Goal: Obtain resource: Download file/media

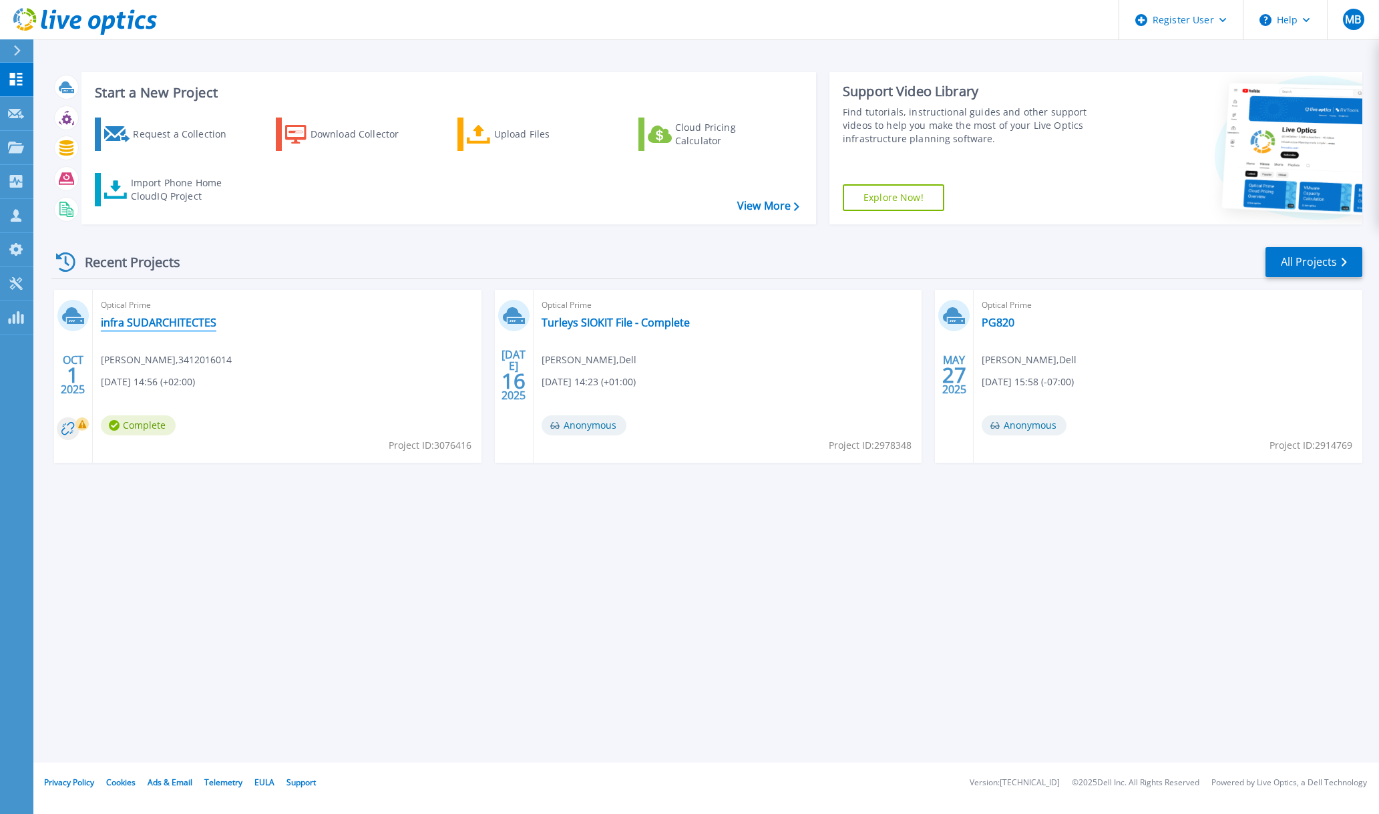
click at [156, 321] on link "infra SUDARCHITECTES" at bounding box center [159, 322] width 116 height 13
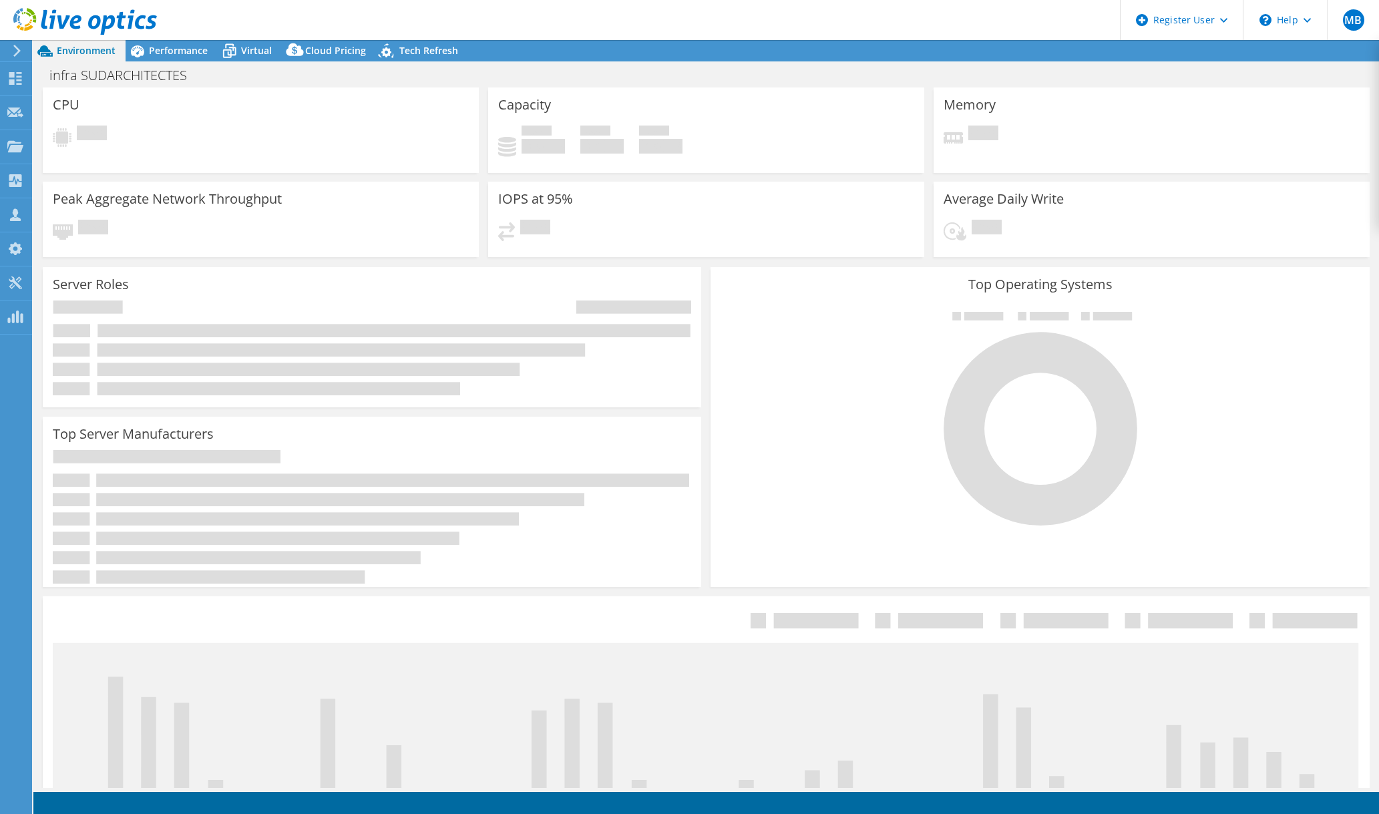
select select "USD"
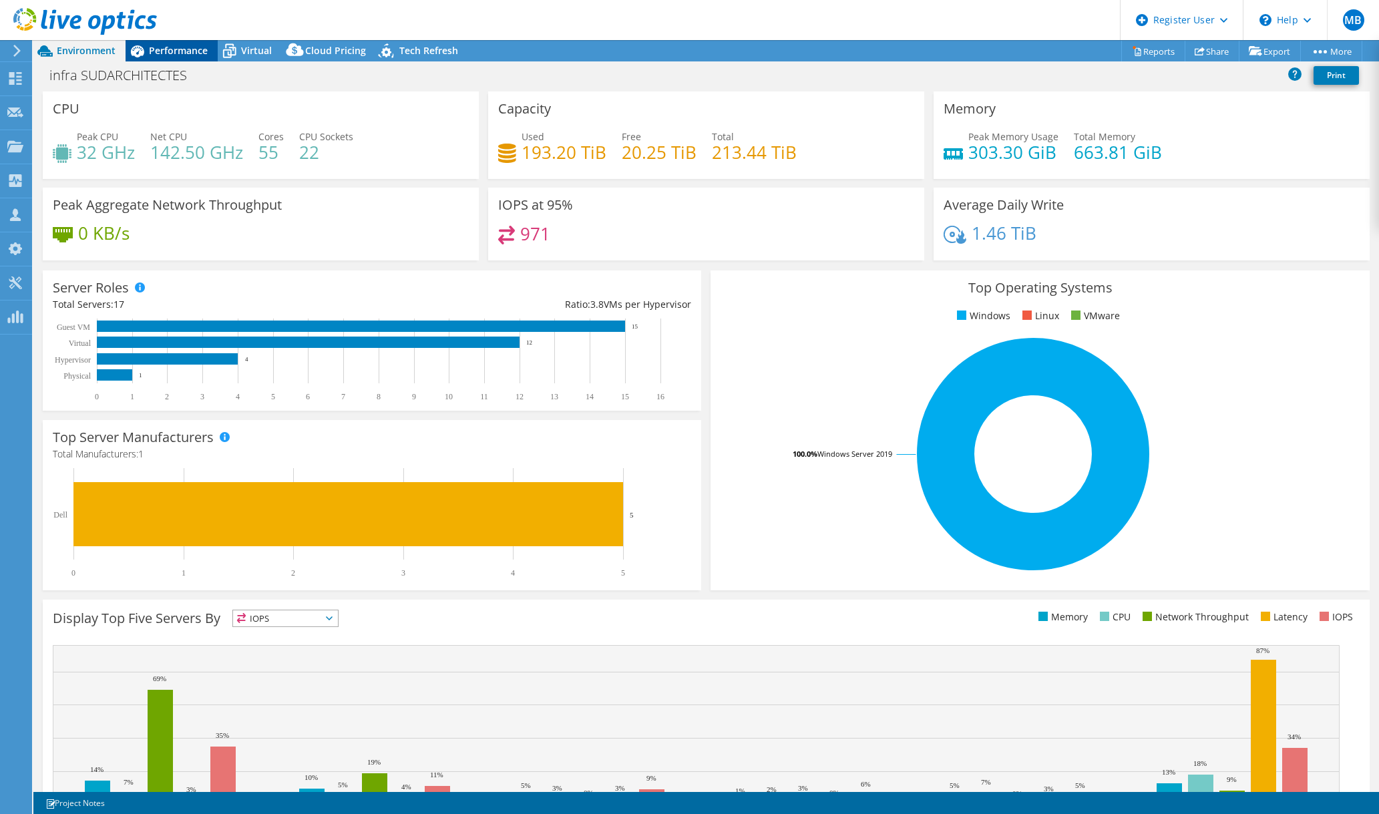
click at [192, 58] on div "Performance" at bounding box center [172, 50] width 92 height 21
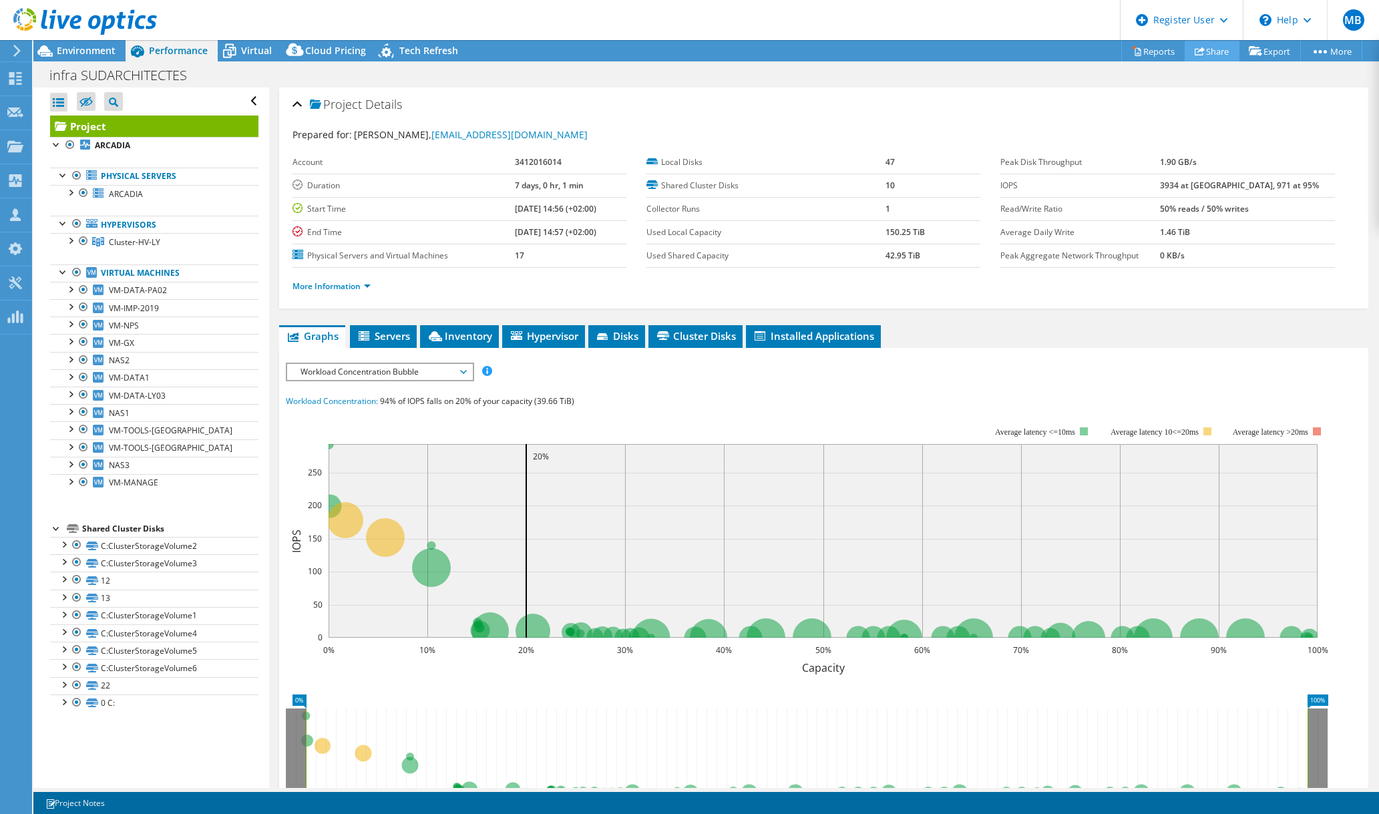
click at [1186, 50] on link "Share" at bounding box center [1212, 51] width 55 height 21
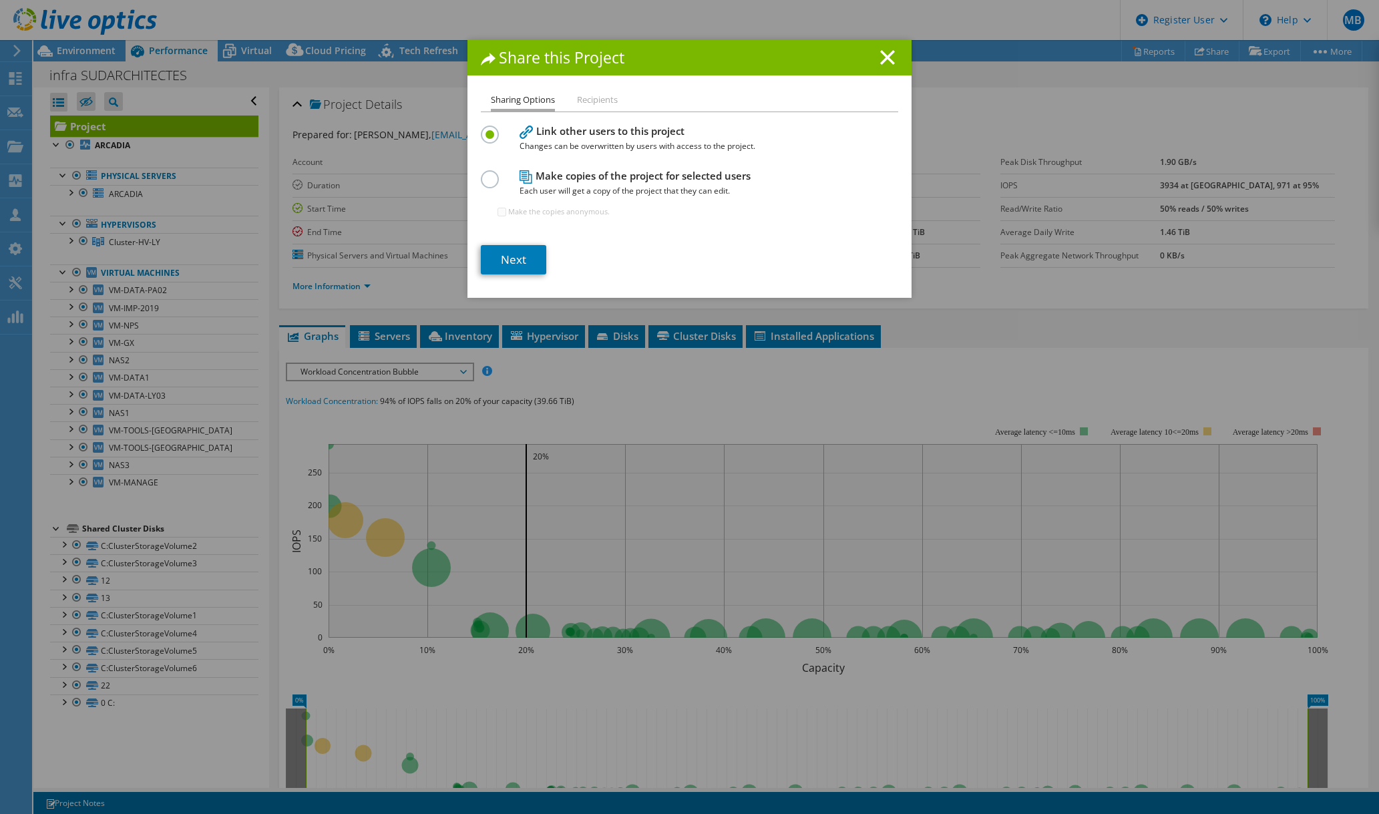
click at [590, 102] on li "Recipients" at bounding box center [597, 100] width 41 height 17
click at [504, 256] on link "Next" at bounding box center [513, 259] width 65 height 29
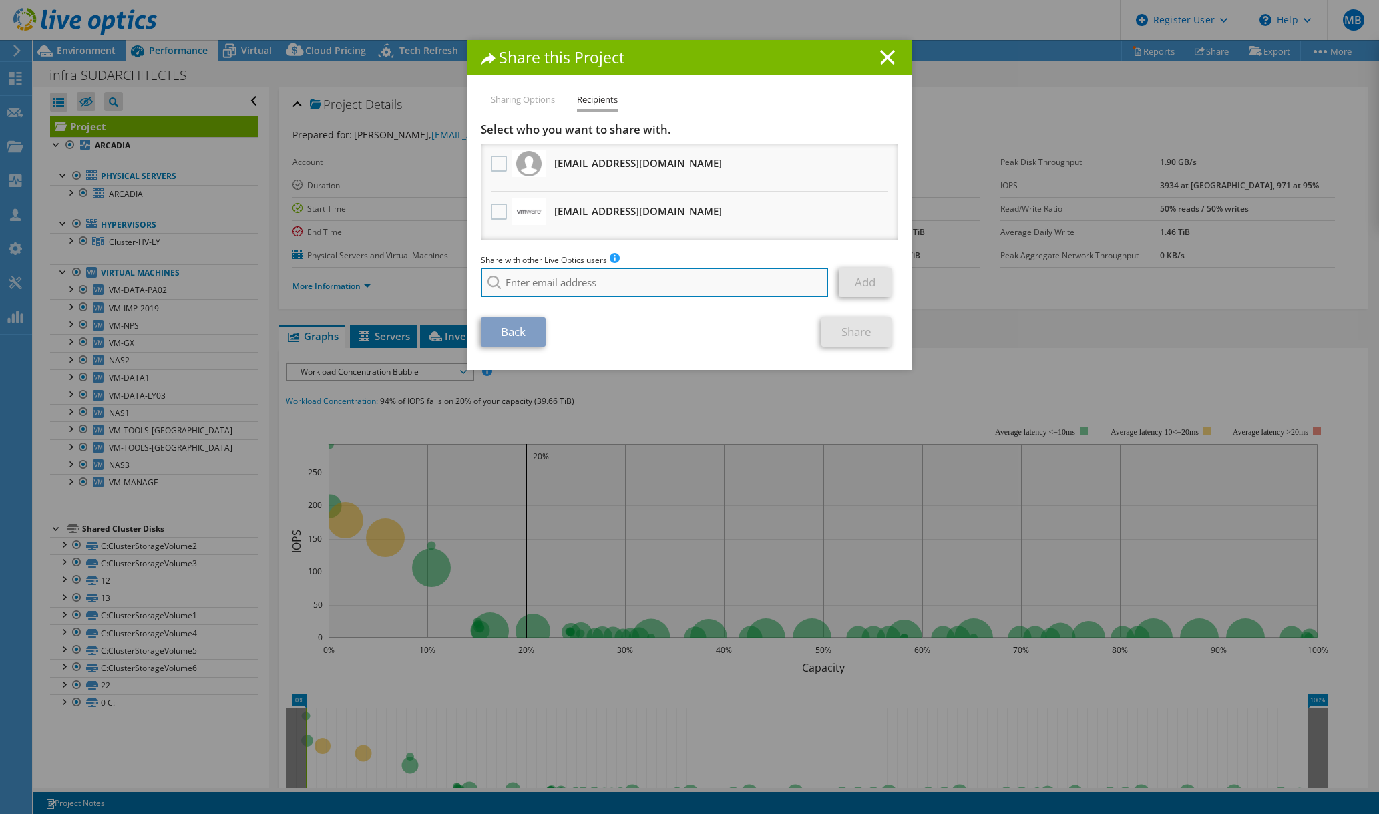
click at [584, 279] on input "search" at bounding box center [654, 282] width 347 height 29
click at [558, 300] on li "Arthur.Bembaron@dell.com" at bounding box center [585, 292] width 209 height 16
type input "Arthur.Bembaron@dell.com"
click at [864, 282] on link "Add" at bounding box center [865, 282] width 53 height 29
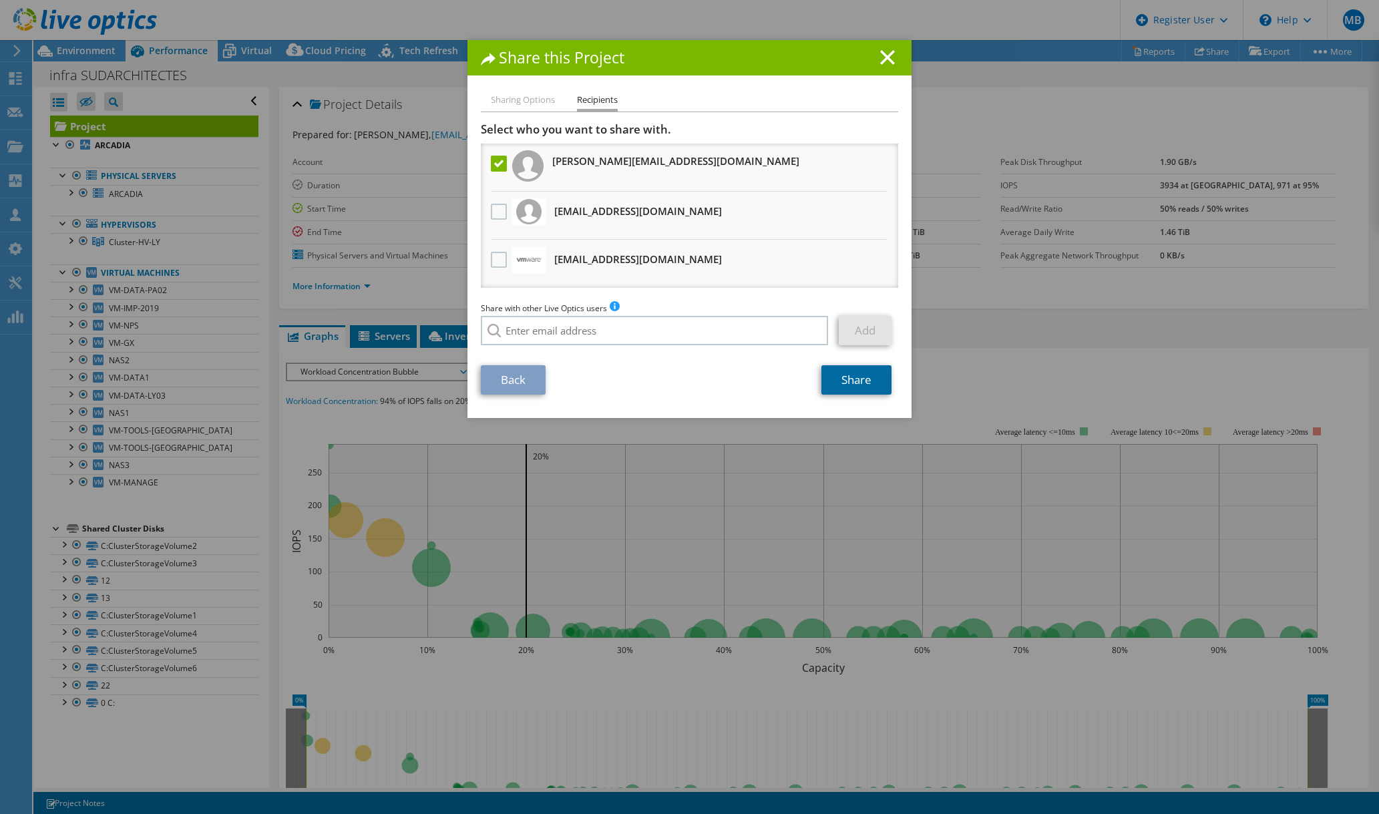
click at [849, 386] on link "Share" at bounding box center [857, 379] width 70 height 29
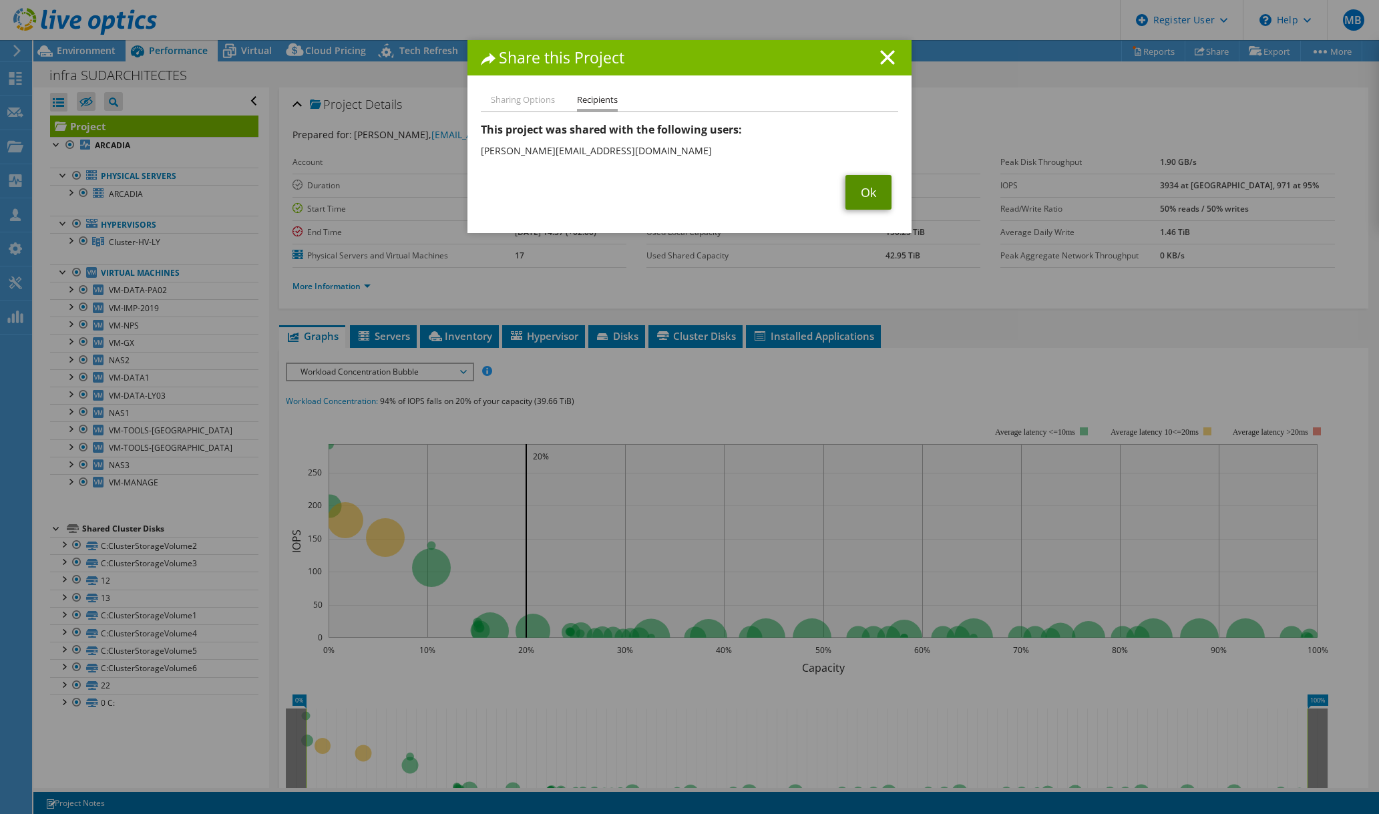
click at [851, 186] on link "Ok" at bounding box center [869, 192] width 46 height 35
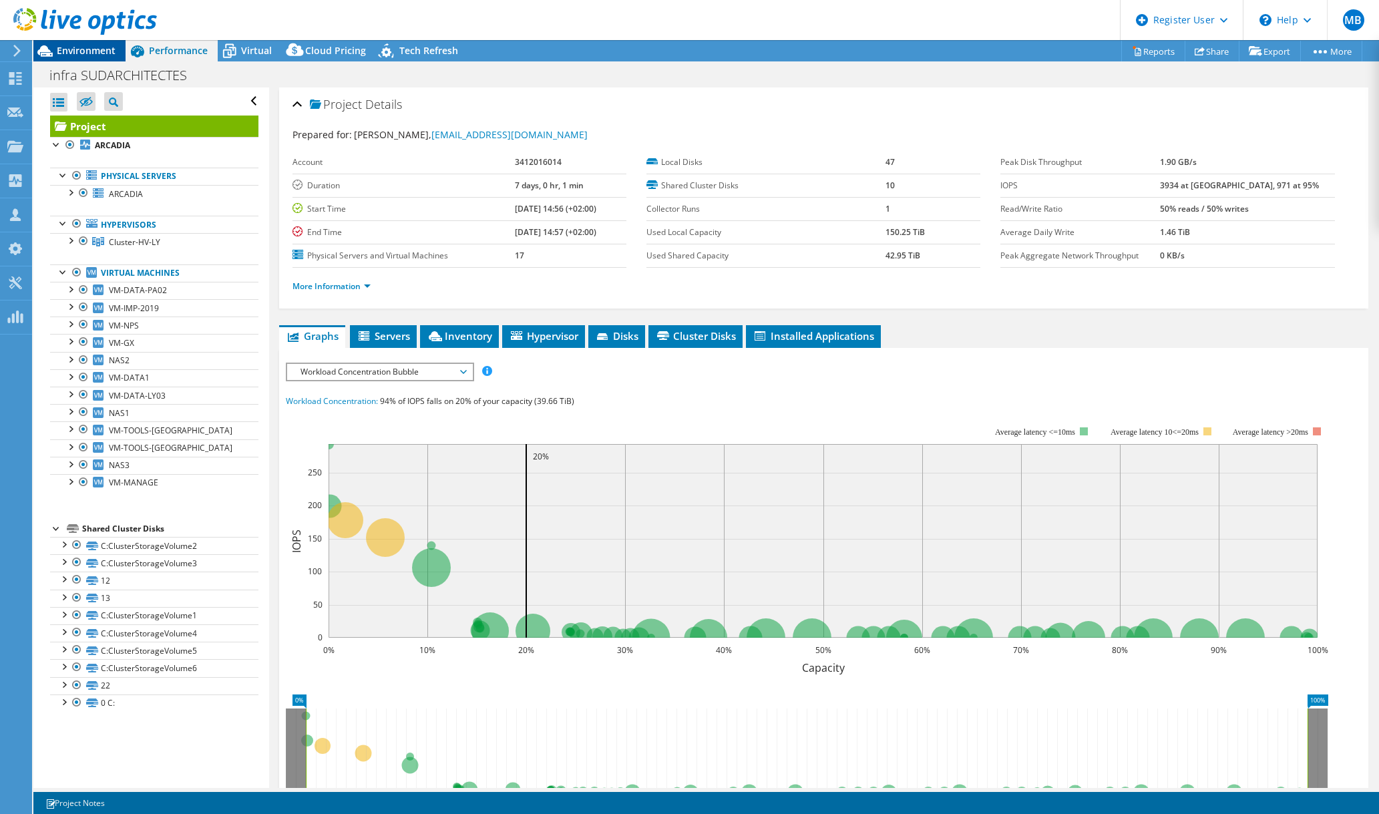
click at [105, 50] on span "Environment" at bounding box center [86, 50] width 59 height 13
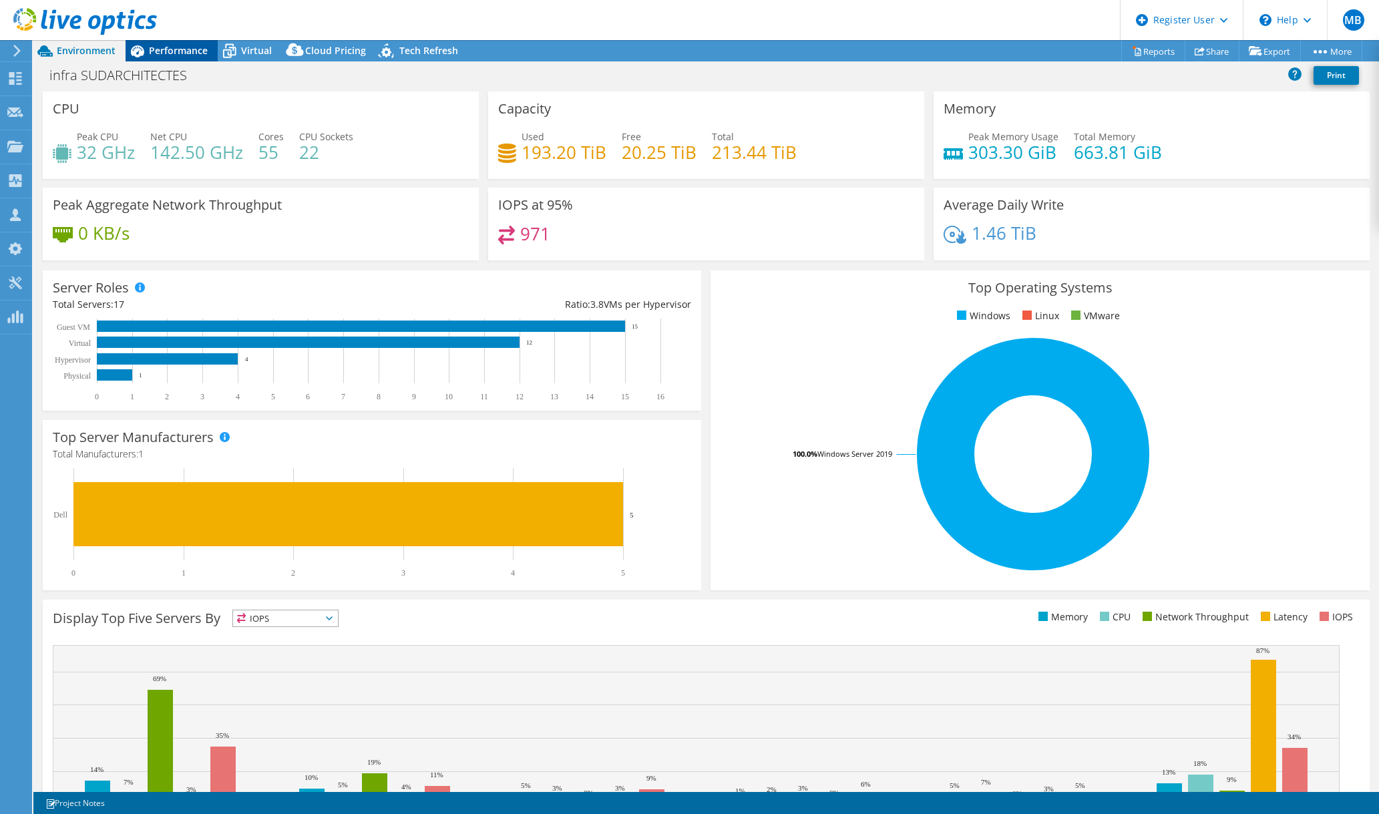
click at [166, 53] on span "Performance" at bounding box center [178, 50] width 59 height 13
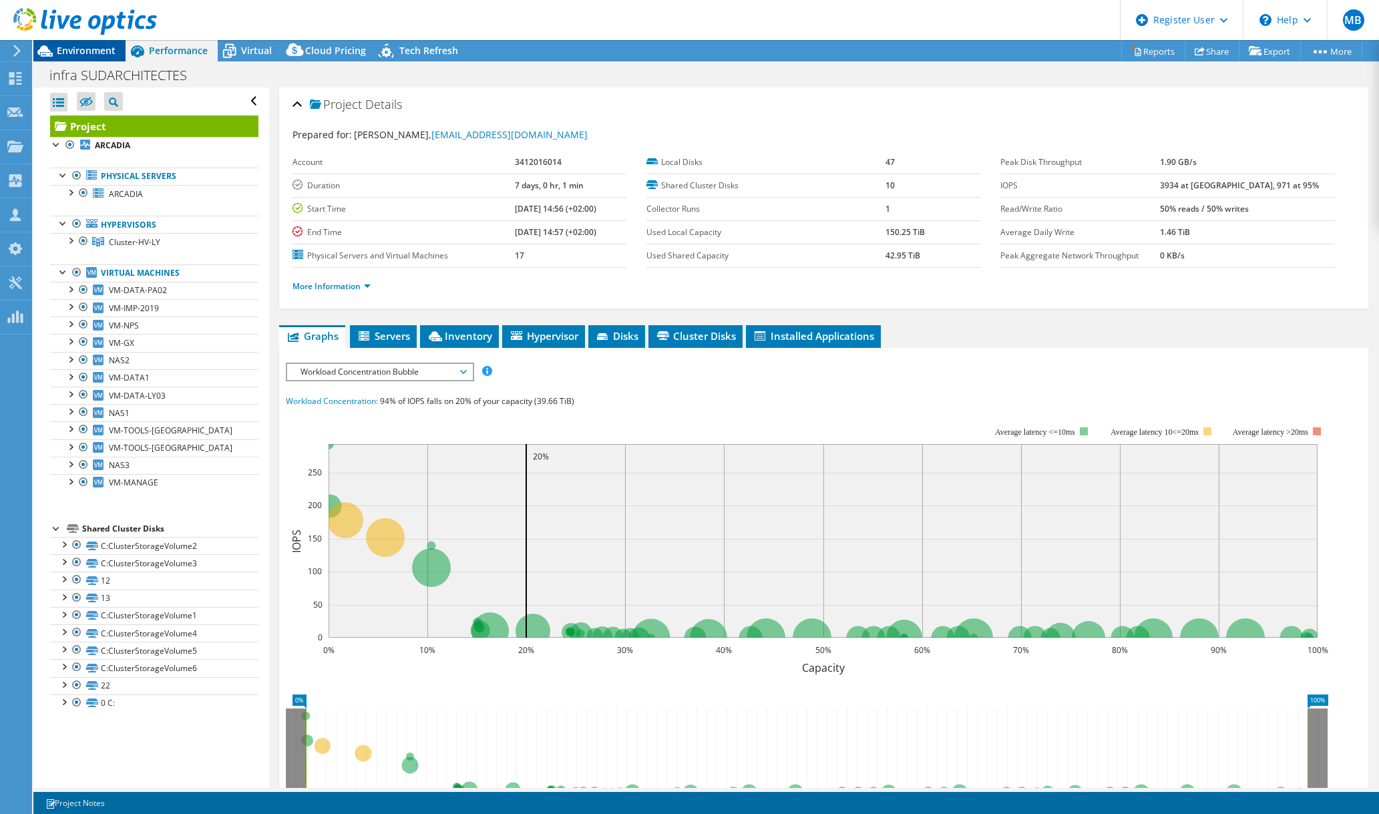
click at [68, 47] on span "Environment" at bounding box center [86, 50] width 59 height 13
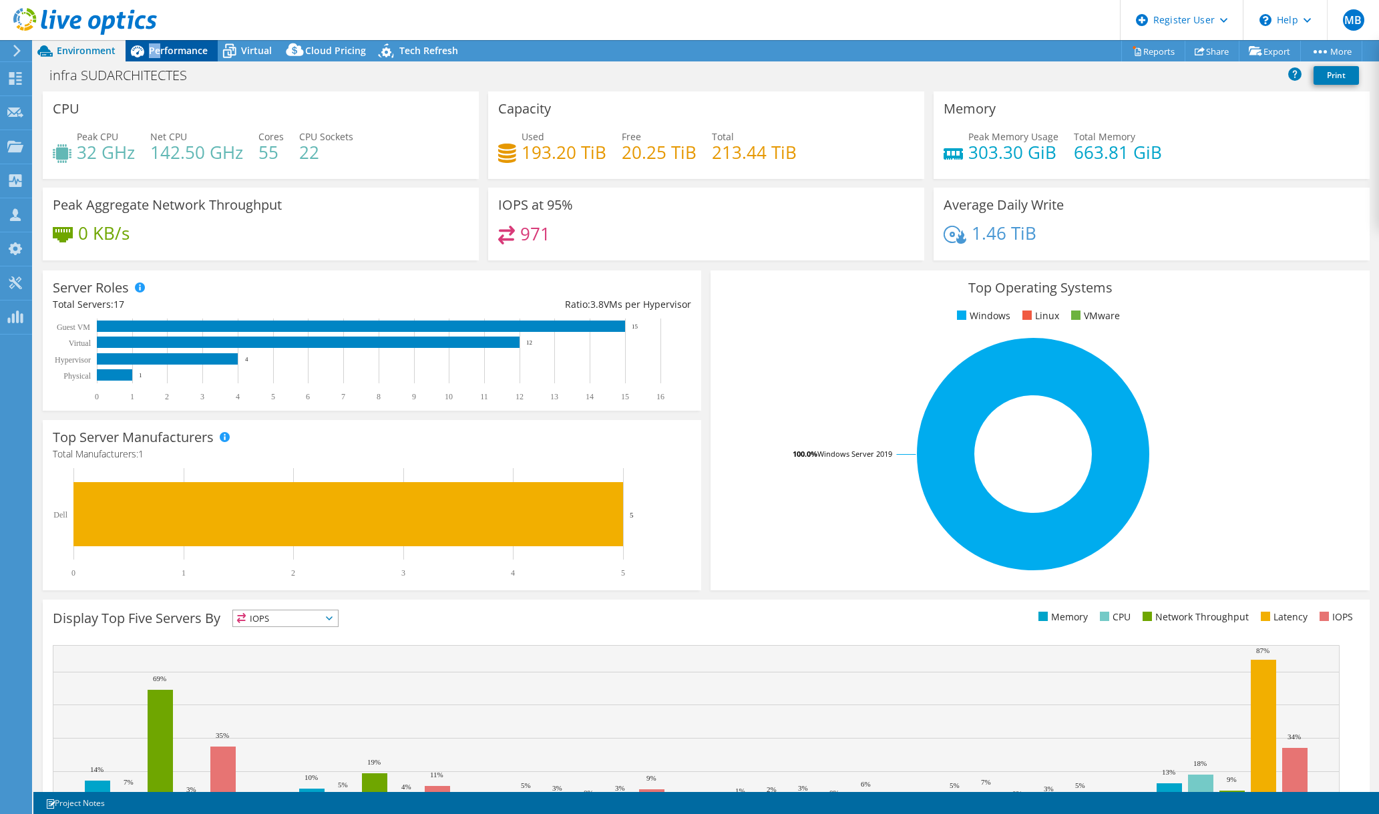
drag, startPoint x: 121, startPoint y: 47, endPoint x: 162, endPoint y: 40, distance: 41.3
click at [162, 40] on div "Environment Performance Virtual Upgrades Cloud Pricing Tech Refresh" at bounding box center [250, 50] width 435 height 21
drag, startPoint x: 162, startPoint y: 40, endPoint x: 163, endPoint y: 47, distance: 7.5
click at [163, 47] on span "Performance" at bounding box center [178, 50] width 59 height 13
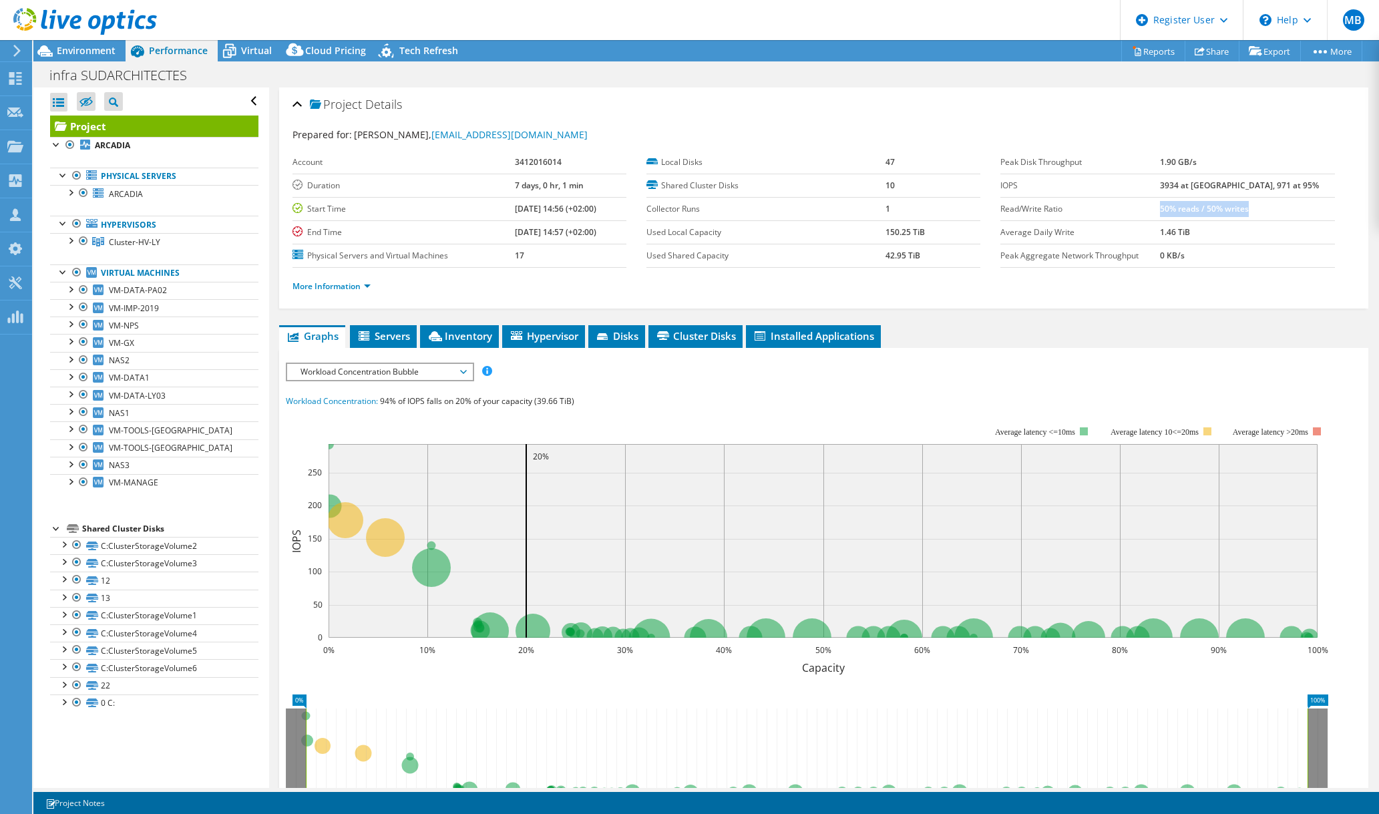
drag, startPoint x: 1194, startPoint y: 212, endPoint x: 1289, endPoint y: 204, distance: 95.8
click at [1289, 204] on td "50% reads / 50% writes" at bounding box center [1247, 208] width 175 height 23
drag, startPoint x: 1289, startPoint y: 204, endPoint x: 1224, endPoint y: 244, distance: 76.7
click at [1224, 244] on td "0 KB/s" at bounding box center [1247, 255] width 175 height 23
click at [244, 57] on div "Virtual" at bounding box center [250, 50] width 64 height 21
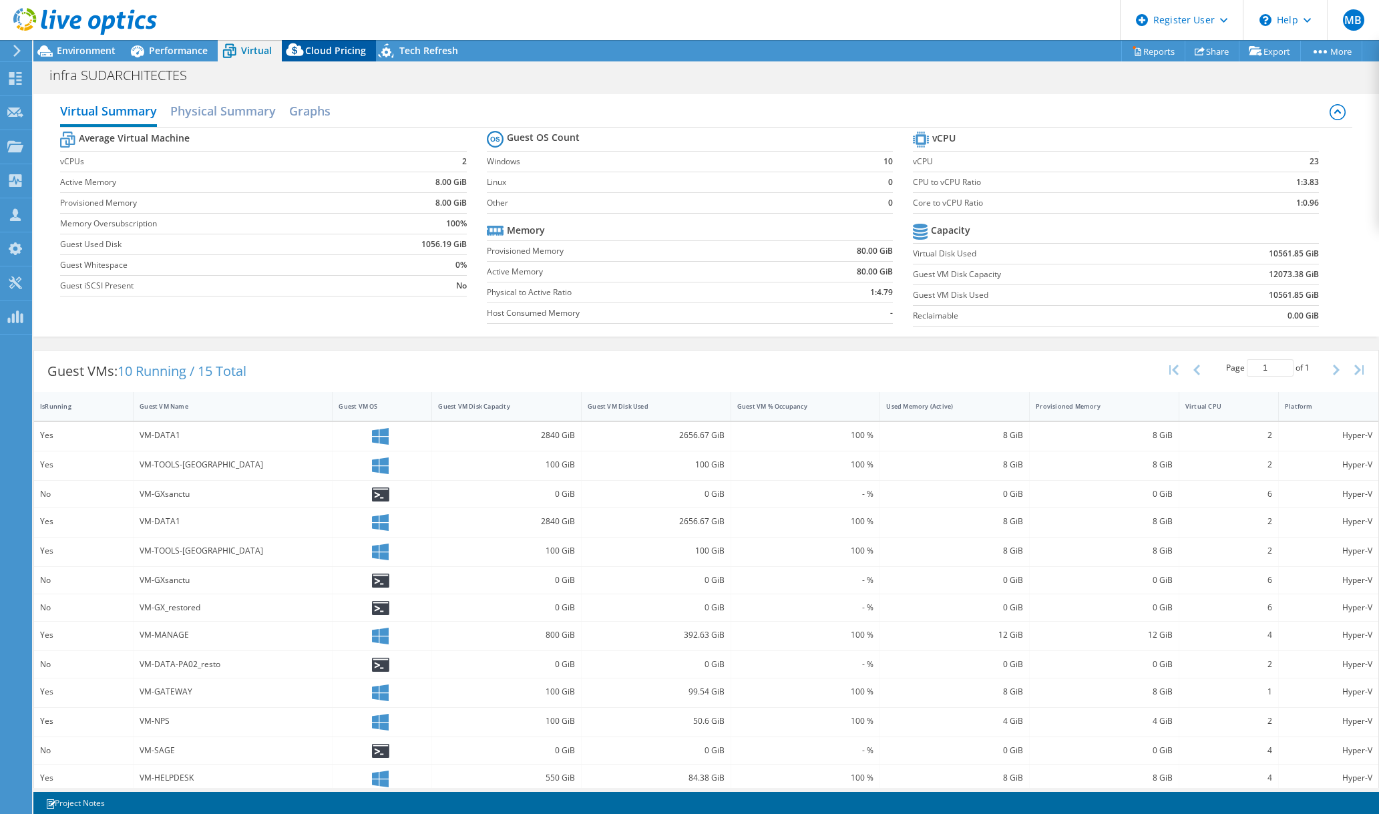
click at [316, 51] on span "Cloud Pricing" at bounding box center [335, 50] width 61 height 13
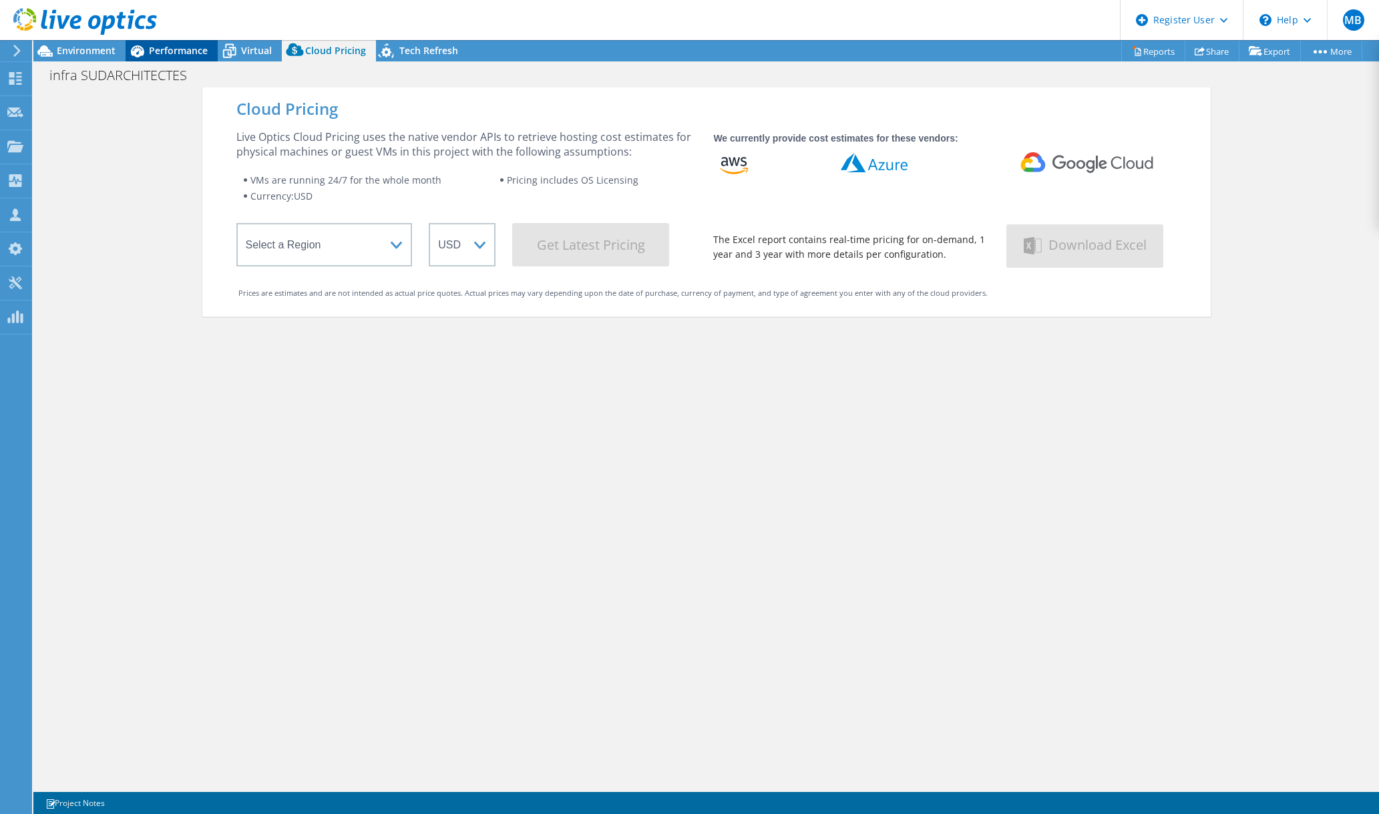
click at [204, 47] on span "Performance" at bounding box center [178, 50] width 59 height 13
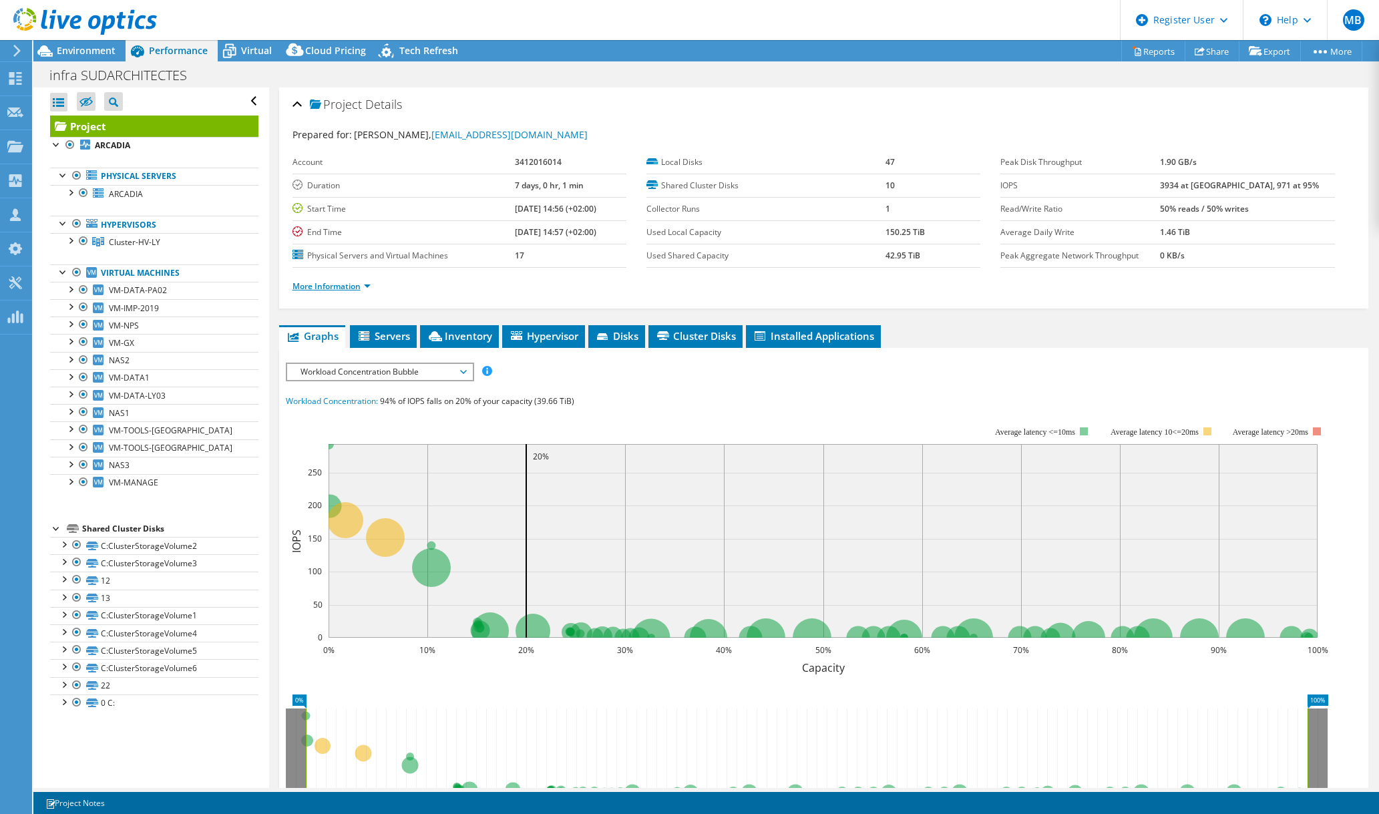
click at [337, 288] on link "More Information" at bounding box center [332, 286] width 78 height 11
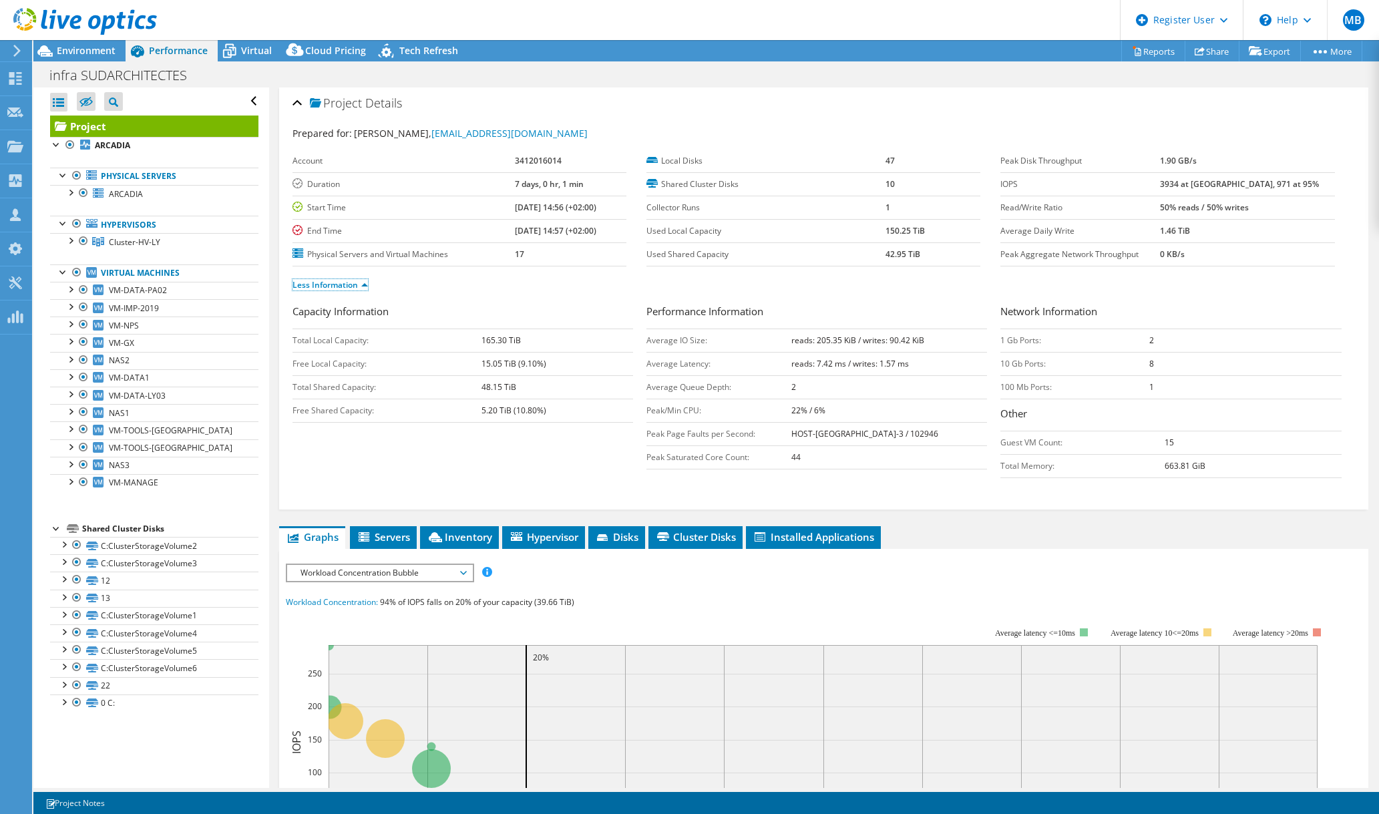
scroll to position [1, 0]
click at [85, 48] on span "Environment" at bounding box center [86, 50] width 59 height 13
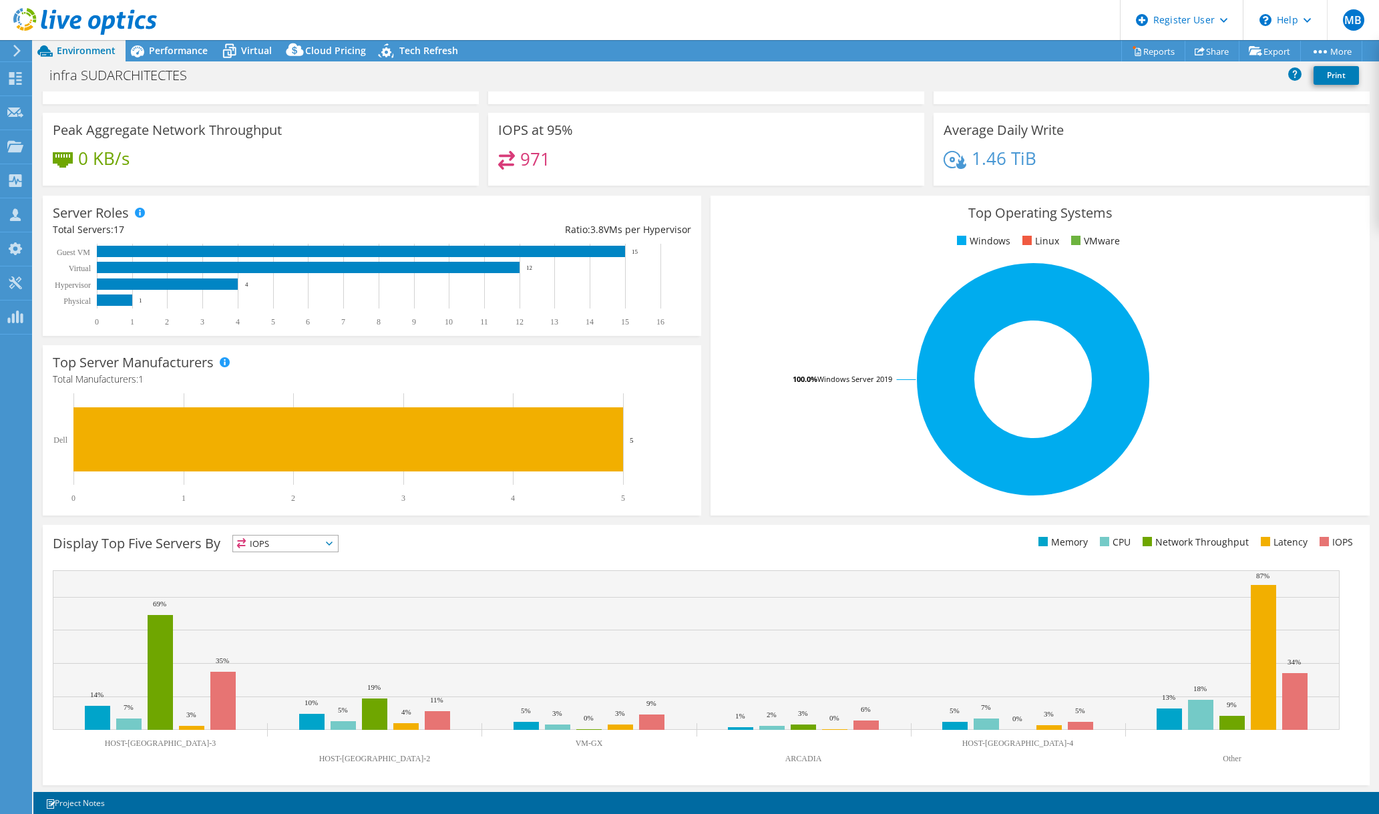
scroll to position [0, 0]
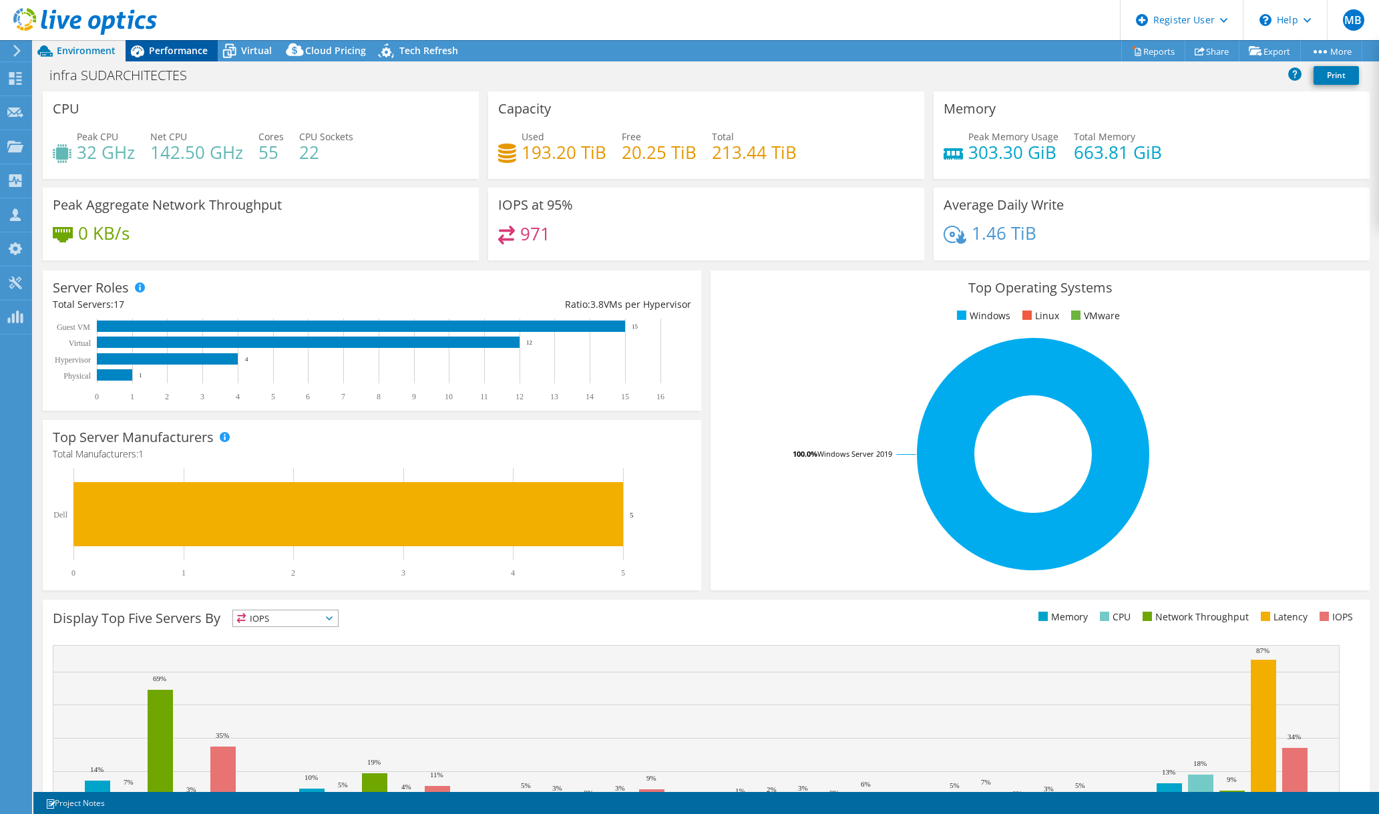
click at [174, 52] on span "Performance" at bounding box center [178, 50] width 59 height 13
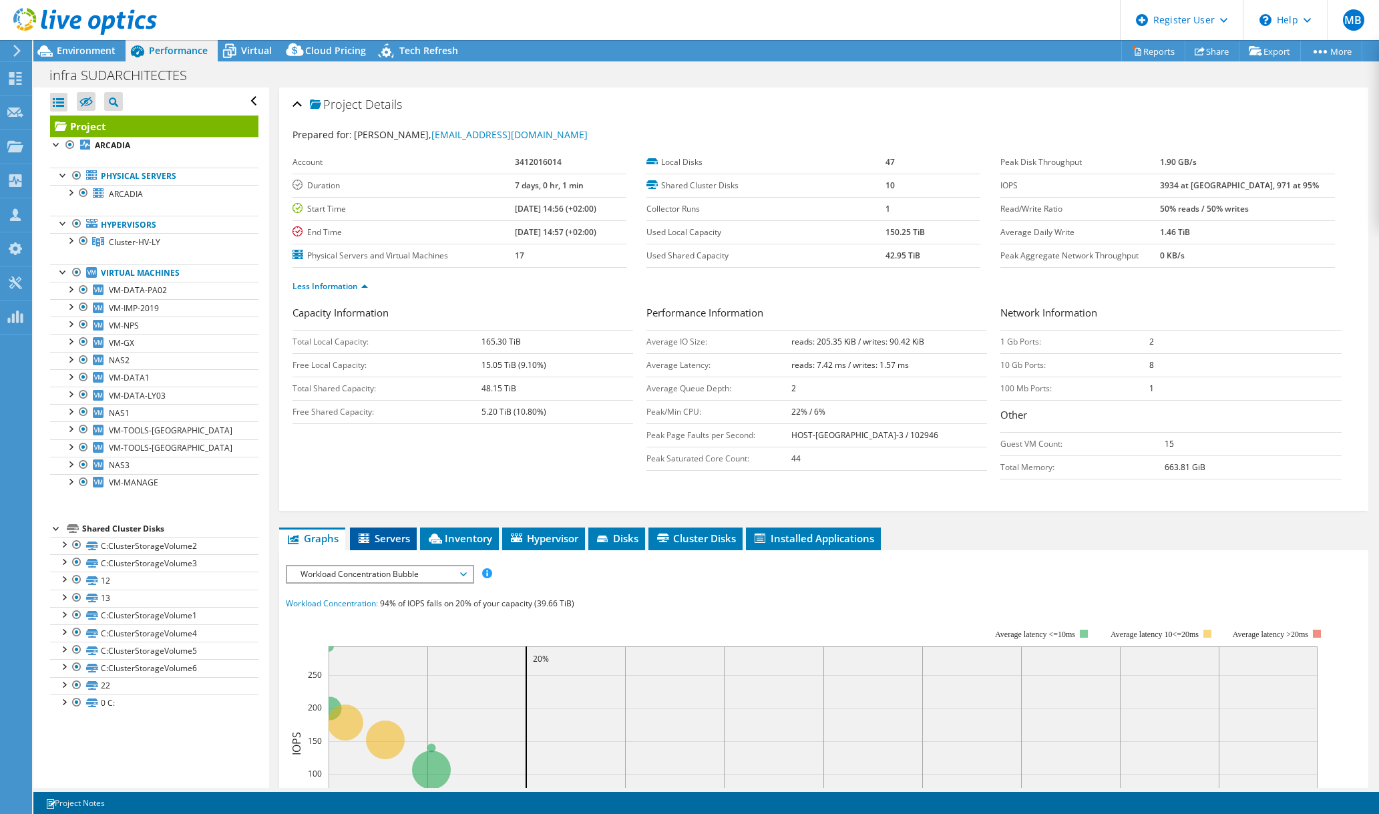
click at [385, 536] on span "Servers" at bounding box center [383, 538] width 53 height 13
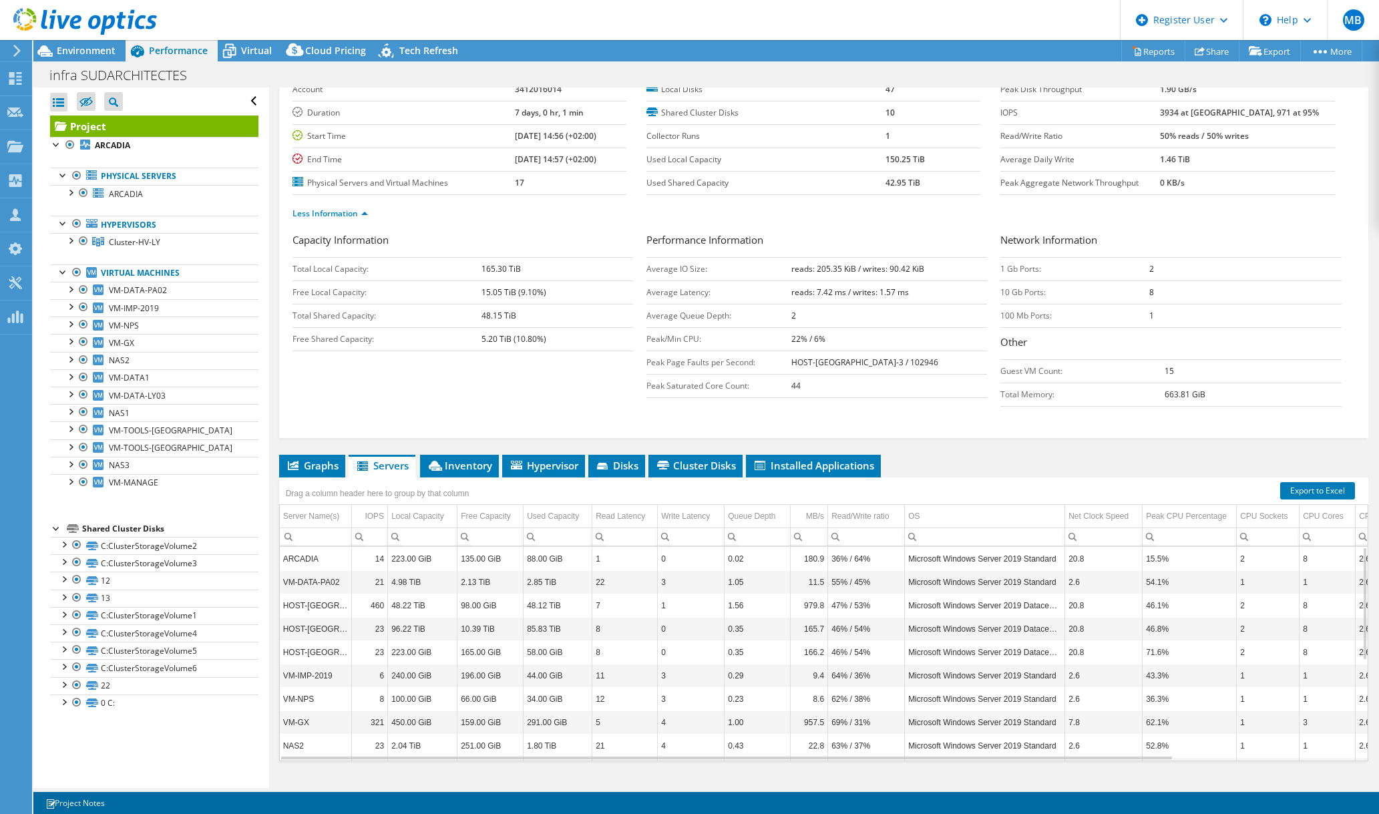
scroll to position [79, 0]
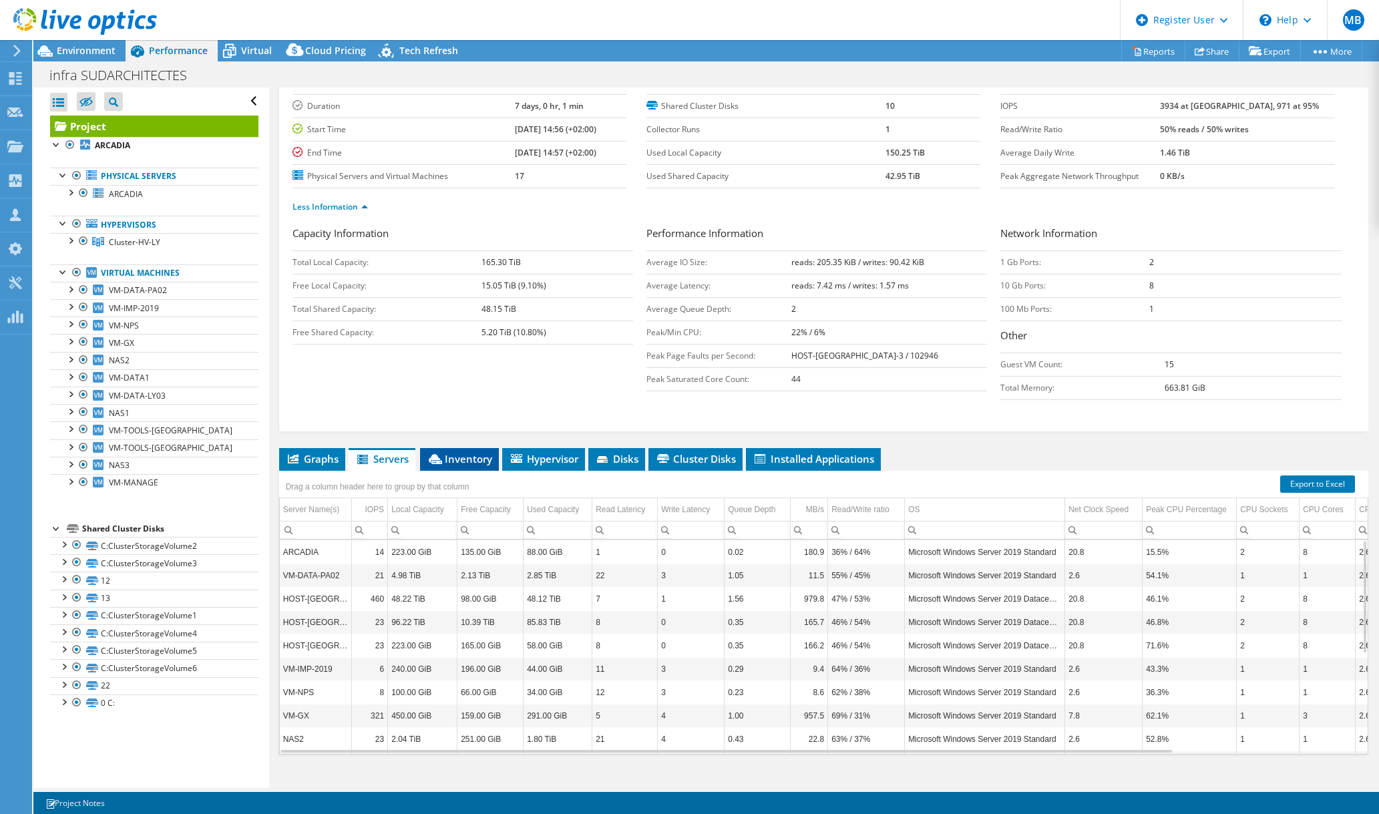
click at [459, 453] on span "Inventory" at bounding box center [459, 458] width 65 height 13
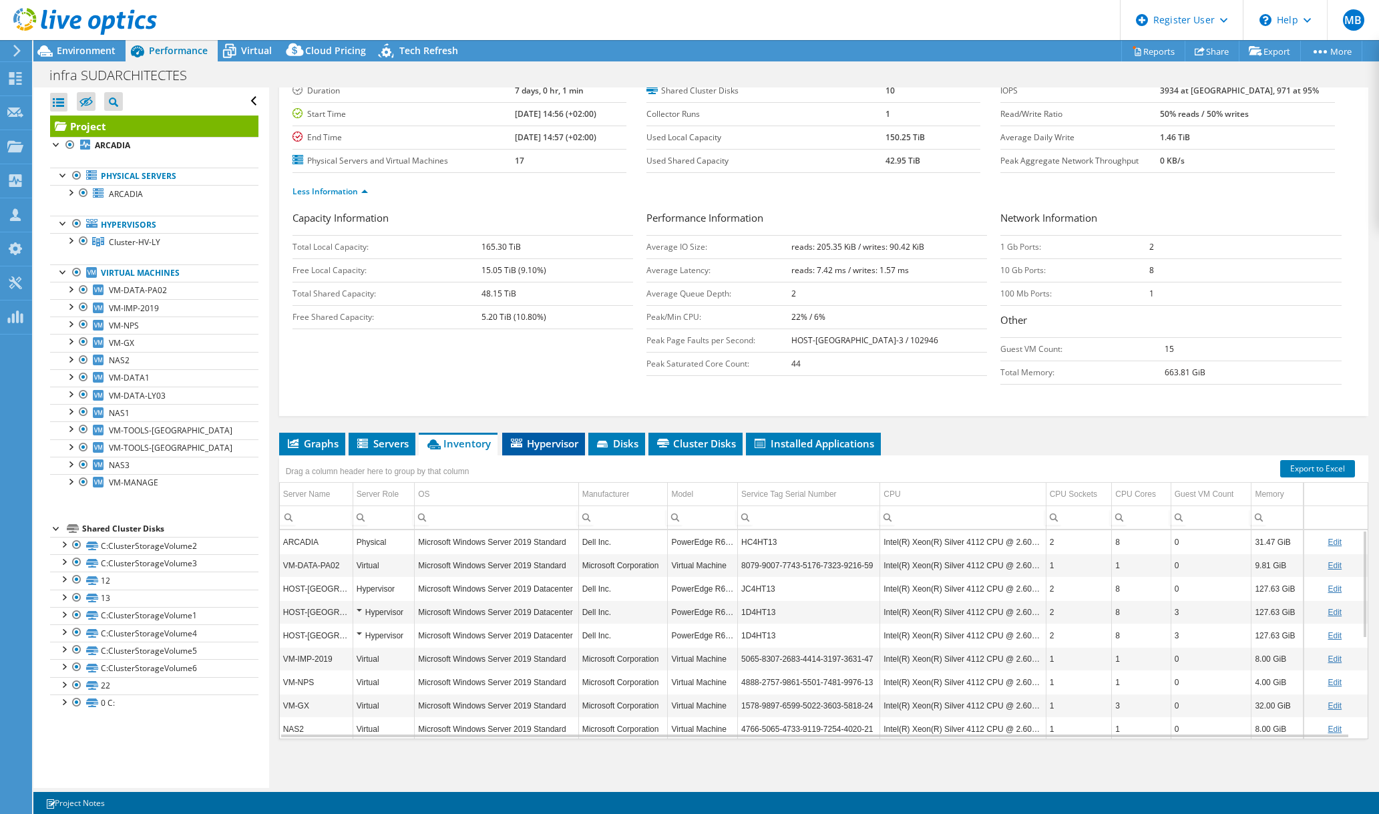
scroll to position [94, 0]
click at [606, 437] on span "Disks" at bounding box center [616, 443] width 43 height 13
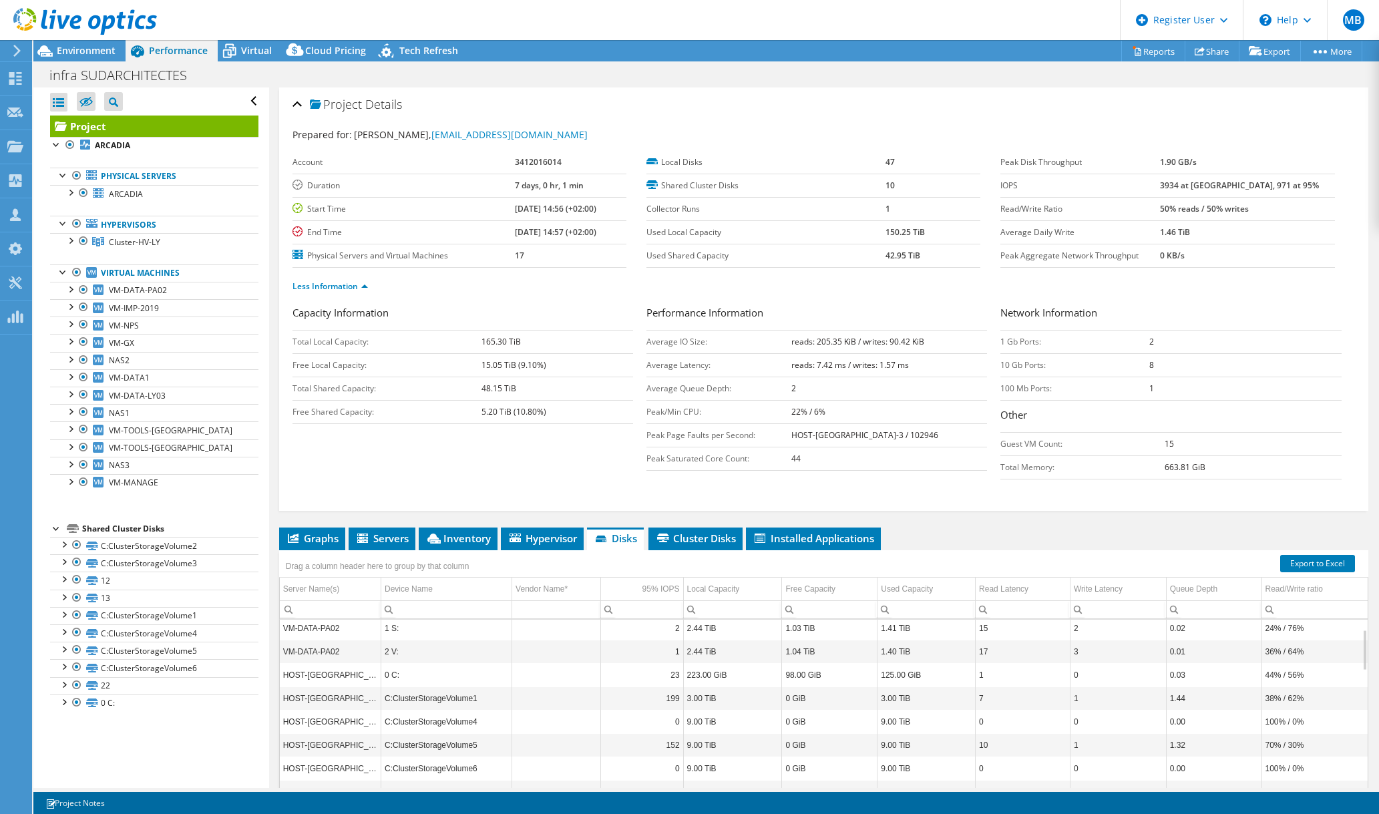
scroll to position [0, 0]
click at [102, 46] on span "Environment" at bounding box center [86, 50] width 59 height 13
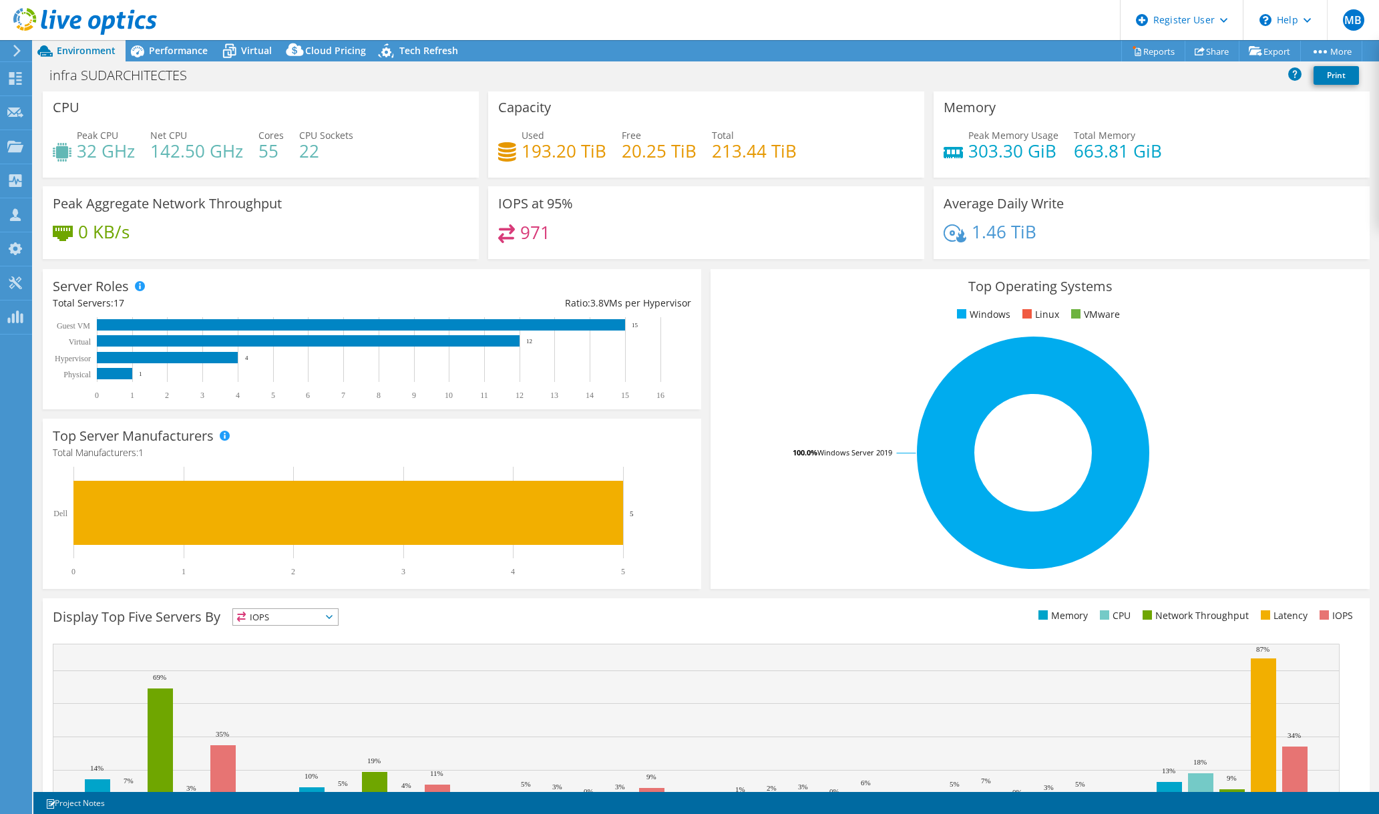
scroll to position [3, 0]
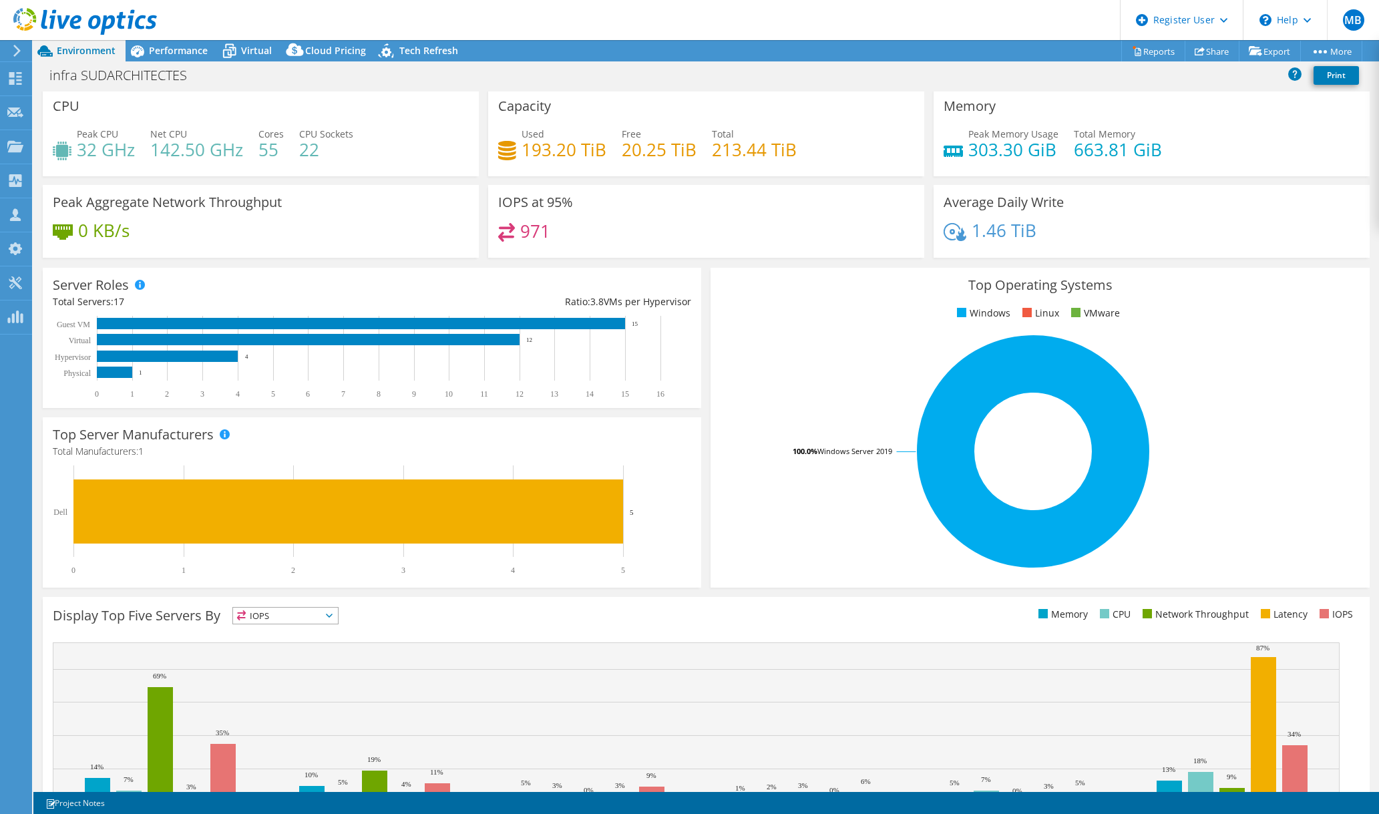
click at [325, 611] on span "IOPS" at bounding box center [285, 616] width 105 height 16
click at [269, 686] on li "Network Throughput" at bounding box center [285, 689] width 105 height 19
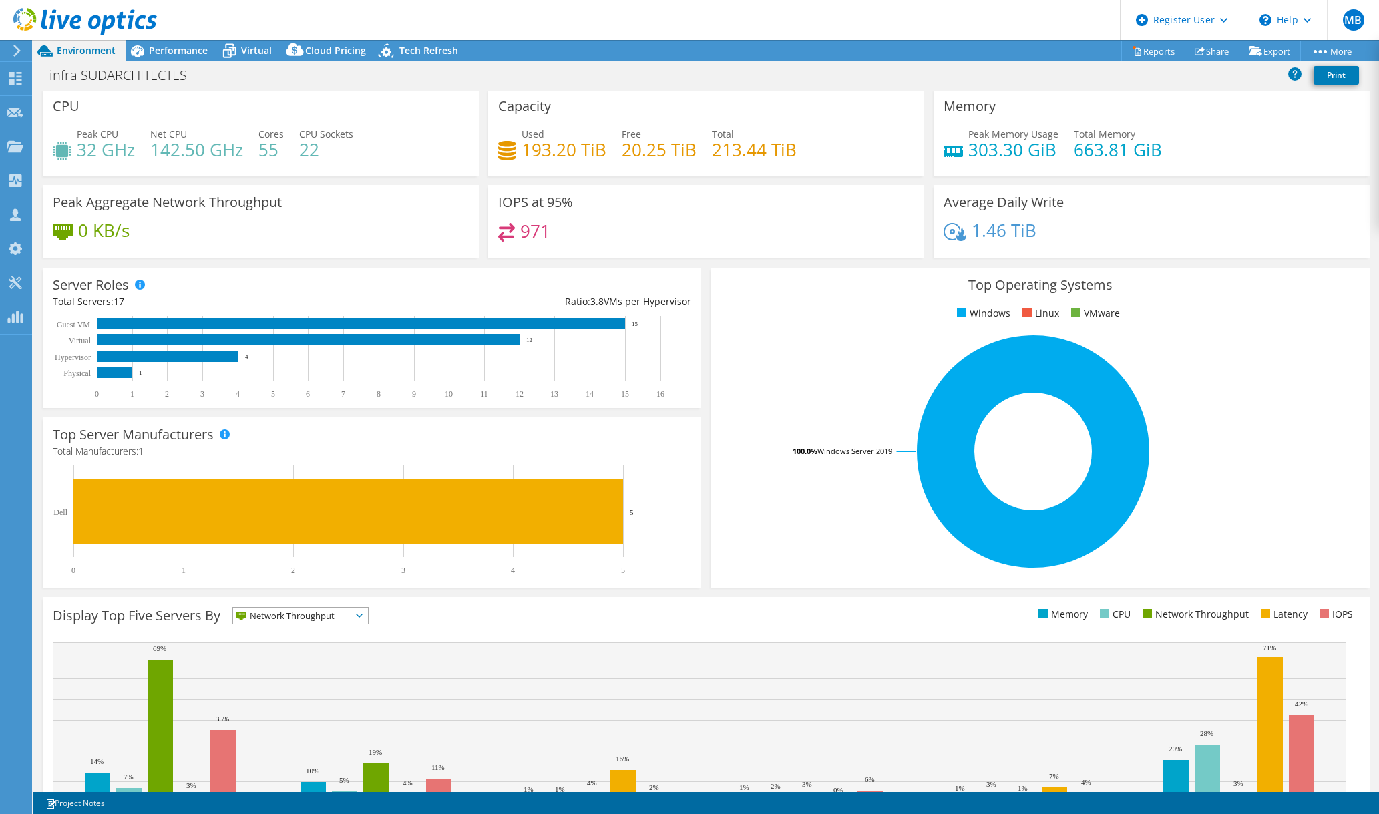
scroll to position [76, 0]
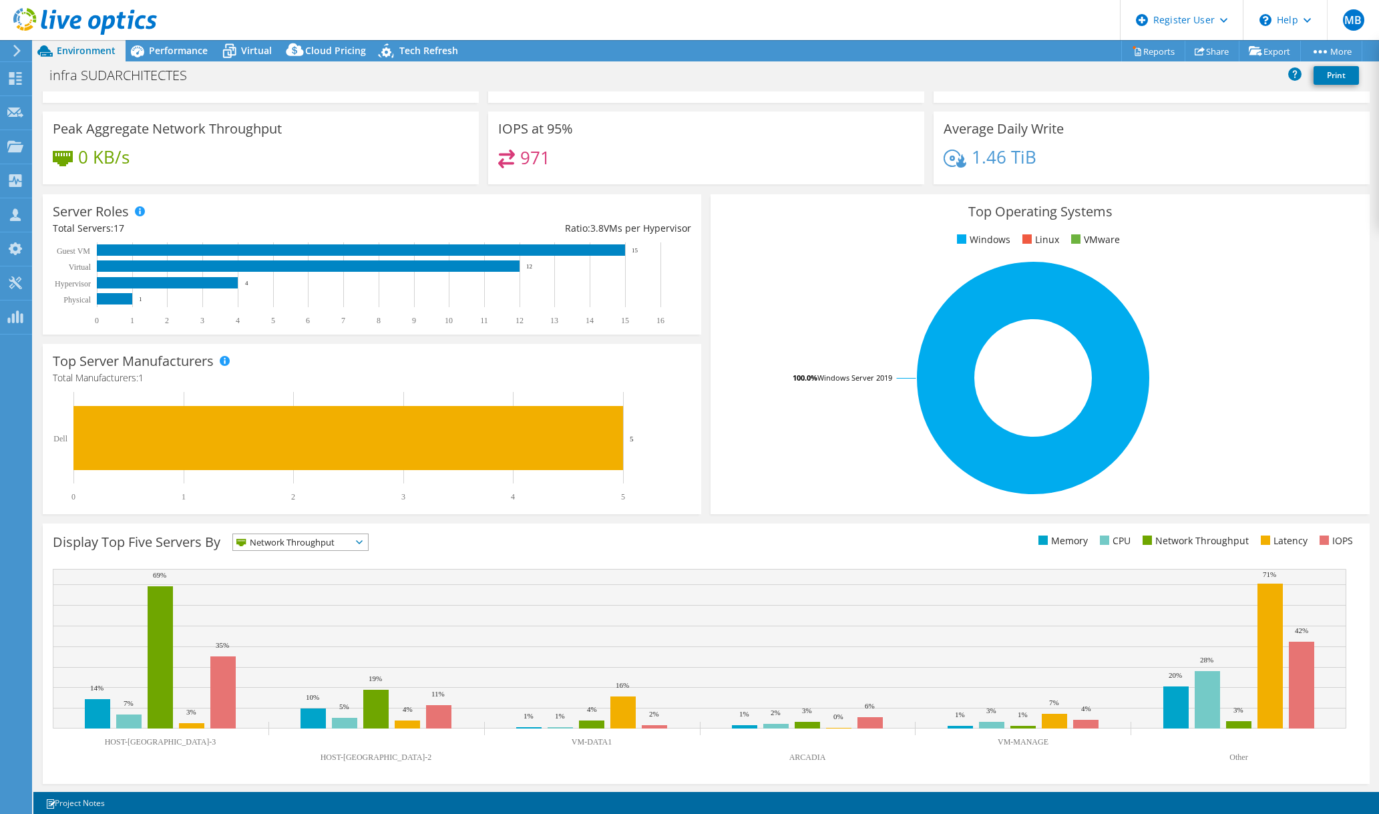
click at [285, 538] on span "Network Throughput" at bounding box center [292, 542] width 118 height 16
click at [275, 554] on li "IOPS" at bounding box center [300, 559] width 135 height 19
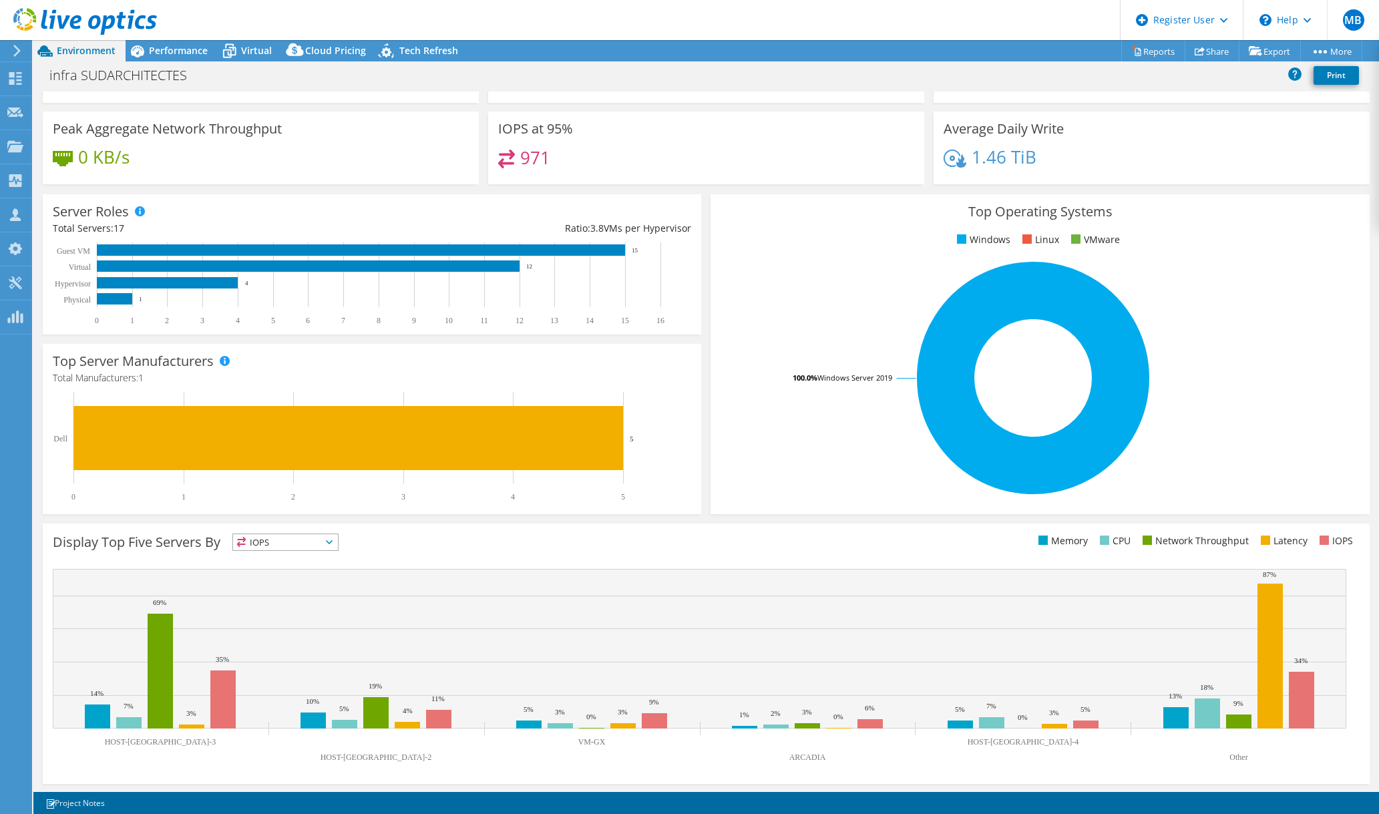
click at [261, 544] on span "IOPS" at bounding box center [277, 542] width 88 height 16
click at [288, 608] on li "Network Throughput" at bounding box center [285, 615] width 105 height 19
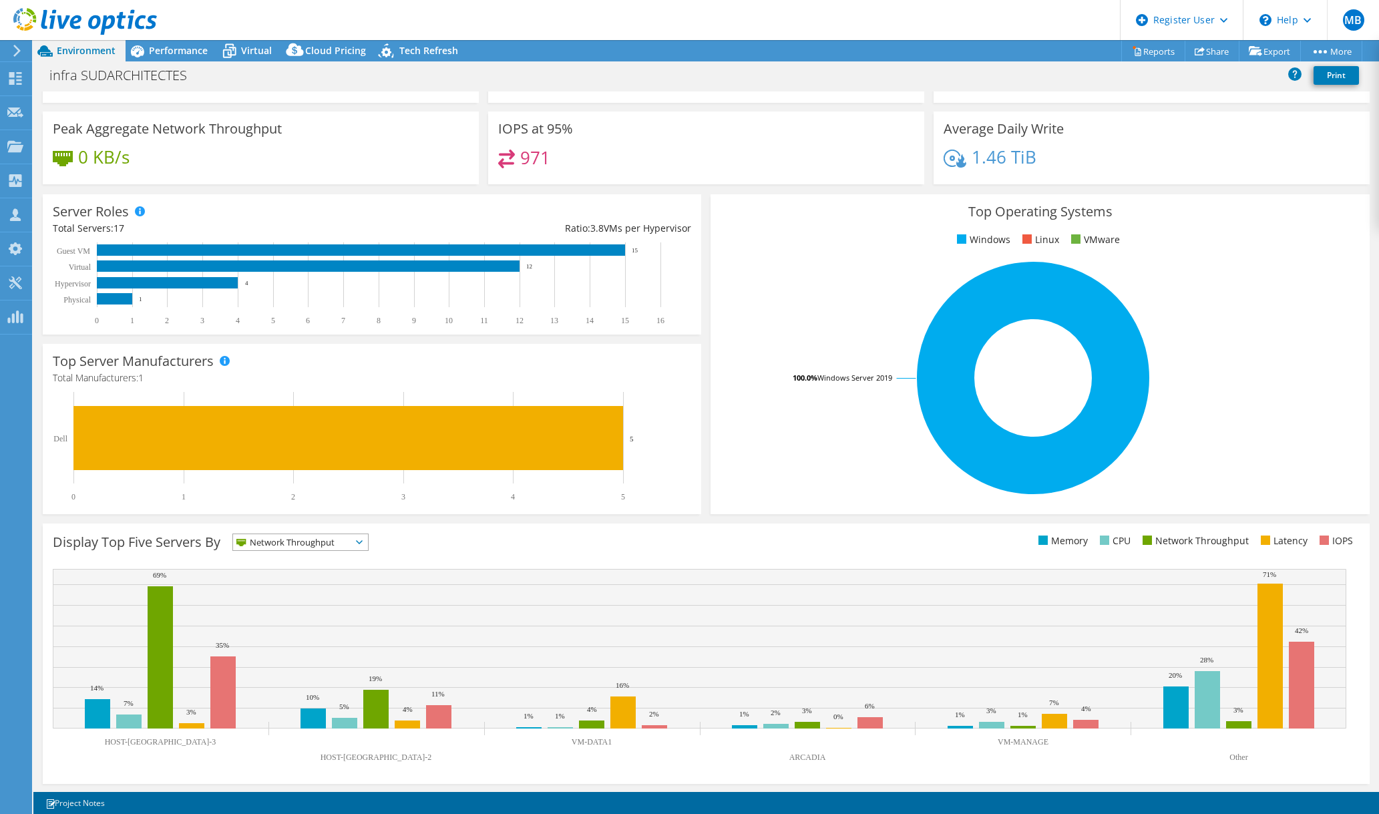
click at [307, 544] on span "Network Throughput" at bounding box center [292, 542] width 118 height 16
click at [299, 560] on li "IOPS" at bounding box center [300, 559] width 135 height 19
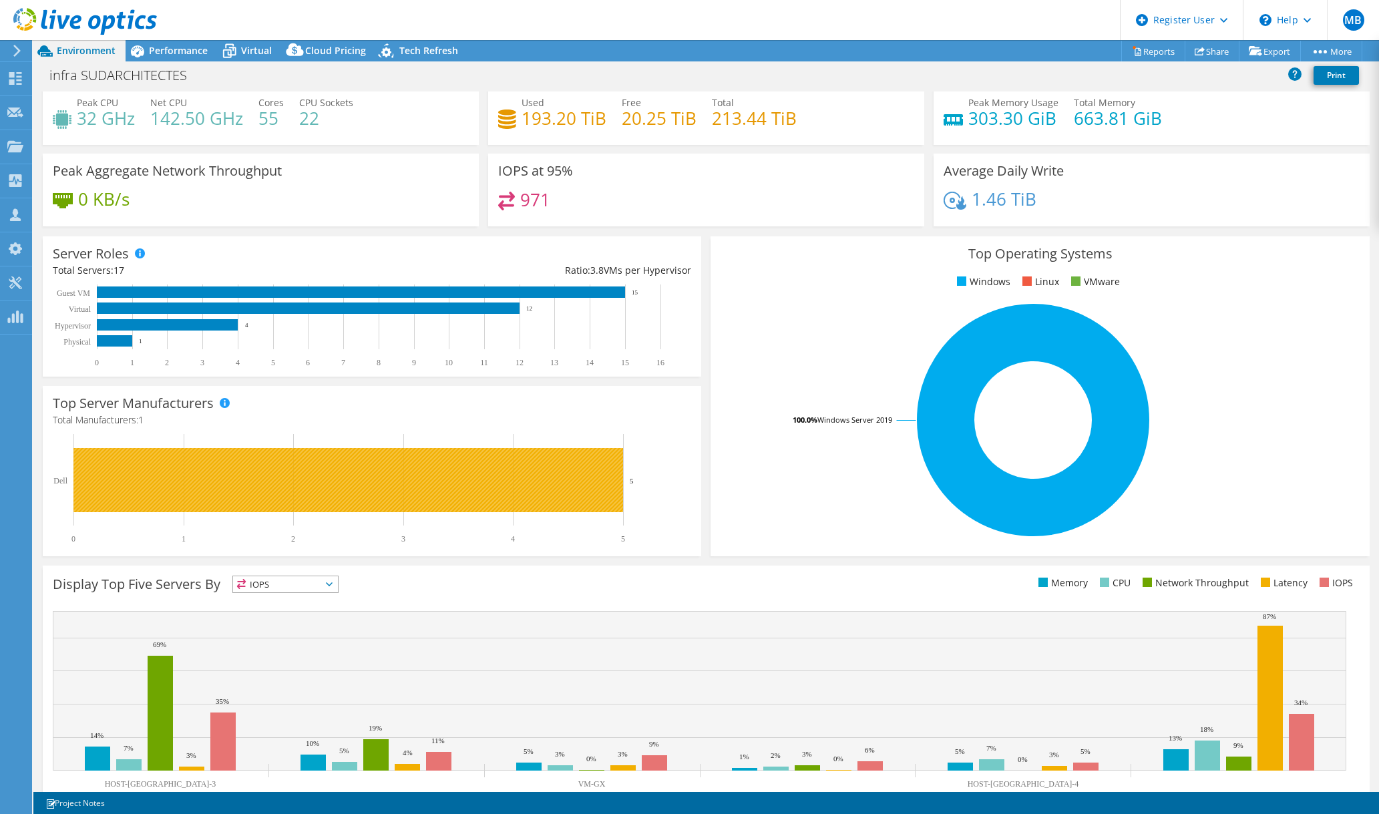
scroll to position [0, 0]
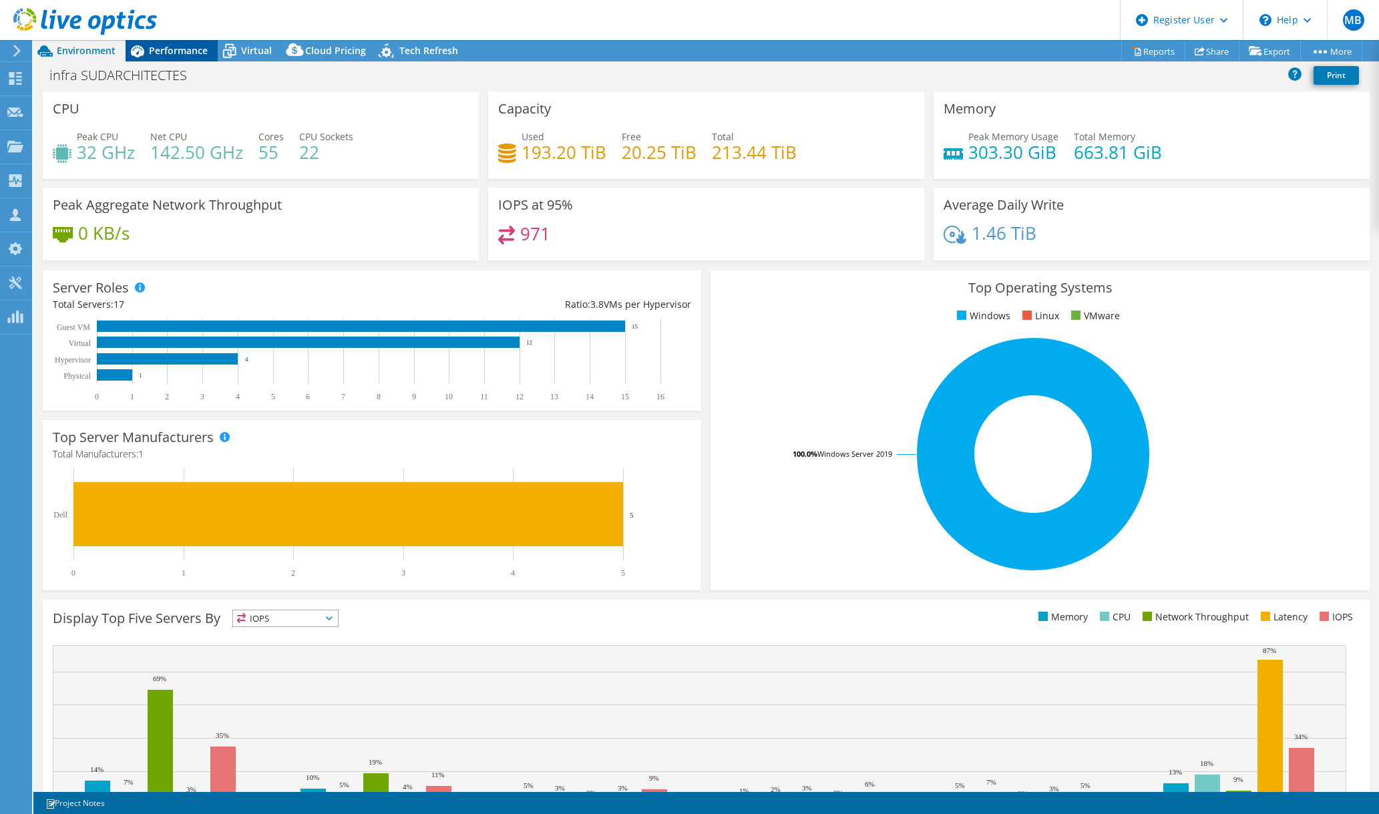
click at [176, 55] on span "Performance" at bounding box center [178, 50] width 59 height 13
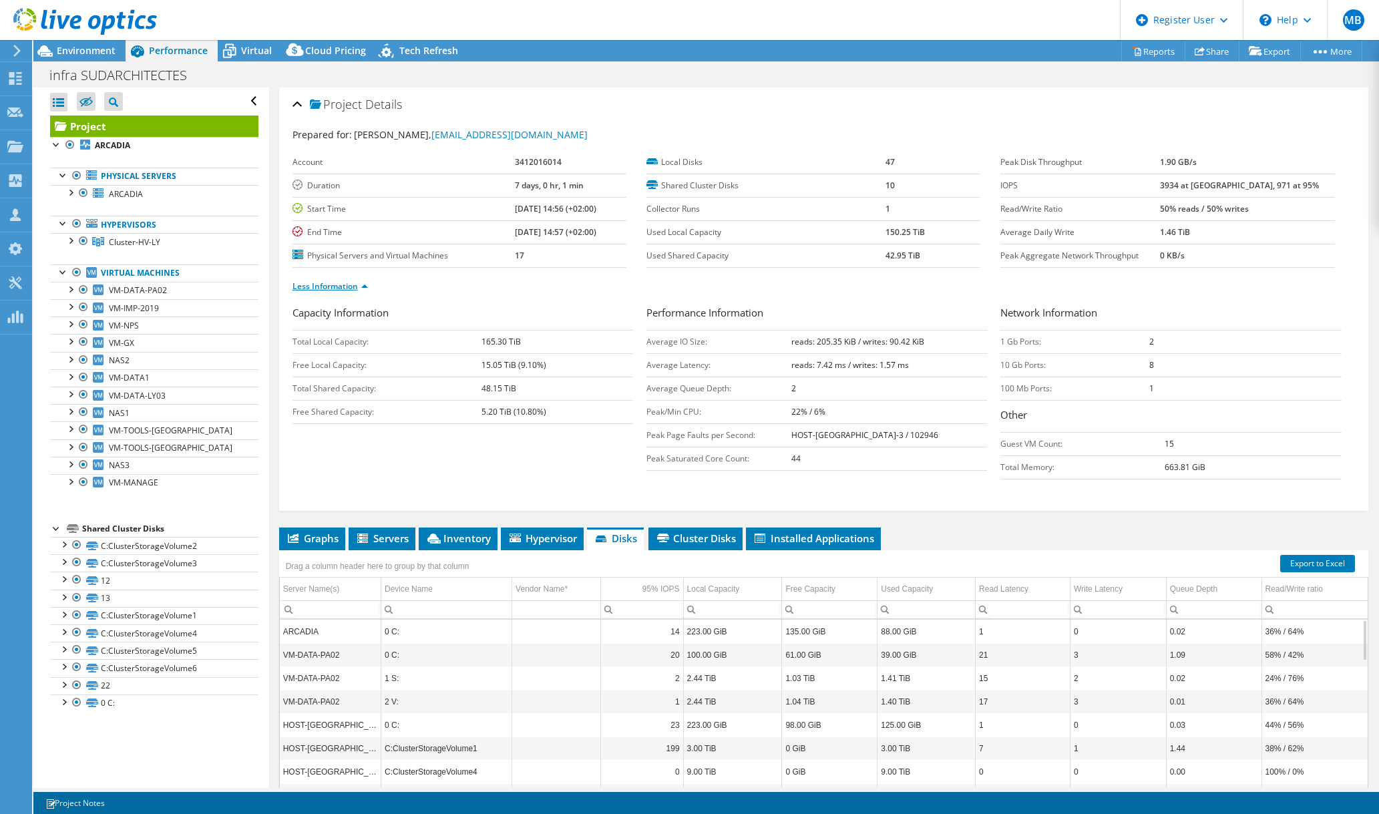
click at [352, 281] on link "Less Information" at bounding box center [330, 286] width 75 height 11
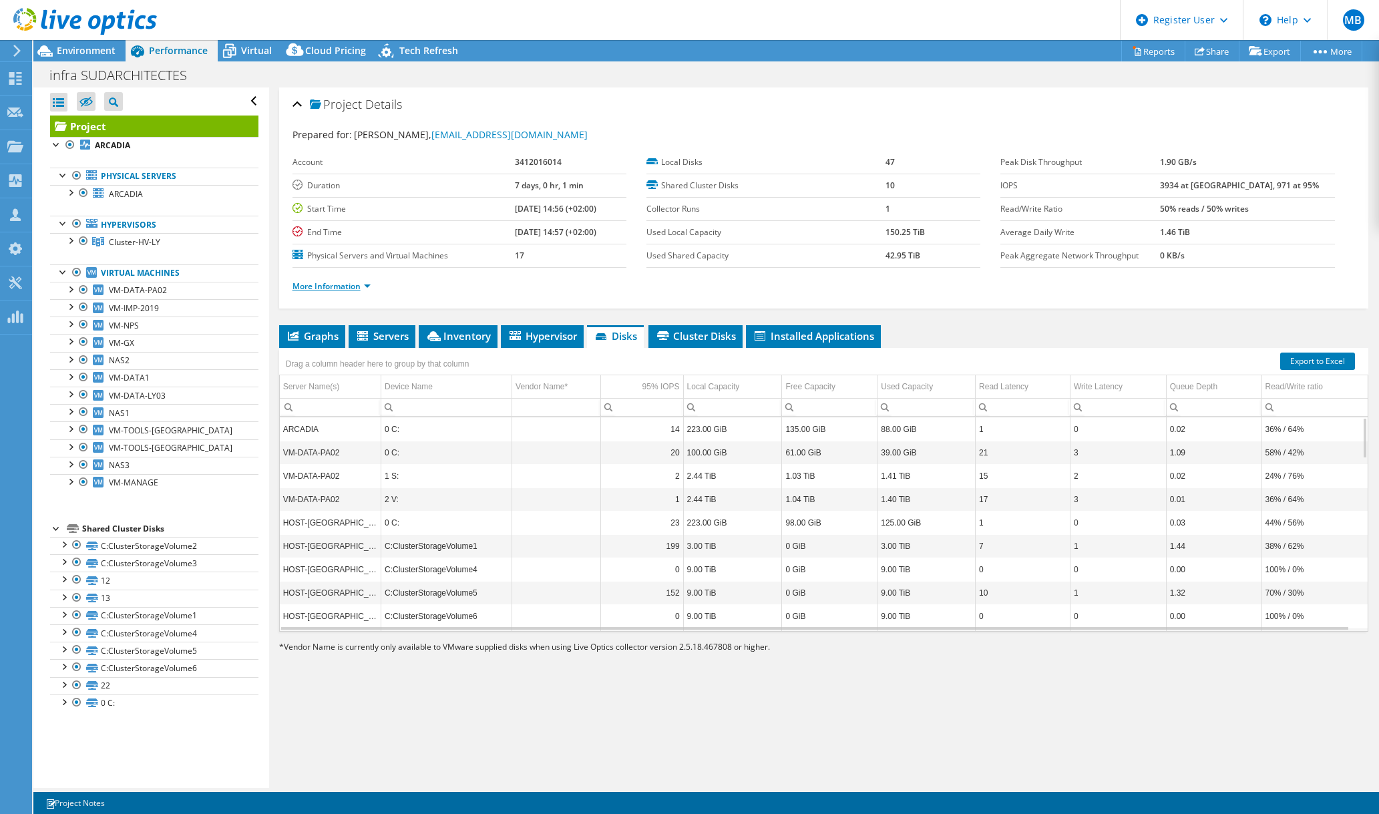
click at [352, 281] on link "More Information" at bounding box center [332, 286] width 78 height 11
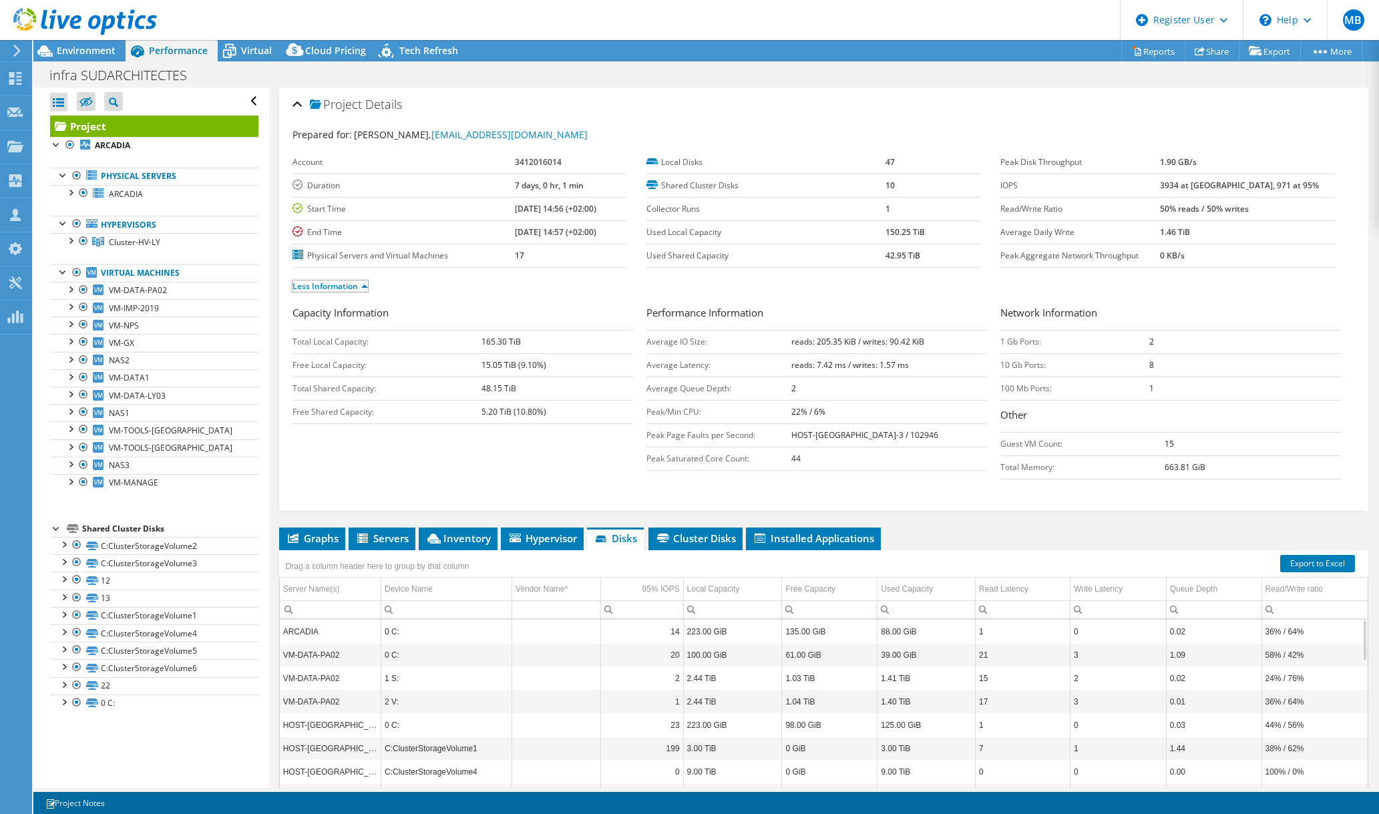
scroll to position [39, 0]
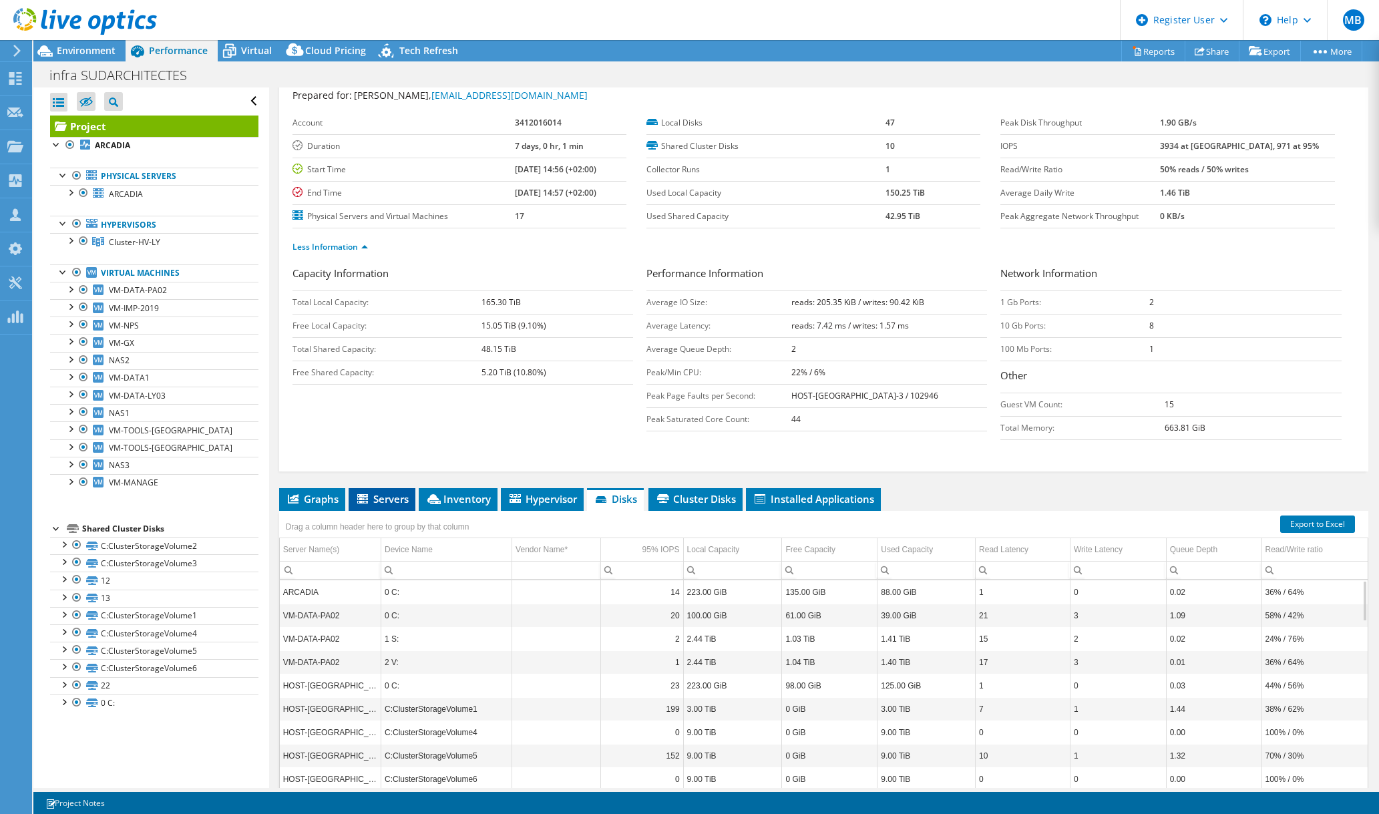
click at [371, 498] on span "Servers" at bounding box center [381, 498] width 53 height 13
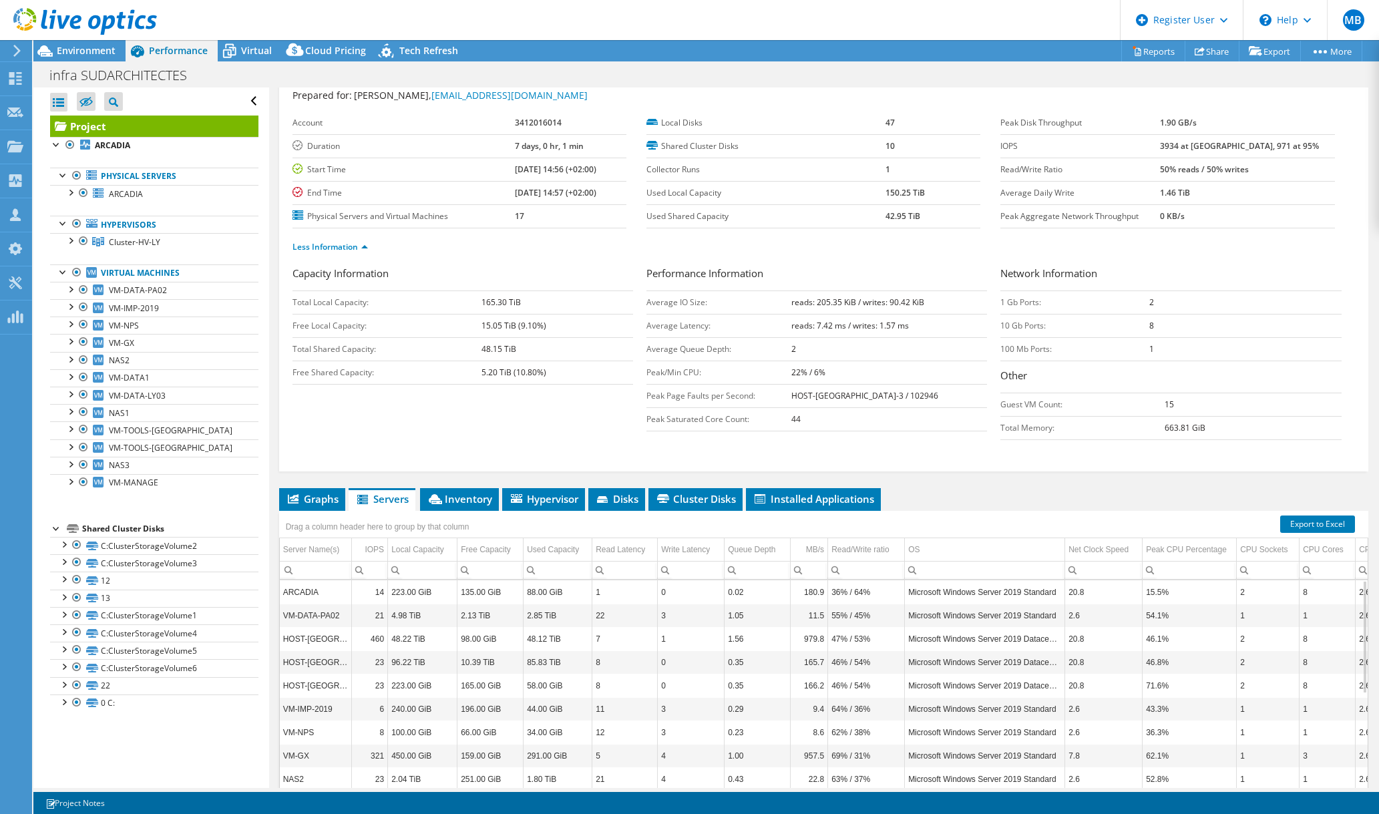
scroll to position [95, 0]
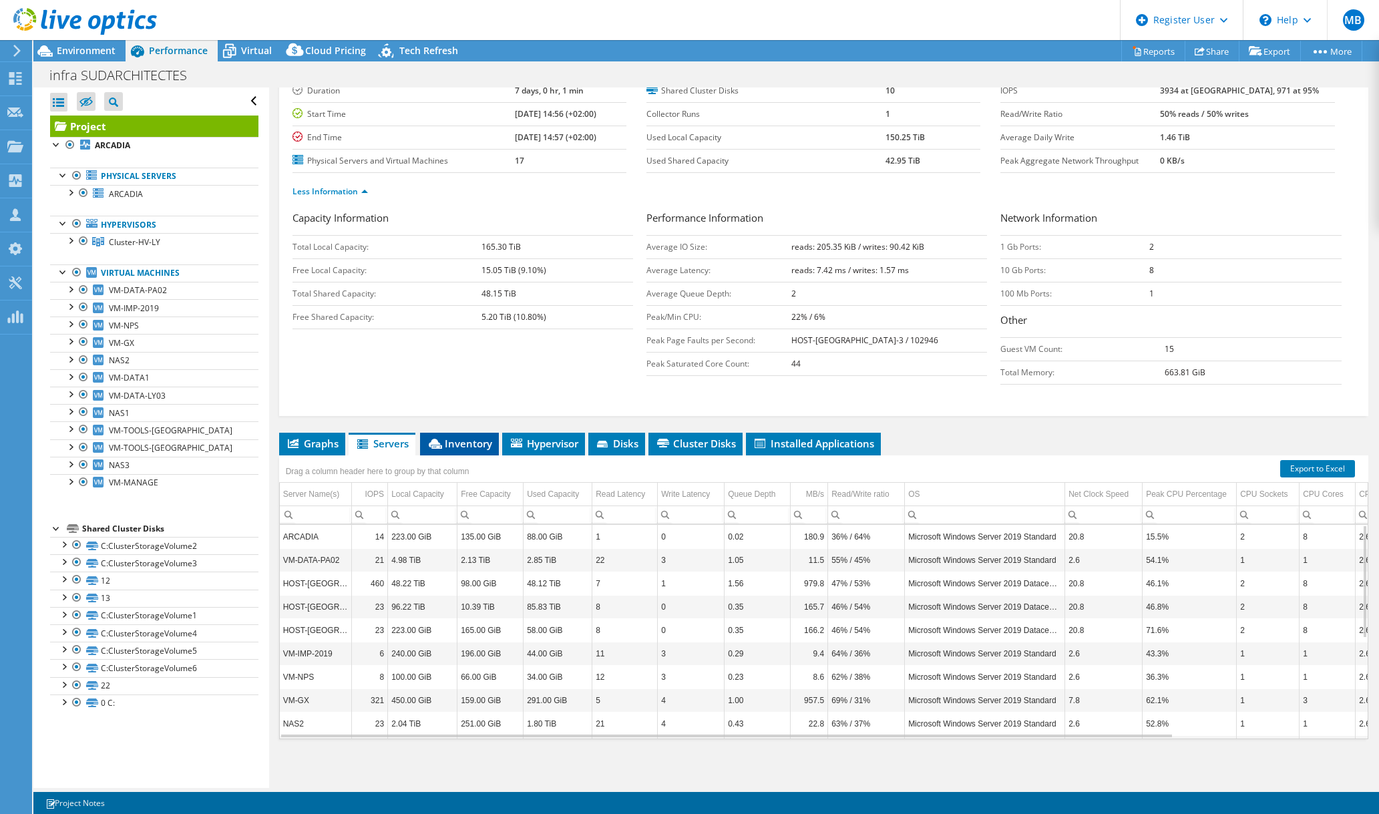
click at [474, 444] on span "Inventory" at bounding box center [459, 443] width 65 height 13
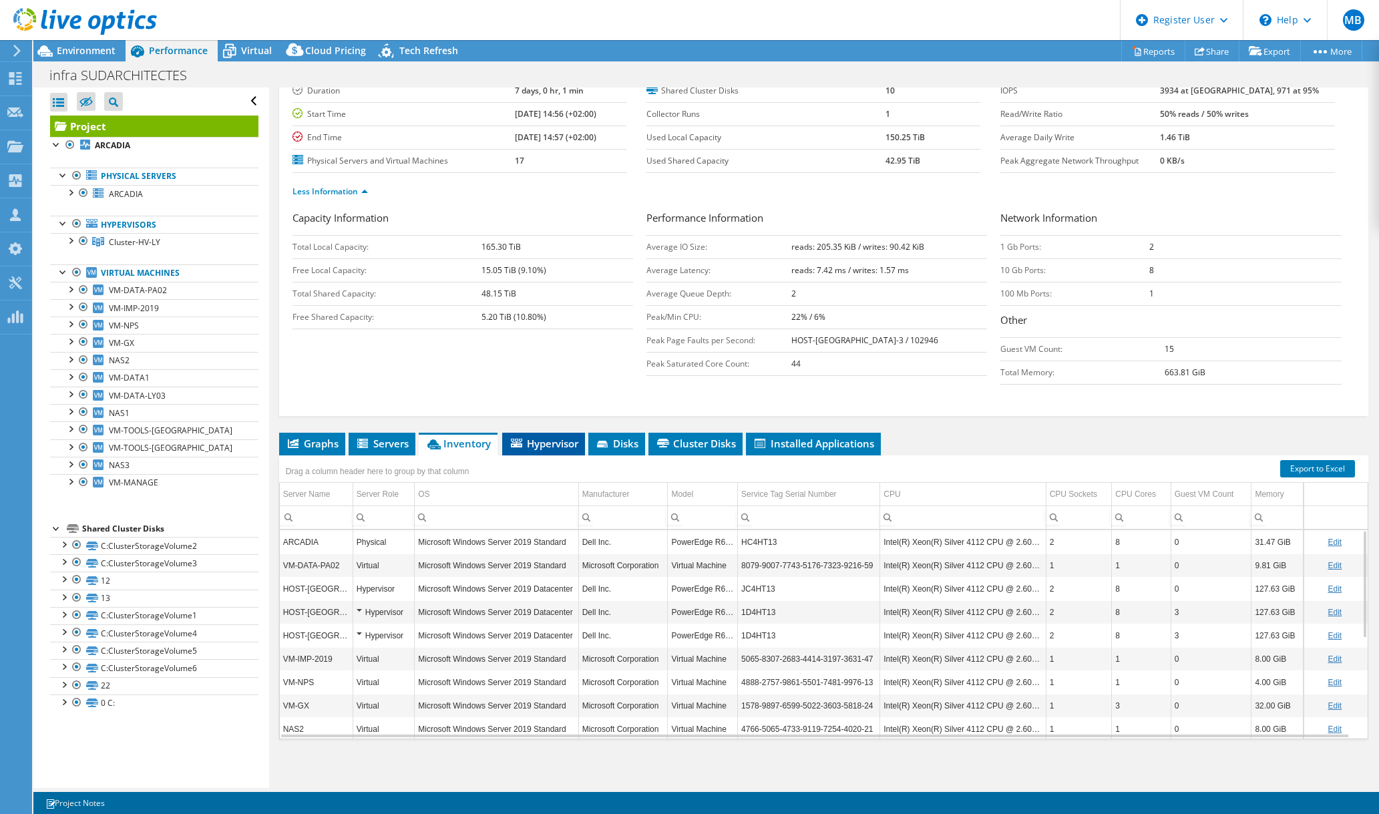
click at [561, 441] on span "Hypervisor" at bounding box center [543, 443] width 69 height 13
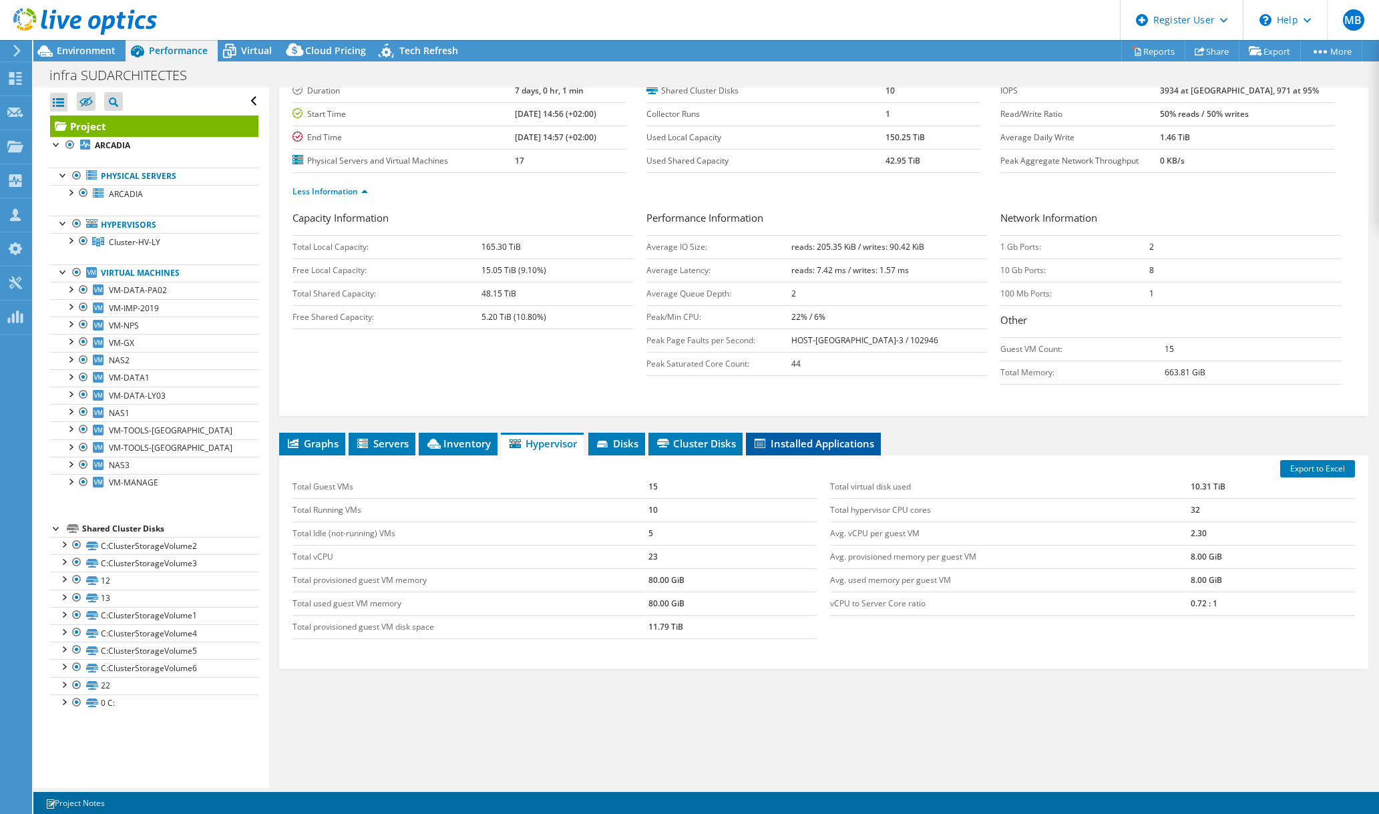
click at [781, 438] on span "Installed Applications" at bounding box center [814, 443] width 122 height 13
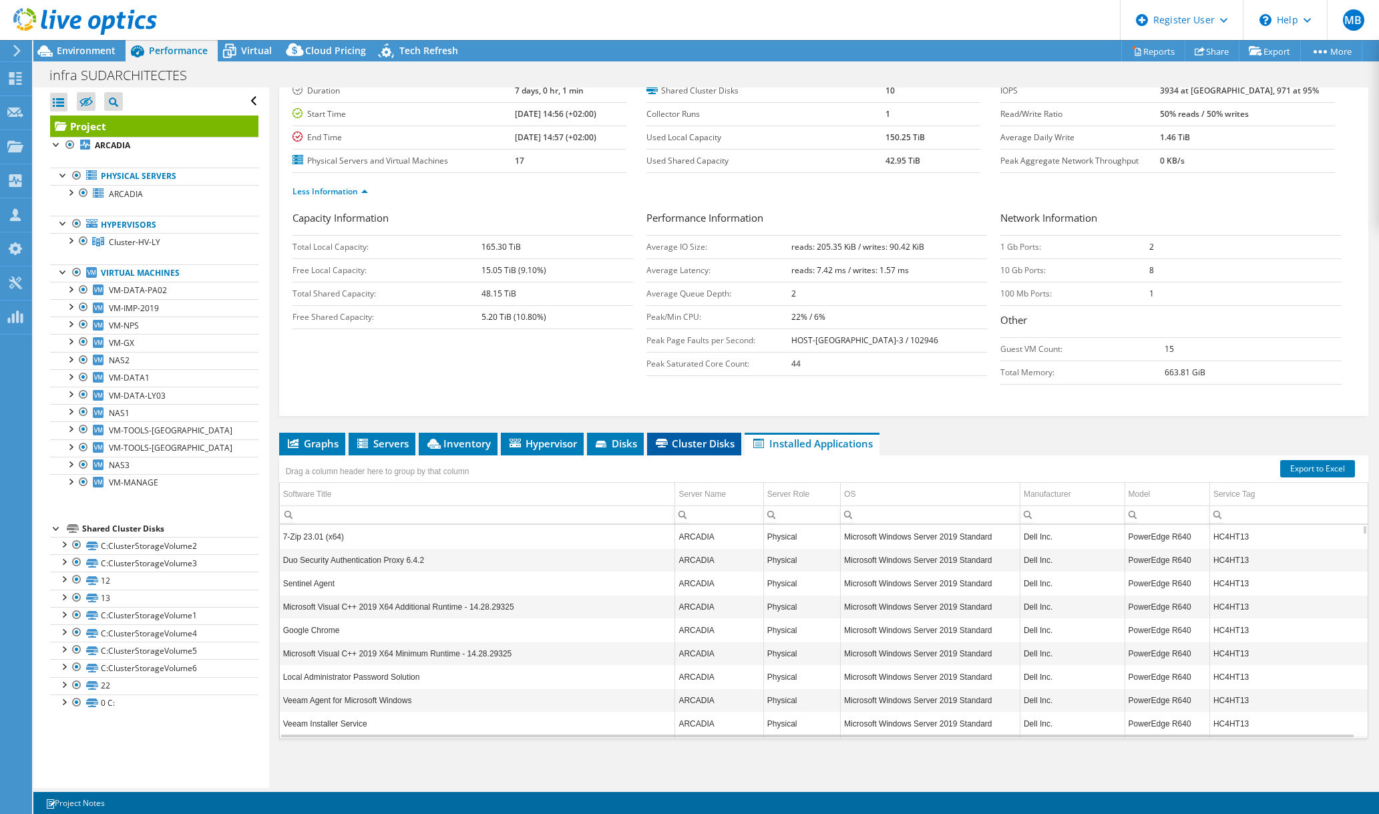
click at [701, 437] on span "Cluster Disks" at bounding box center [694, 443] width 81 height 13
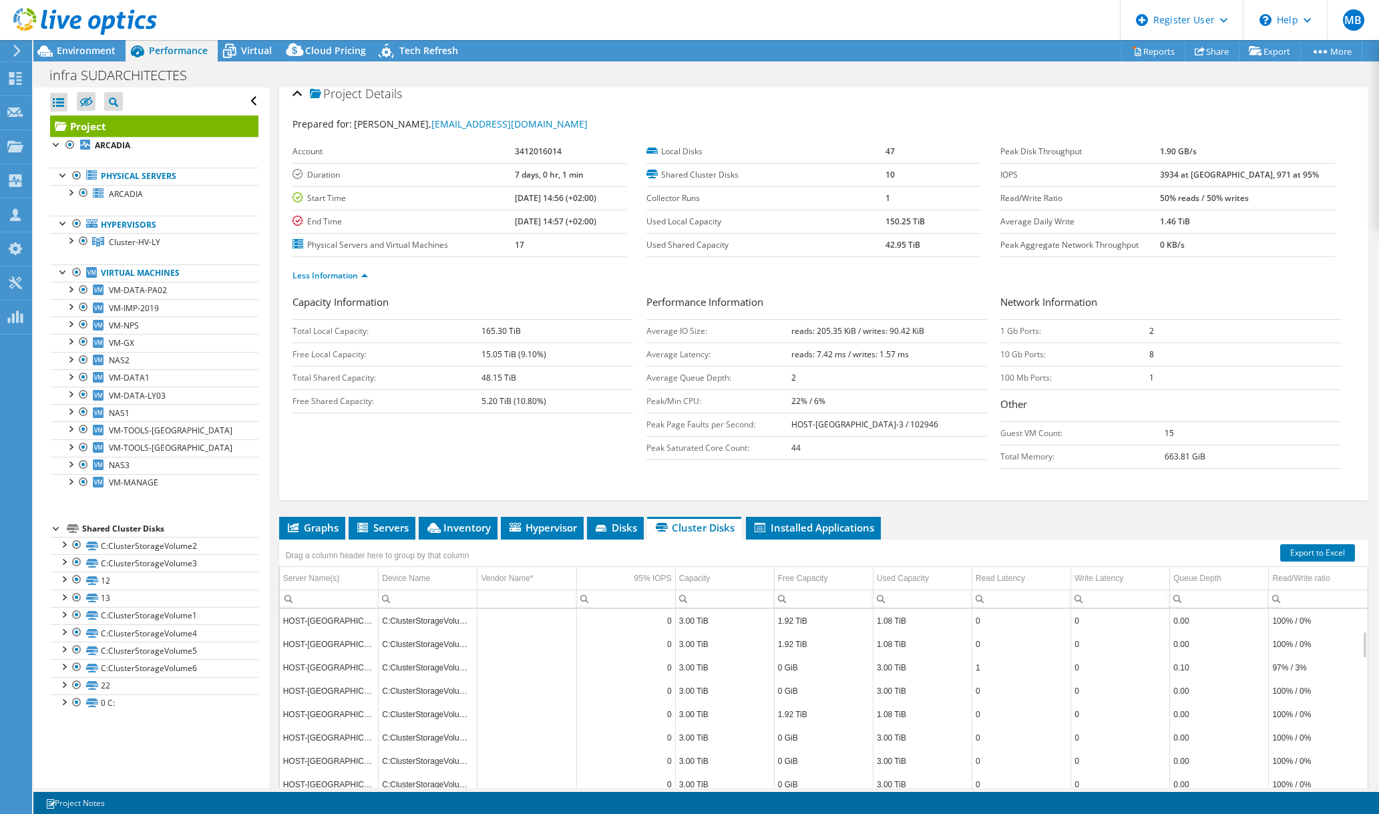
scroll to position [0, 0]
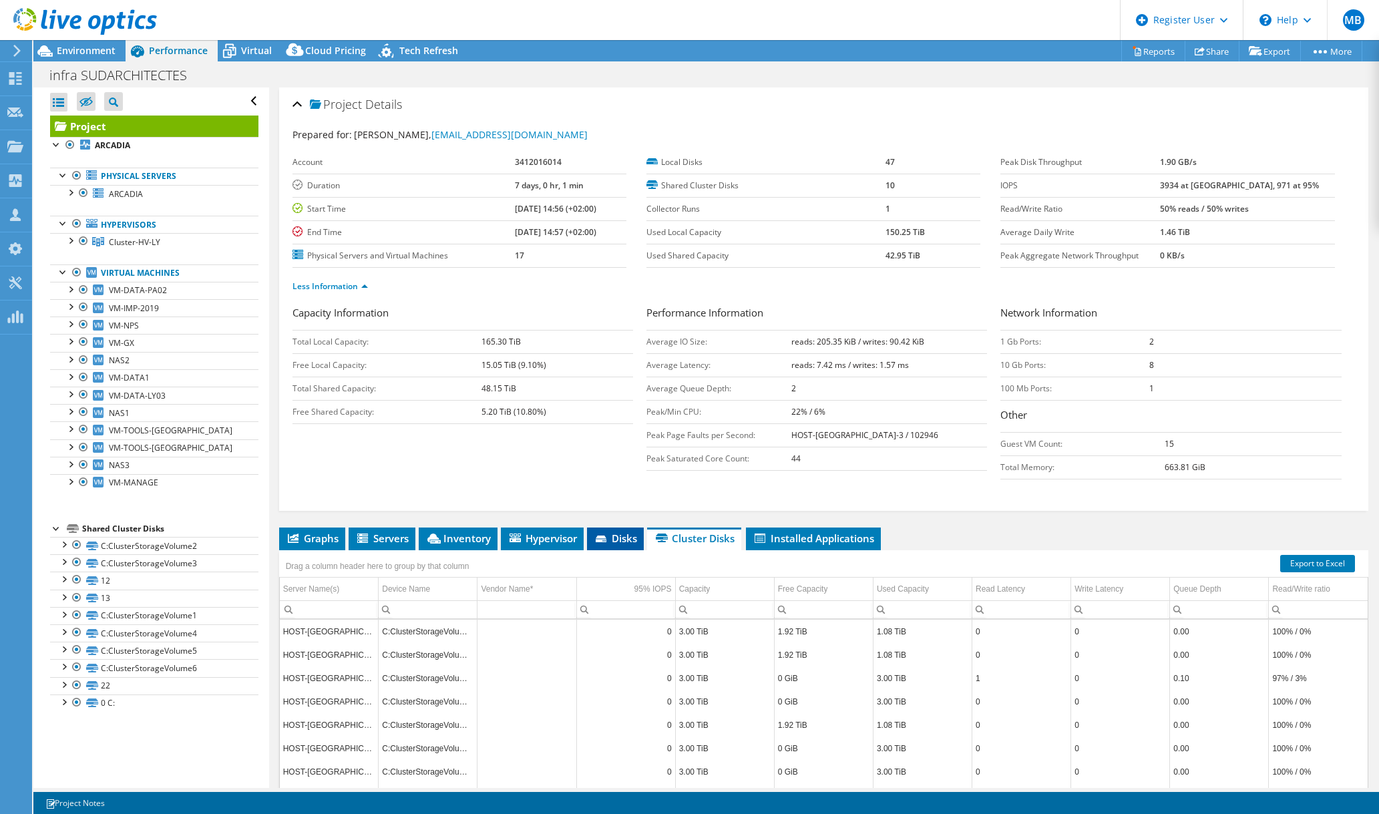
click at [612, 528] on li "Disks" at bounding box center [615, 539] width 57 height 23
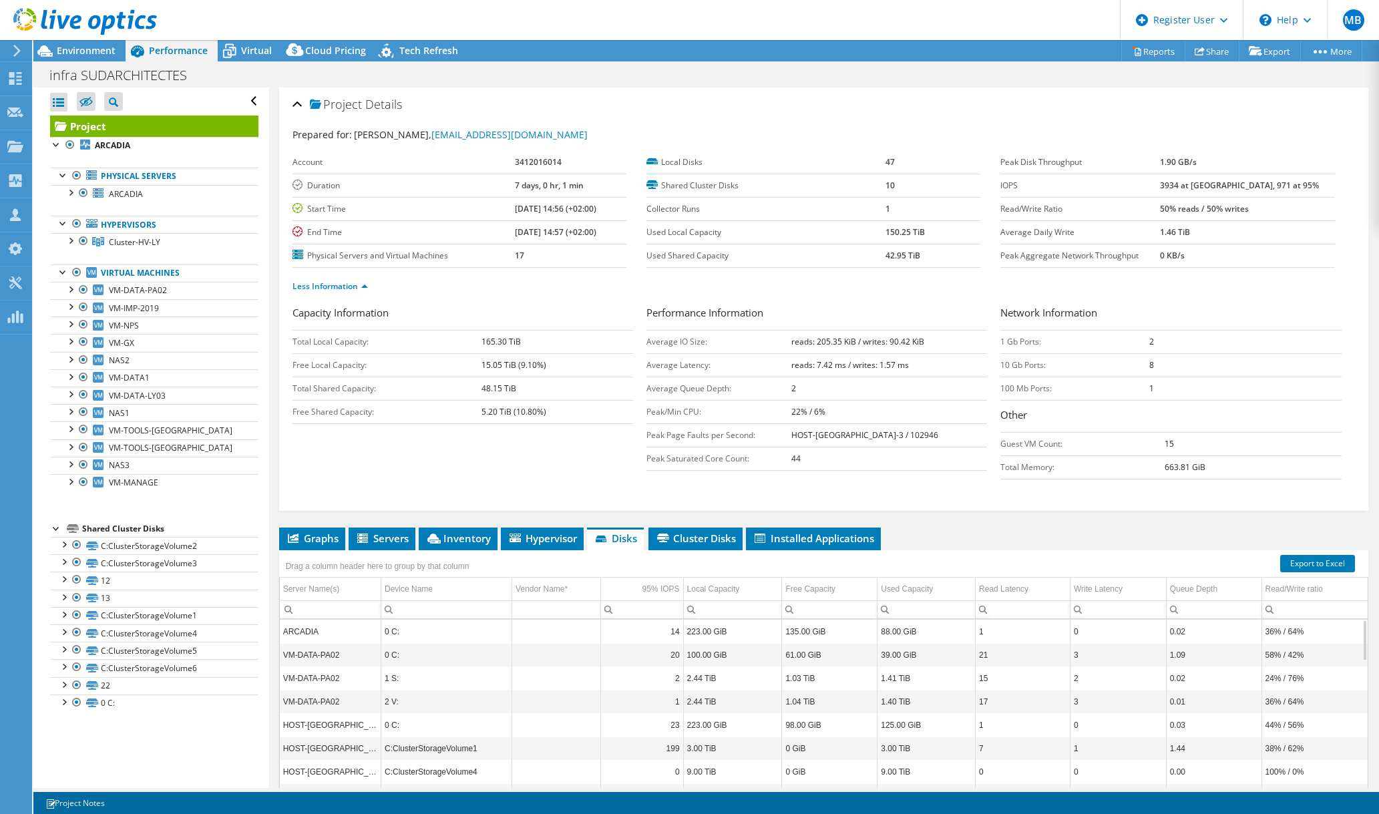
scroll to position [95, 0]
click at [519, 536] on icon at bounding box center [515, 538] width 11 height 9
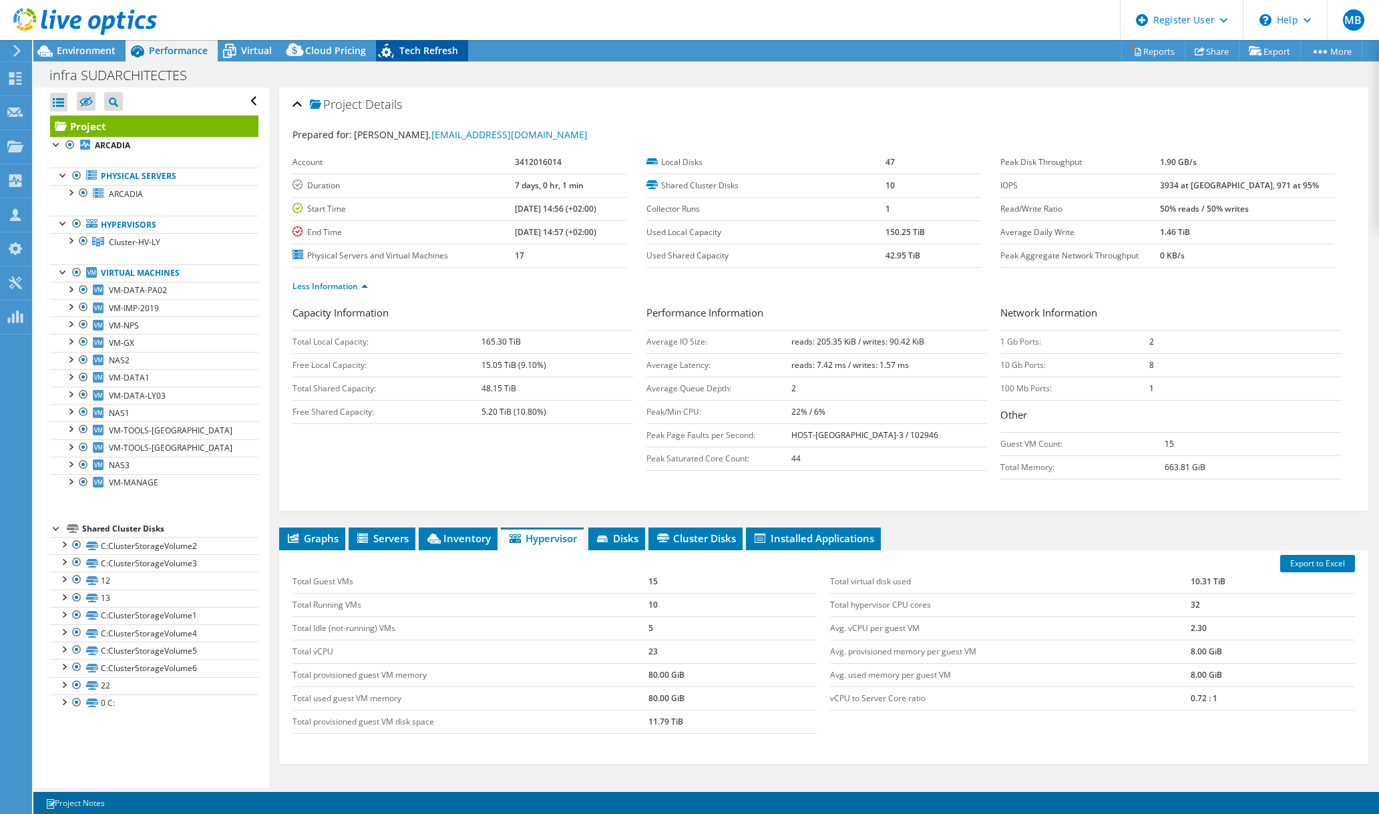
click at [405, 53] on span "Tech Refresh" at bounding box center [428, 50] width 59 height 13
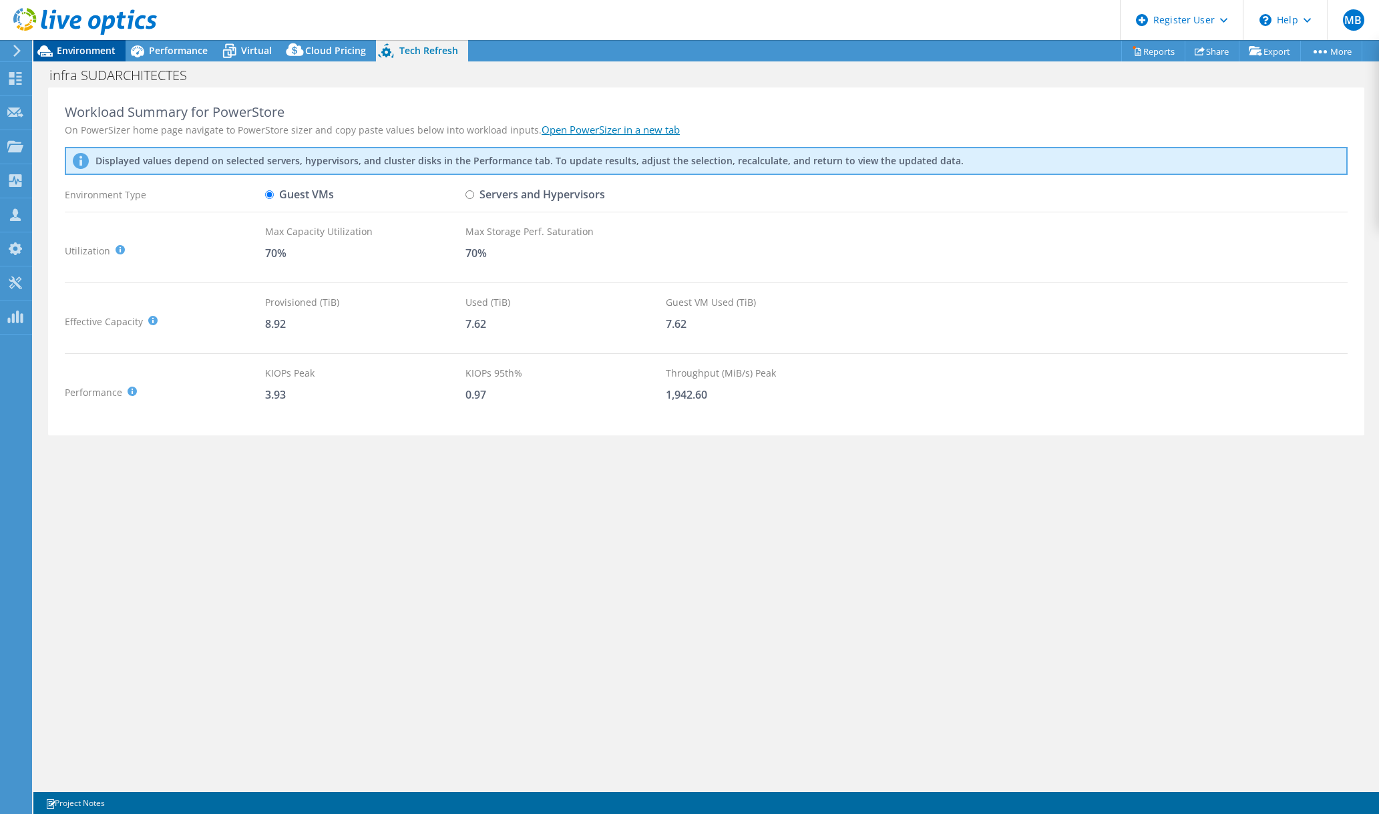
click at [88, 46] on span "Environment" at bounding box center [86, 50] width 59 height 13
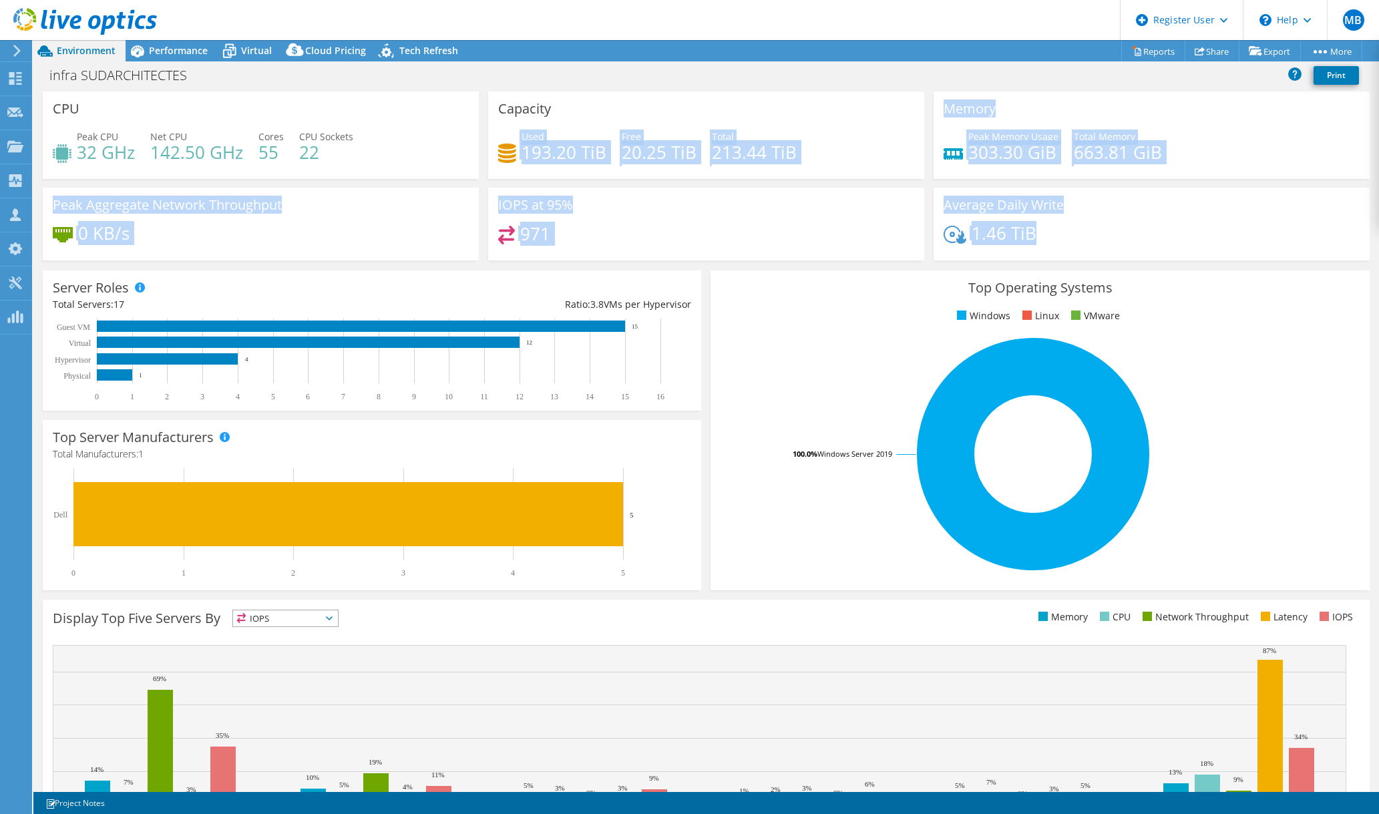
drag, startPoint x: 1029, startPoint y: 235, endPoint x: 496, endPoint y: 130, distance: 543.3
click at [496, 130] on div "CPU Peak CPU 32 GHz Net CPU 142.50 GHz Cores 55 CPU Sockets 22 Capacity Used 19…" at bounding box center [706, 181] width 1337 height 178
drag, startPoint x: 496, startPoint y: 130, endPoint x: 456, endPoint y: 252, distance: 129.3
click at [456, 252] on div "0 KB/s" at bounding box center [261, 240] width 416 height 28
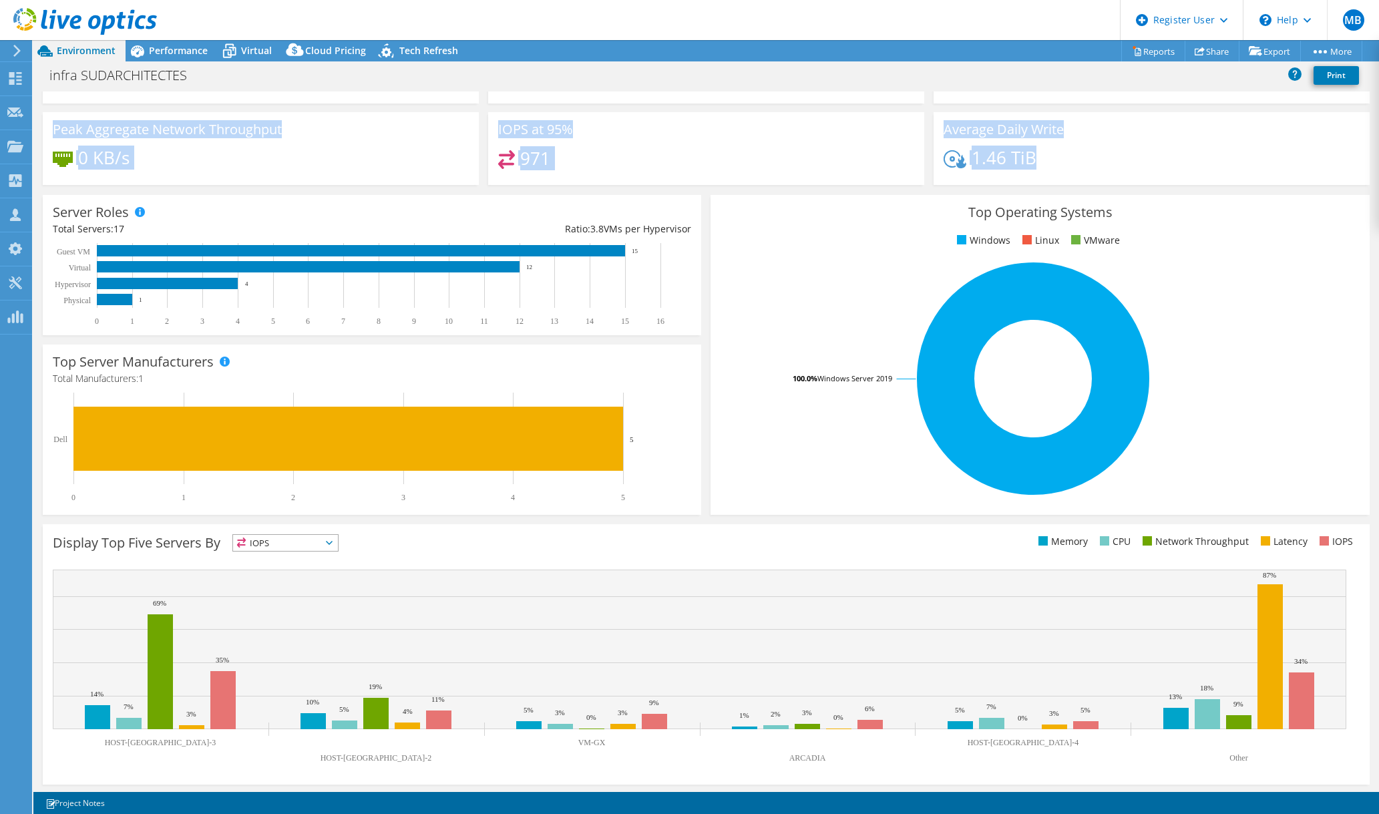
scroll to position [76, 0]
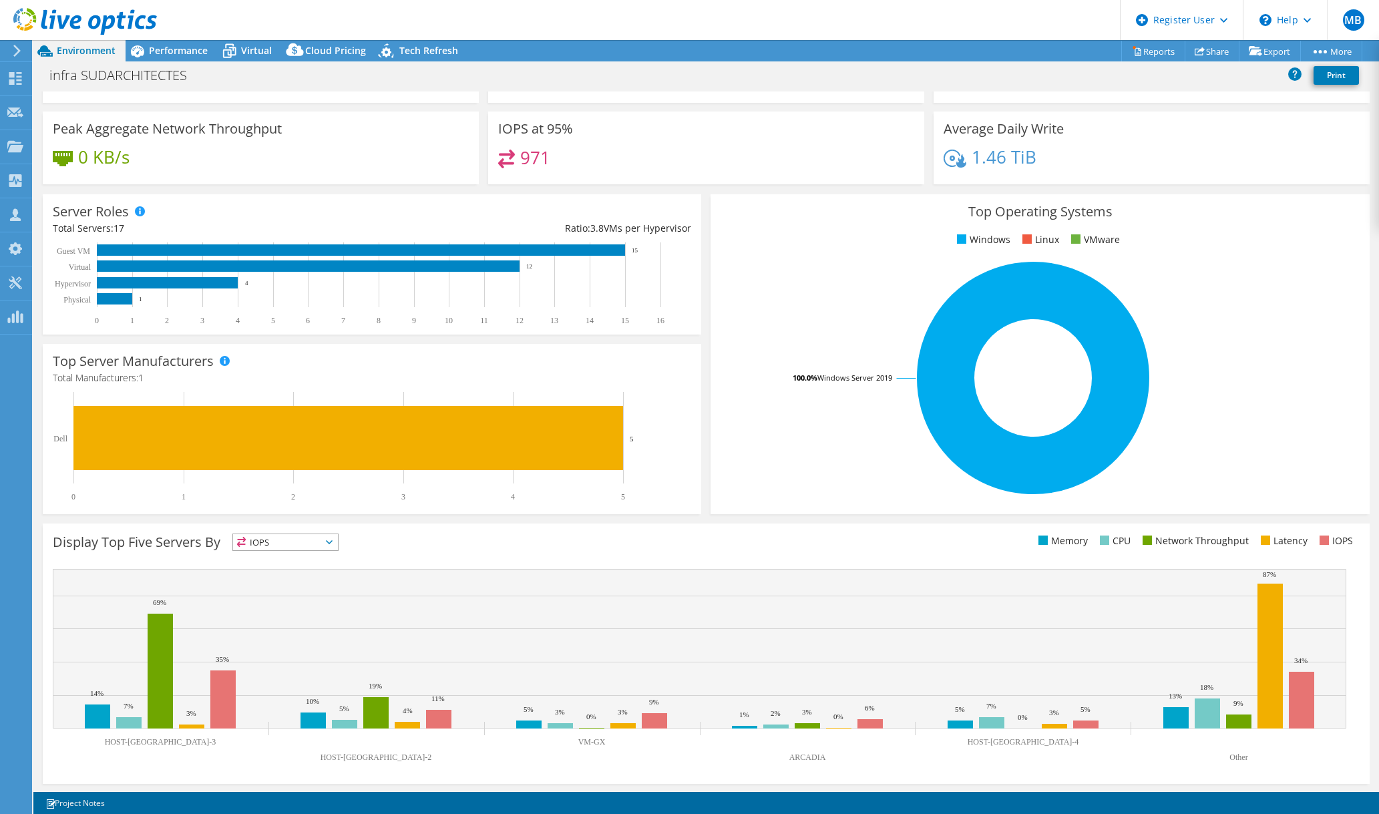
click at [258, 538] on span "IOPS" at bounding box center [277, 542] width 88 height 16
click at [506, 530] on div "Display Top Five Servers By IOPS IOPS" at bounding box center [706, 654] width 1327 height 260
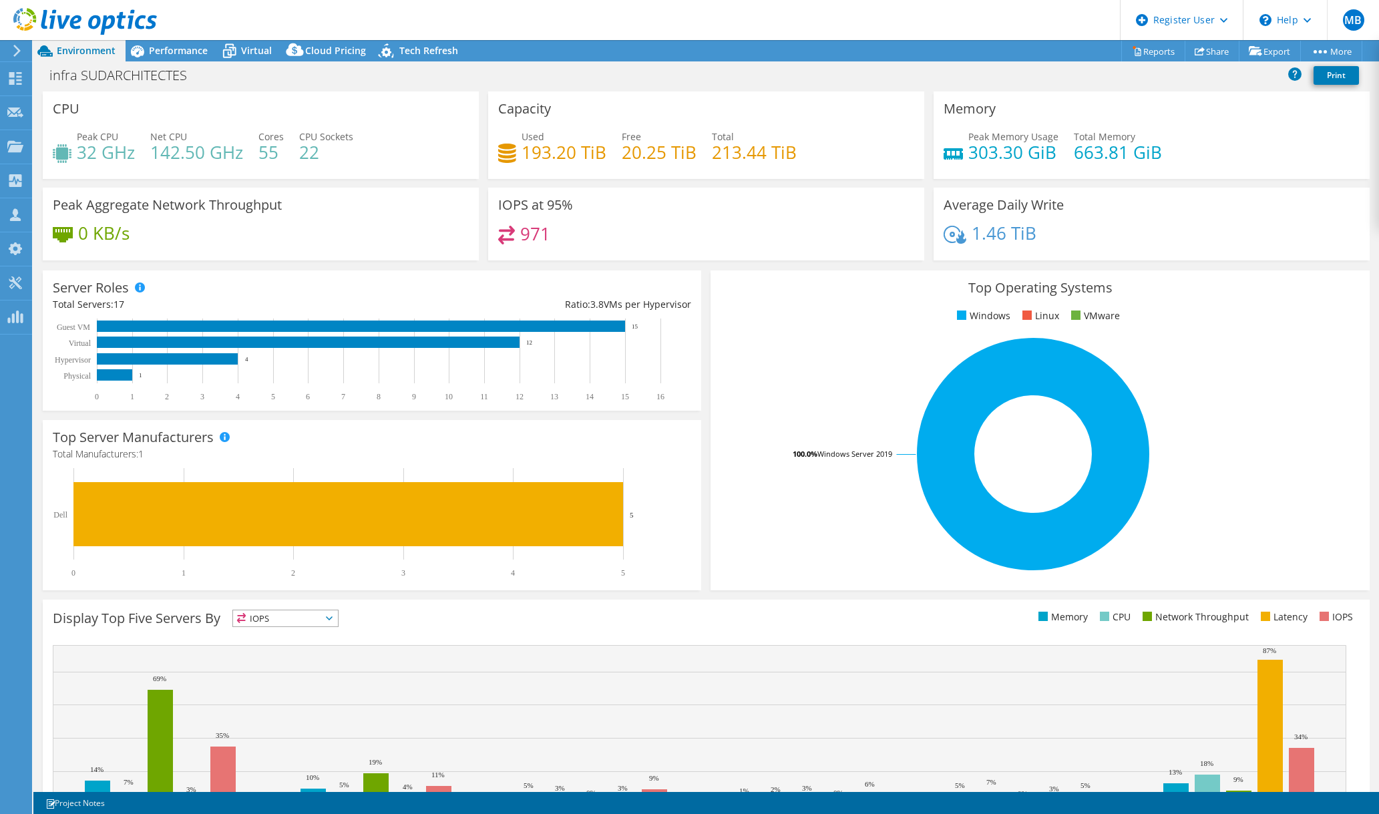
click at [564, 304] on div "Ratio: 3.8 VMs per Hypervisor" at bounding box center [531, 304] width 319 height 15
drag, startPoint x: 564, startPoint y: 304, endPoint x: 716, endPoint y: 351, distance: 158.9
click at [721, 351] on rect at bounding box center [1033, 454] width 625 height 234
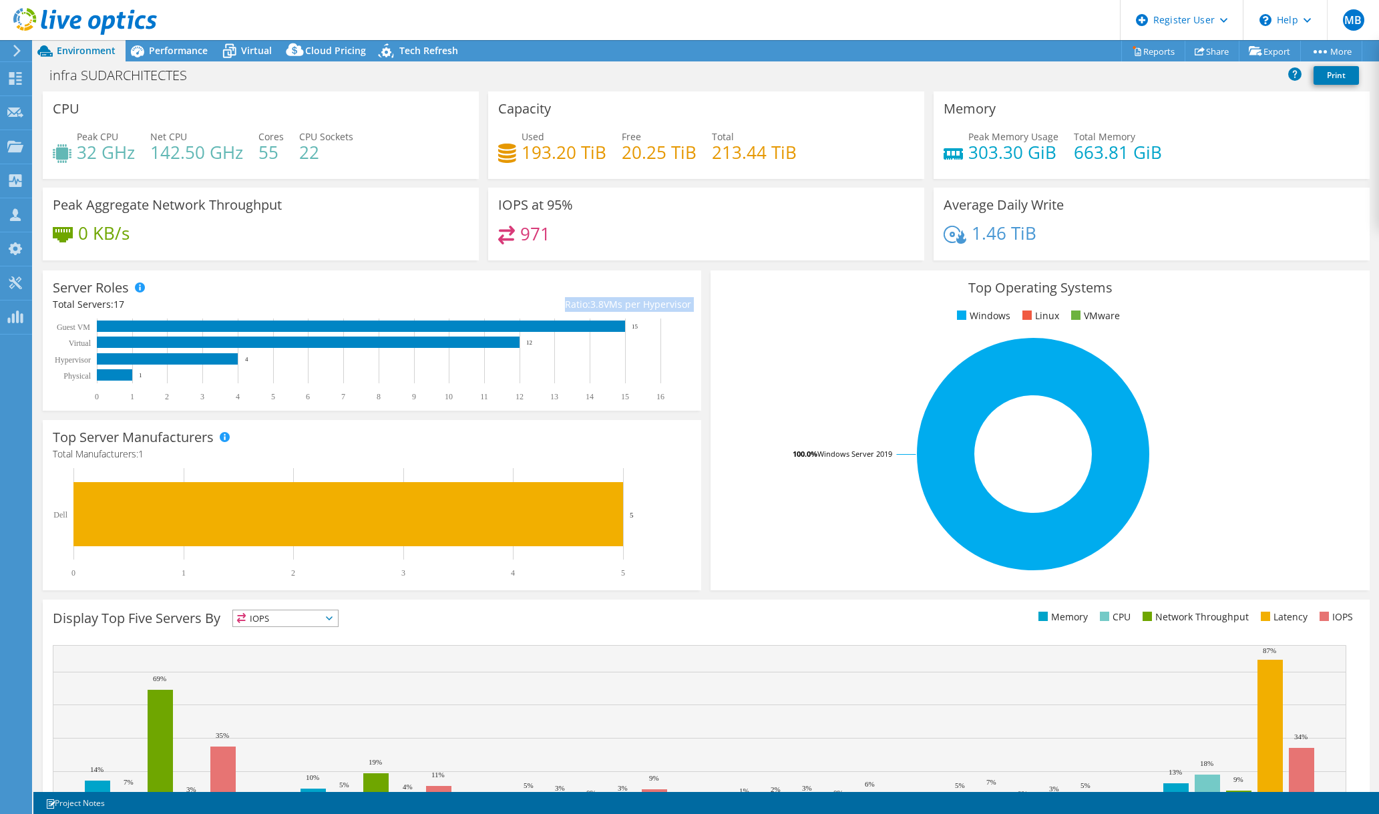
click at [756, 351] on rect at bounding box center [1033, 454] width 625 height 234
click at [729, 500] on rect at bounding box center [1033, 454] width 625 height 234
click at [498, 252] on div "971" at bounding box center [706, 240] width 416 height 29
click at [164, 54] on span "Performance" at bounding box center [178, 50] width 59 height 13
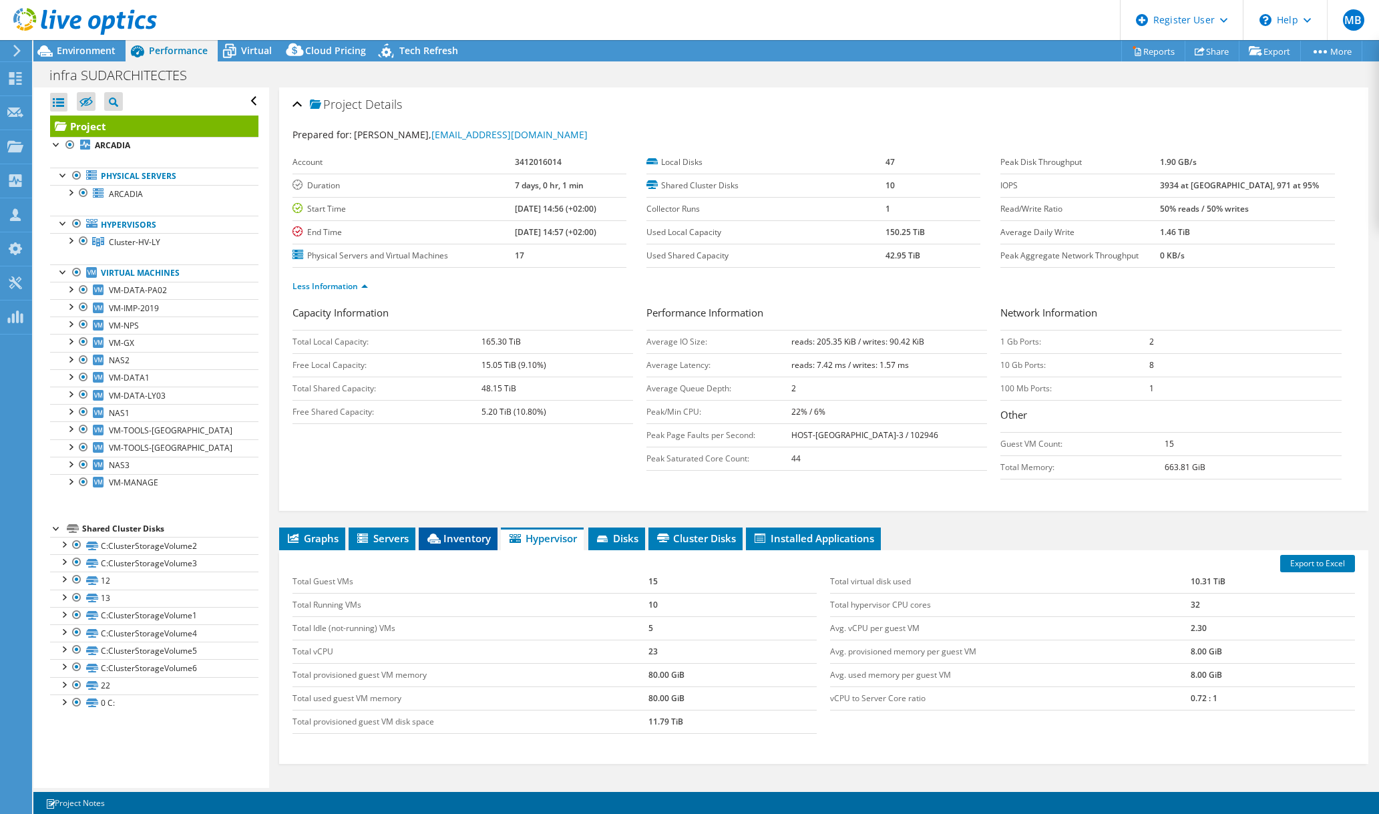
click at [426, 532] on span "Inventory" at bounding box center [457, 538] width 65 height 13
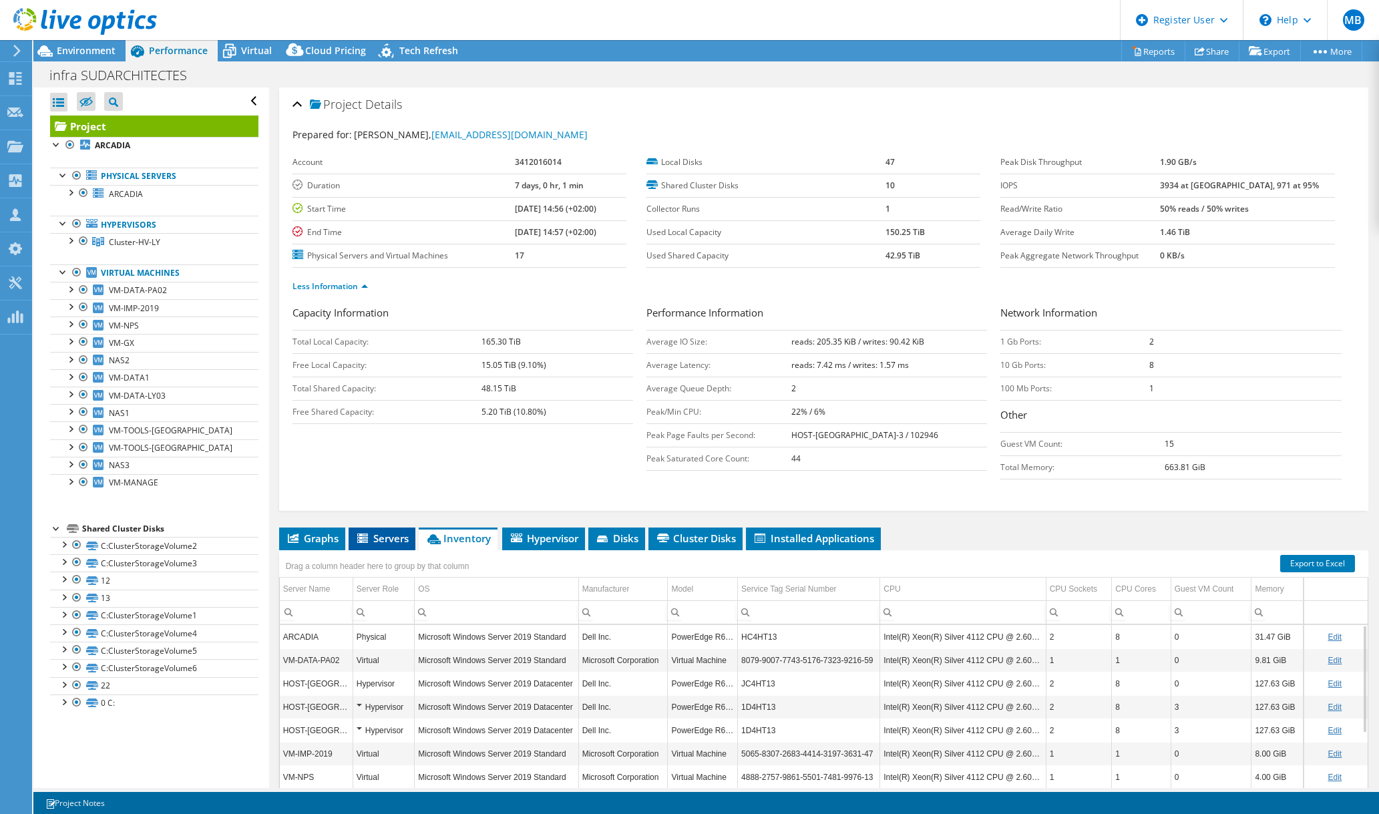
click at [381, 536] on span "Servers" at bounding box center [381, 538] width 53 height 13
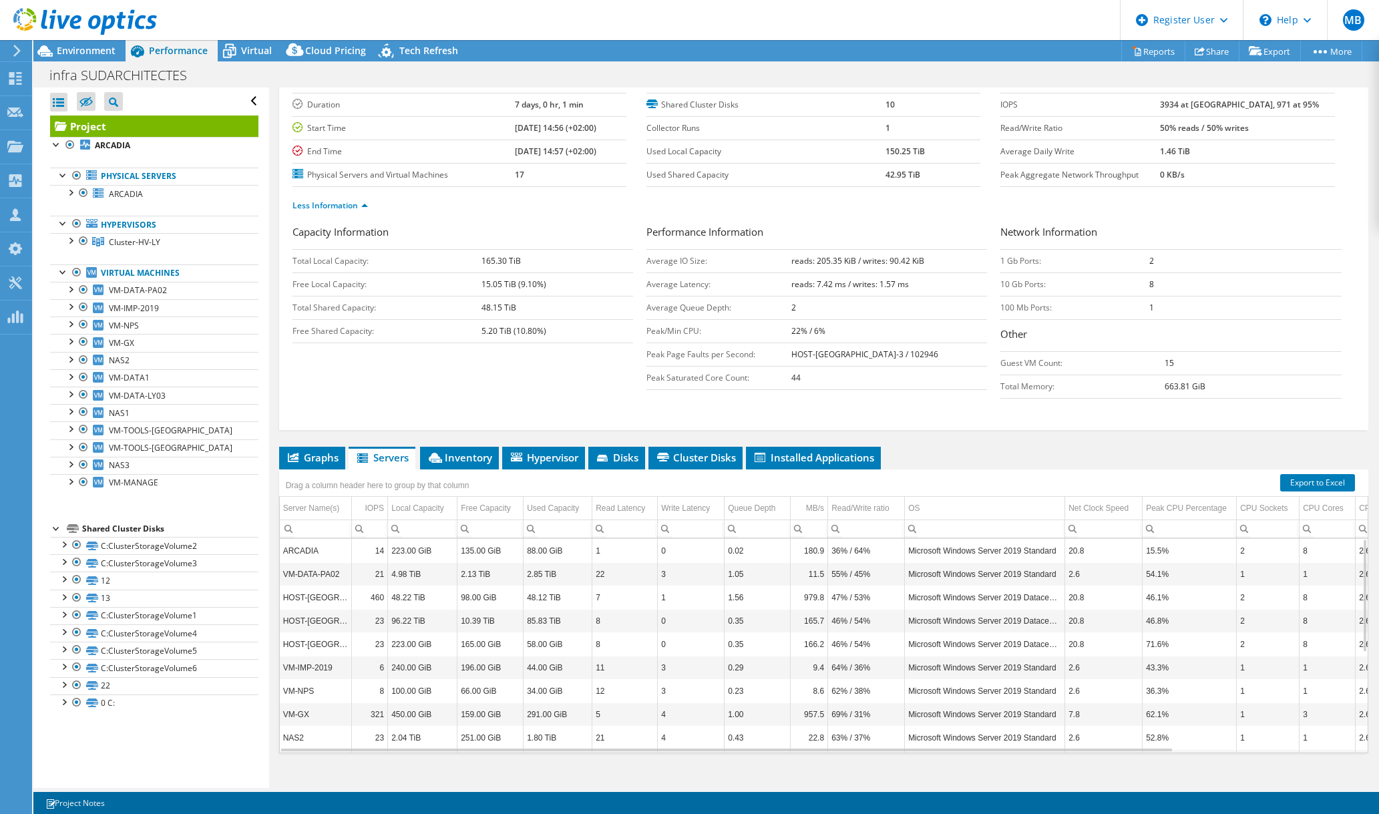
scroll to position [95, 0]
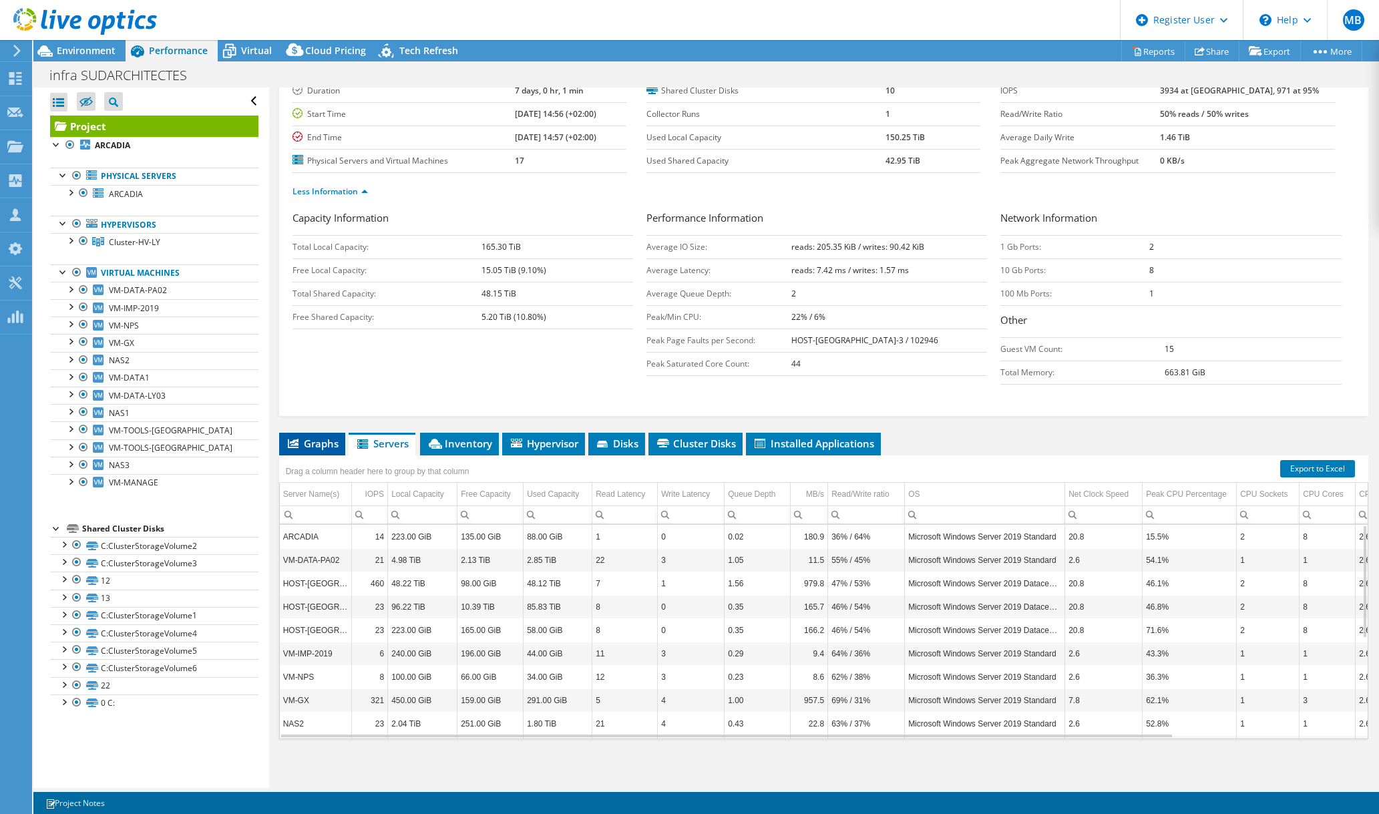
click at [321, 437] on span "Graphs" at bounding box center [312, 443] width 53 height 13
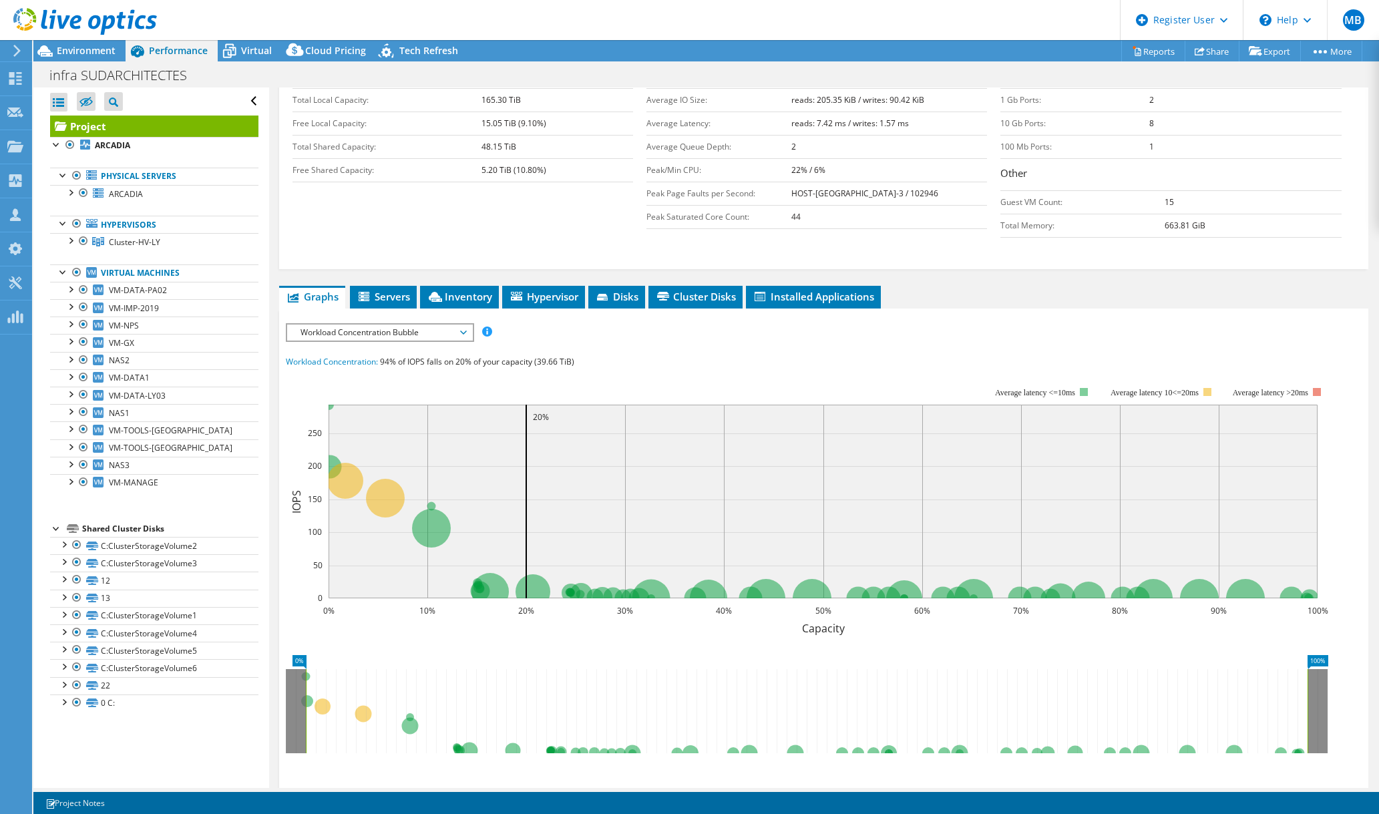
scroll to position [361, 0]
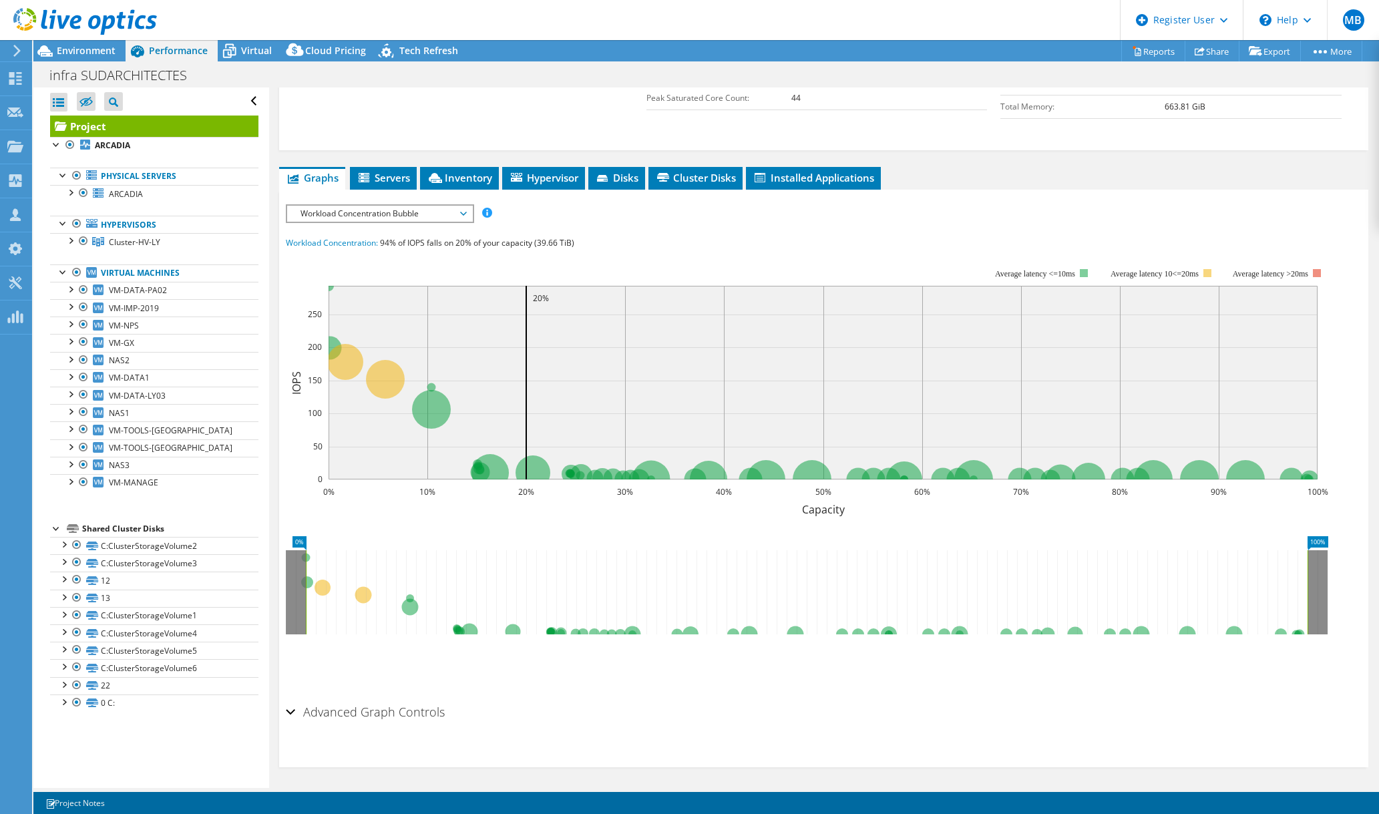
click at [332, 715] on h2 "Advanced Graph Controls" at bounding box center [365, 712] width 159 height 27
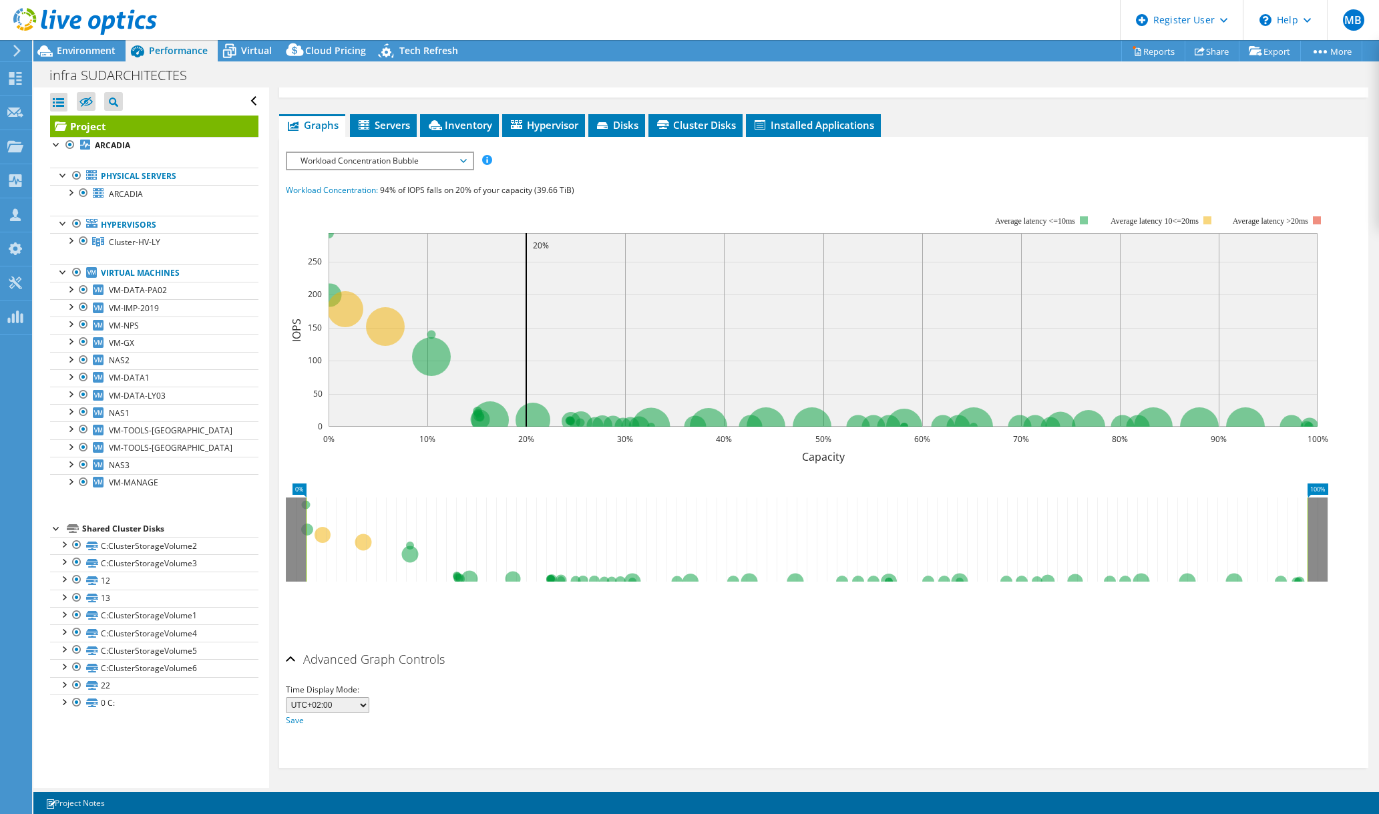
scroll to position [0, 0]
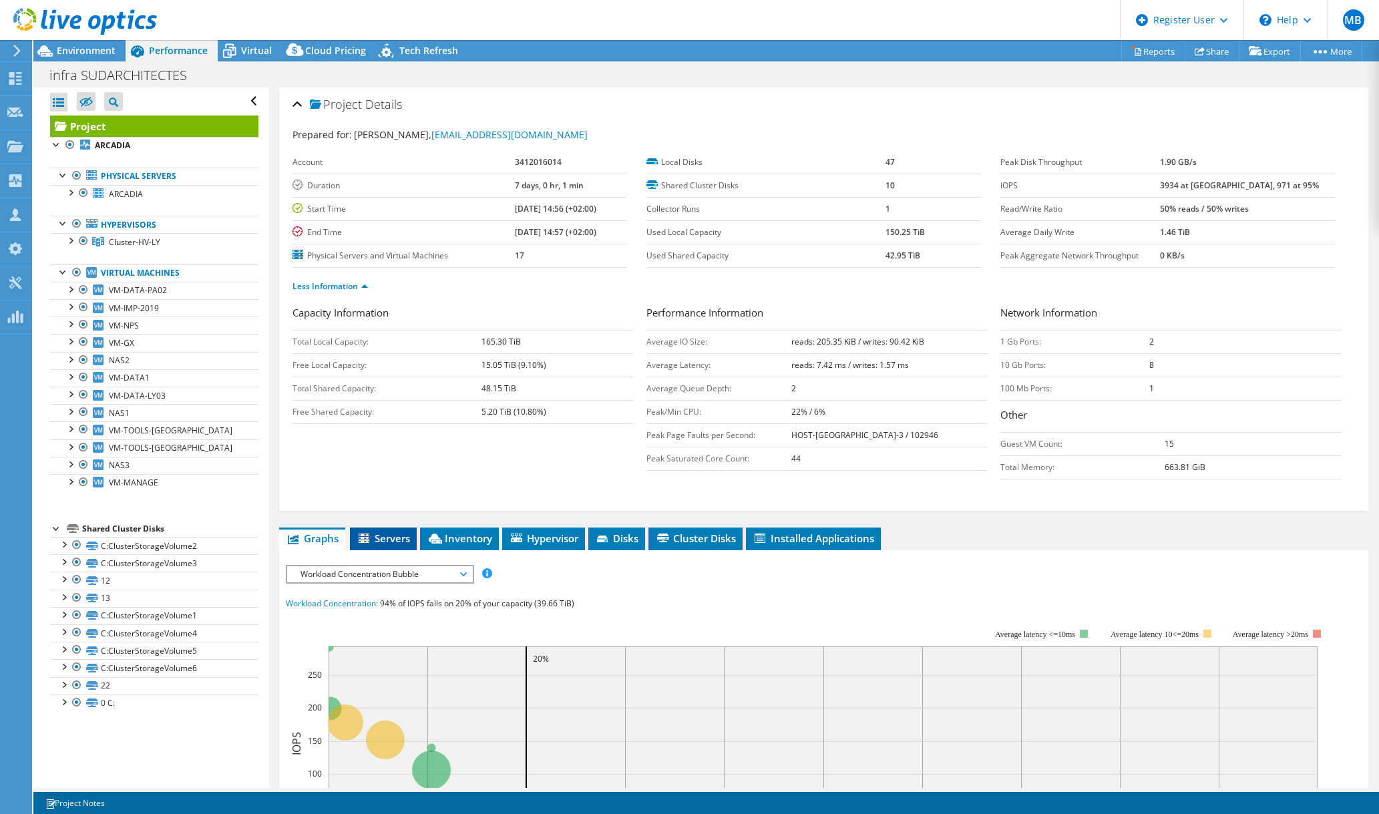
click at [385, 541] on span "Servers" at bounding box center [383, 538] width 53 height 13
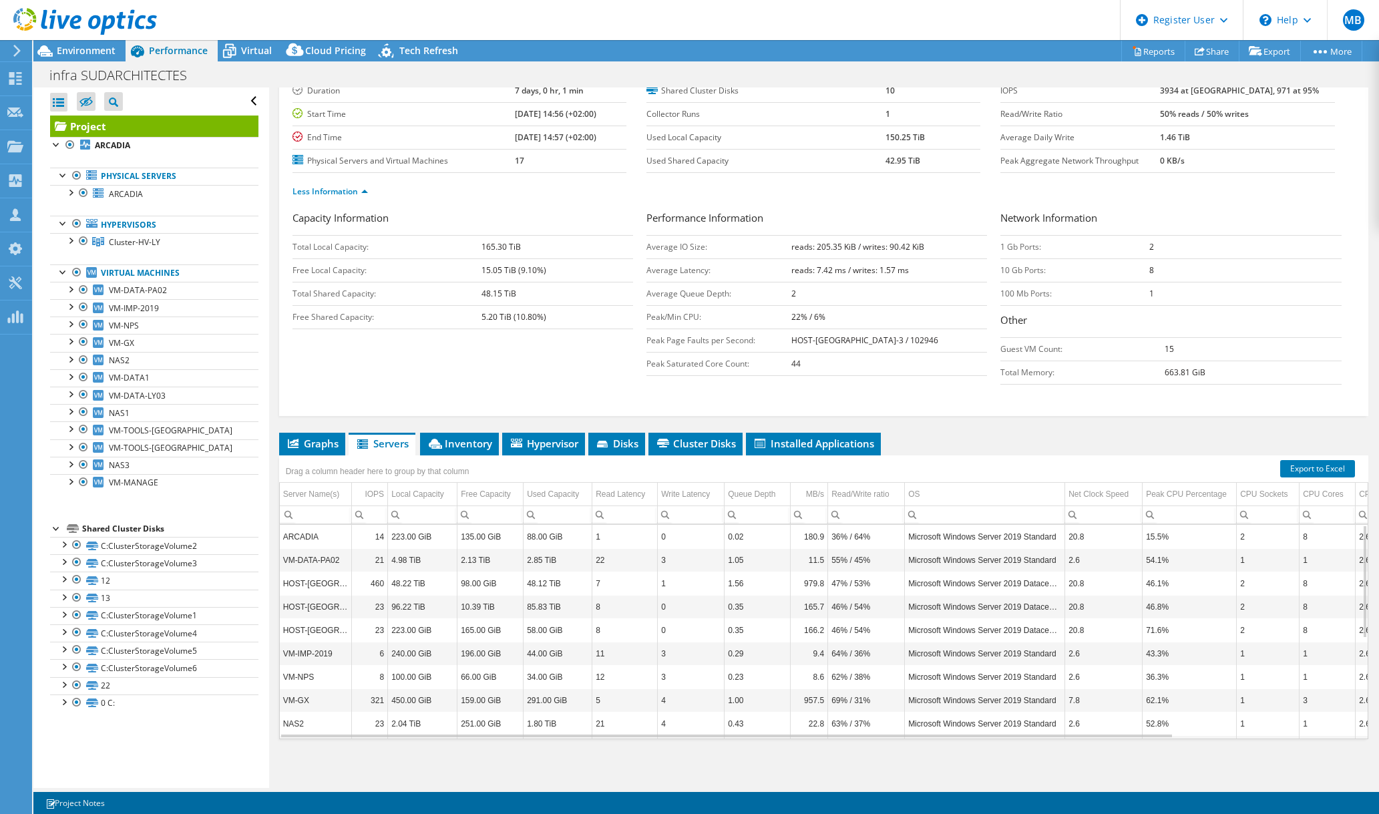
scroll to position [94, 0]
click at [432, 451] on li "Inventory" at bounding box center [459, 444] width 79 height 23
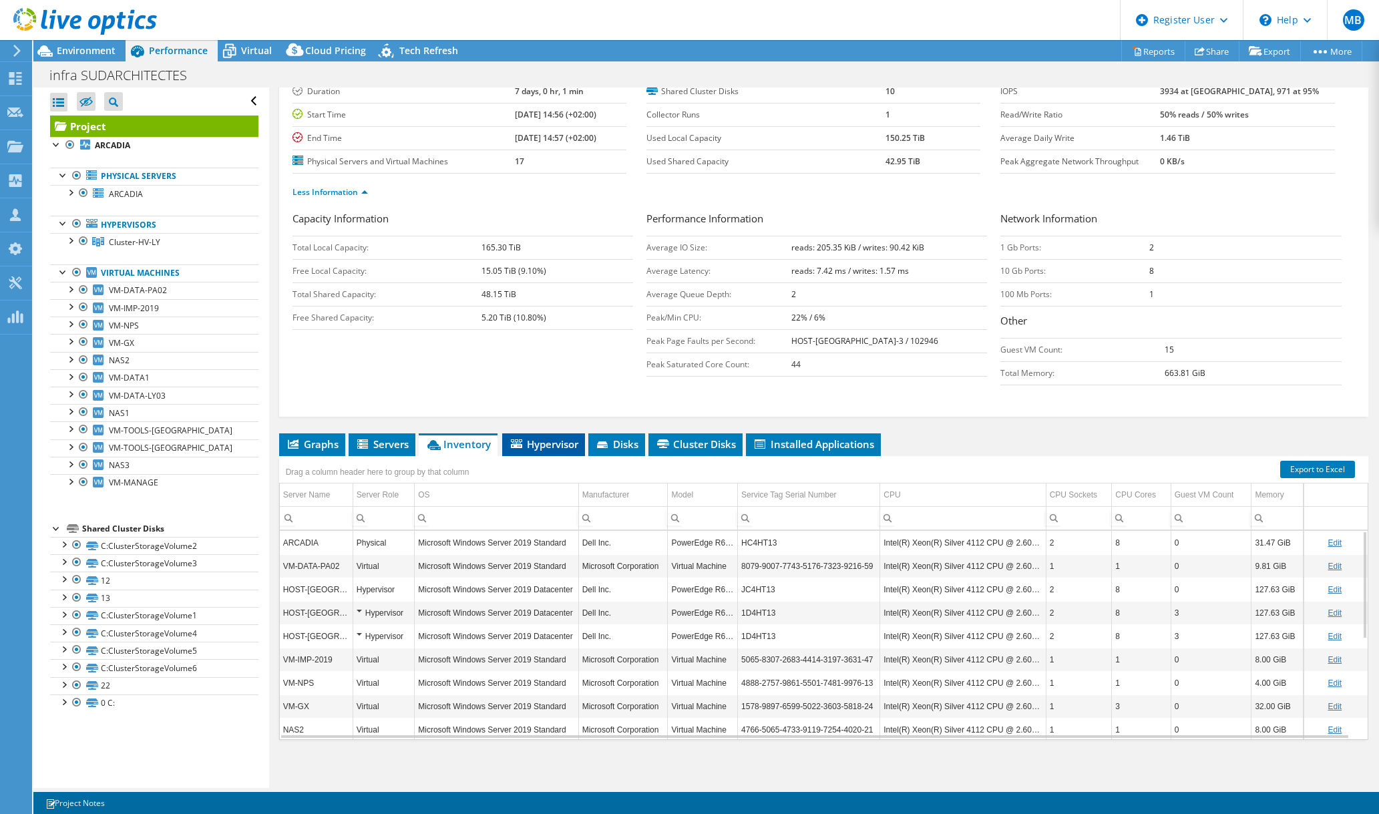
click at [541, 441] on span "Hypervisor" at bounding box center [543, 443] width 69 height 13
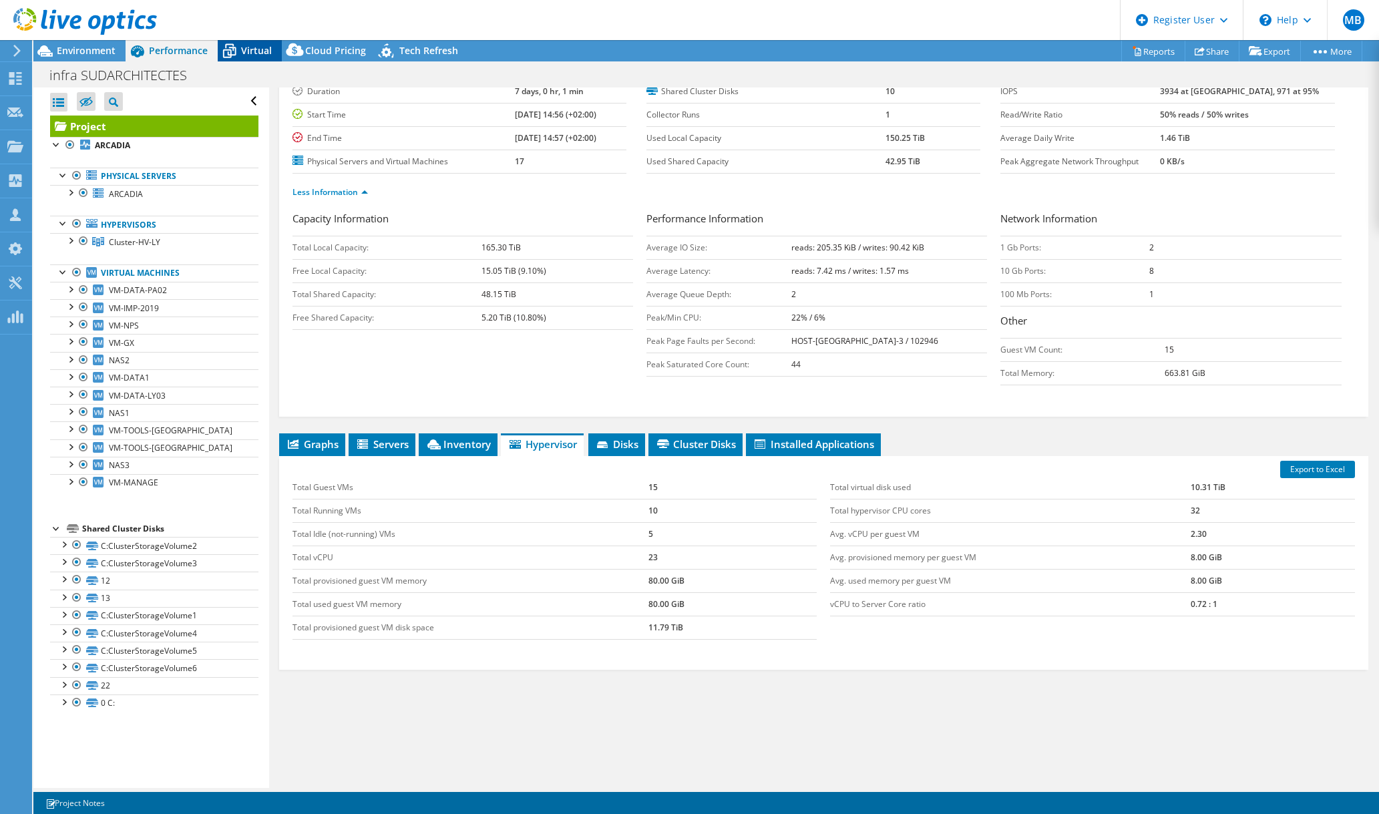
click at [251, 49] on span "Virtual" at bounding box center [256, 50] width 31 height 13
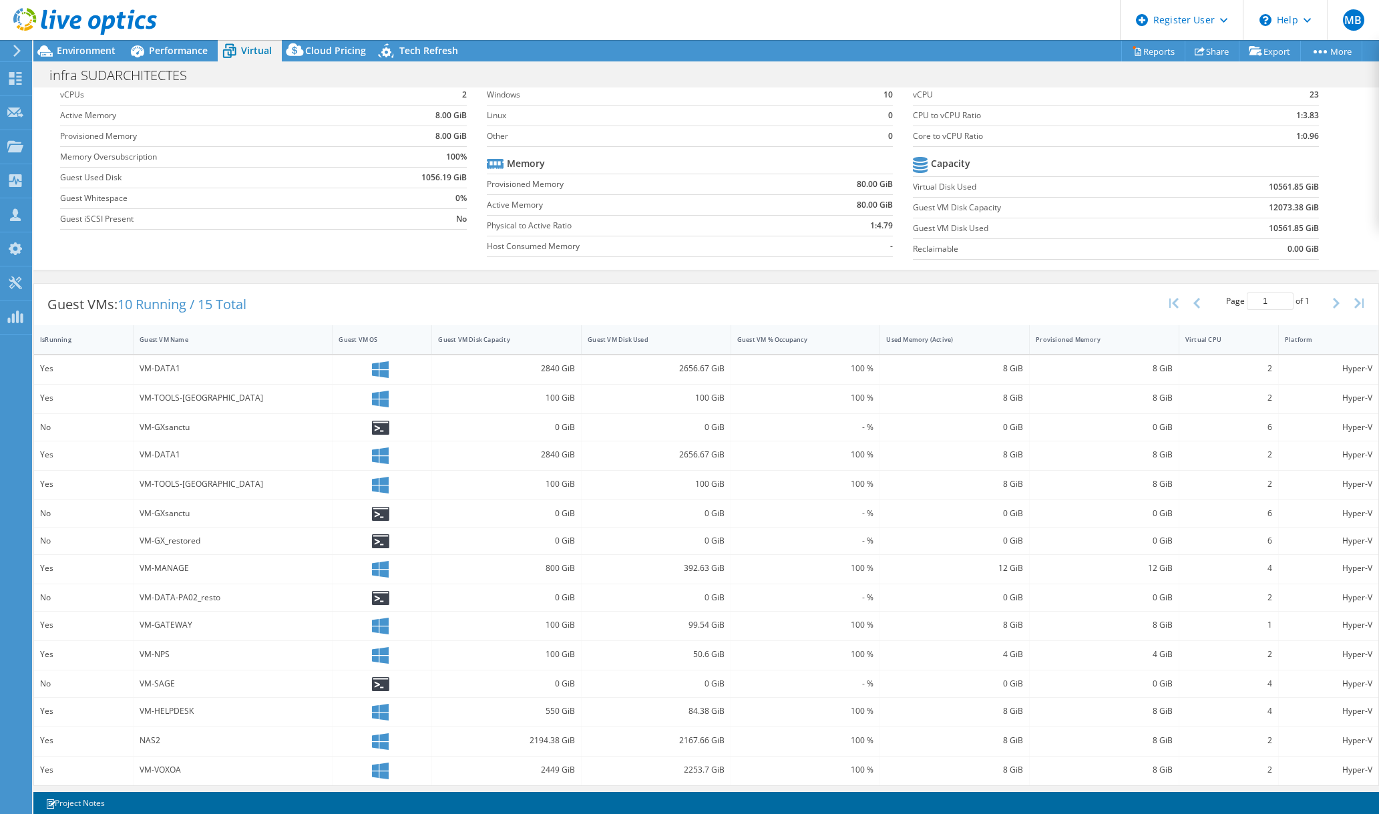
scroll to position [0, 0]
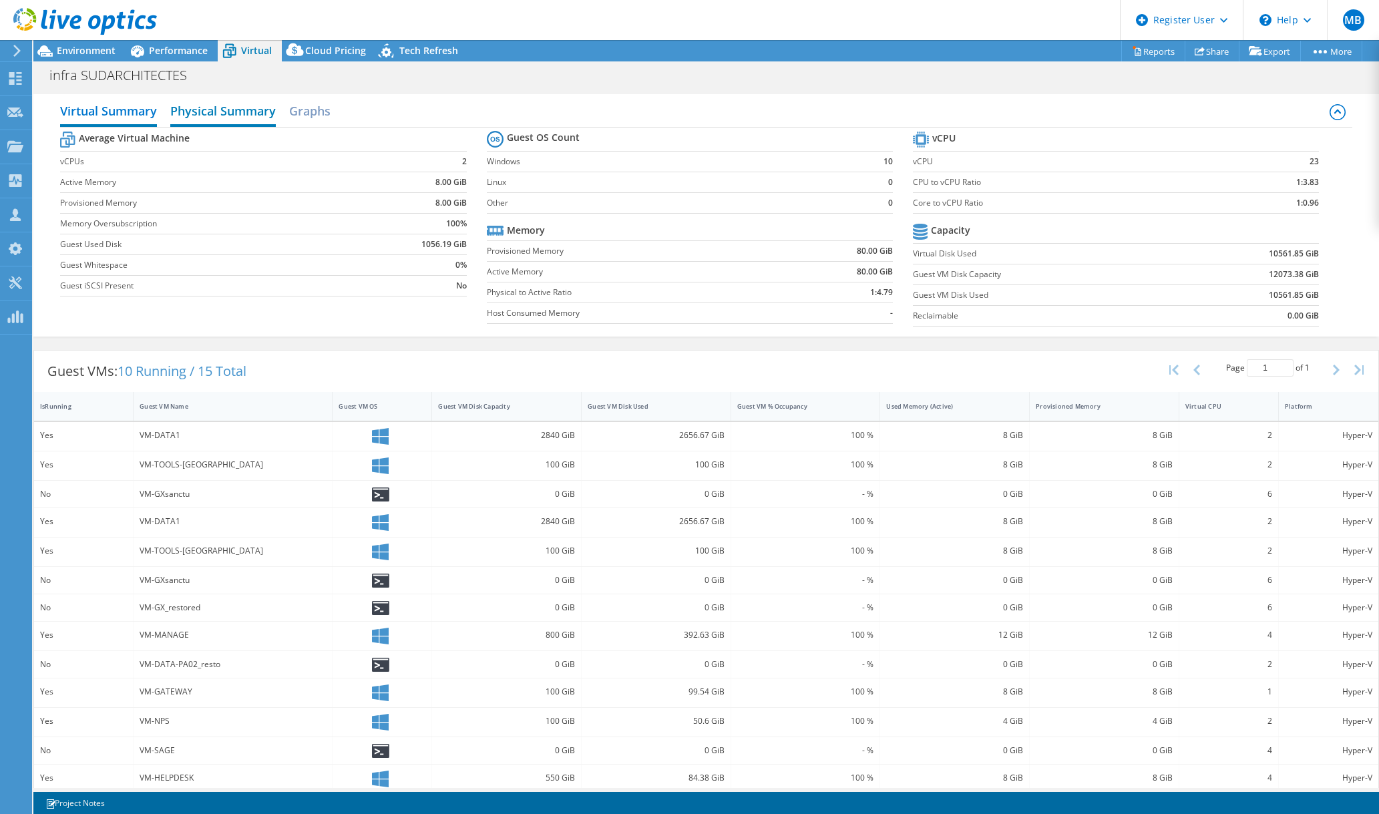
click at [260, 104] on h2 "Physical Summary" at bounding box center [223, 112] width 106 height 29
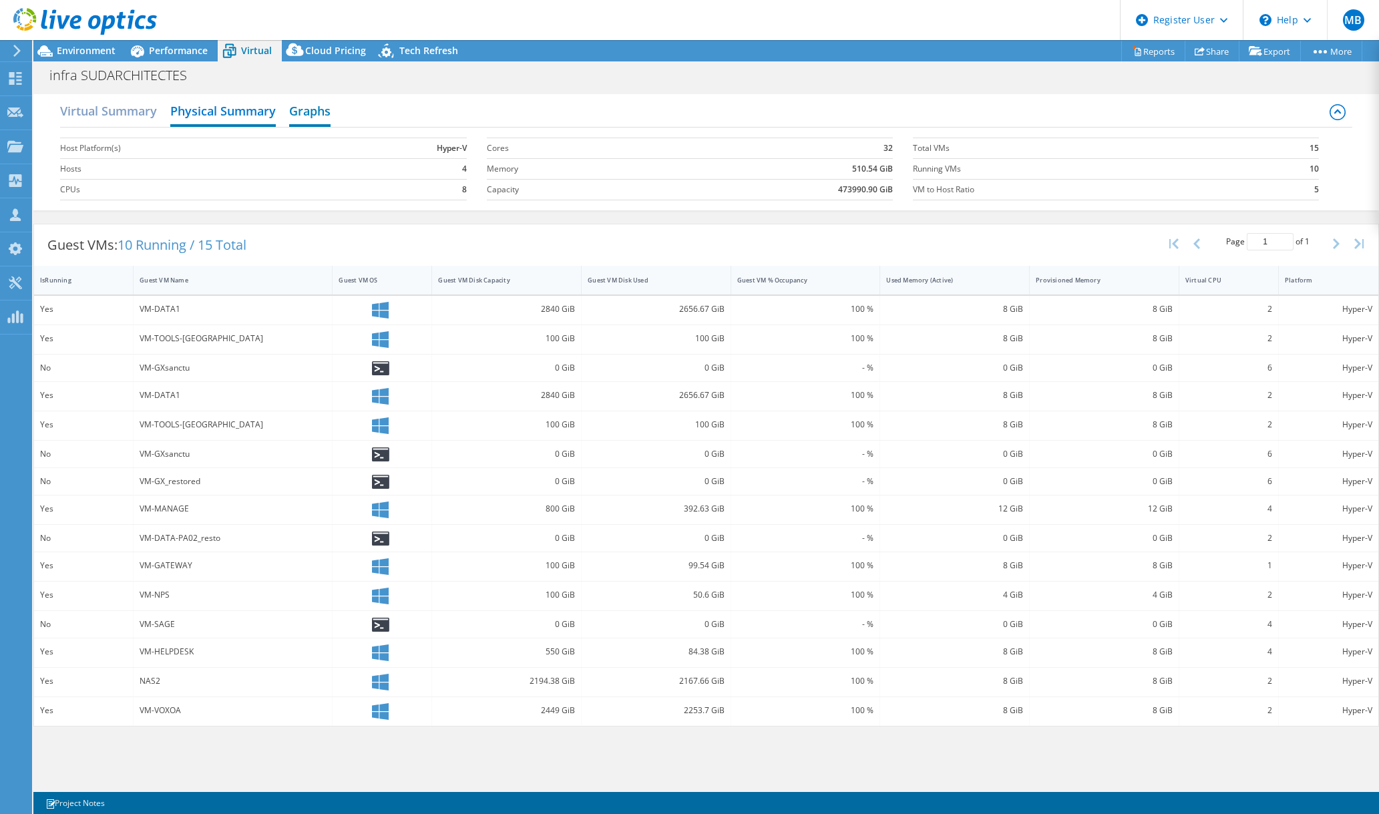
click at [315, 110] on h2 "Graphs" at bounding box center [309, 112] width 41 height 29
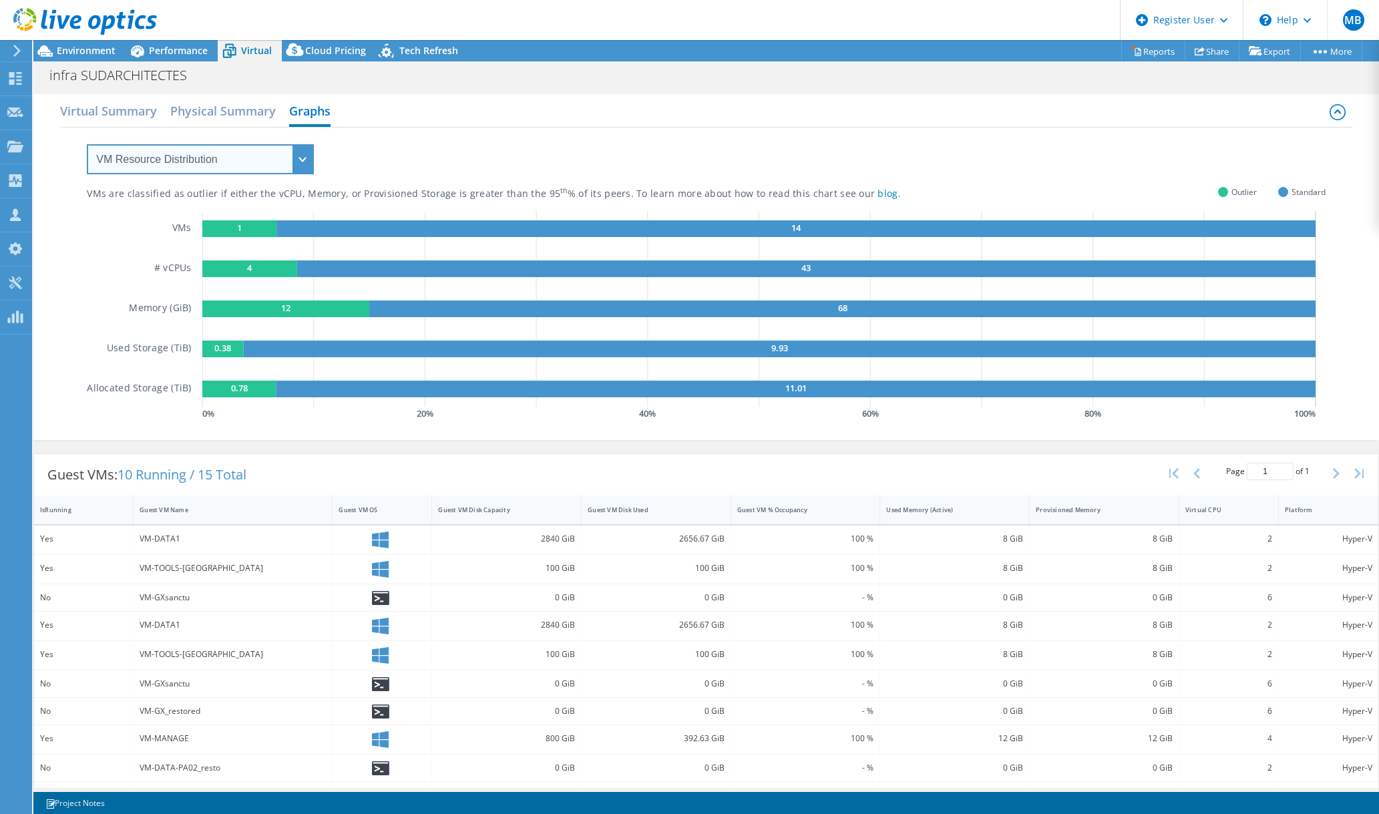
click at [263, 170] on select "VM Resource Distribution Provisioning Contrast Over Provisioning" at bounding box center [200, 159] width 227 height 30
click at [382, 154] on div "VMs are classified as outlier if either the vCPU, Memory, or Provisioned Storag…" at bounding box center [706, 276] width 1238 height 296
click at [106, 104] on h2 "Virtual Summary" at bounding box center [108, 112] width 97 height 29
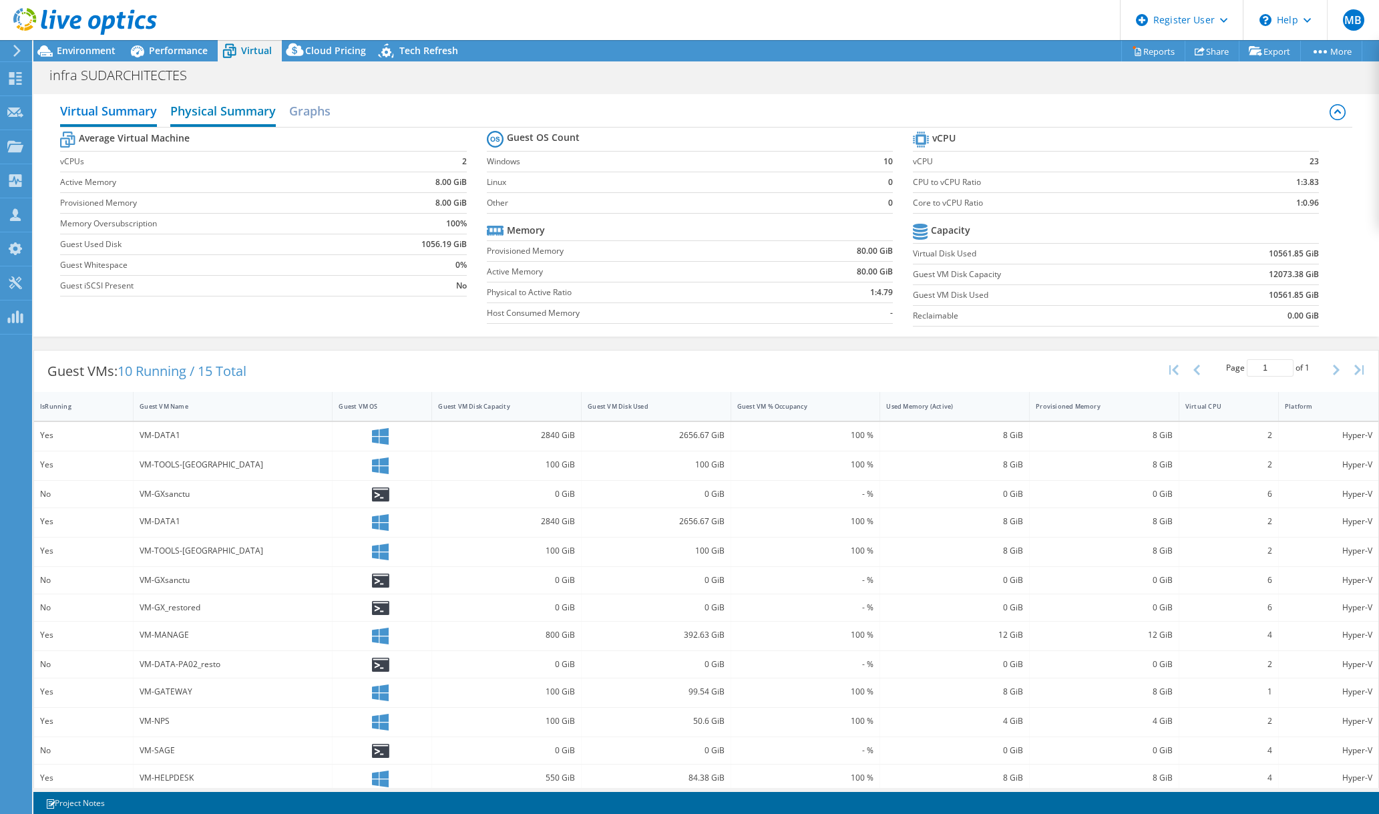
click at [245, 118] on h2 "Physical Summary" at bounding box center [223, 112] width 106 height 29
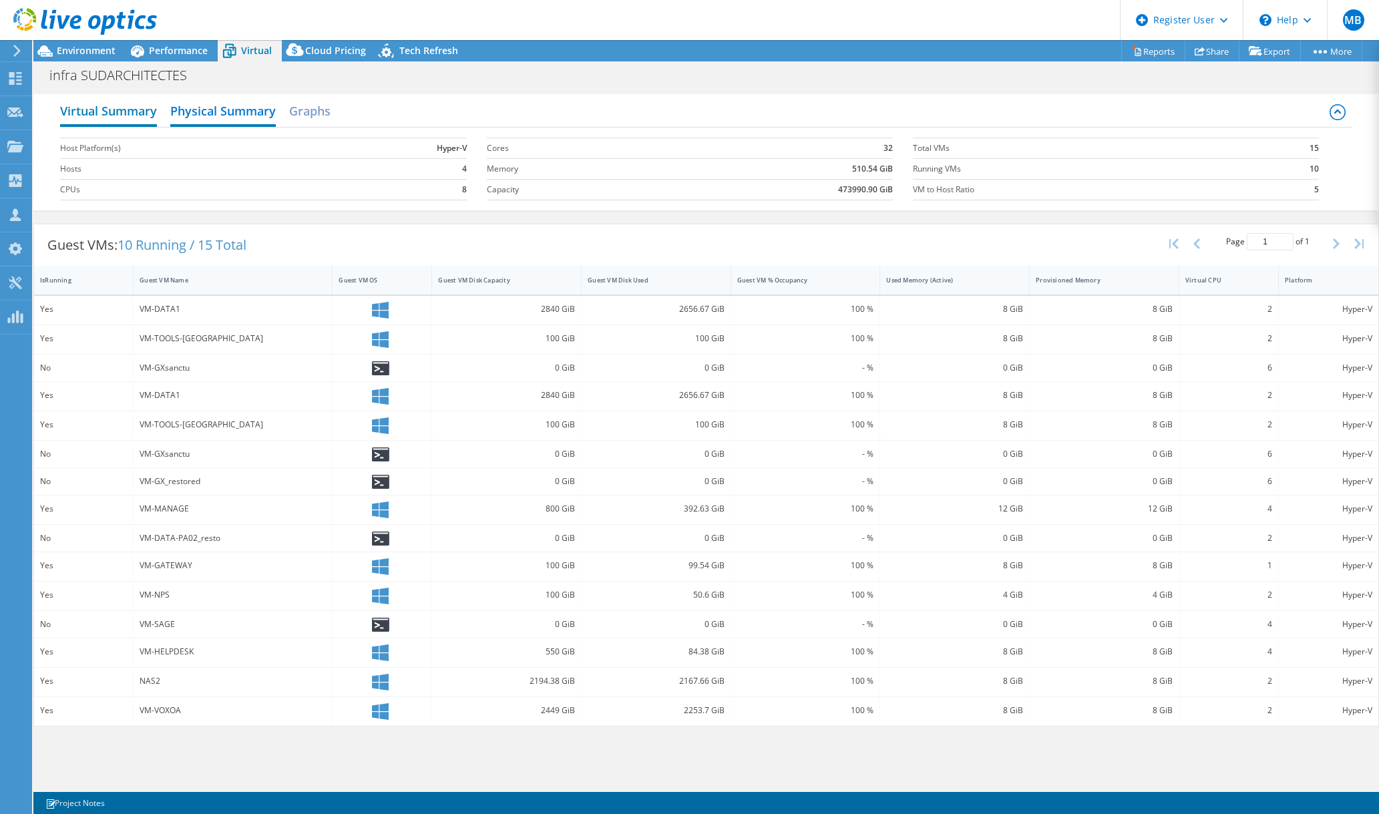
click at [100, 101] on h2 "Virtual Summary" at bounding box center [108, 112] width 97 height 29
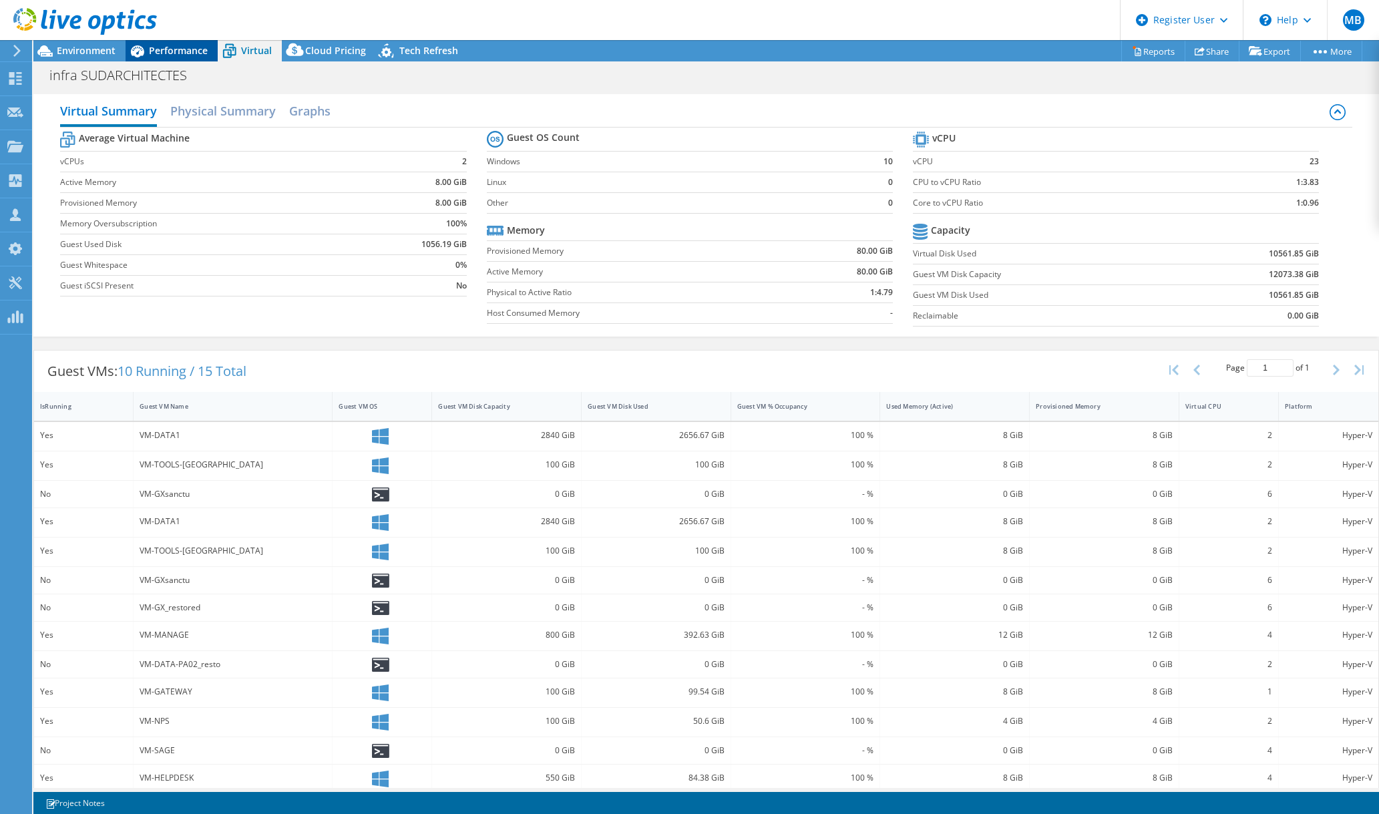
click at [190, 44] on span "Performance" at bounding box center [178, 50] width 59 height 13
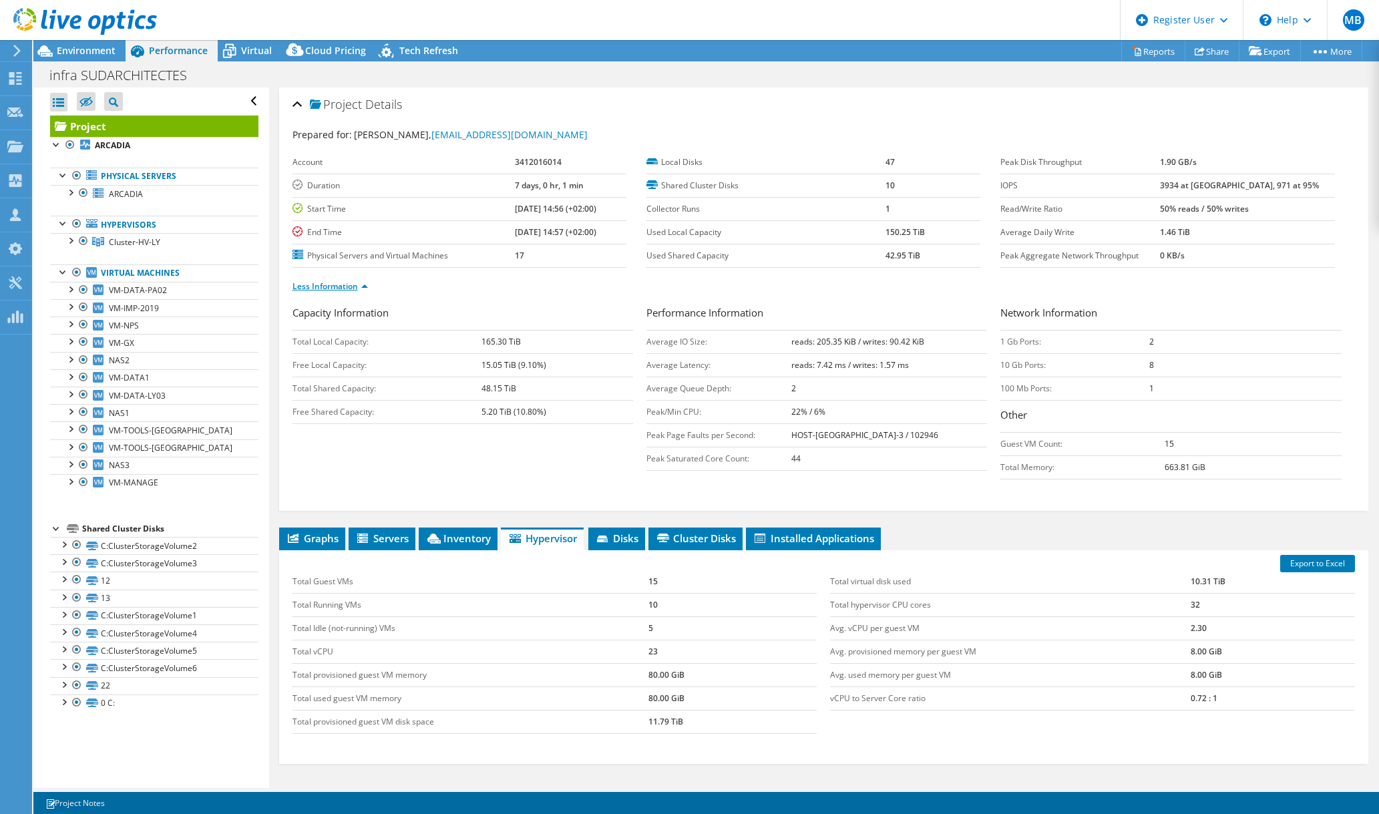
click at [334, 281] on link "Less Information" at bounding box center [330, 286] width 75 height 11
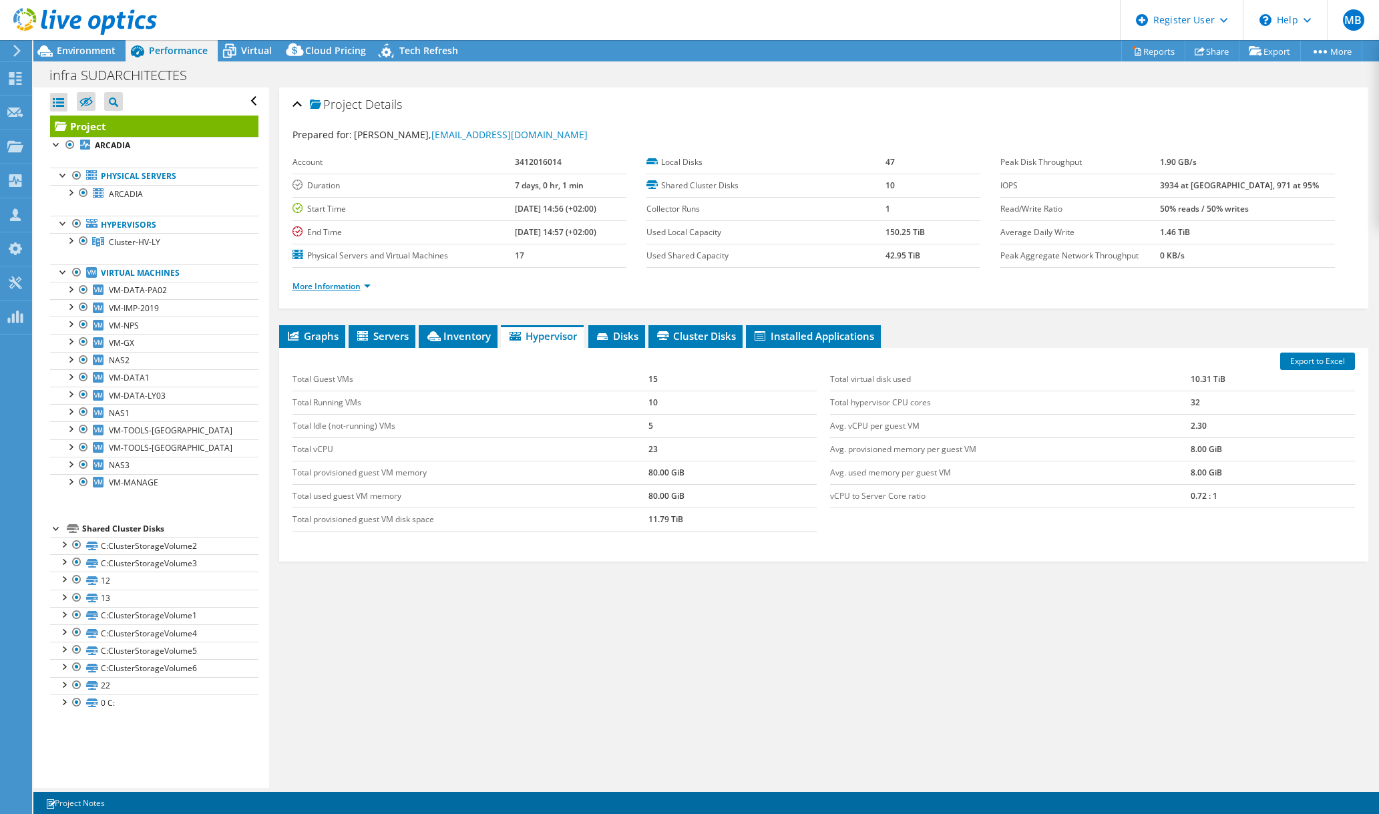
click at [334, 281] on link "More Information" at bounding box center [332, 286] width 78 height 11
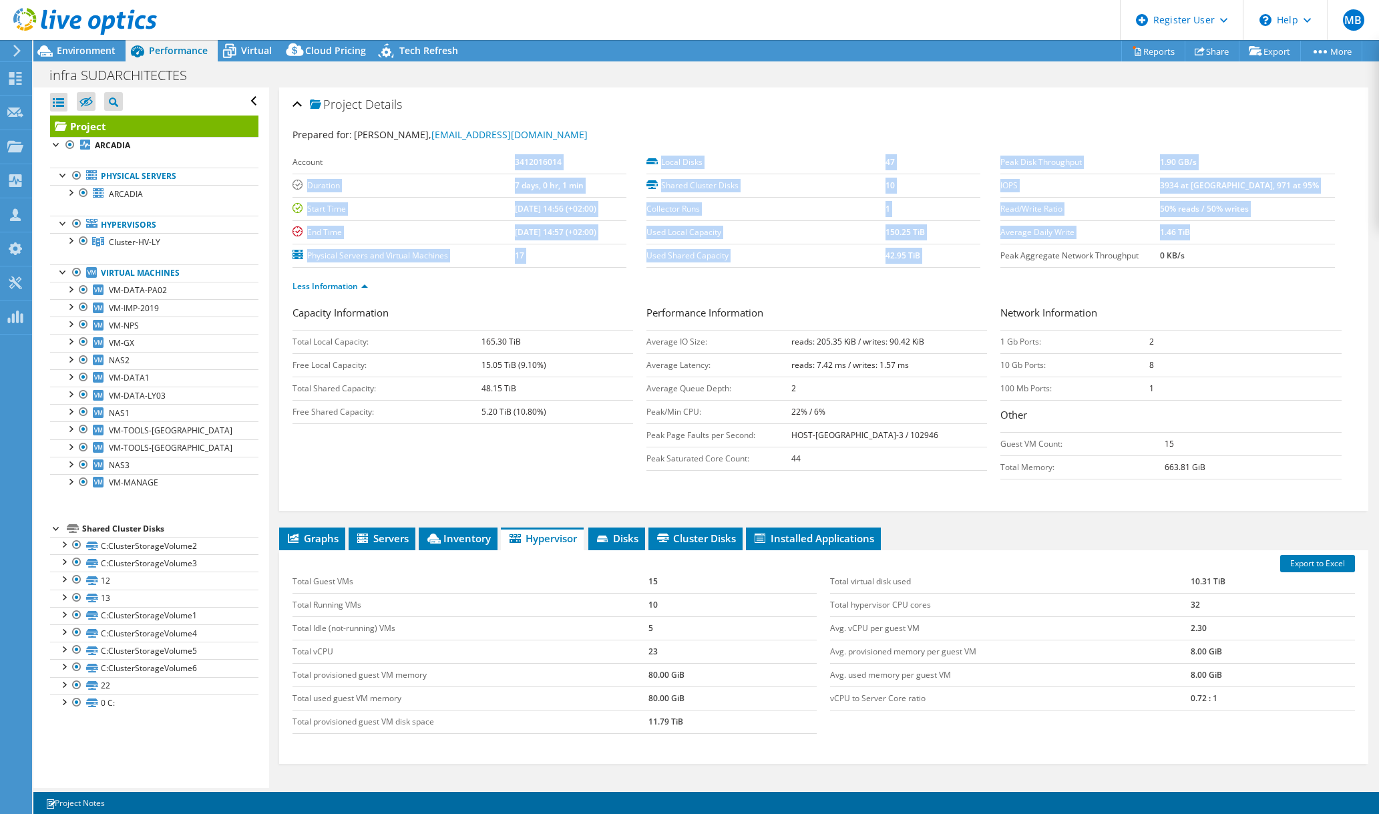
drag, startPoint x: 496, startPoint y: 157, endPoint x: 1235, endPoint y: 232, distance: 742.6
click at [1235, 232] on section "Prepared for: Jérémy Carducci, jcarducci@sudarchitectes.com Account 3412016014 …" at bounding box center [824, 217] width 1063 height 178
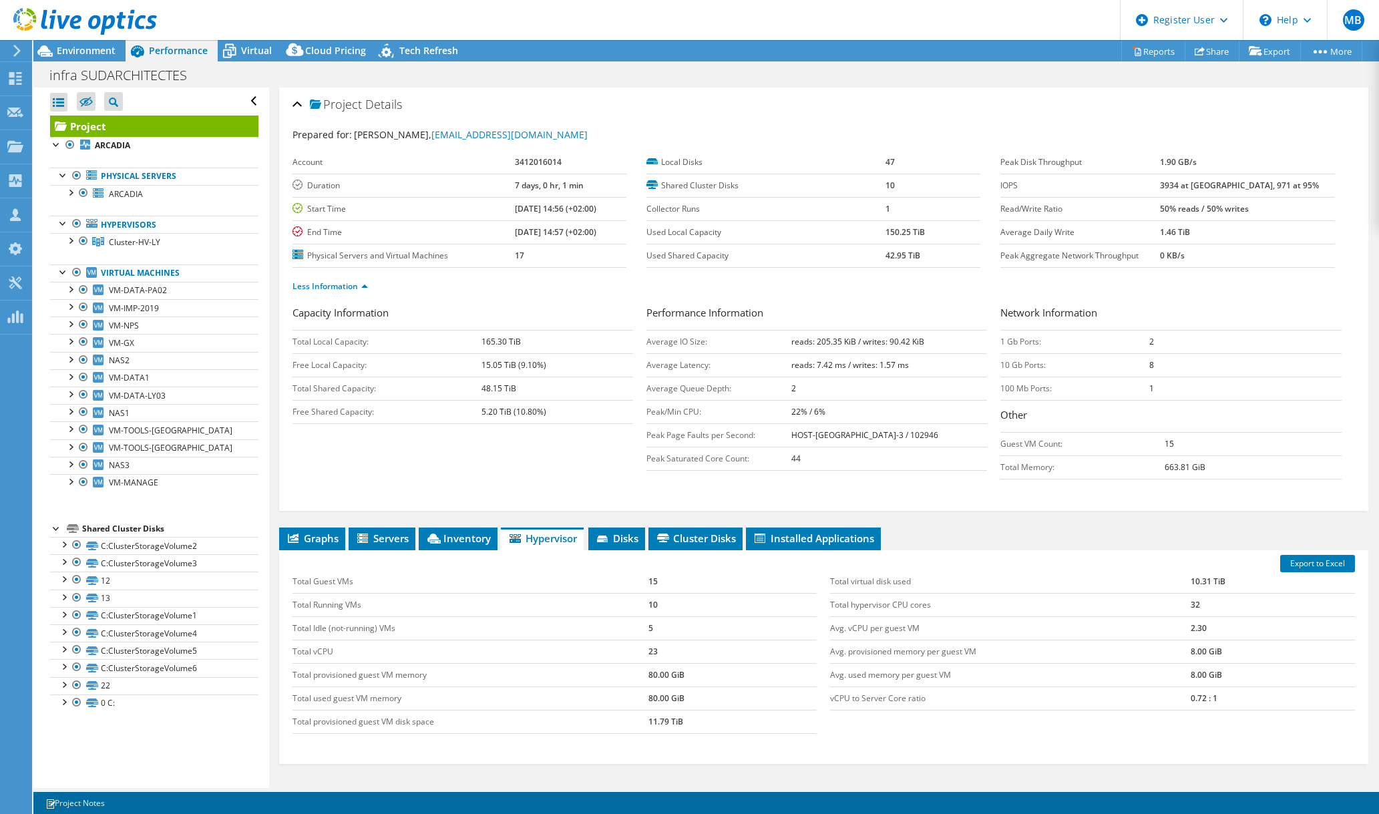
drag, startPoint x: 1235, startPoint y: 232, endPoint x: 1164, endPoint y: 278, distance: 84.1
click at [1164, 278] on ul "Less Information" at bounding box center [824, 285] width 1063 height 18
click at [98, 40] on div at bounding box center [78, 22] width 157 height 45
click at [96, 47] on span "Environment" at bounding box center [86, 50] width 59 height 13
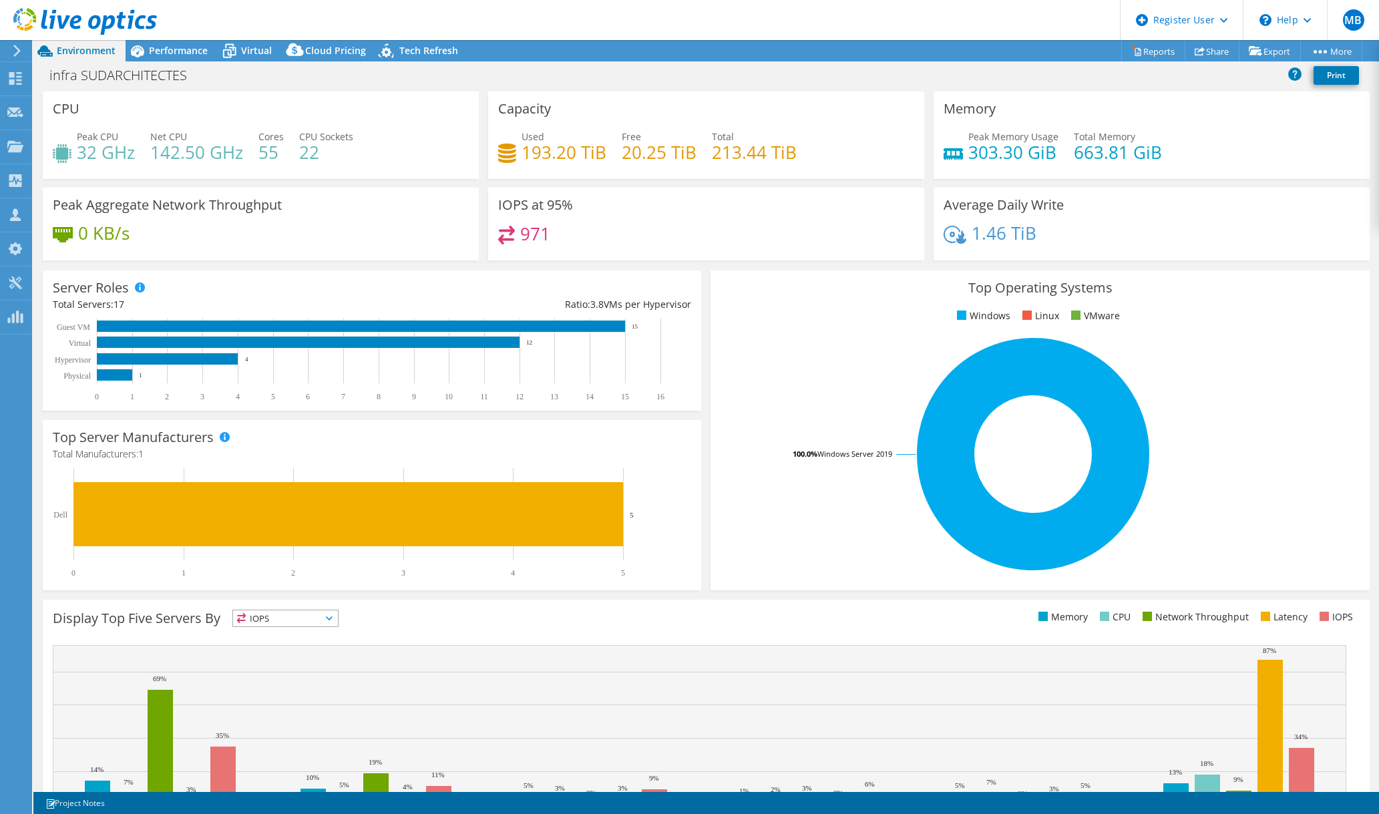
drag, startPoint x: 128, startPoint y: 235, endPoint x: 149, endPoint y: 240, distance: 21.4
click at [149, 240] on div "0 KB/s" at bounding box center [261, 240] width 416 height 28
drag, startPoint x: 318, startPoint y: 152, endPoint x: 75, endPoint y: 140, distance: 243.4
click at [75, 140] on div "Peak CPU 32 GHz Net CPU 142.50 GHz Cores 55 CPU Sockets 22" at bounding box center [261, 151] width 416 height 43
click at [409, 190] on div "Peak Aggregate Network Throughput 0 KB/s" at bounding box center [261, 224] width 436 height 73
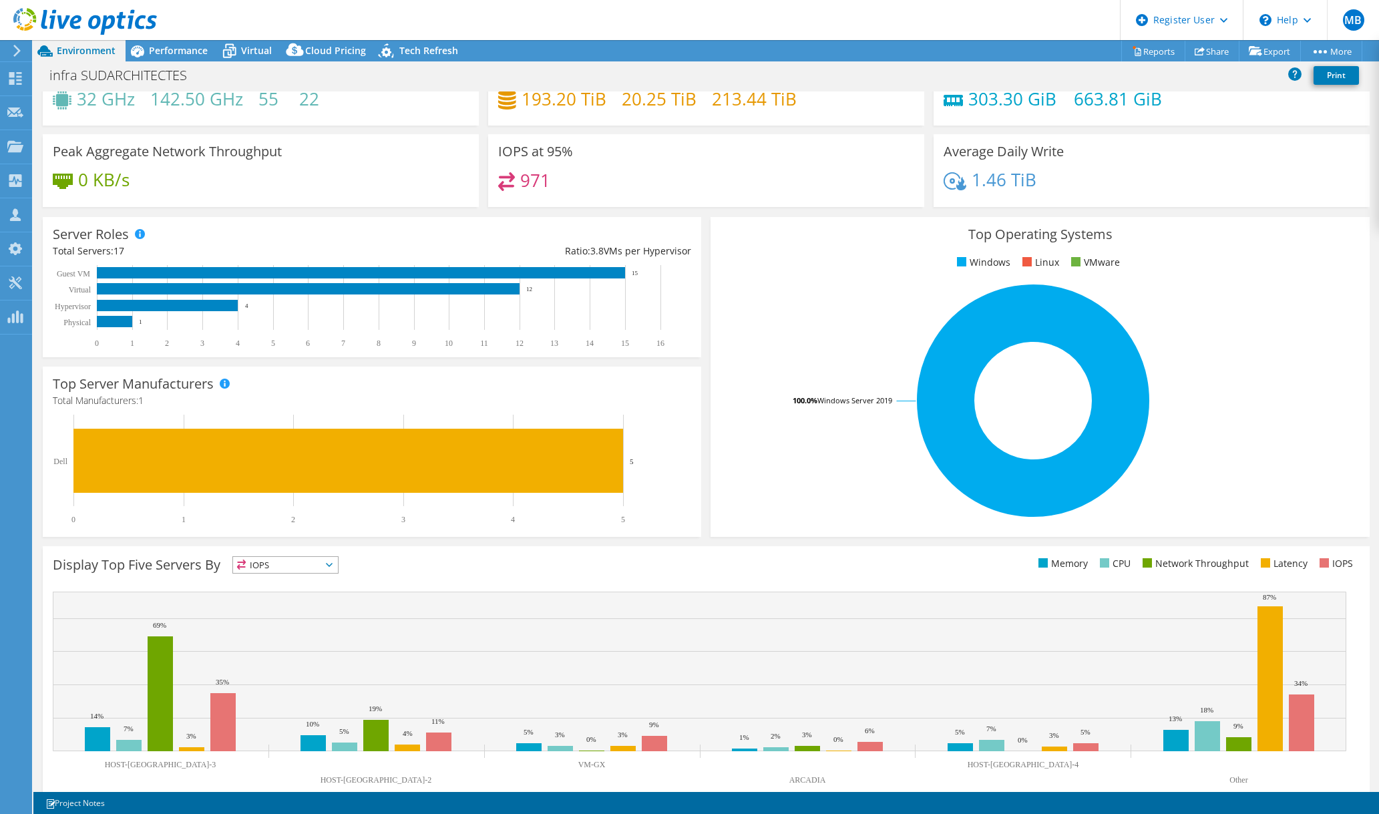
scroll to position [53, 0]
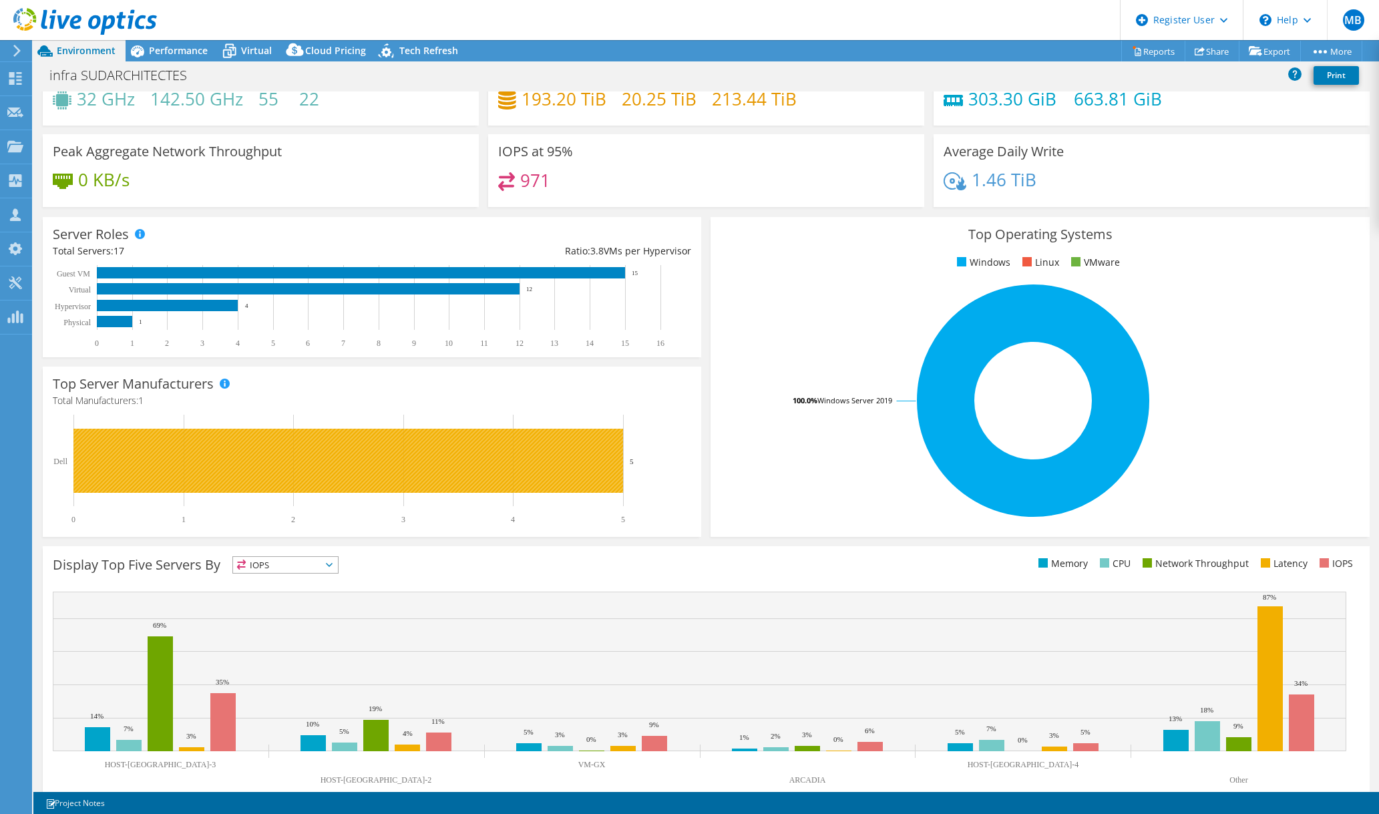
click at [573, 469] on rect at bounding box center [348, 461] width 550 height 64
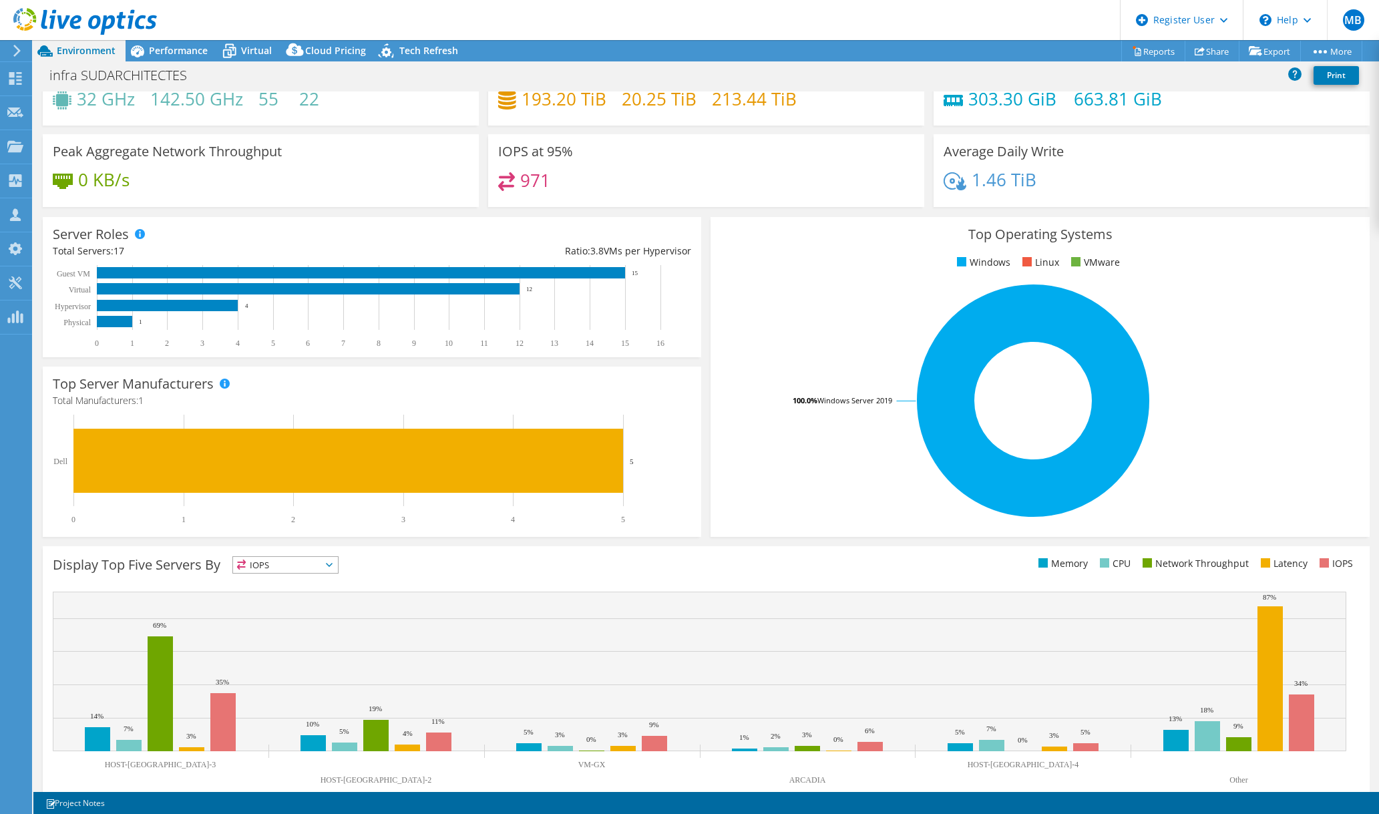
scroll to position [0, 0]
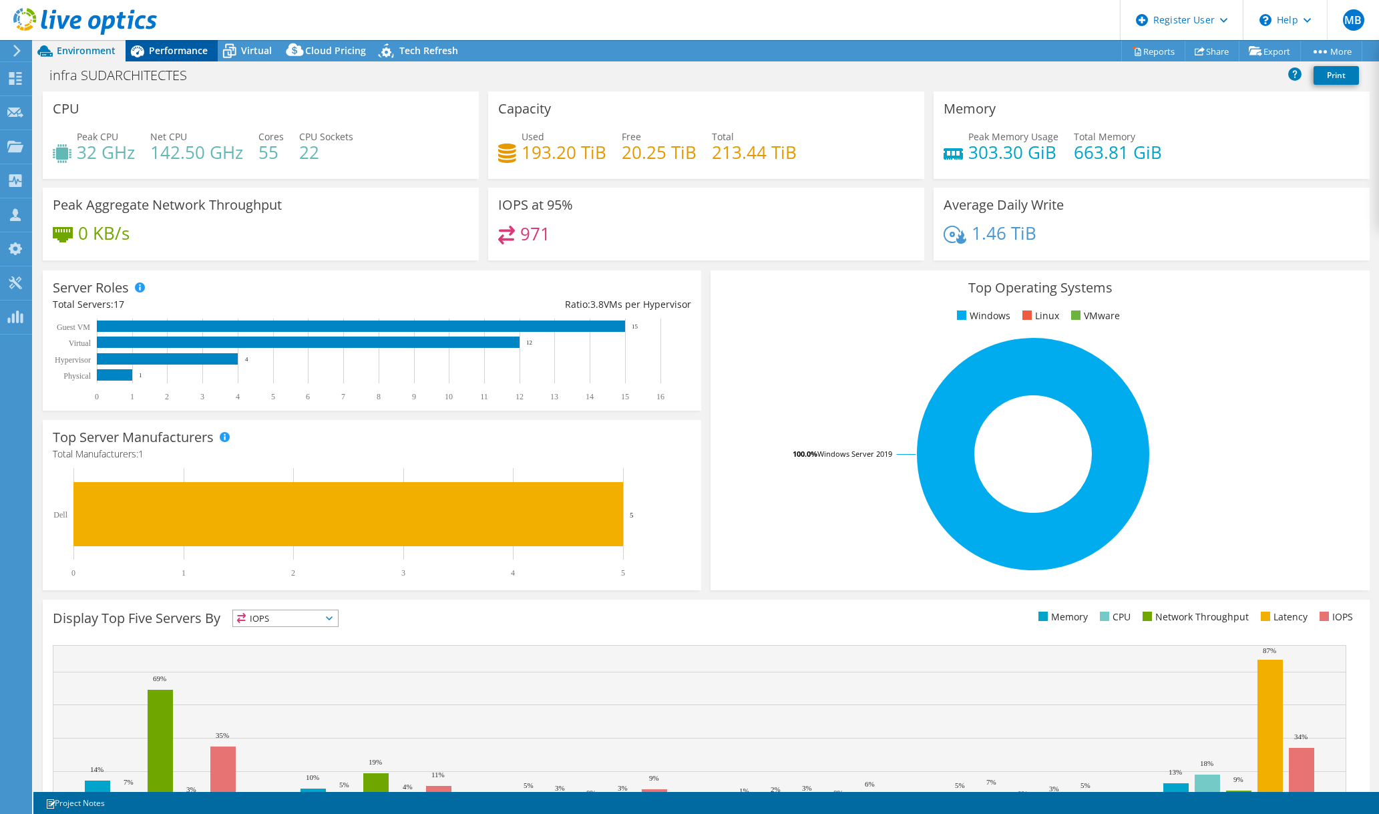
click at [160, 57] on div "Performance" at bounding box center [172, 50] width 92 height 21
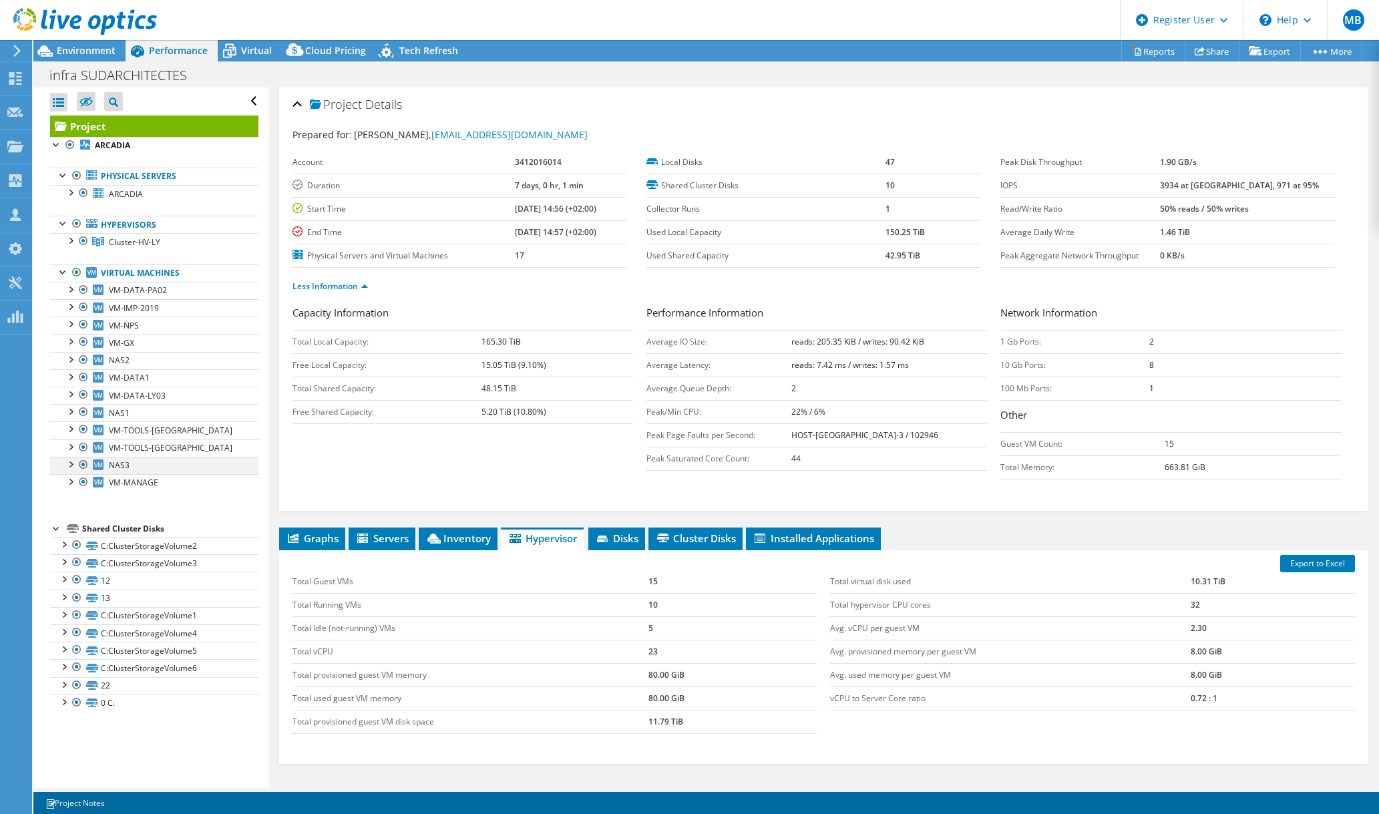
click at [71, 459] on div at bounding box center [69, 463] width 13 height 13
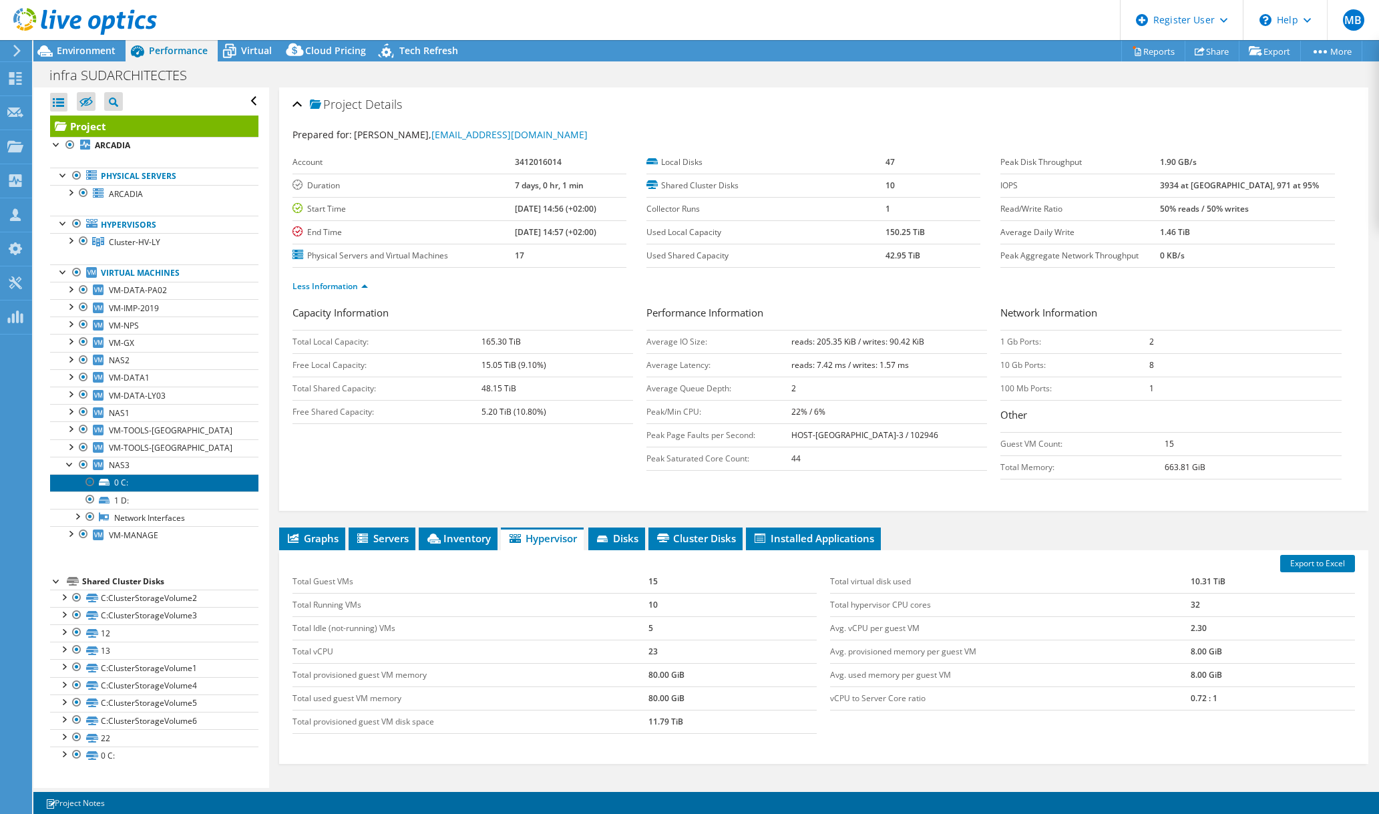
click at [136, 474] on link "0 C:" at bounding box center [154, 482] width 208 height 17
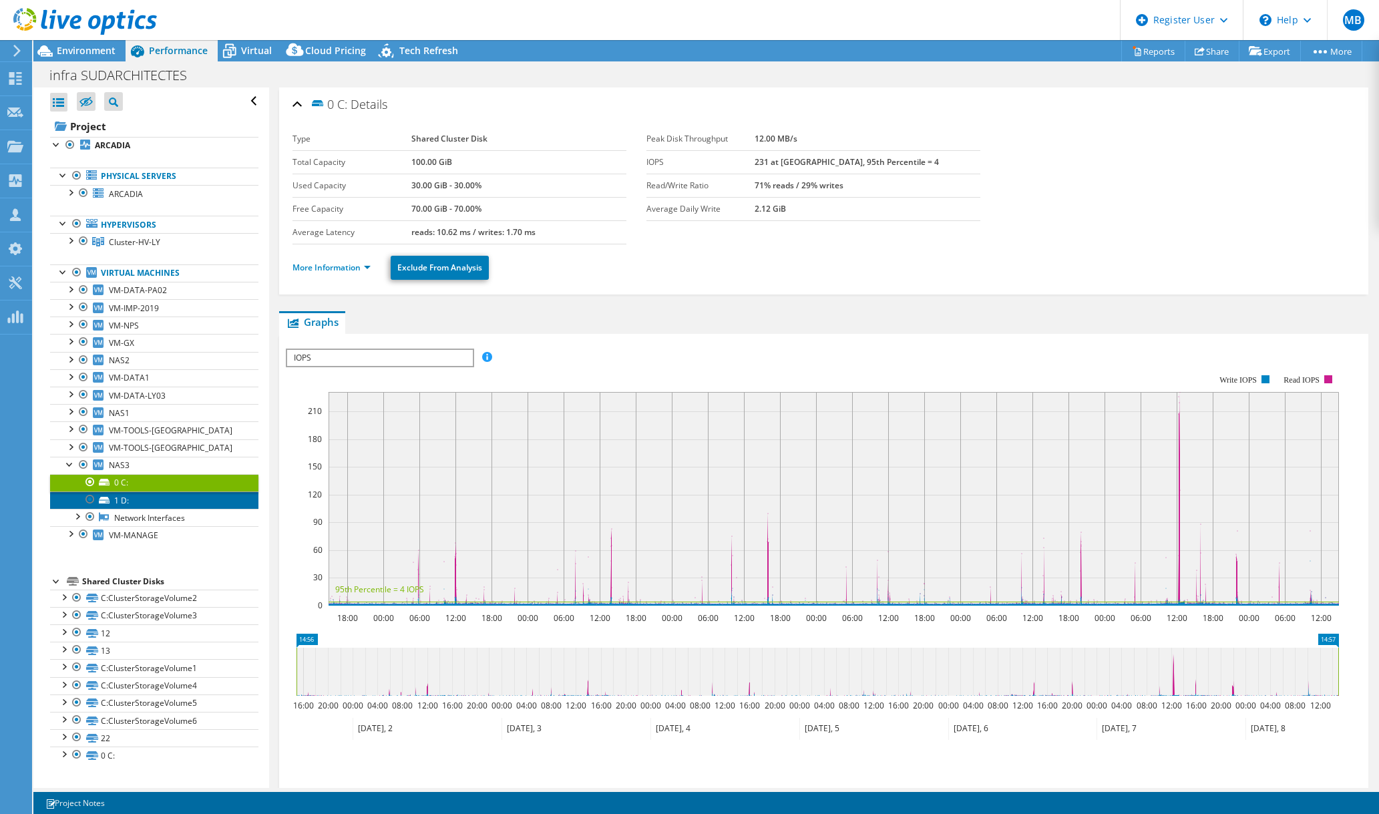
click at [137, 502] on link "1 D:" at bounding box center [154, 500] width 208 height 17
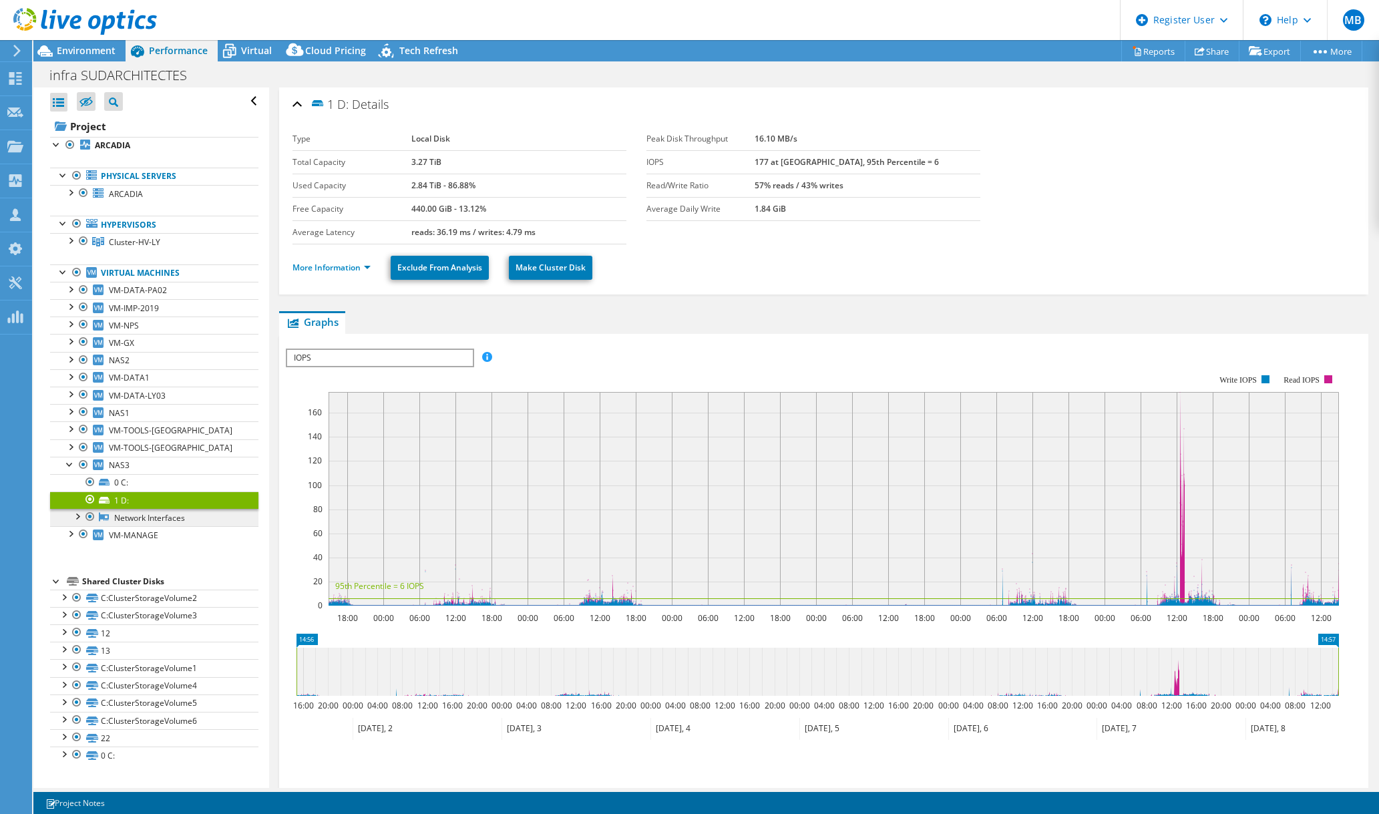
click at [154, 515] on link "Network Interfaces" at bounding box center [154, 517] width 208 height 17
click at [81, 513] on div at bounding box center [76, 515] width 13 height 13
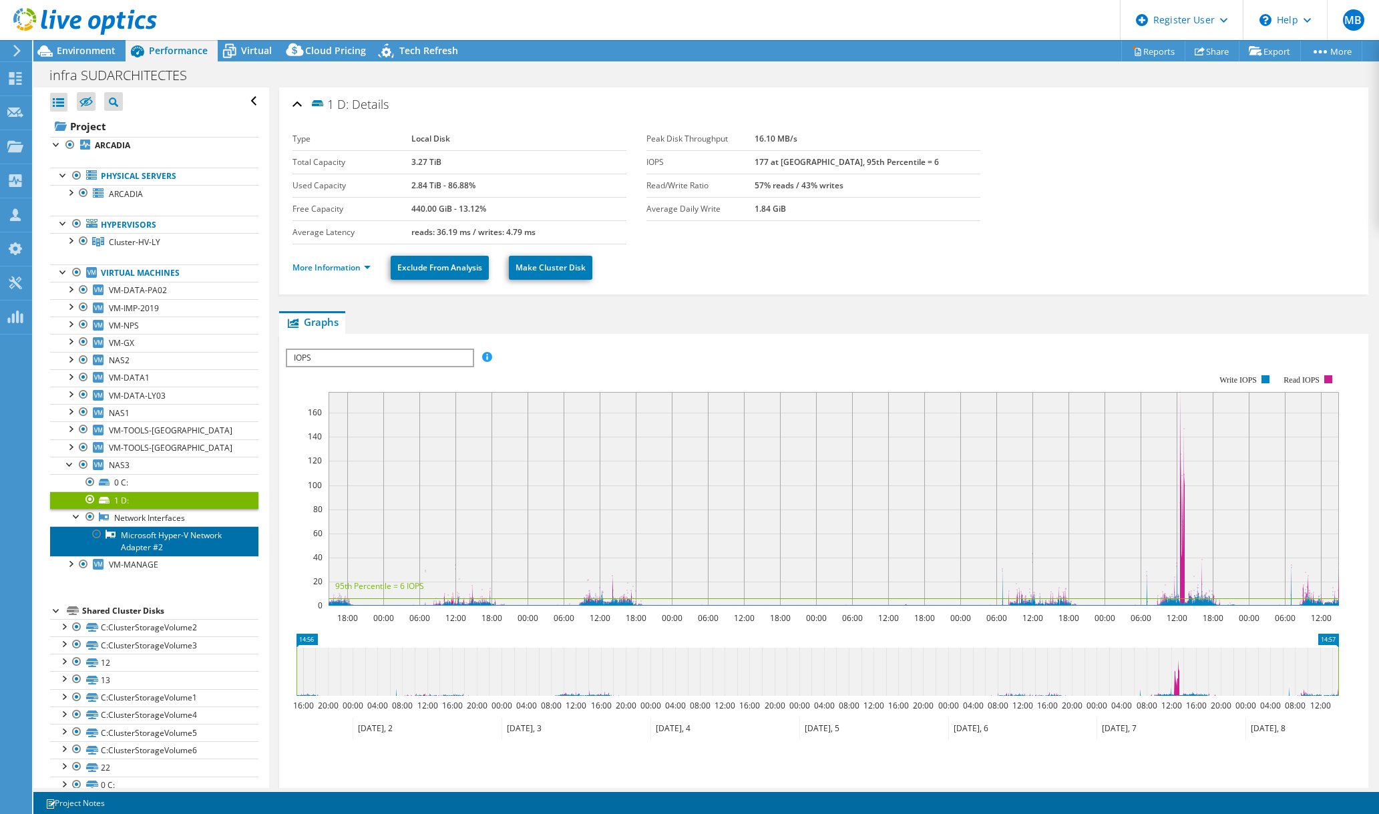
click at [138, 534] on link "Microsoft Hyper-V Network Adapter #2" at bounding box center [154, 540] width 208 height 29
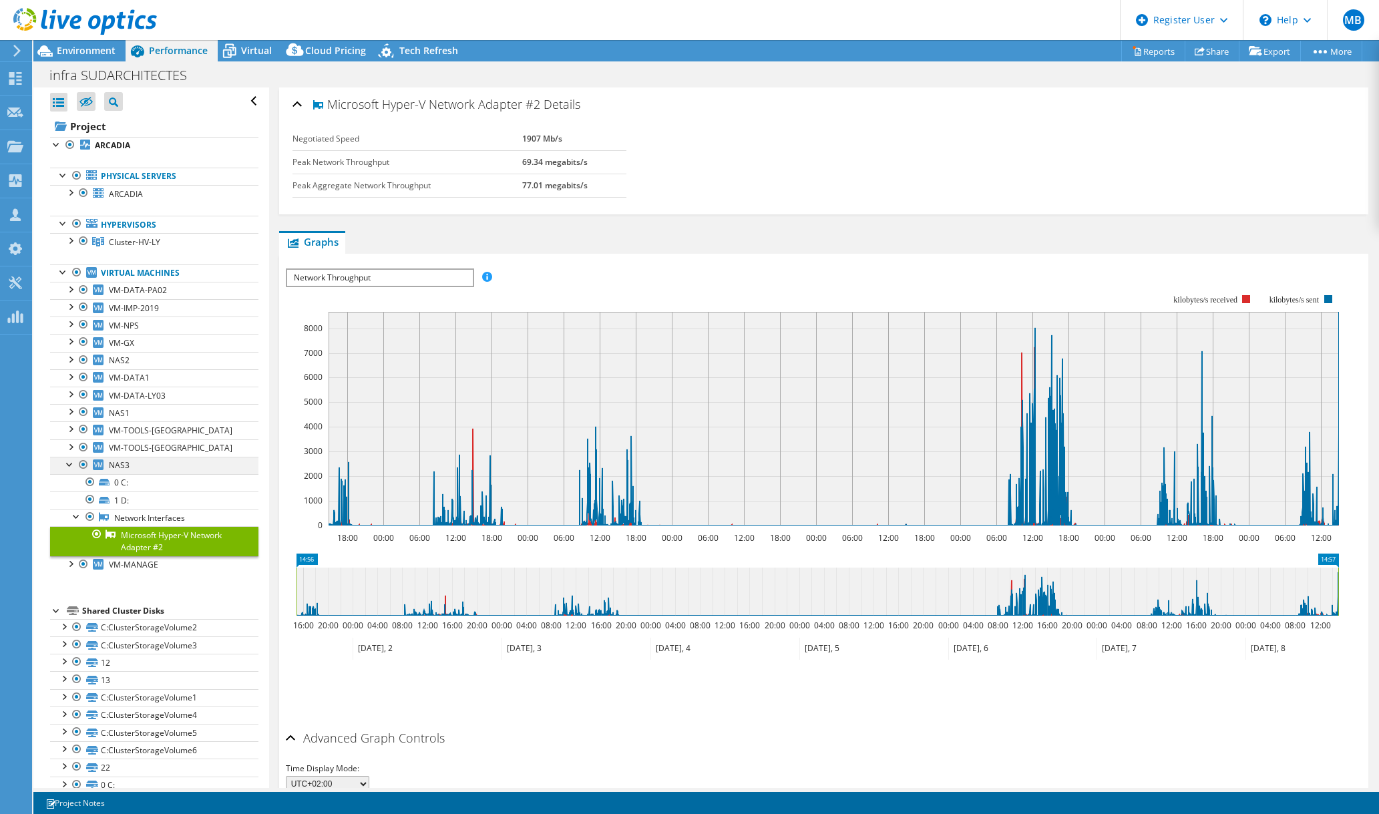
click at [67, 464] on div at bounding box center [69, 463] width 13 height 13
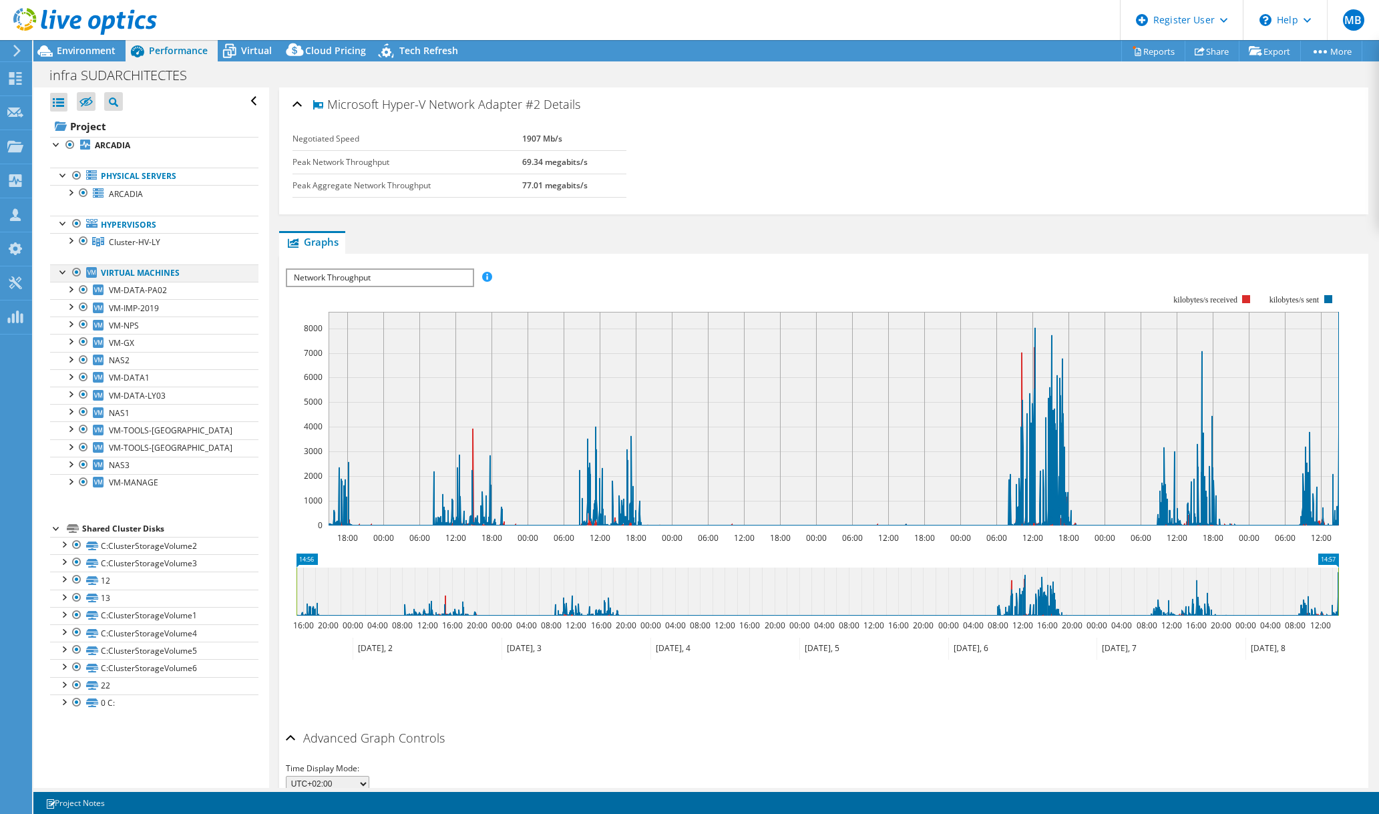
click at [63, 272] on div at bounding box center [63, 270] width 13 height 13
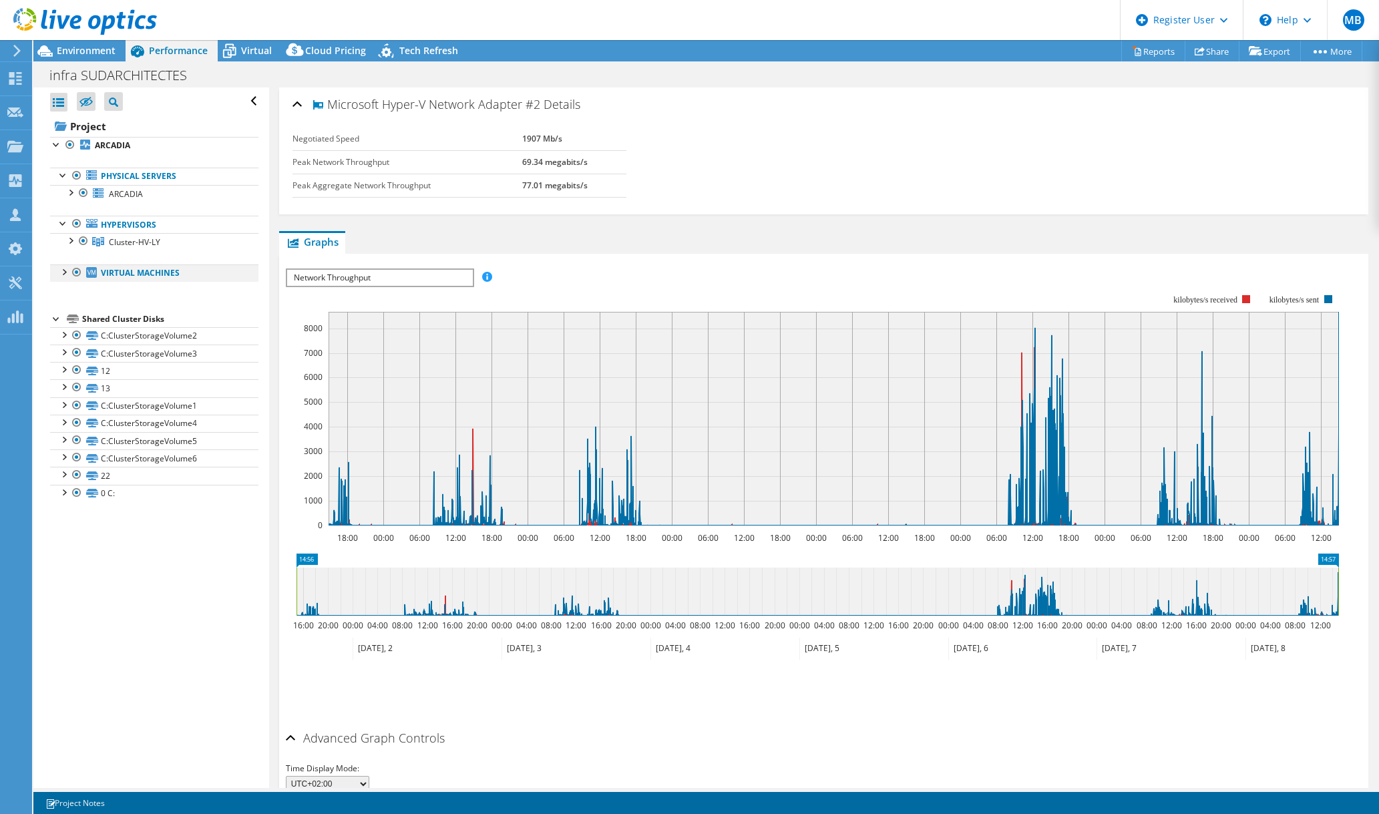
click at [63, 272] on div at bounding box center [63, 270] width 13 height 13
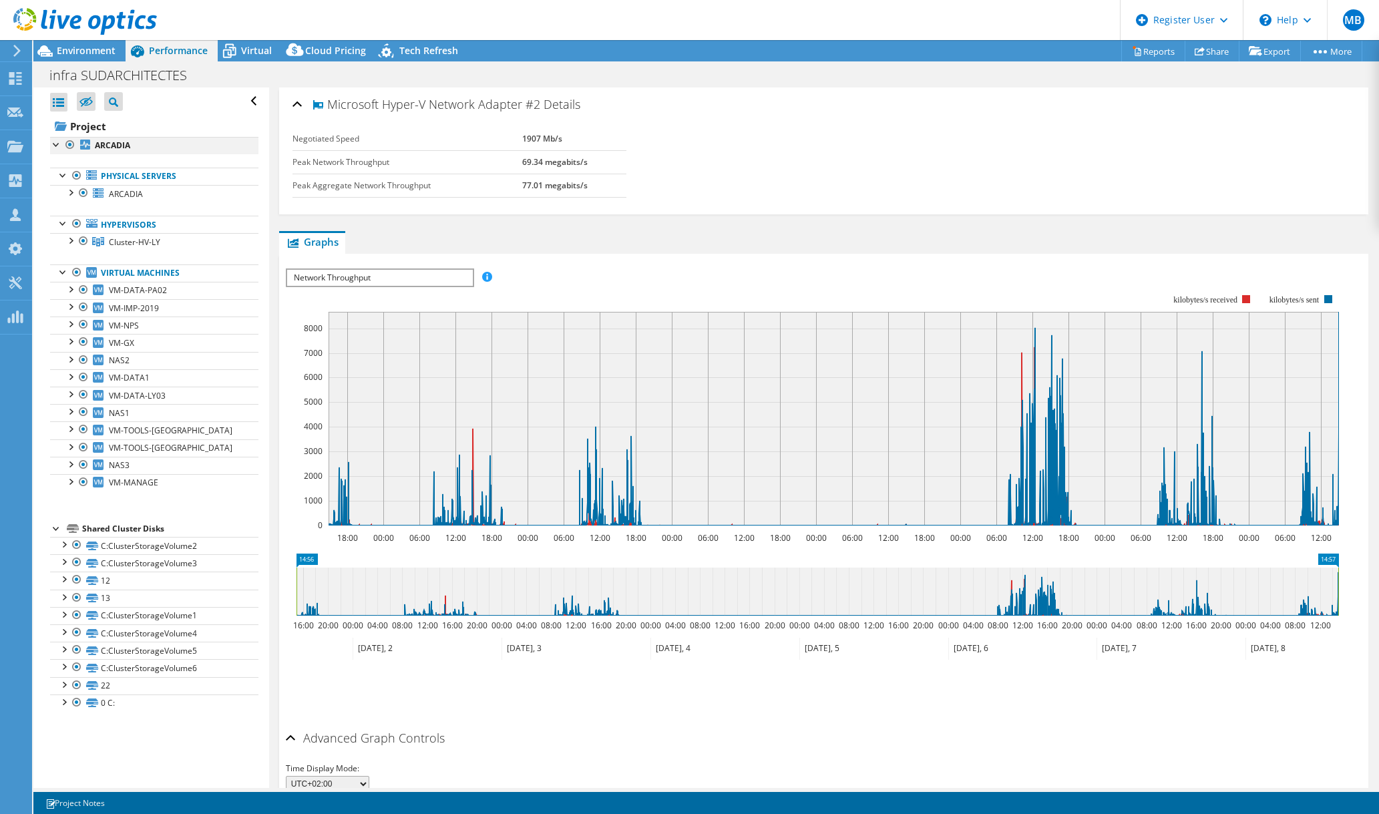
click at [60, 146] on div at bounding box center [56, 143] width 13 height 13
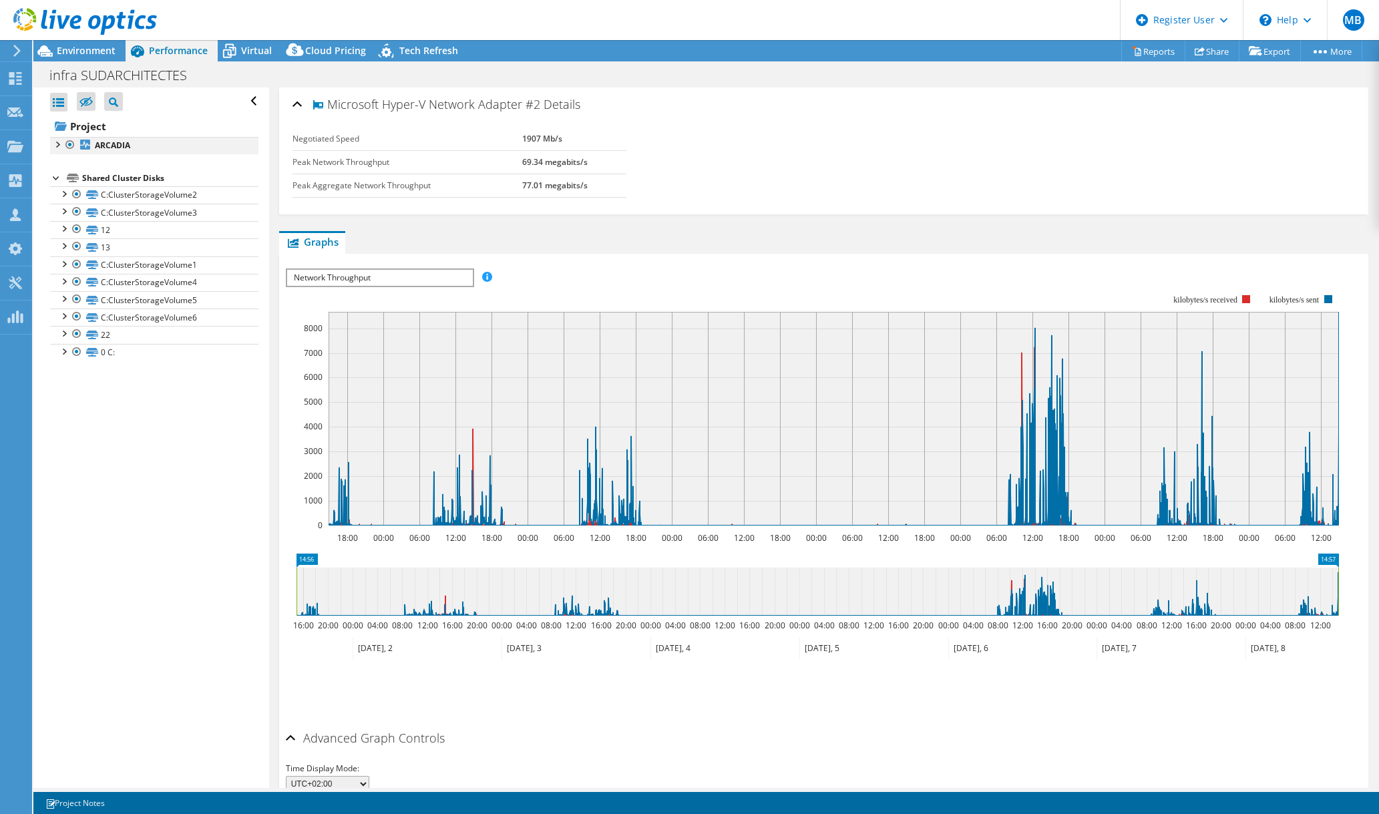
click at [60, 146] on div at bounding box center [56, 143] width 13 height 13
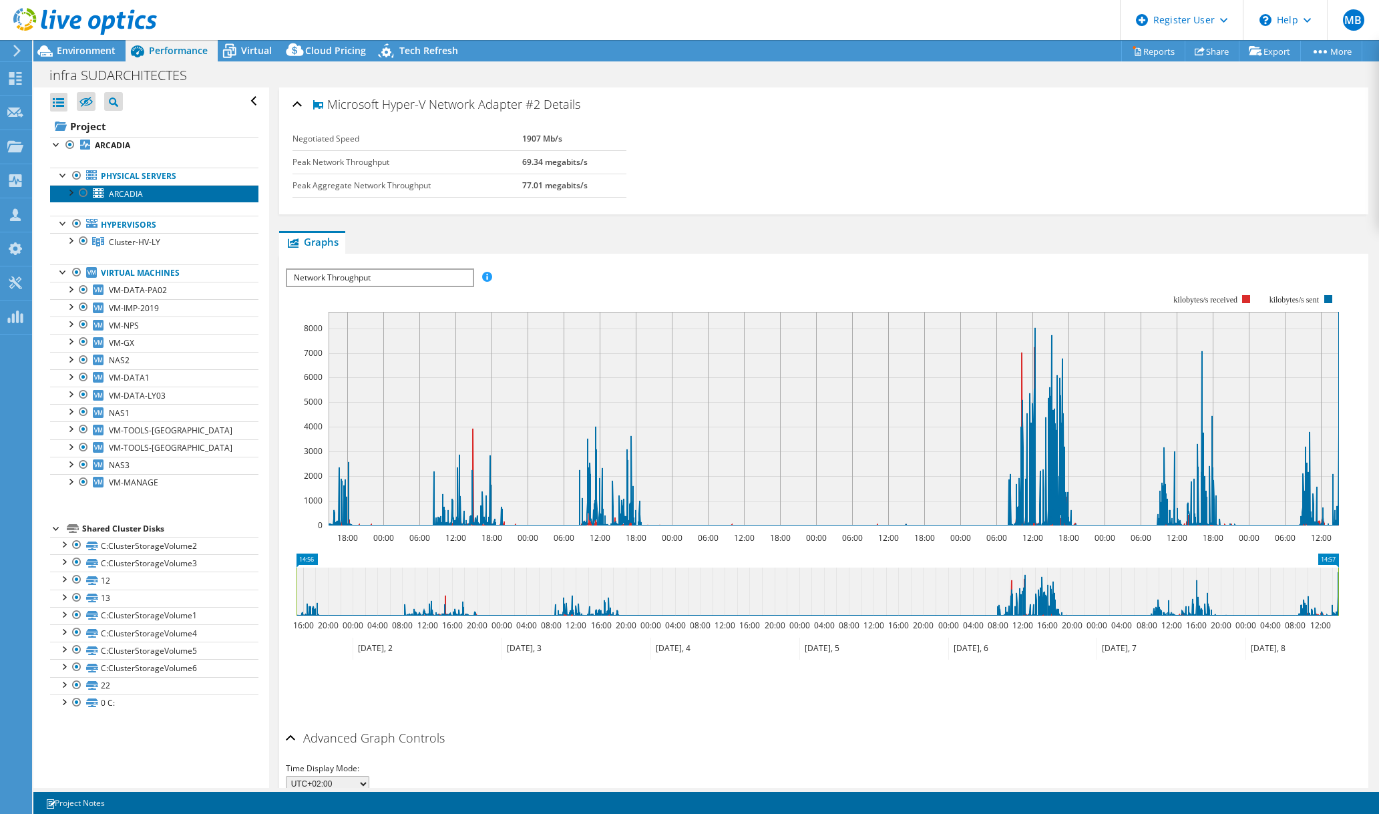
click at [137, 192] on span "ARCADIA" at bounding box center [126, 193] width 34 height 11
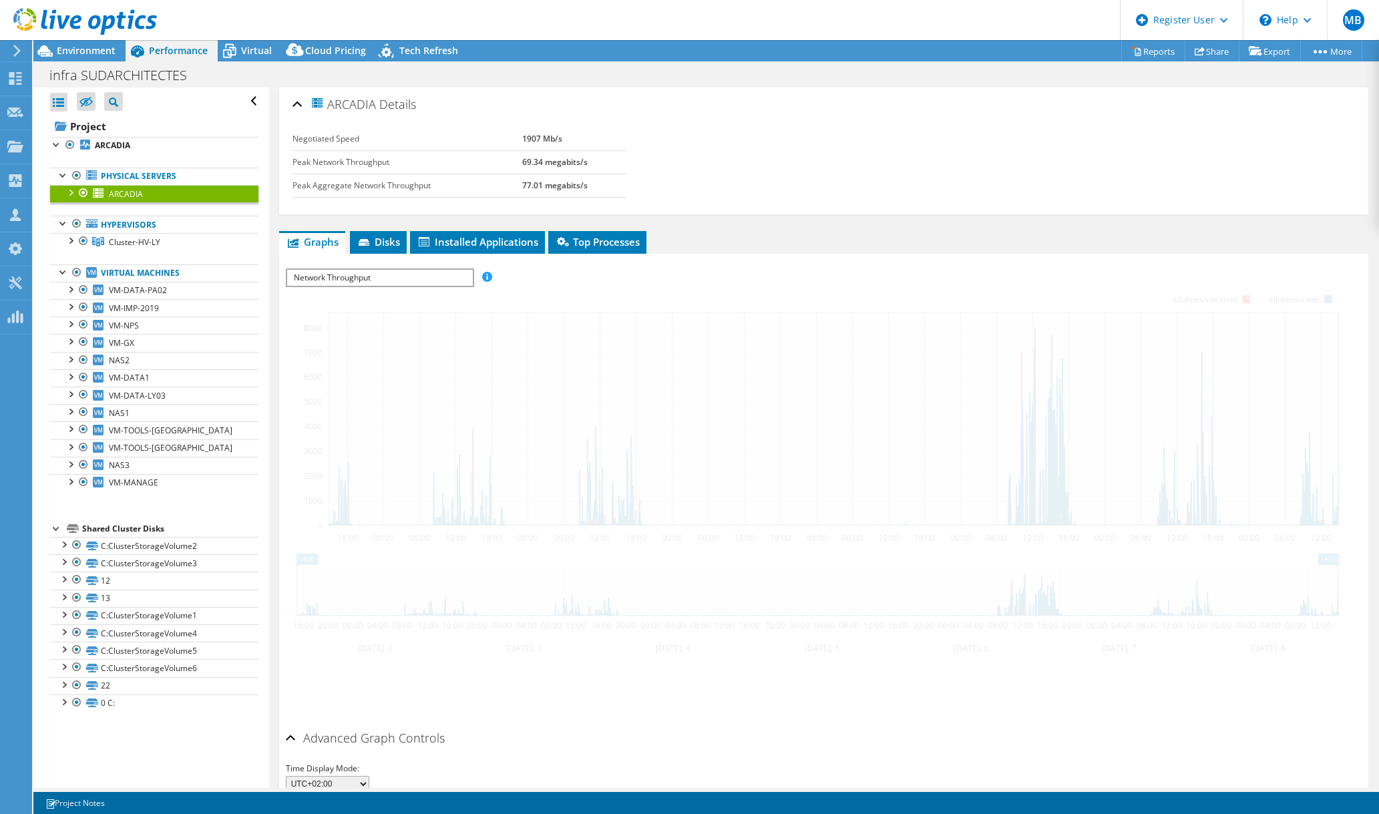
click at [71, 188] on div at bounding box center [69, 191] width 13 height 13
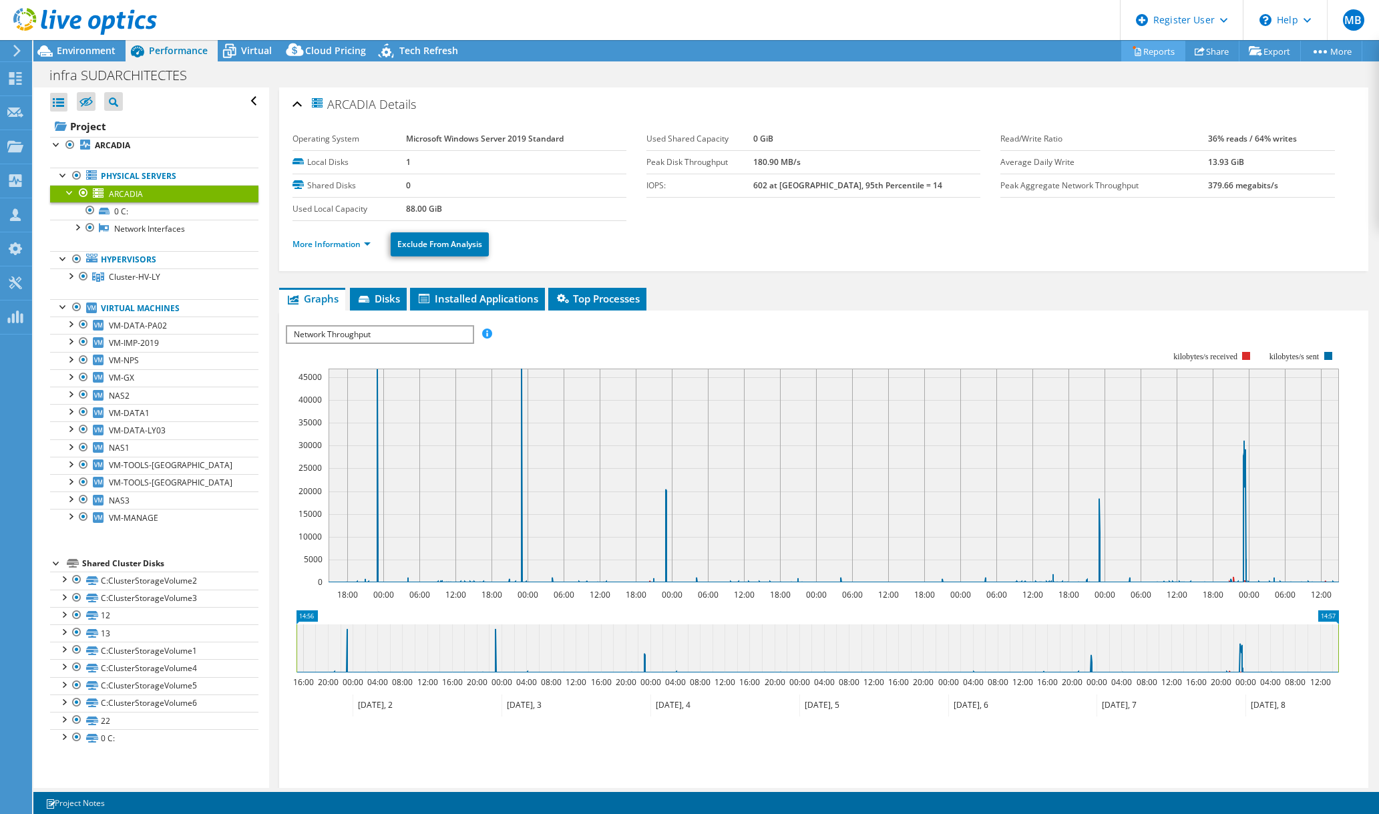
click at [1145, 53] on link "Reports" at bounding box center [1153, 51] width 64 height 21
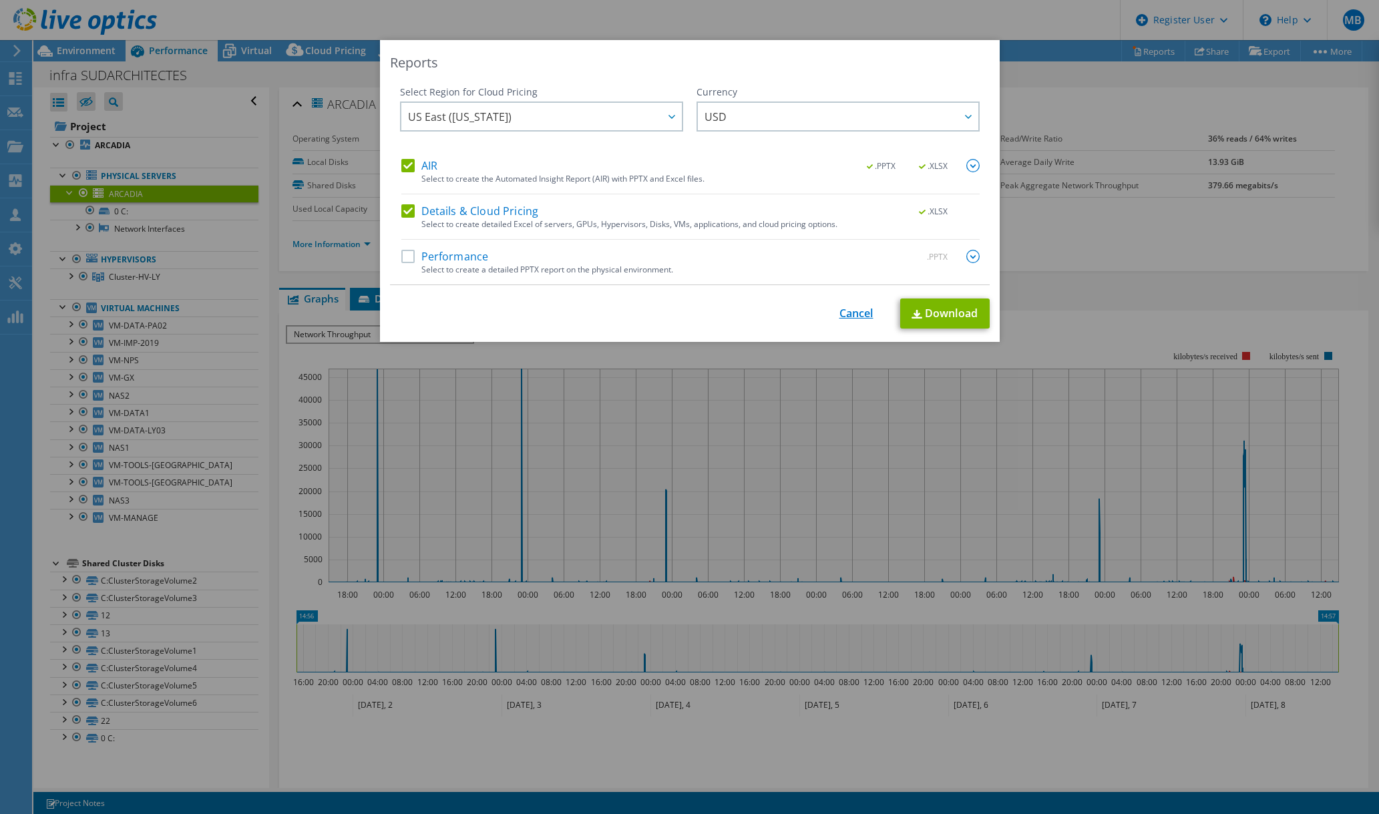
click at [849, 309] on link "Cancel" at bounding box center [857, 313] width 34 height 13
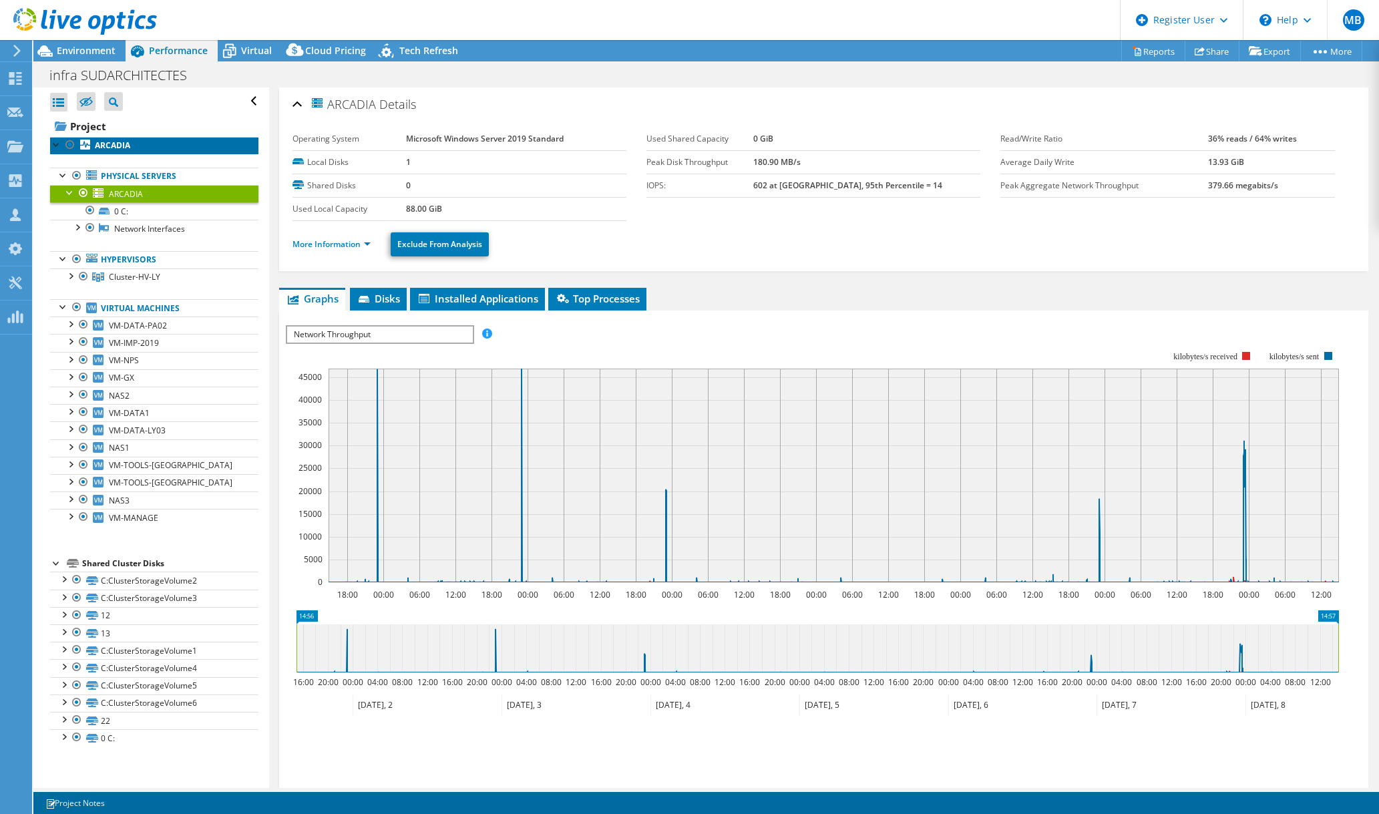
click at [121, 144] on b "ARCADIA" at bounding box center [112, 145] width 35 height 11
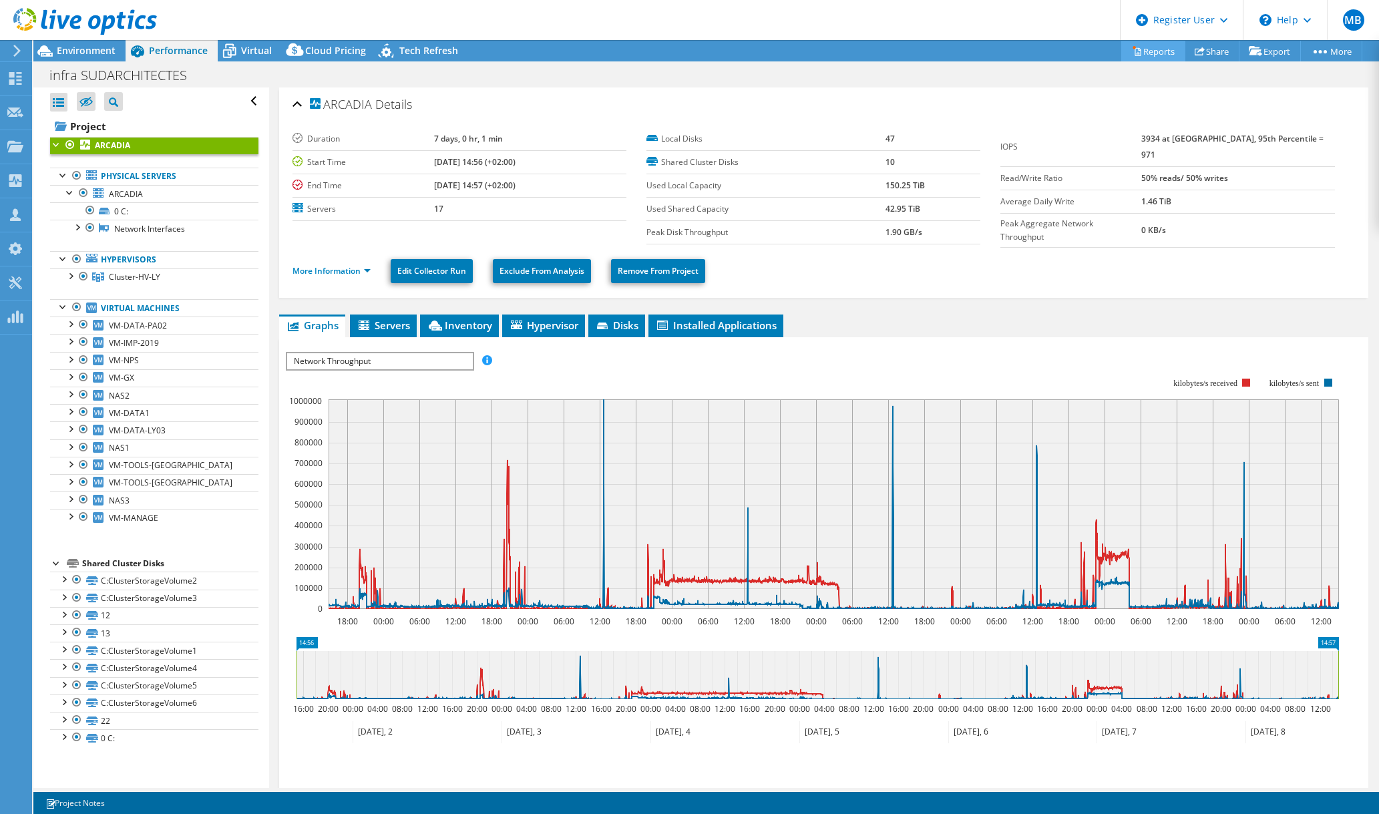
click at [1148, 53] on link "Reports" at bounding box center [1153, 51] width 64 height 21
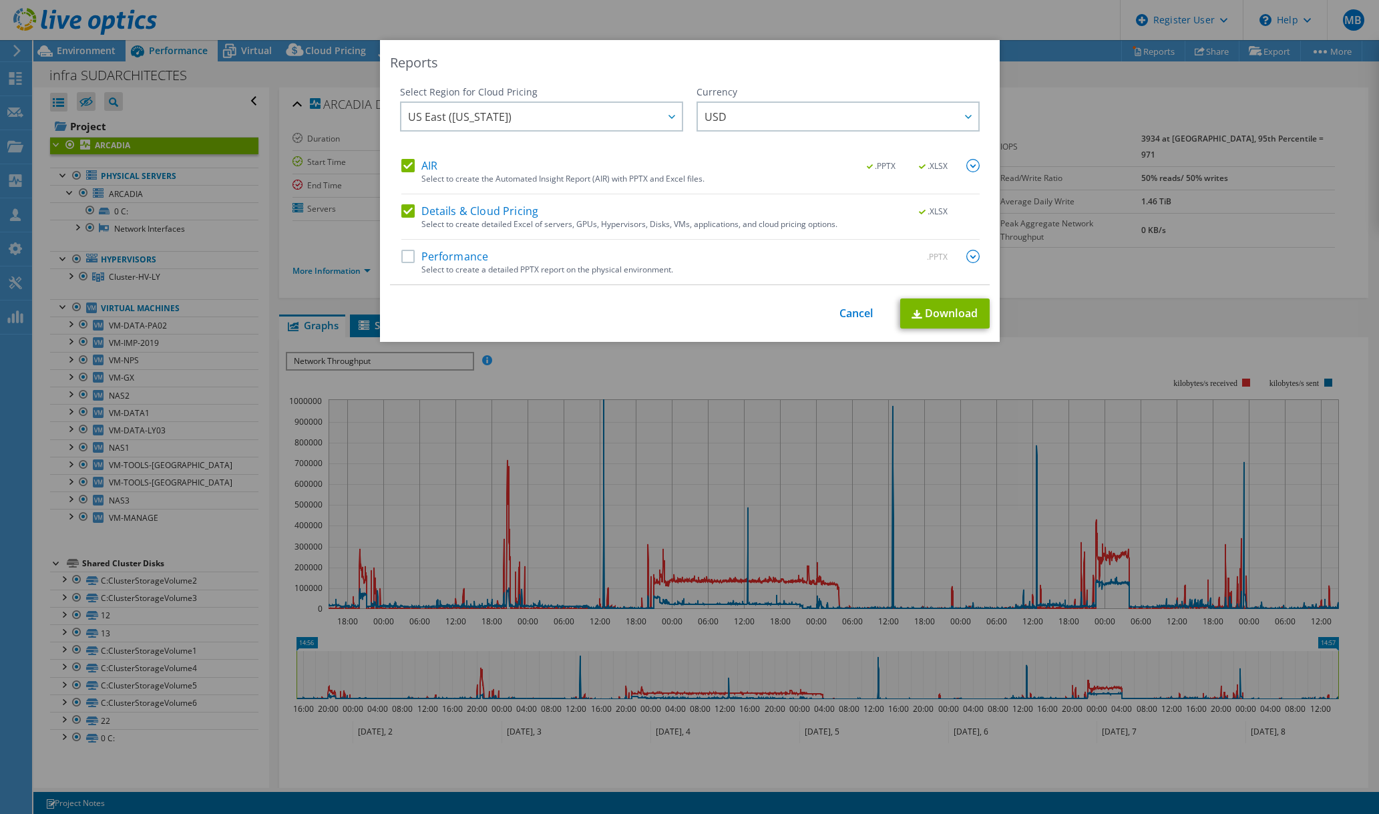
click at [405, 213] on label "Details & Cloud Pricing" at bounding box center [470, 210] width 138 height 13
click at [0, 0] on input "Details & Cloud Pricing" at bounding box center [0, 0] width 0 height 0
click at [404, 213] on label "Details & Cloud Pricing" at bounding box center [470, 210] width 138 height 13
click at [0, 0] on input "Details & Cloud Pricing" at bounding box center [0, 0] width 0 height 0
click at [484, 127] on span "US East ([US_STATE])" at bounding box center [460, 120] width 104 height 21
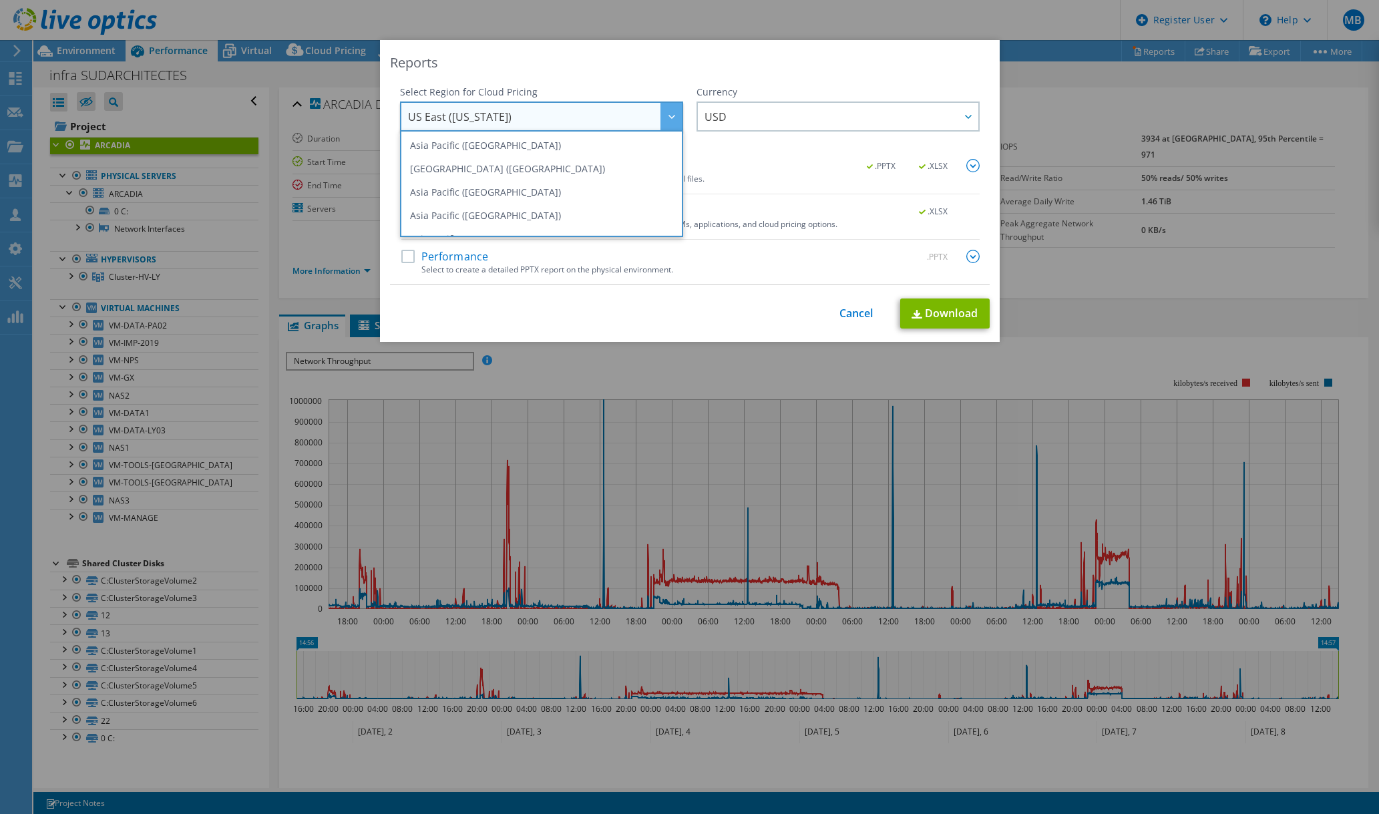
click at [696, 166] on div "AIR .PPTX .XLSX" at bounding box center [690, 166] width 578 height 15
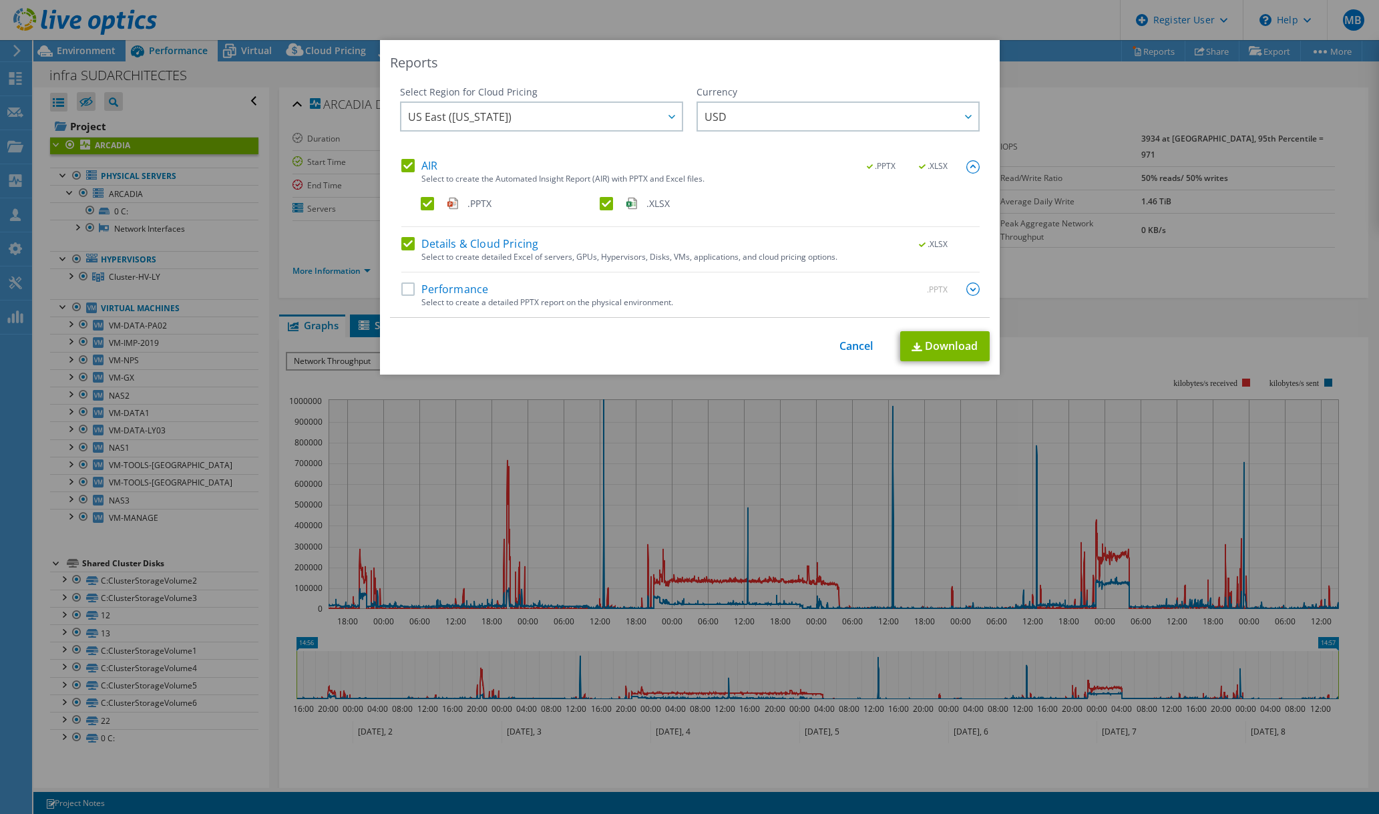
click at [422, 204] on label ".PPTX" at bounding box center [509, 203] width 176 height 13
click at [0, 0] on input ".PPTX" at bounding box center [0, 0] width 0 height 0
click at [402, 242] on label "Details & Cloud Pricing" at bounding box center [470, 243] width 138 height 13
click at [0, 0] on input "Details & Cloud Pricing" at bounding box center [0, 0] width 0 height 0
click at [926, 341] on link "Download" at bounding box center [945, 346] width 90 height 30
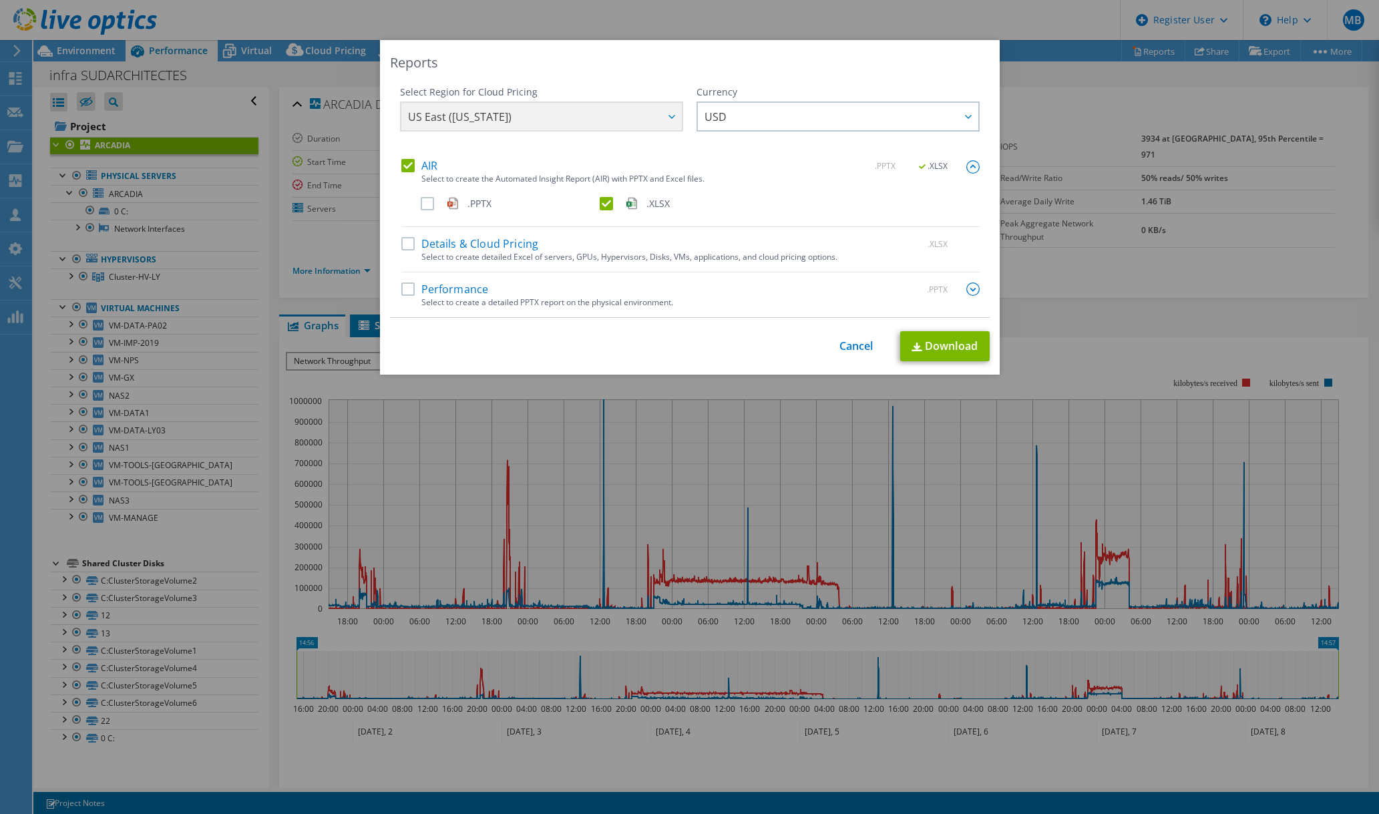
click at [1136, 181] on div "Reports Select Region for Cloud Pricing Asia Pacific (Hong Kong) Asia Pacific (…" at bounding box center [689, 407] width 1379 height 734
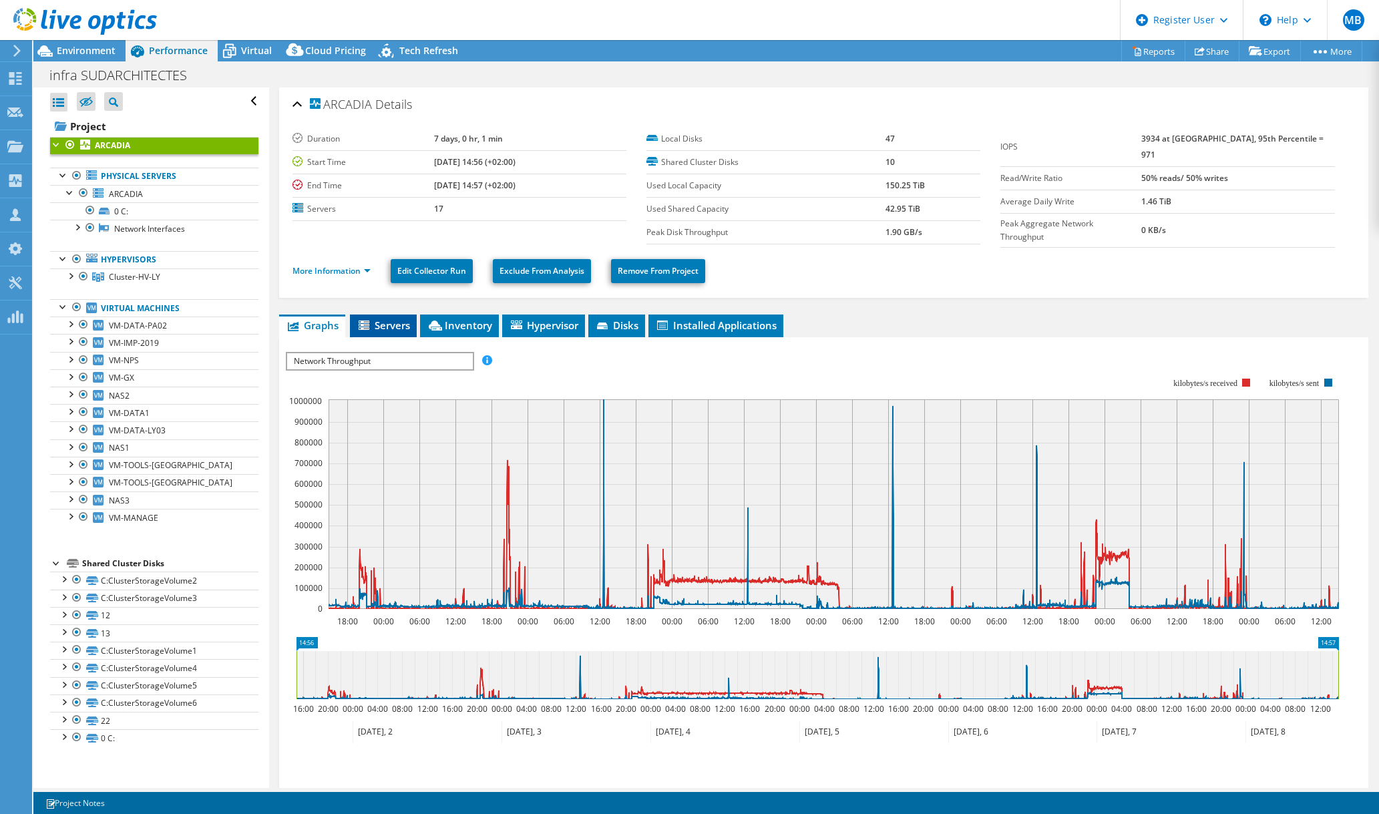
click at [404, 320] on span "Servers" at bounding box center [383, 325] width 53 height 13
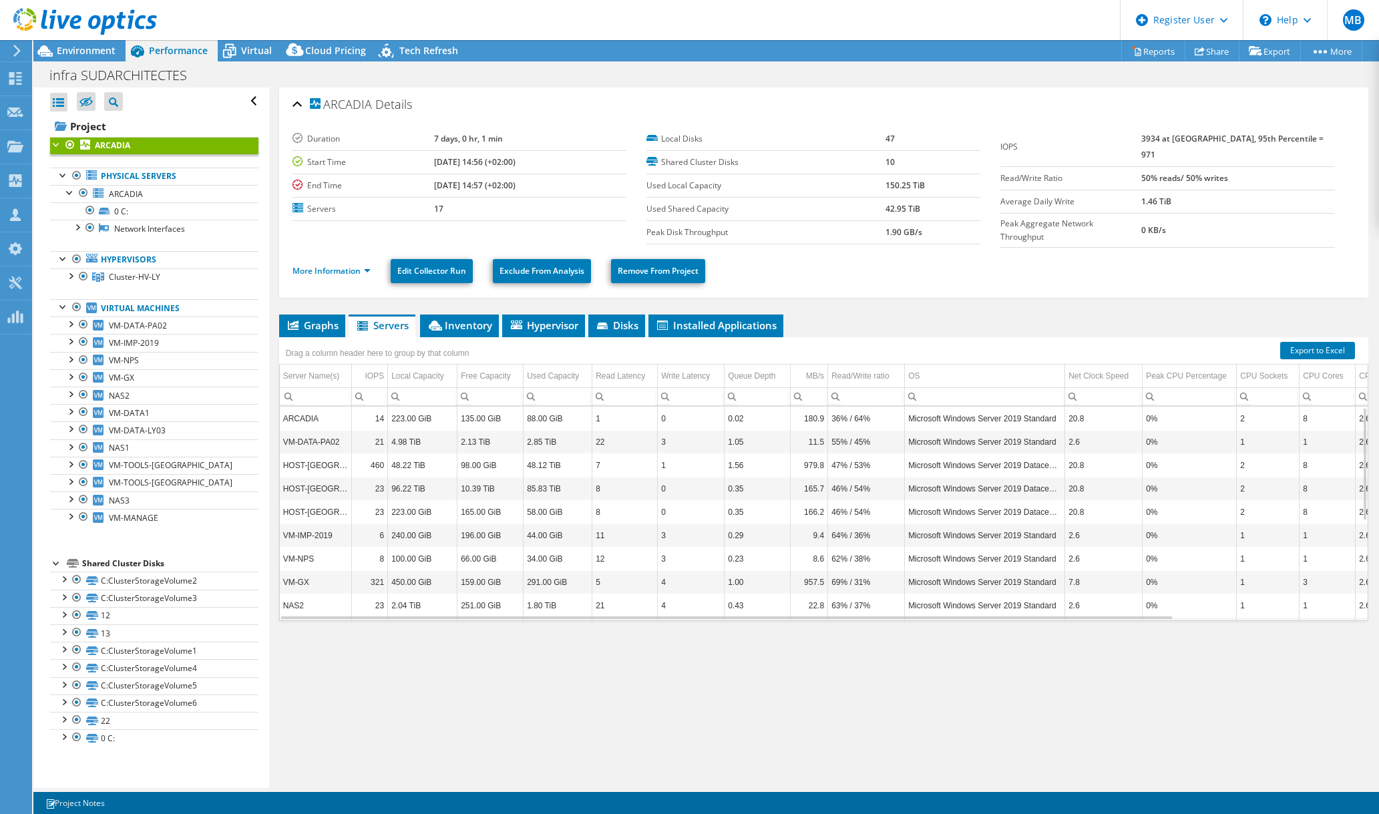
scroll to position [1, 0]
click at [74, 57] on div "Environment" at bounding box center [79, 50] width 92 height 21
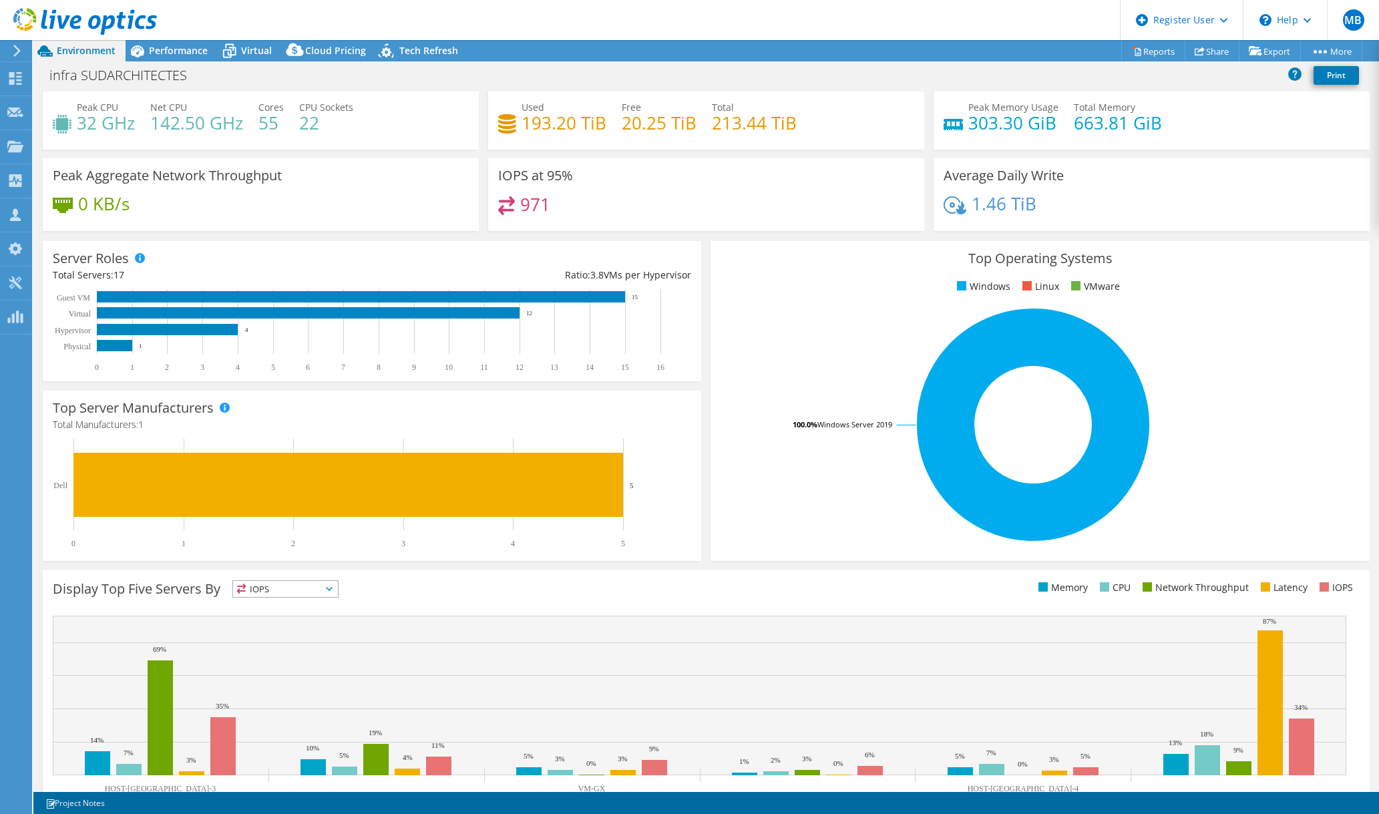
scroll to position [31, 0]
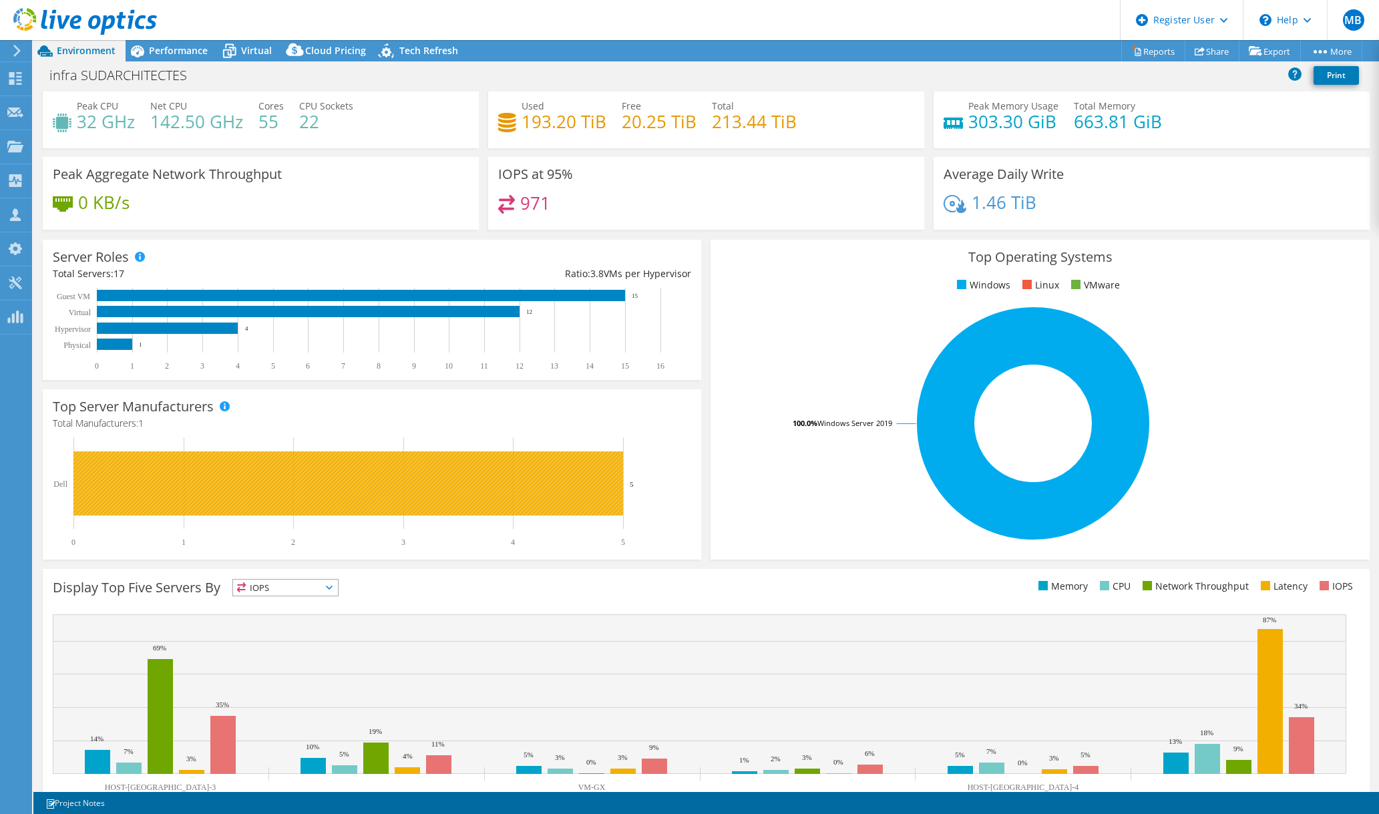
click at [367, 487] on rect at bounding box center [348, 484] width 550 height 64
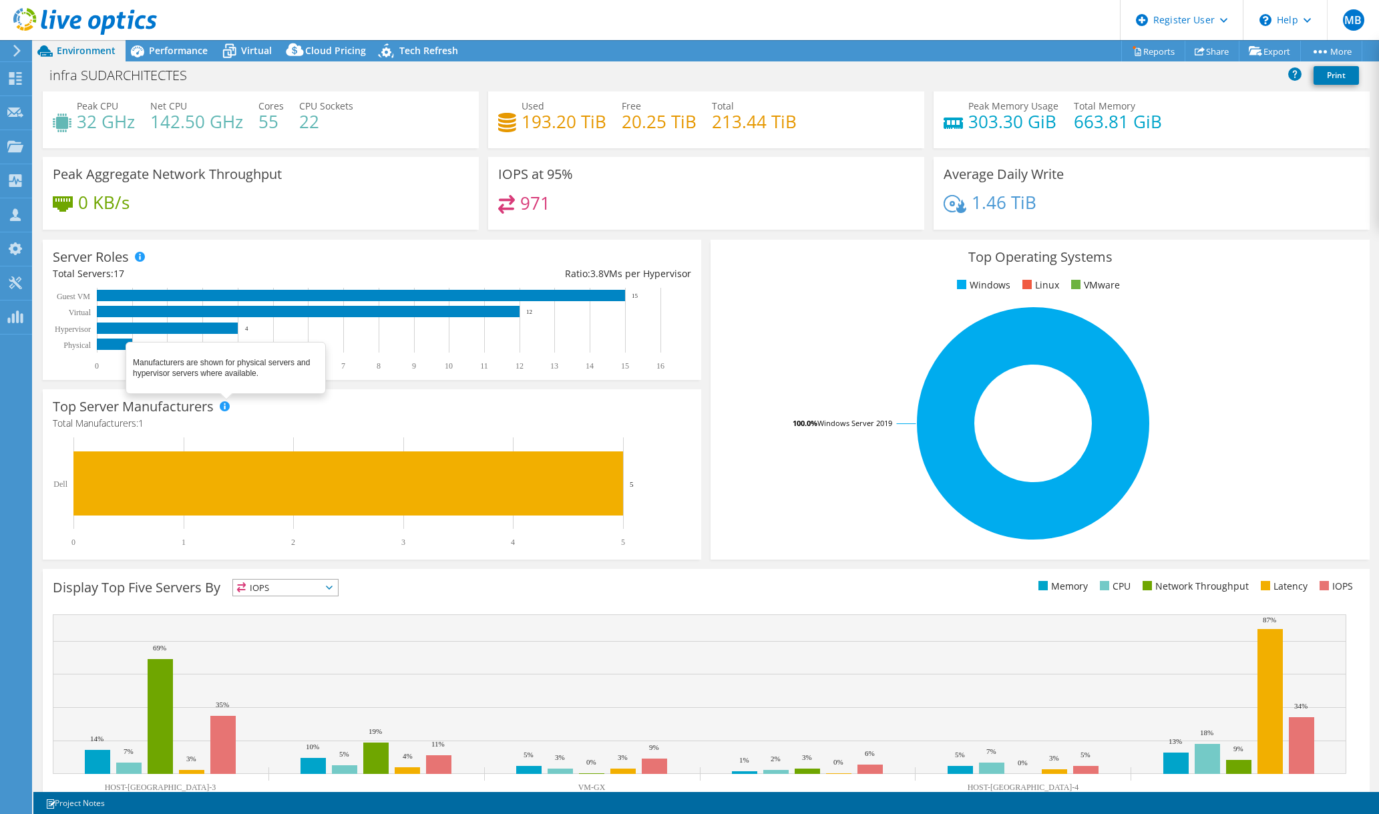
click at [226, 403] on span at bounding box center [224, 405] width 9 height 9
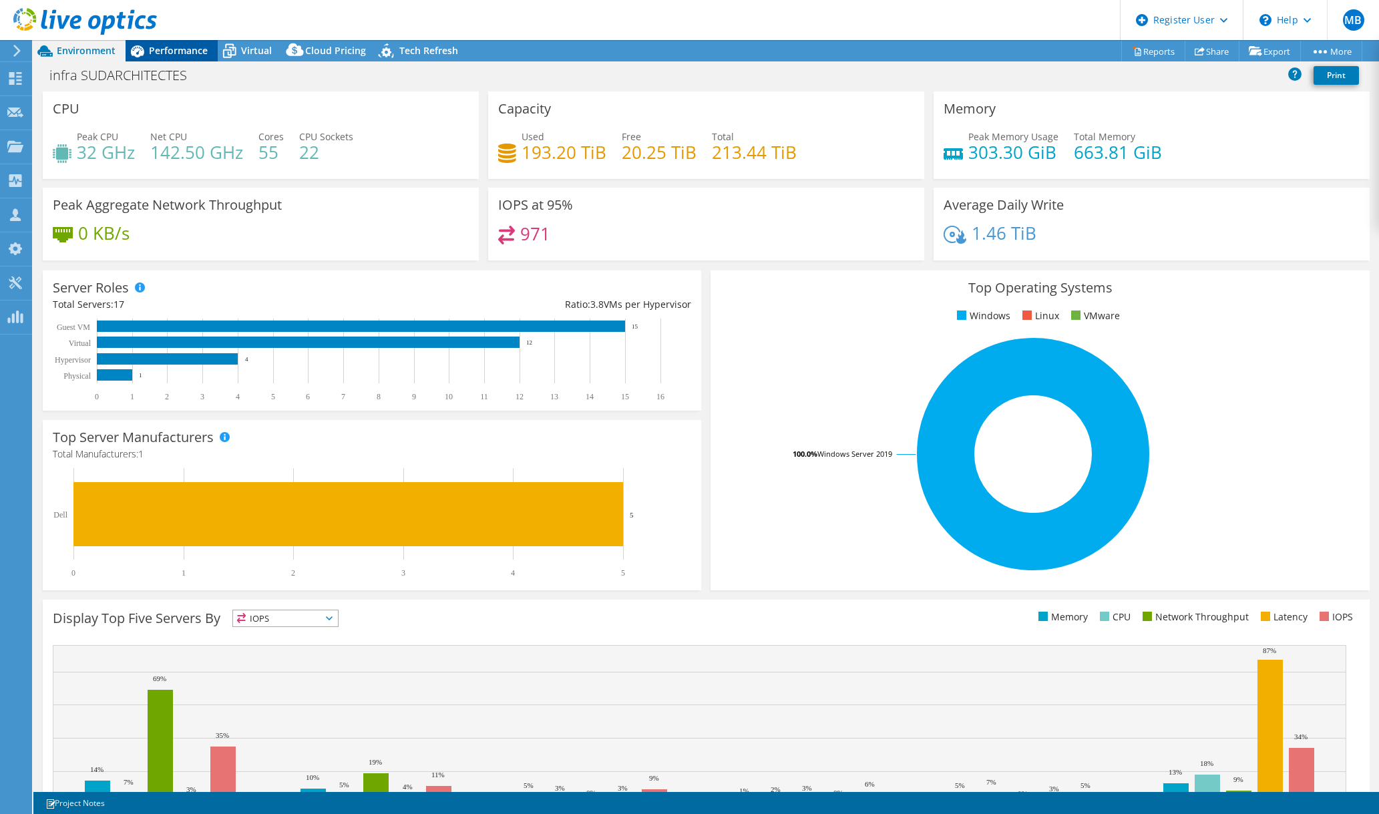
click at [168, 54] on span "Performance" at bounding box center [178, 50] width 59 height 13
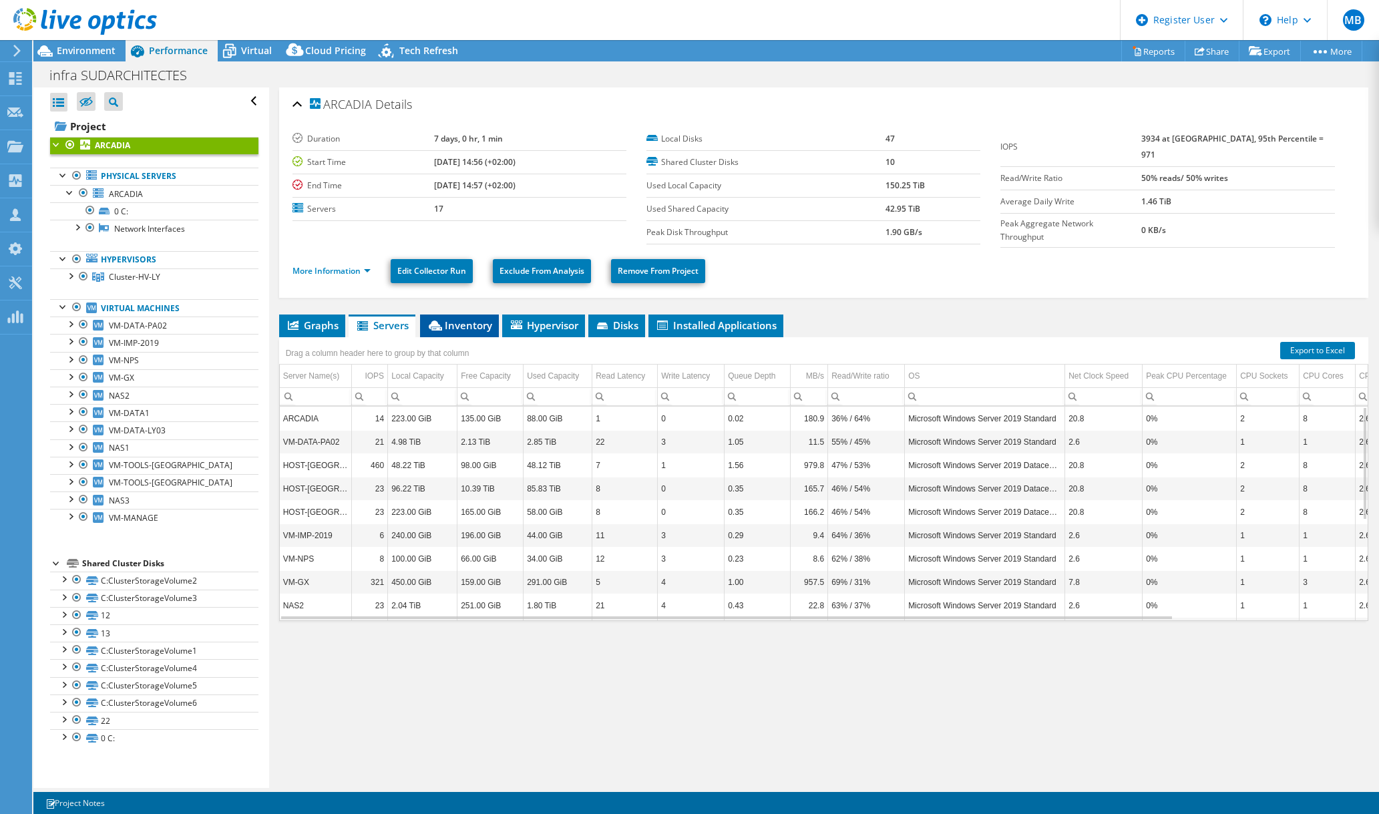
click at [474, 330] on li "Inventory" at bounding box center [459, 326] width 79 height 23
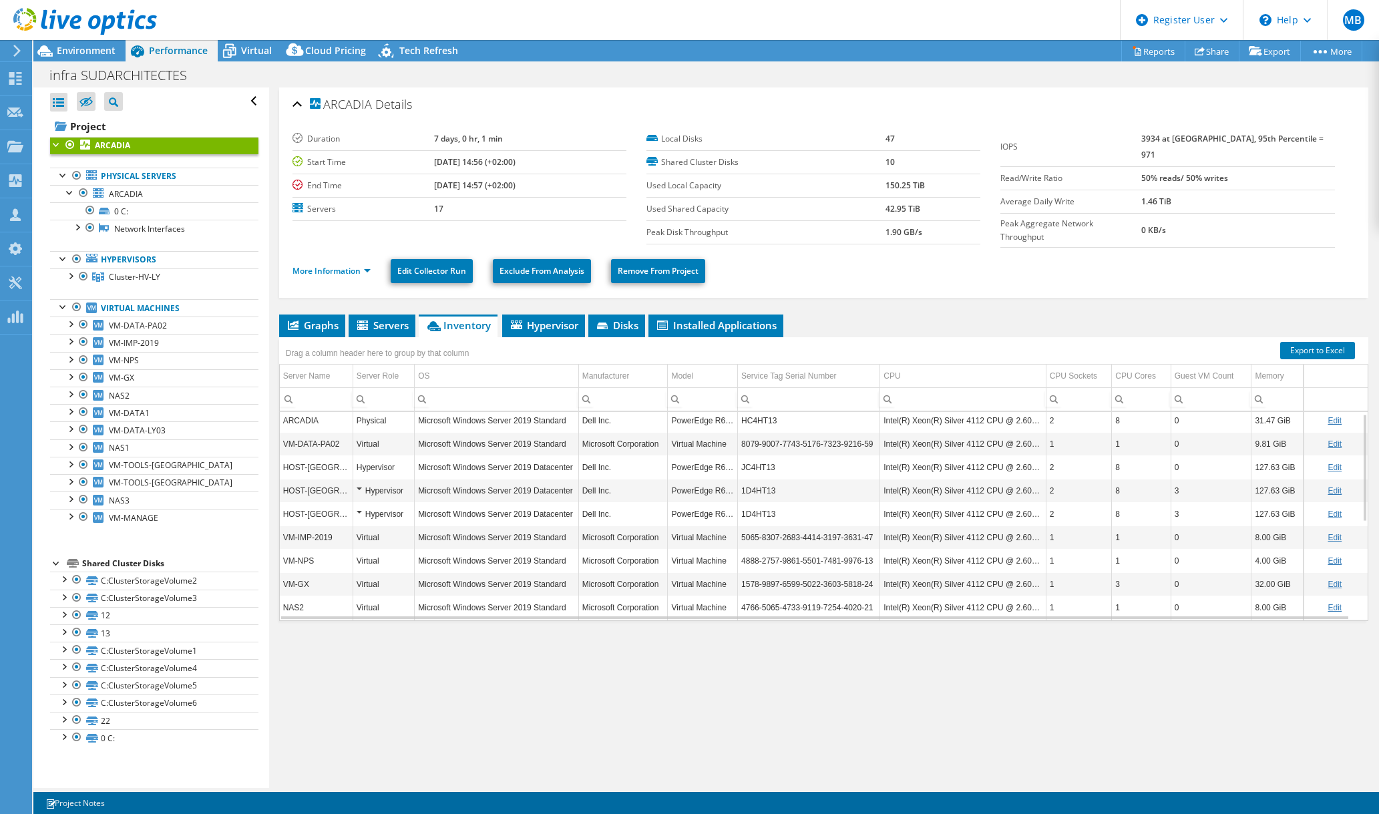
scroll to position [3, 0]
click at [357, 486] on div "Hypervisor" at bounding box center [384, 491] width 55 height 16
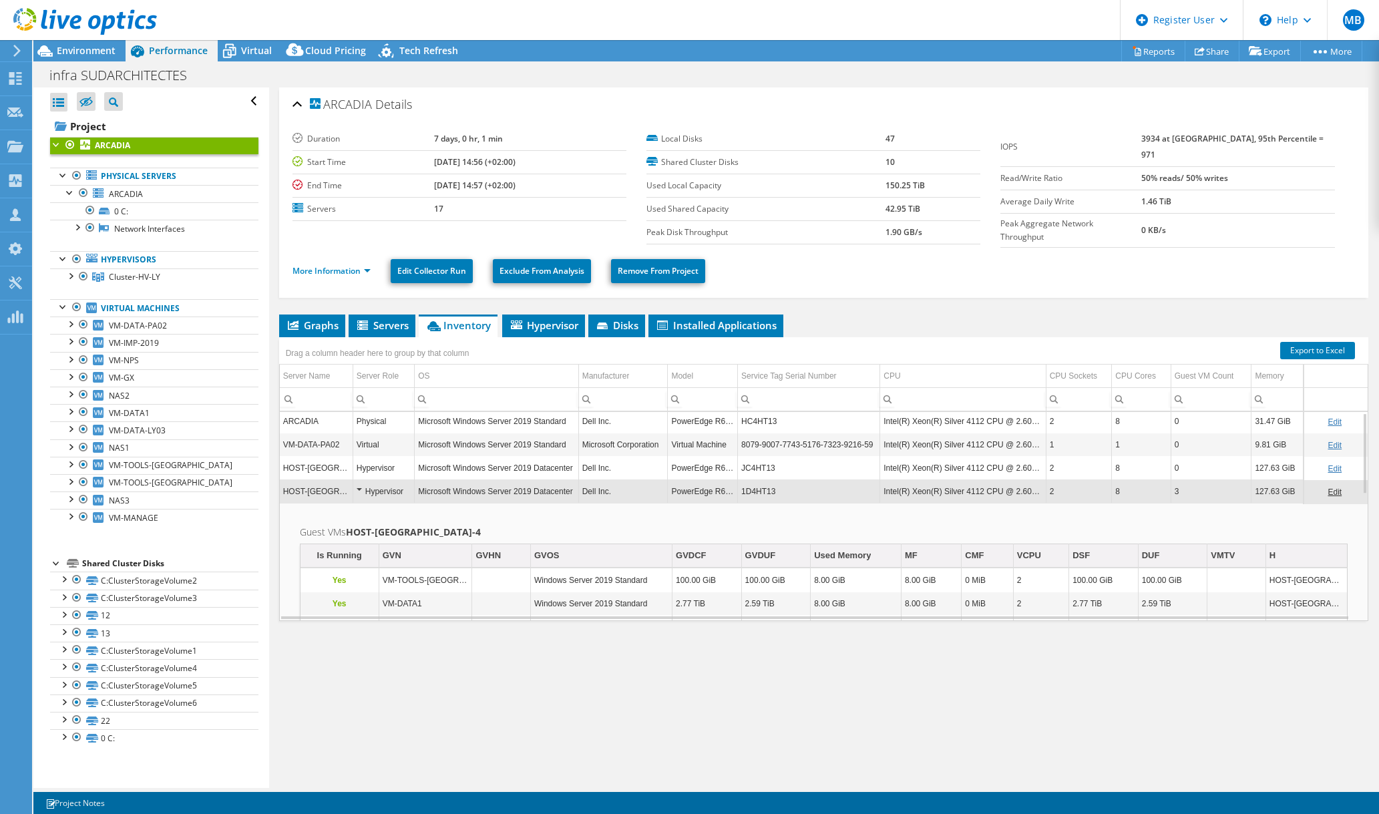
scroll to position [2, 0]
click at [357, 487] on div "Hypervisor" at bounding box center [384, 492] width 55 height 16
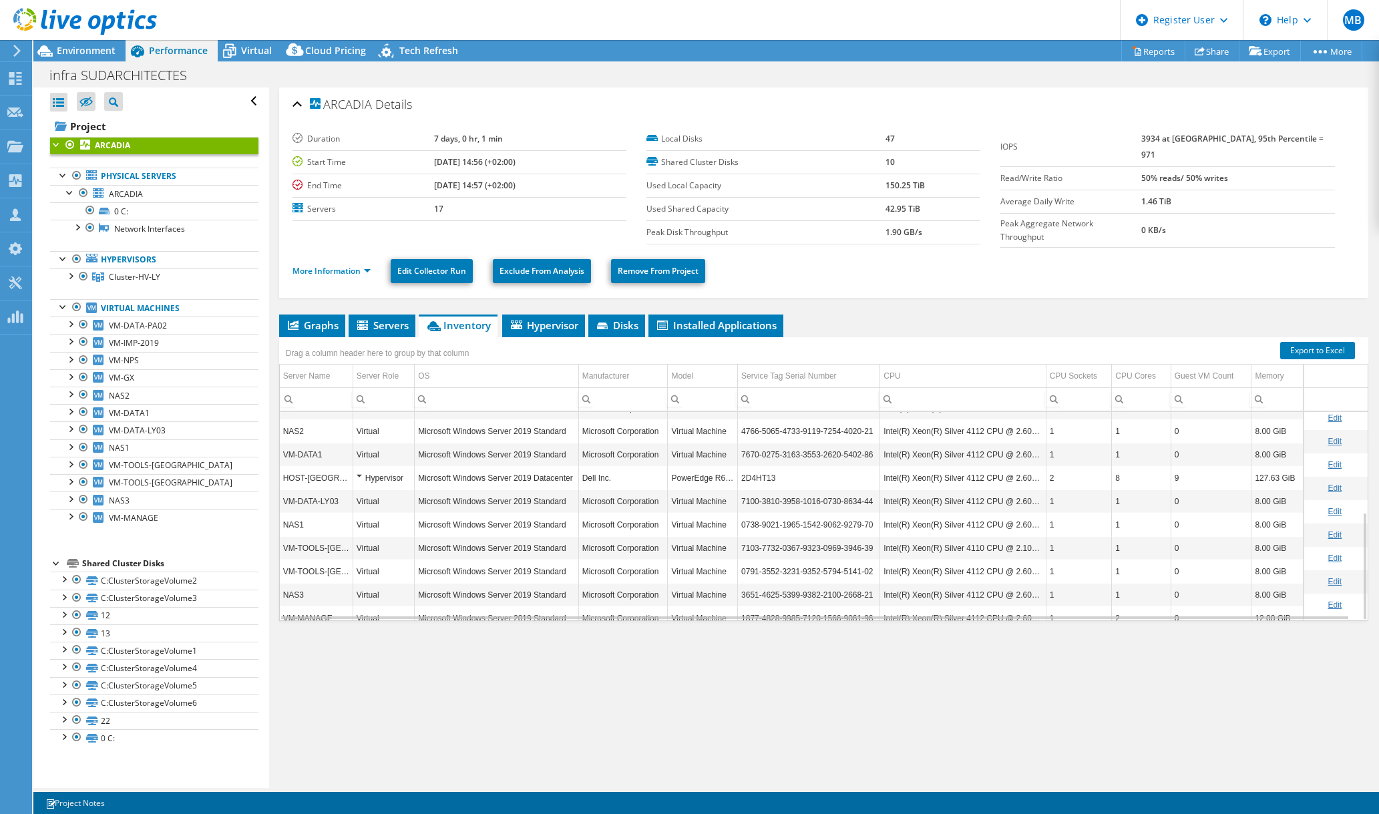
scroll to position [192, 0]
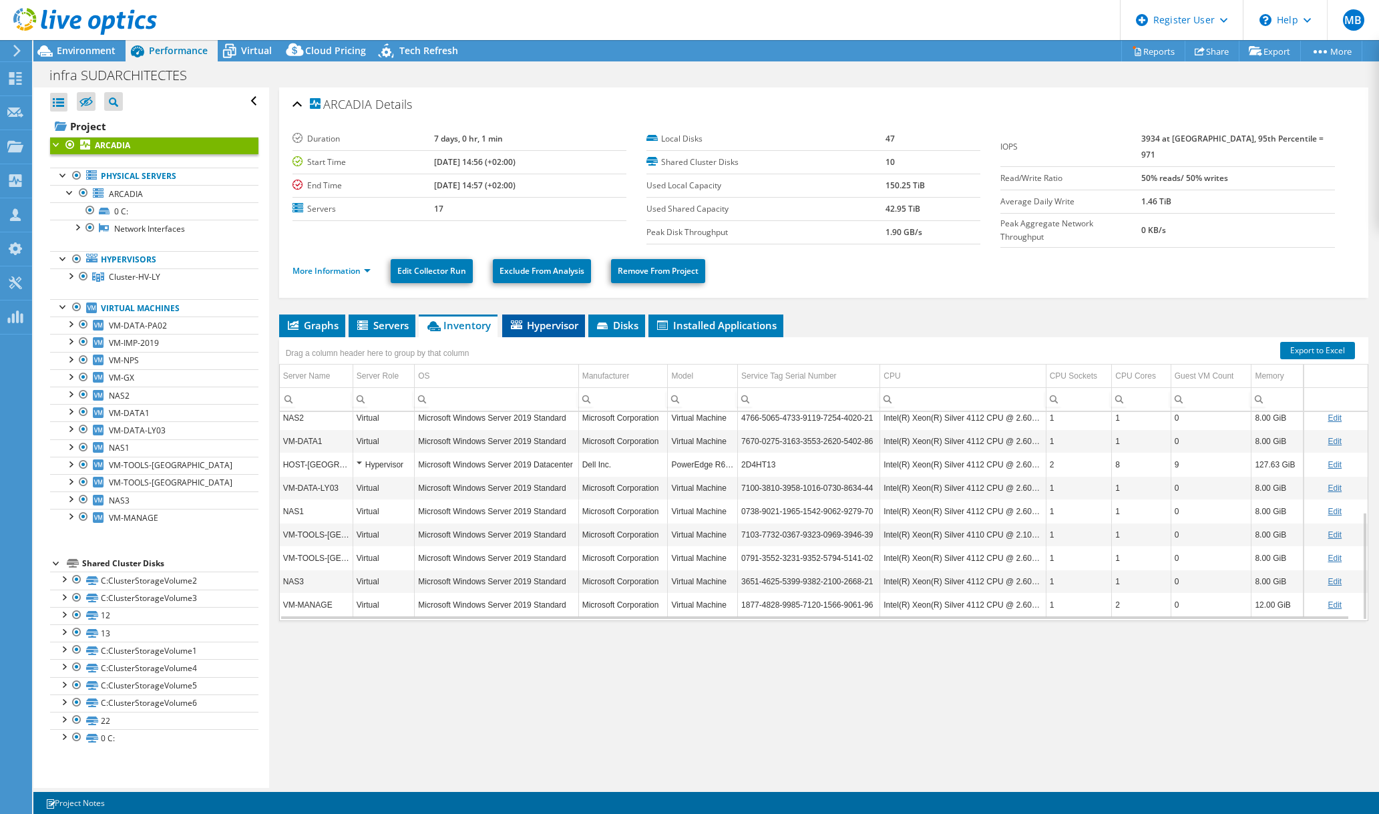
click at [536, 323] on span "Hypervisor" at bounding box center [543, 325] width 69 height 13
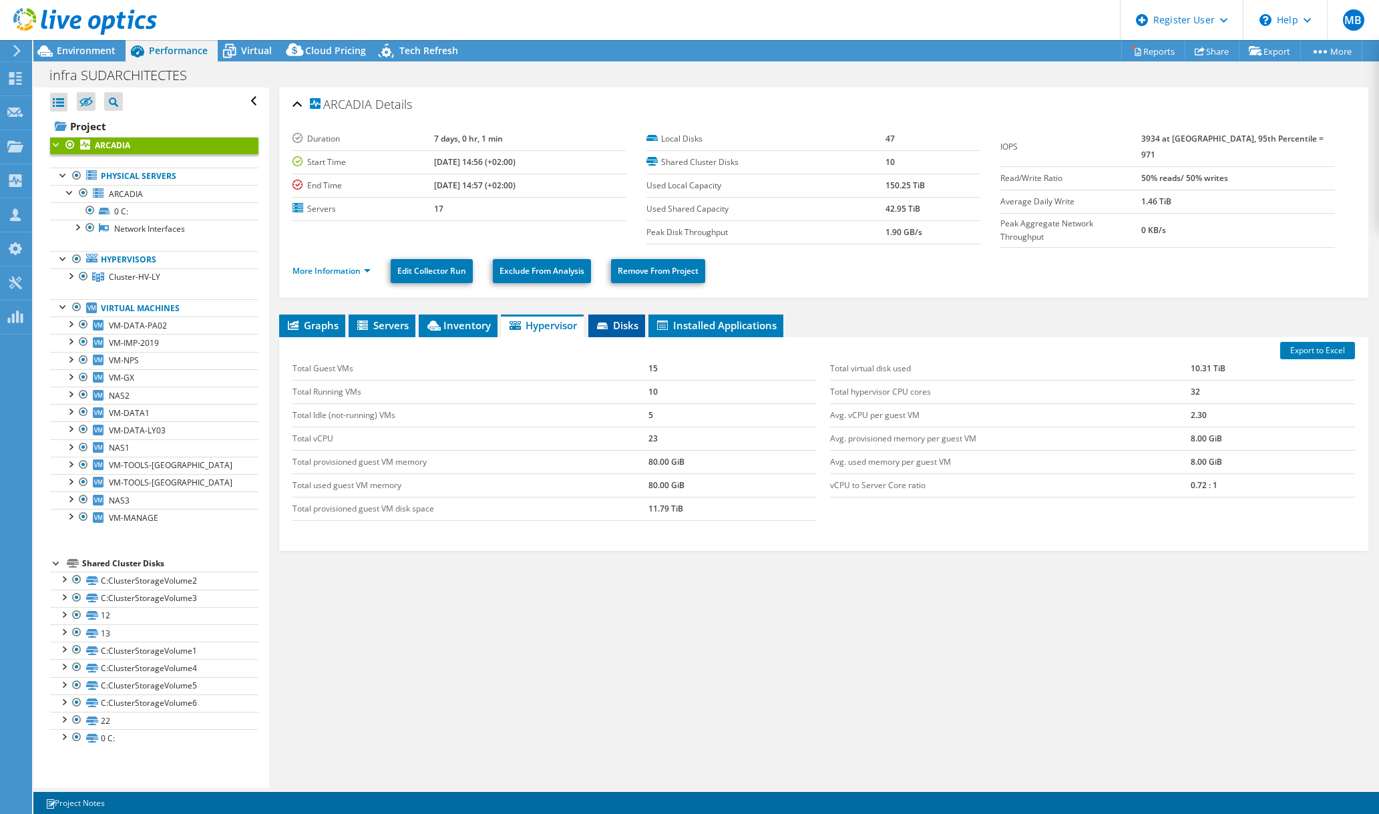
click at [603, 323] on icon at bounding box center [603, 327] width 13 height 9
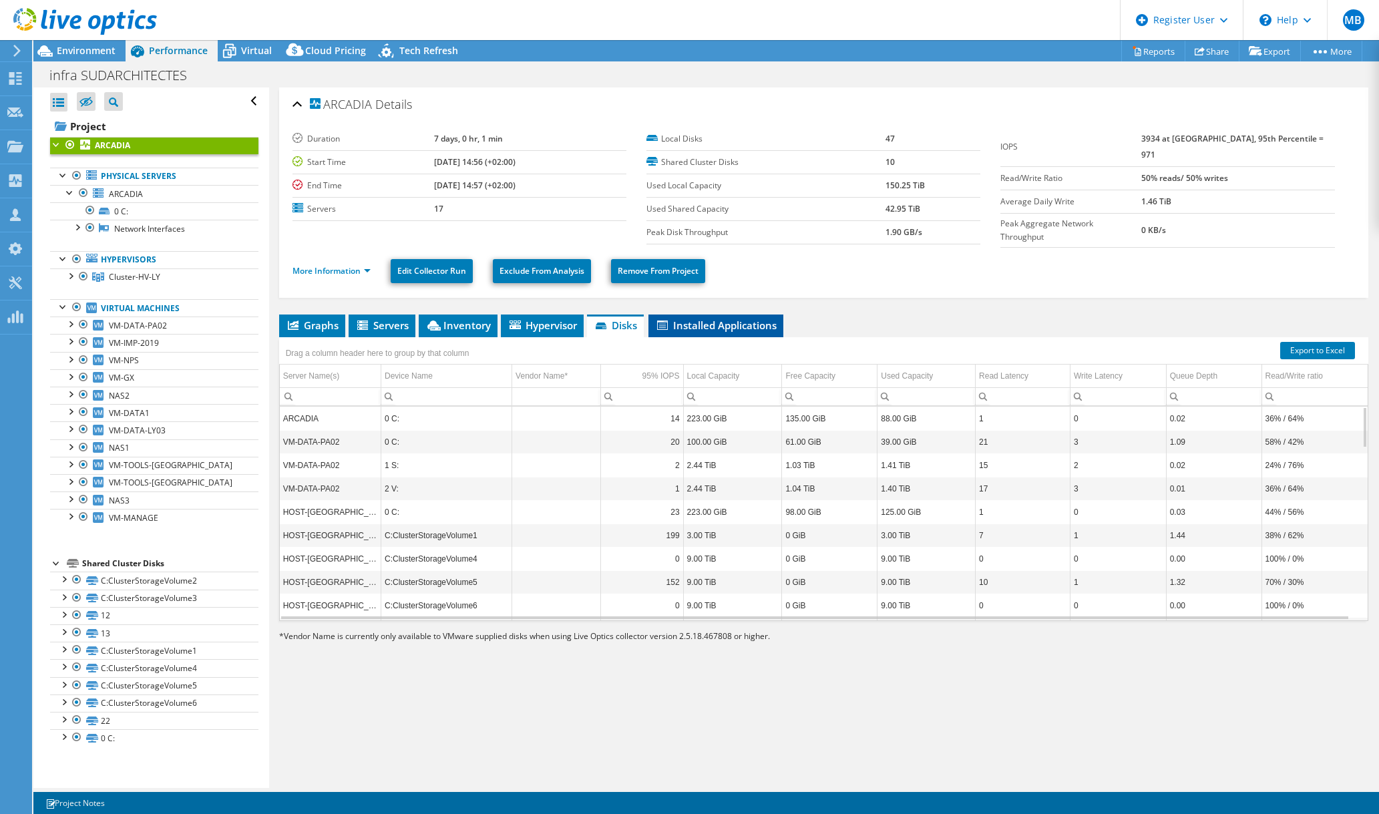
click at [718, 319] on span "Installed Applications" at bounding box center [716, 325] width 122 height 13
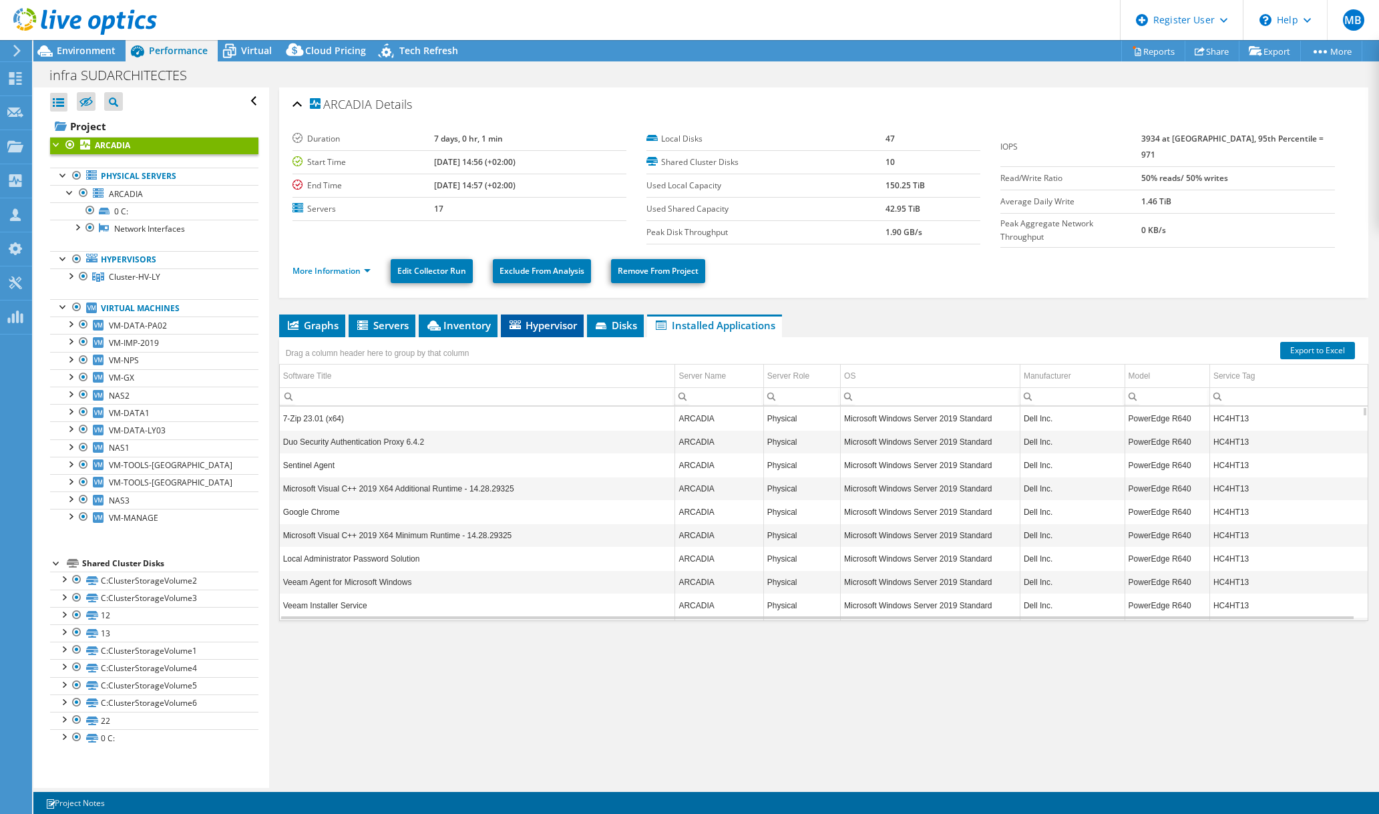
click at [541, 321] on span "Hypervisor" at bounding box center [542, 325] width 69 height 13
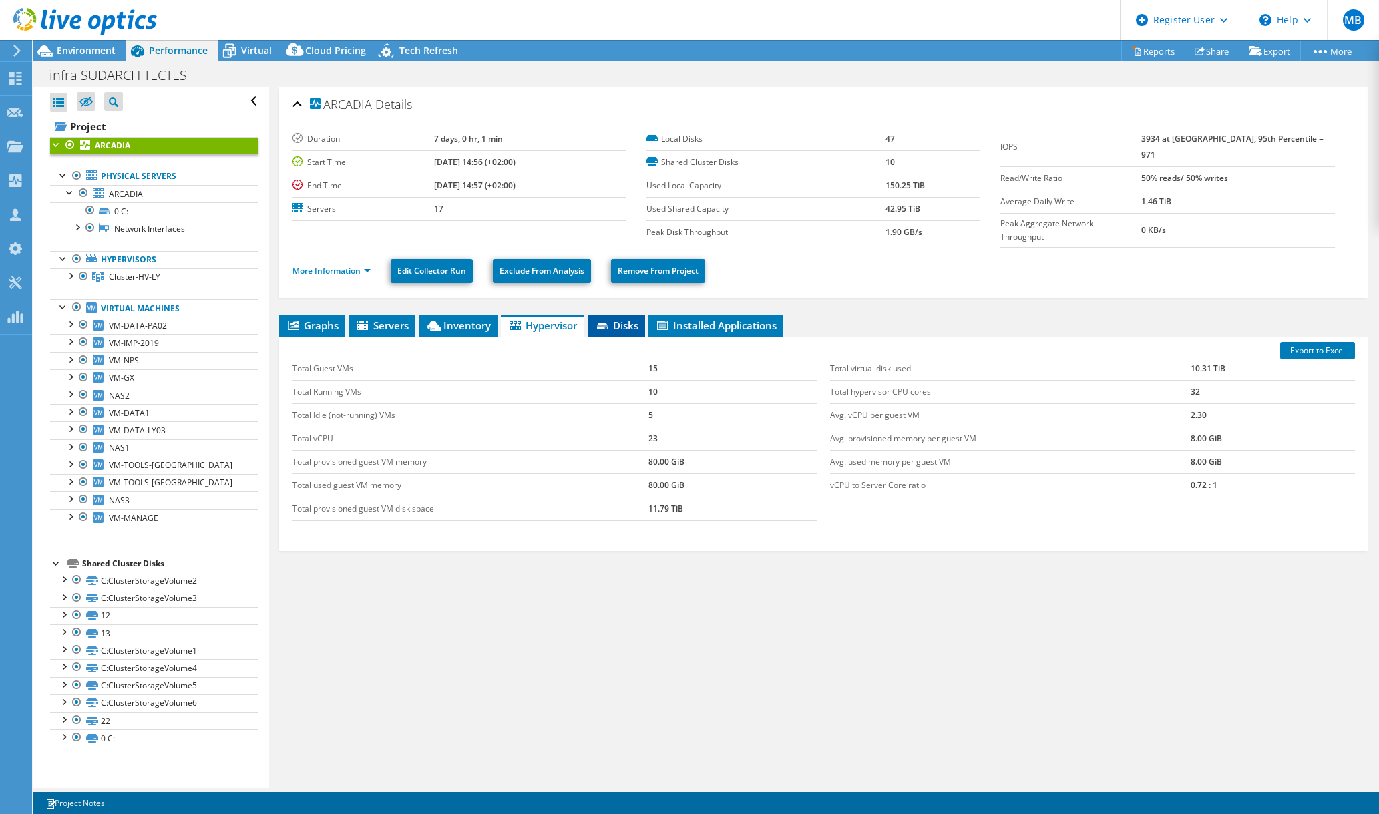
click at [608, 315] on li "Disks" at bounding box center [616, 326] width 57 height 23
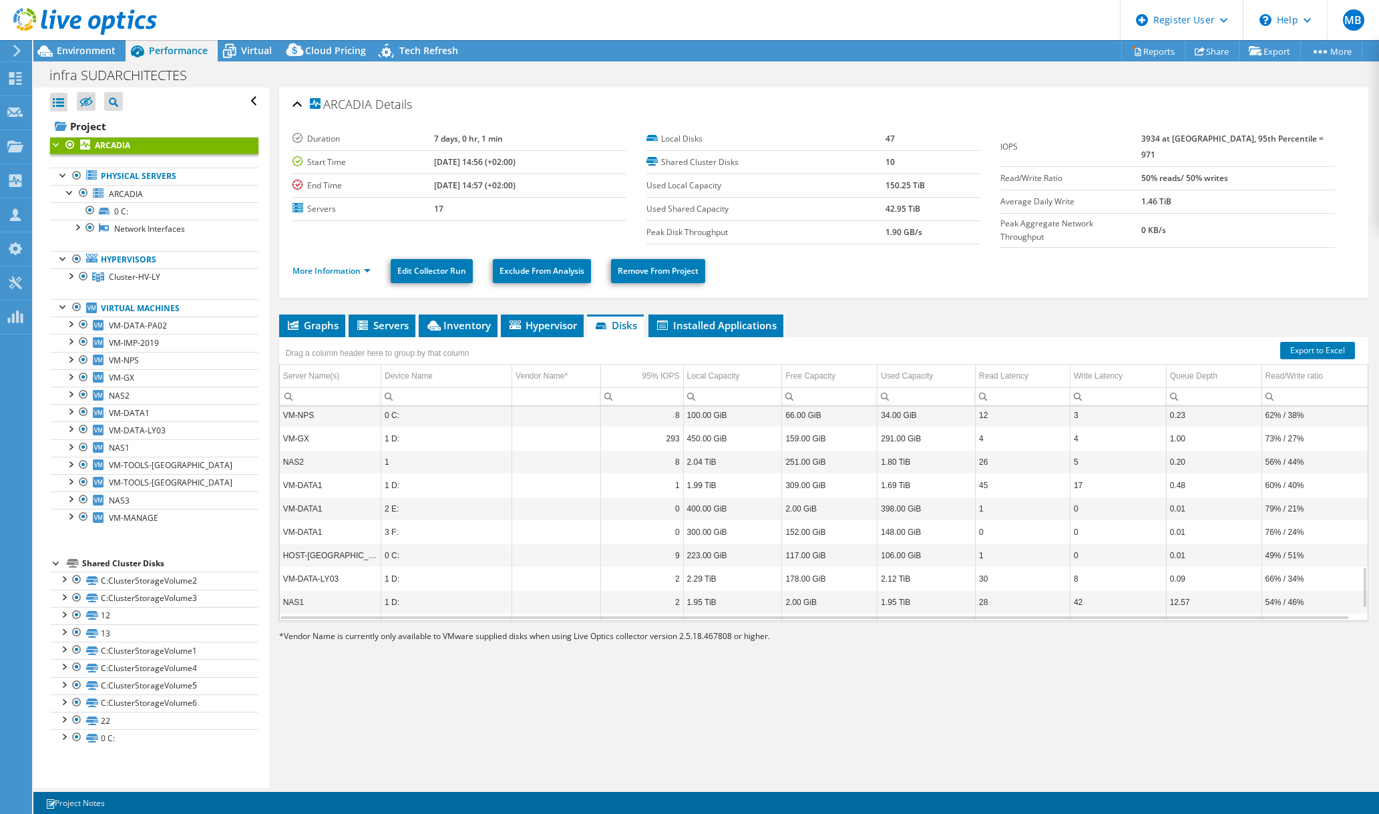
scroll to position [885, 0]
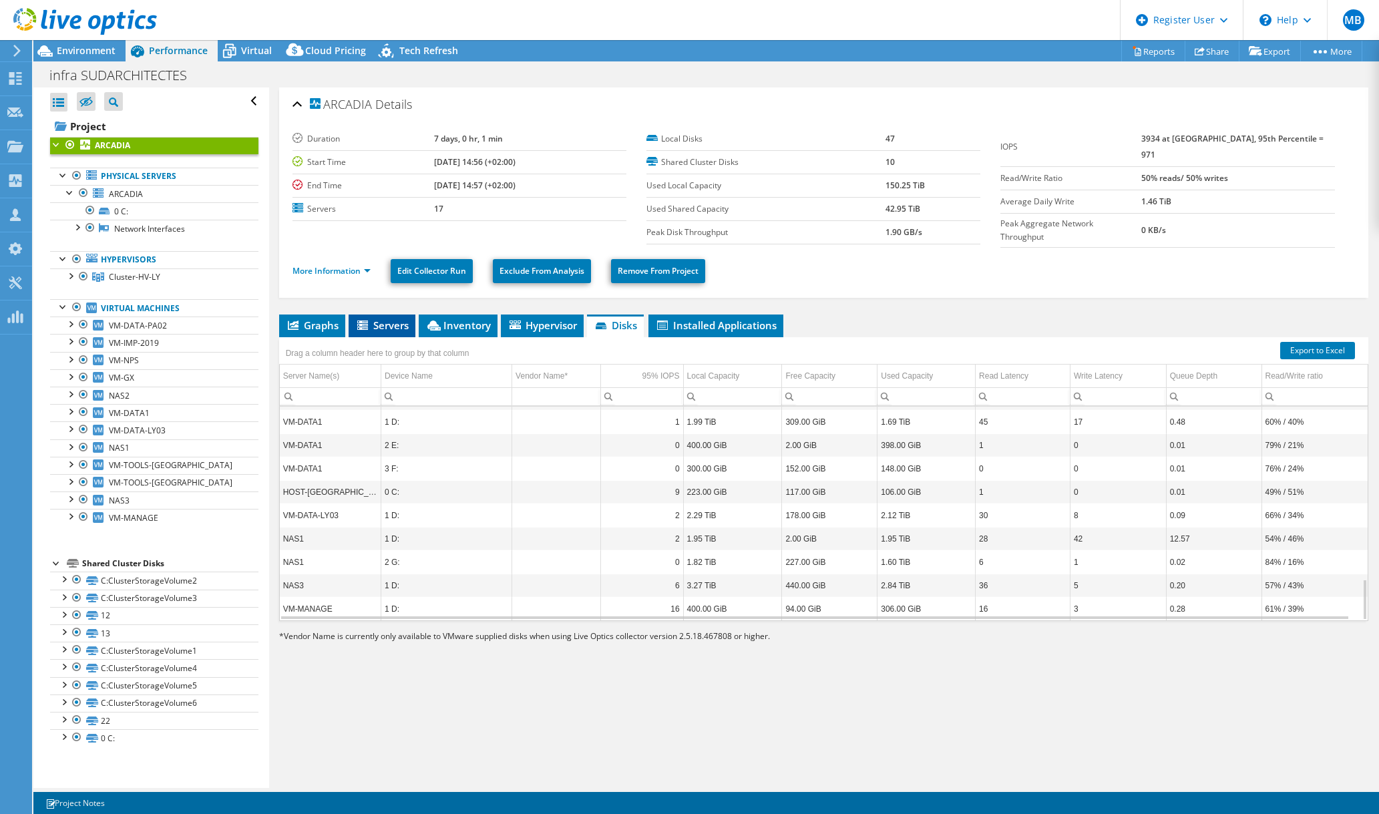
click at [397, 319] on span "Servers" at bounding box center [381, 325] width 53 height 13
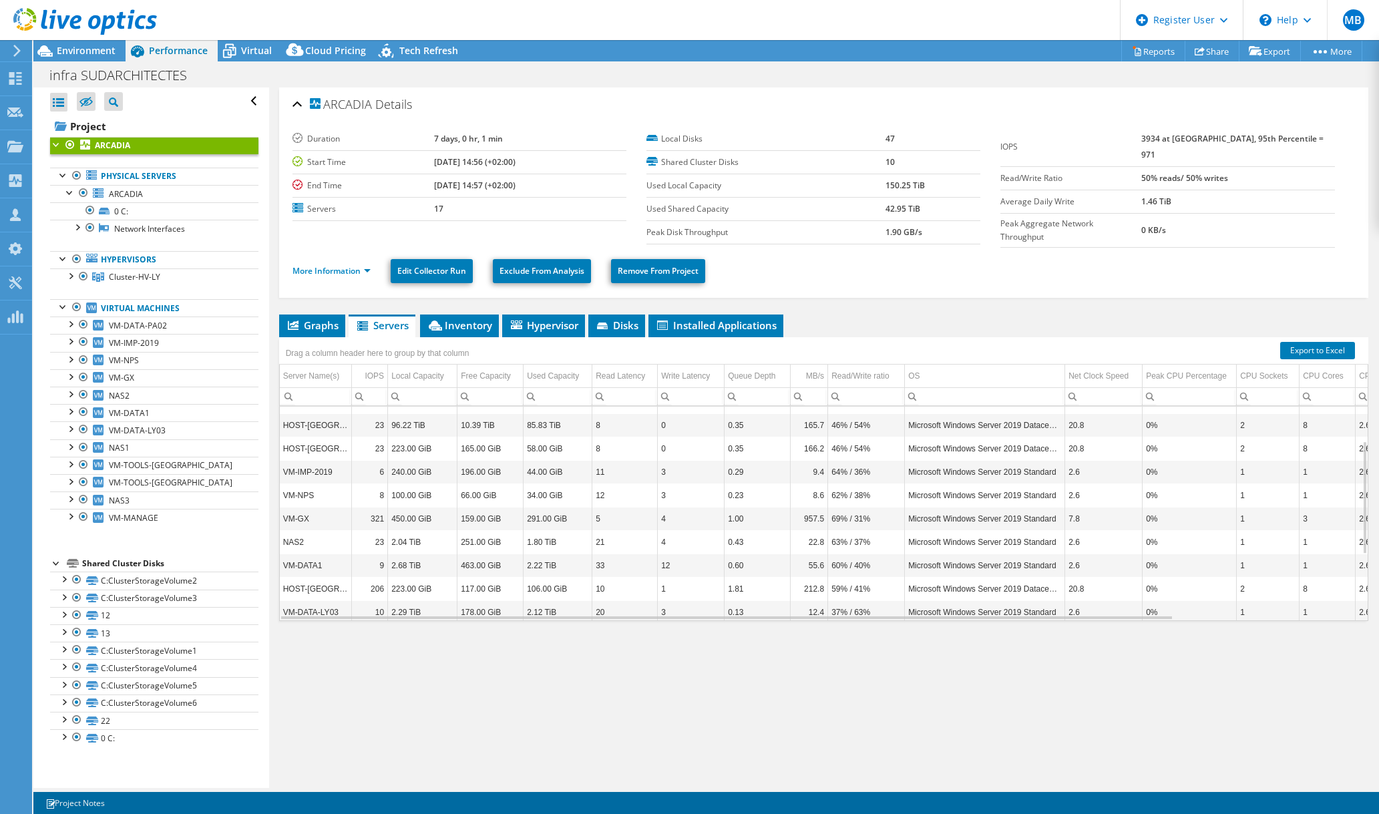
scroll to position [187, 0]
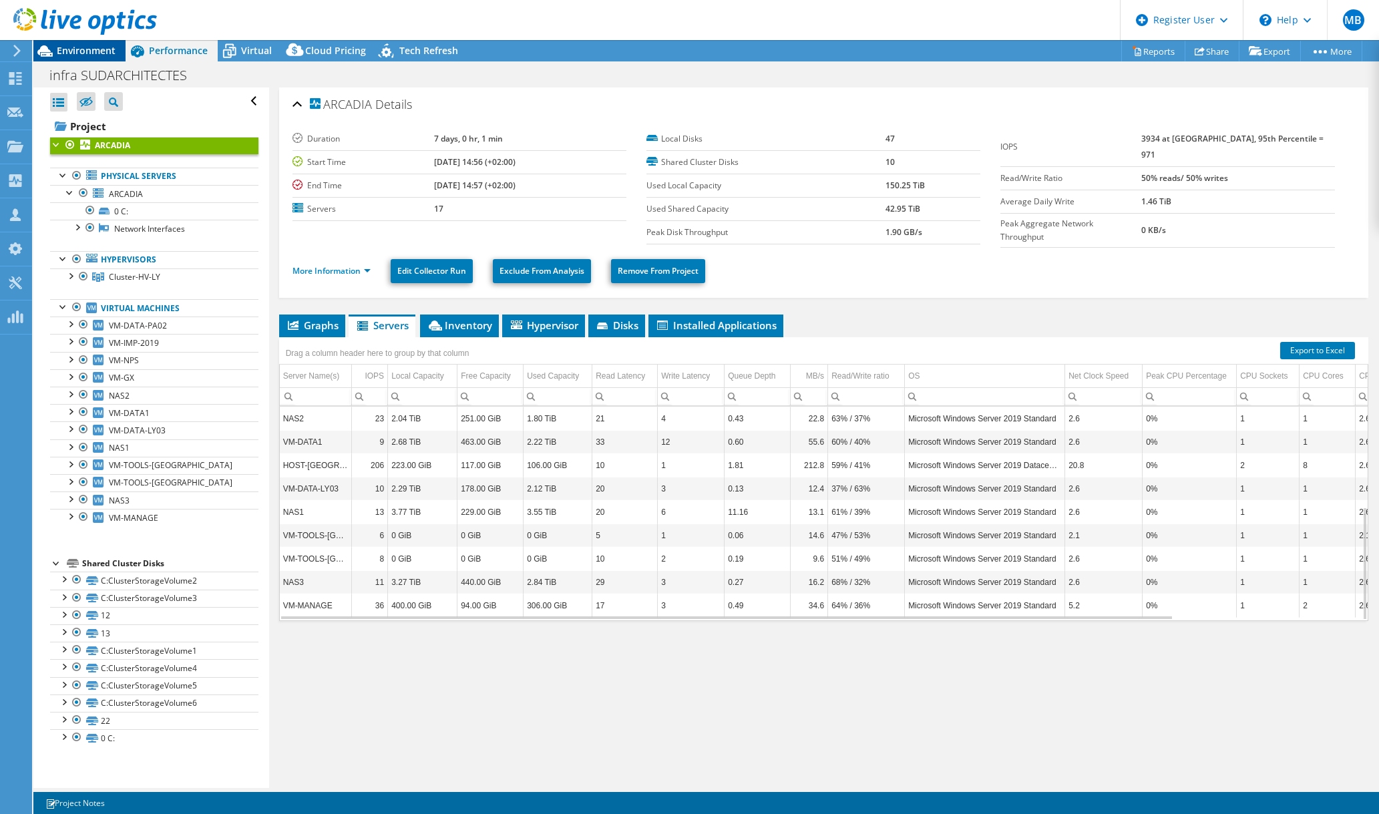
click at [81, 55] on span "Environment" at bounding box center [86, 50] width 59 height 13
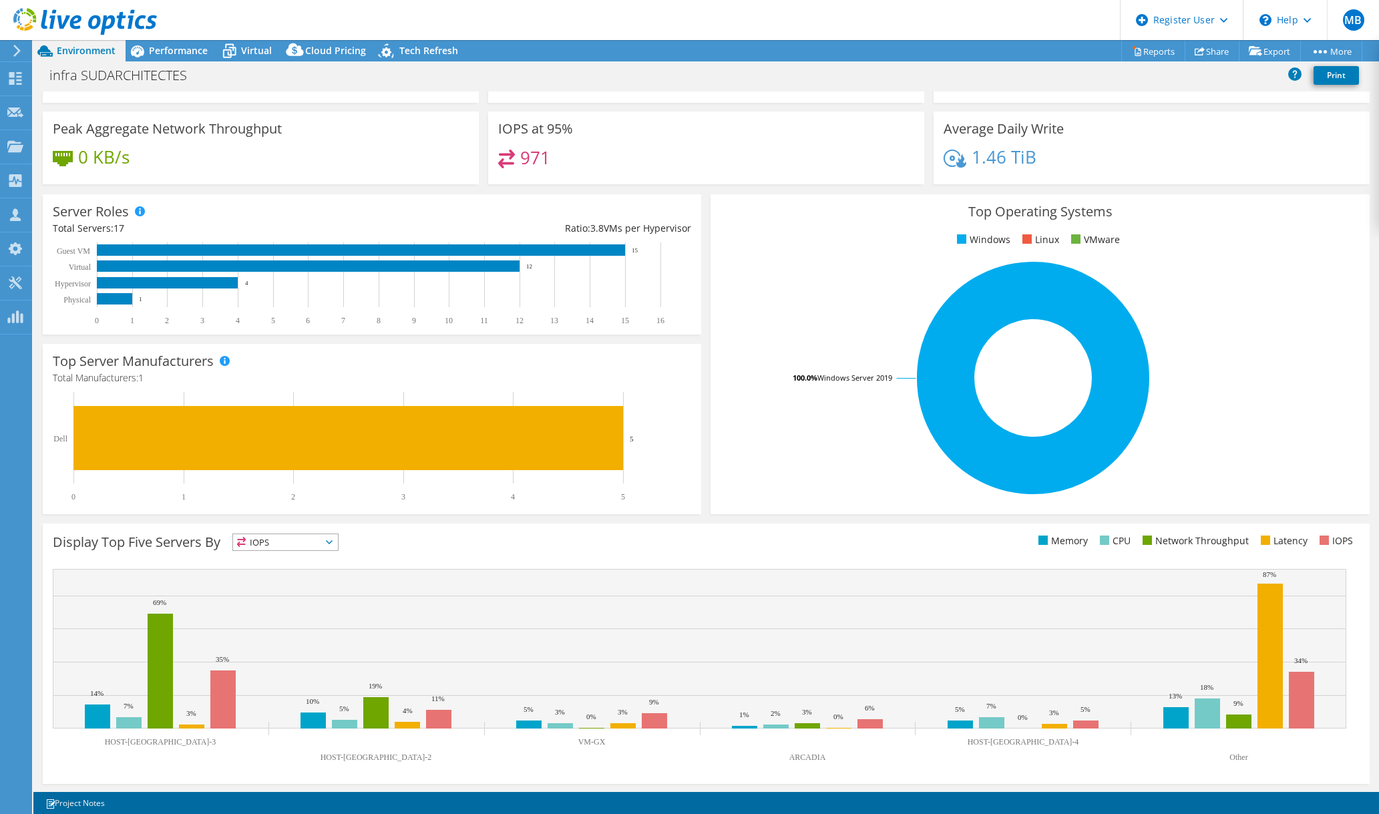
scroll to position [0, 0]
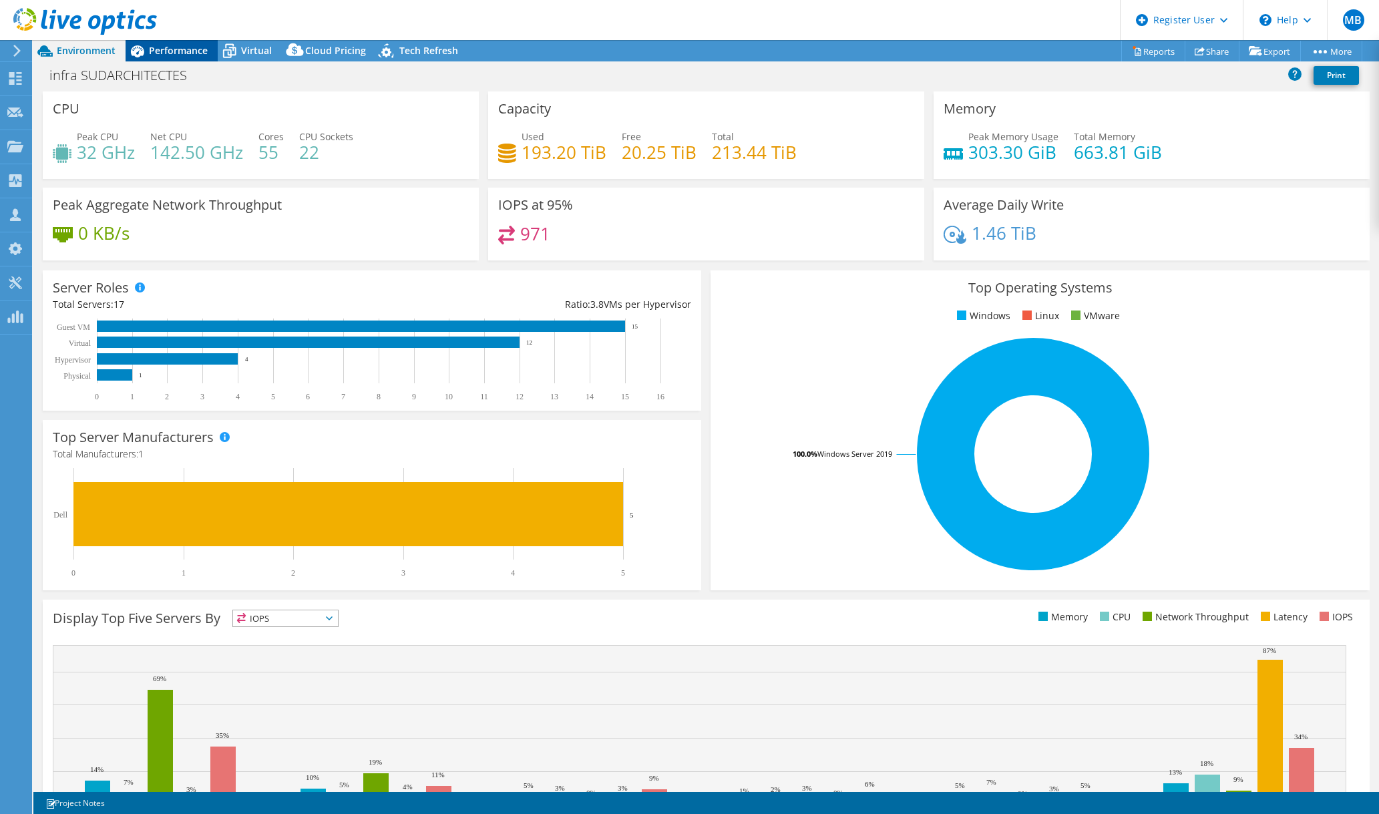
click at [168, 58] on div "Performance" at bounding box center [172, 50] width 92 height 21
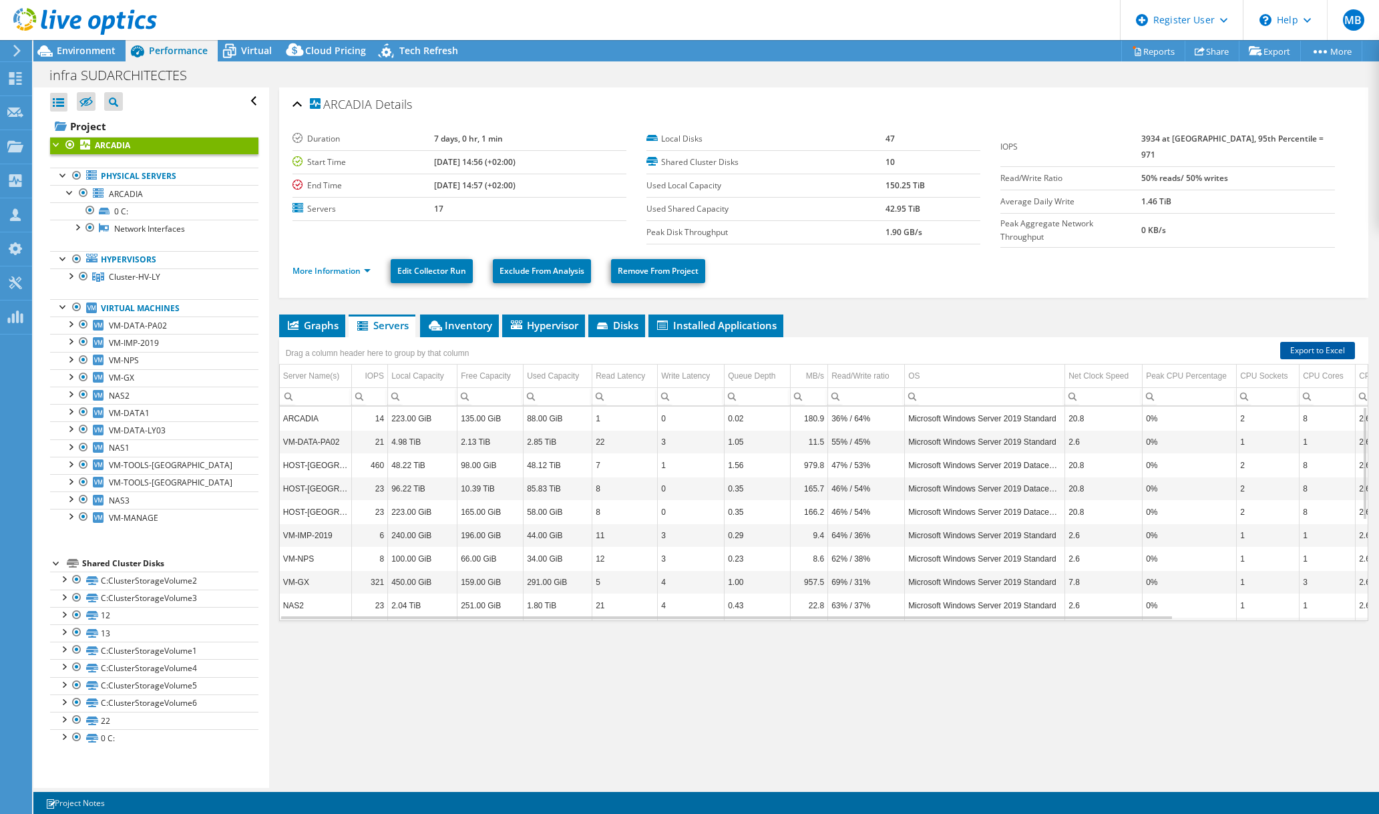
click at [1280, 342] on link "Export to Excel" at bounding box center [1317, 350] width 75 height 17
click at [253, 53] on span "Virtual" at bounding box center [256, 50] width 31 height 13
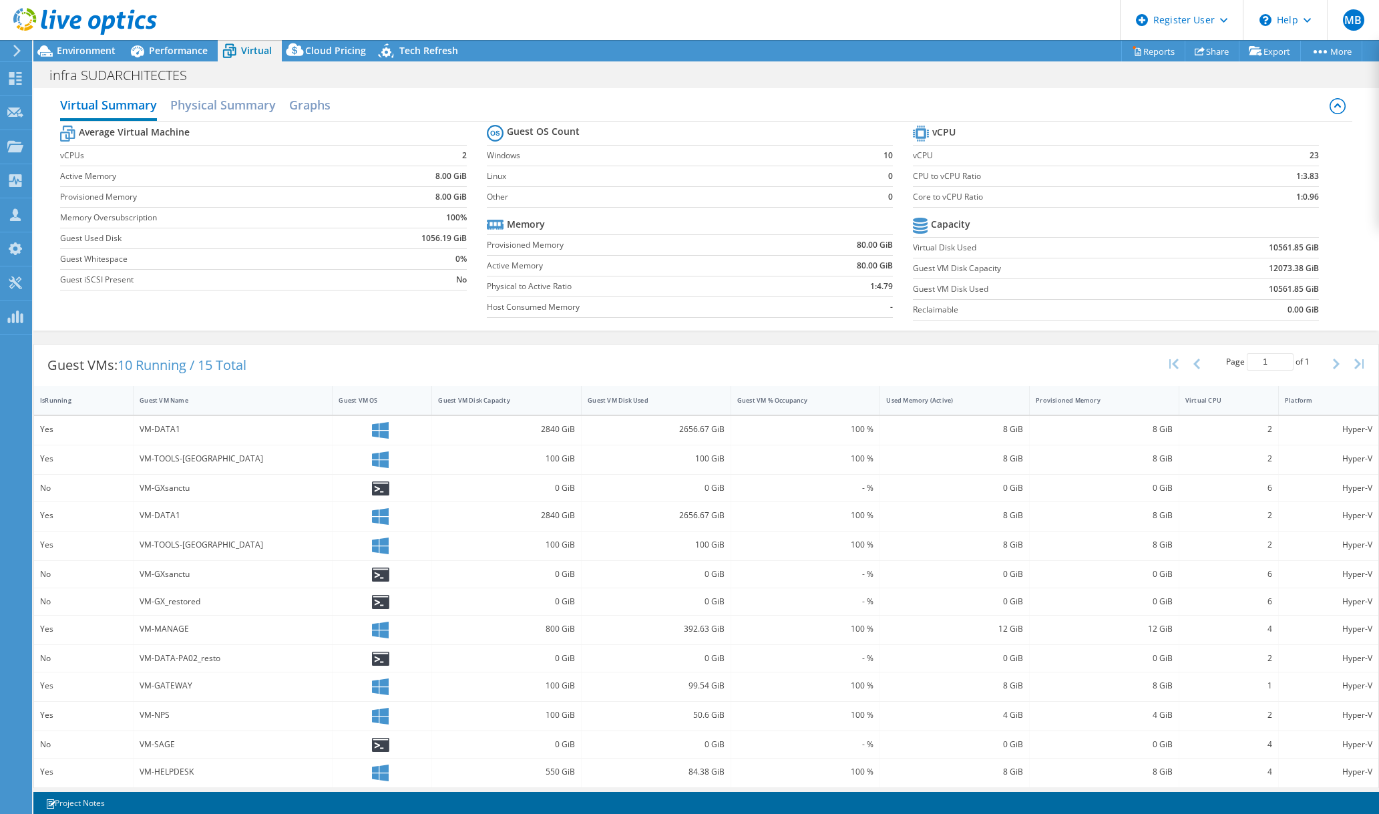
scroll to position [7, 0]
click at [1115, 410] on div "Provisioned Memory" at bounding box center [1105, 399] width 150 height 29
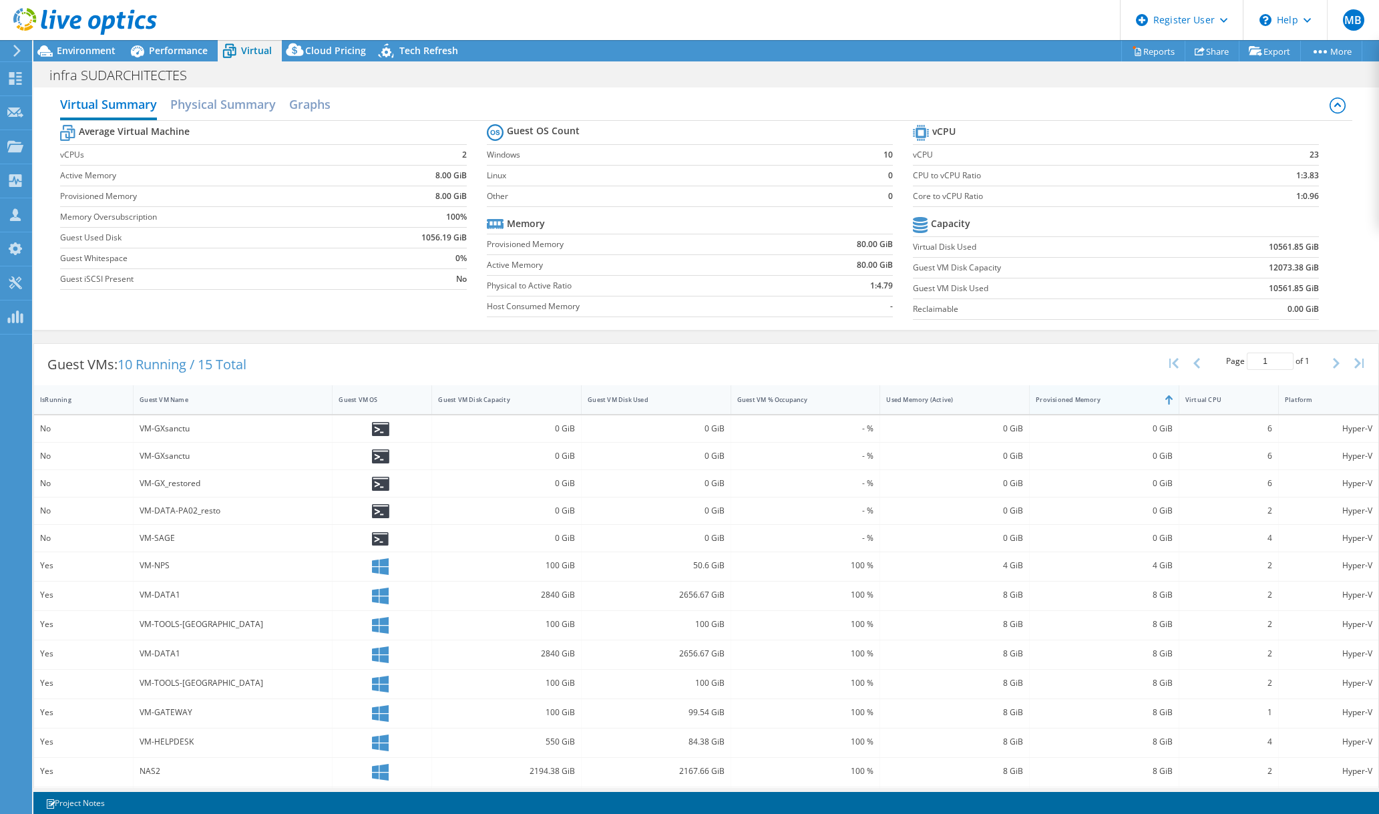
click at [1115, 410] on div "Provisioned Memory" at bounding box center [1105, 399] width 150 height 29
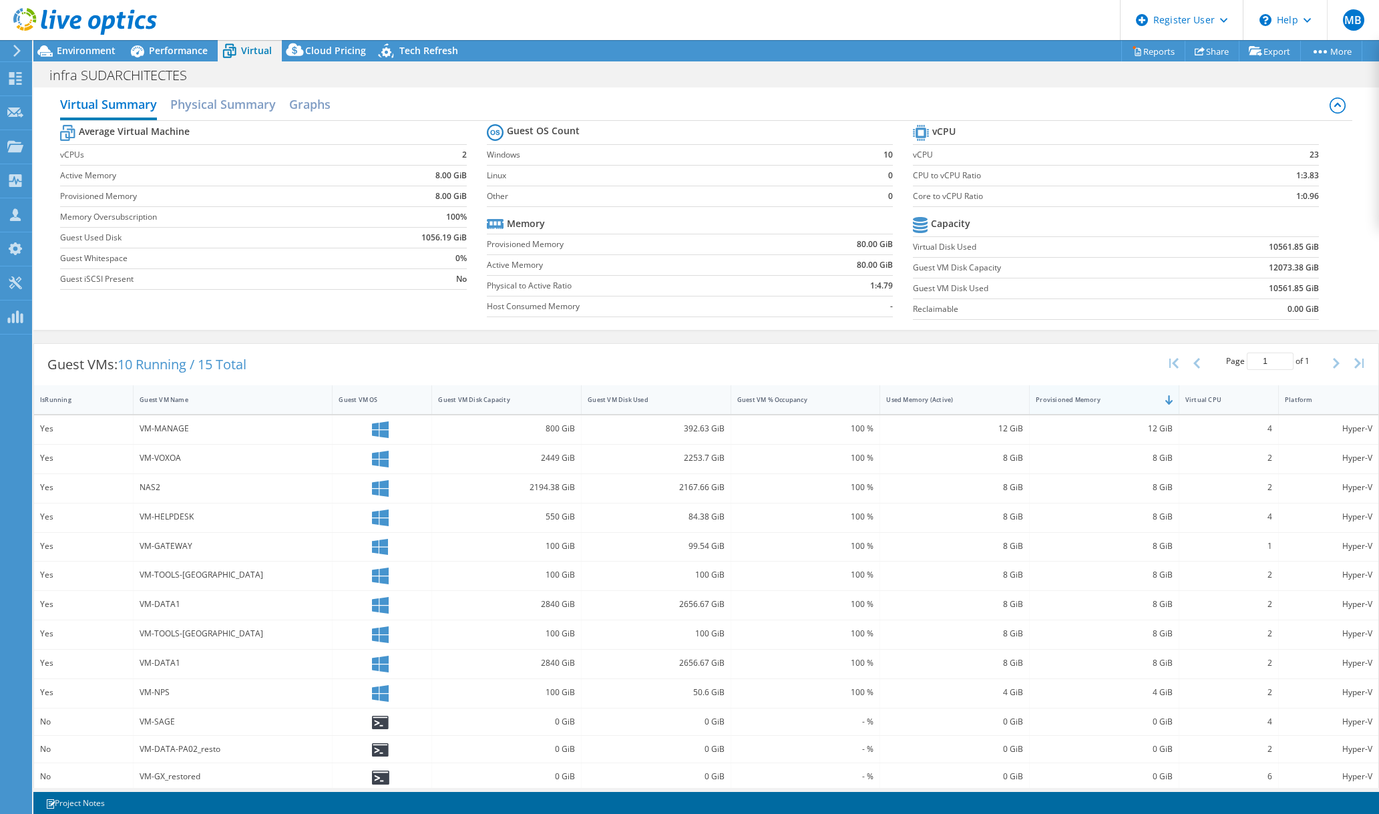
click at [1115, 410] on div "Provisioned Memory" at bounding box center [1105, 399] width 150 height 29
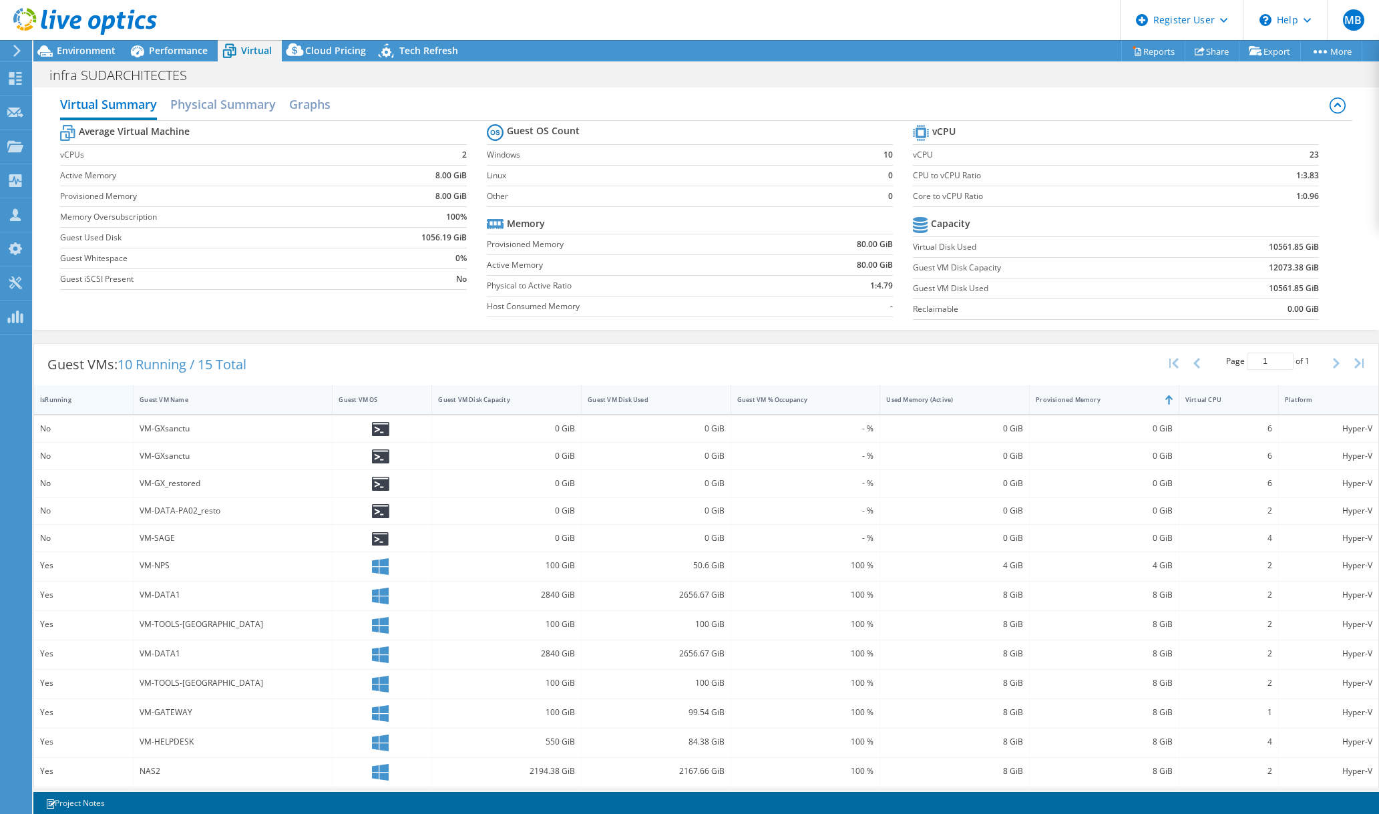
click at [80, 395] on div "IsRunning" at bounding box center [75, 399] width 71 height 9
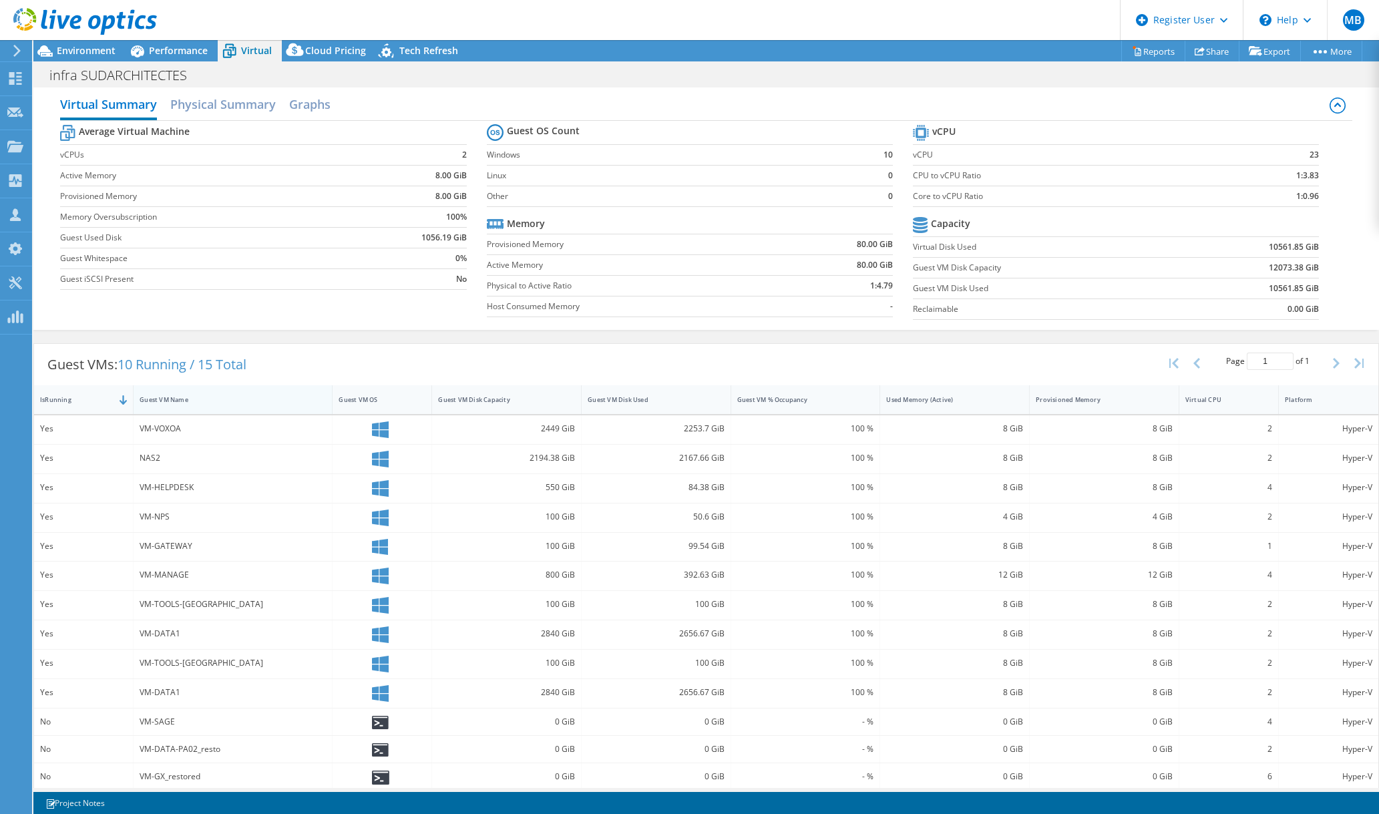
click at [156, 390] on div "Guest VM Name" at bounding box center [225, 399] width 182 height 21
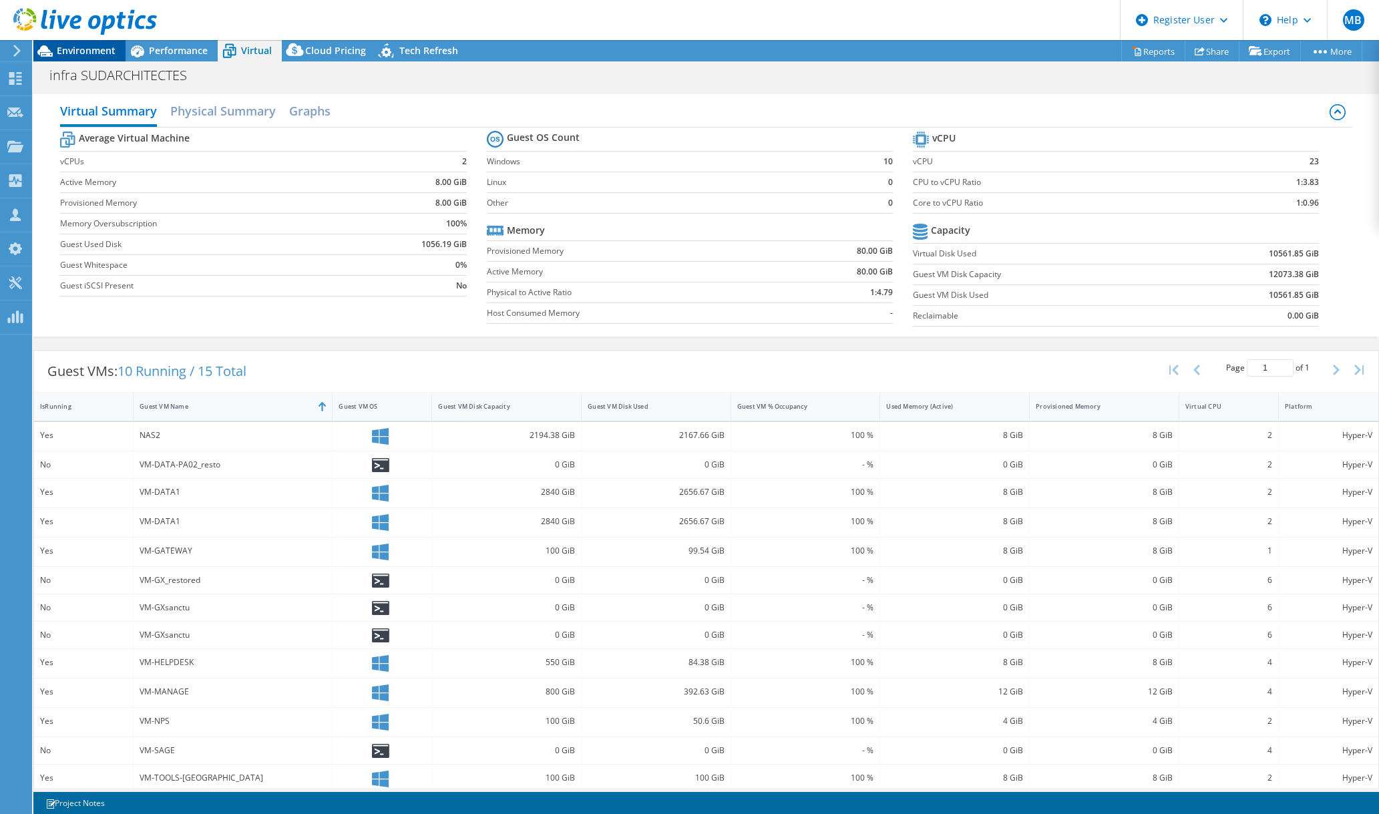
click at [88, 56] on span "Environment" at bounding box center [86, 50] width 59 height 13
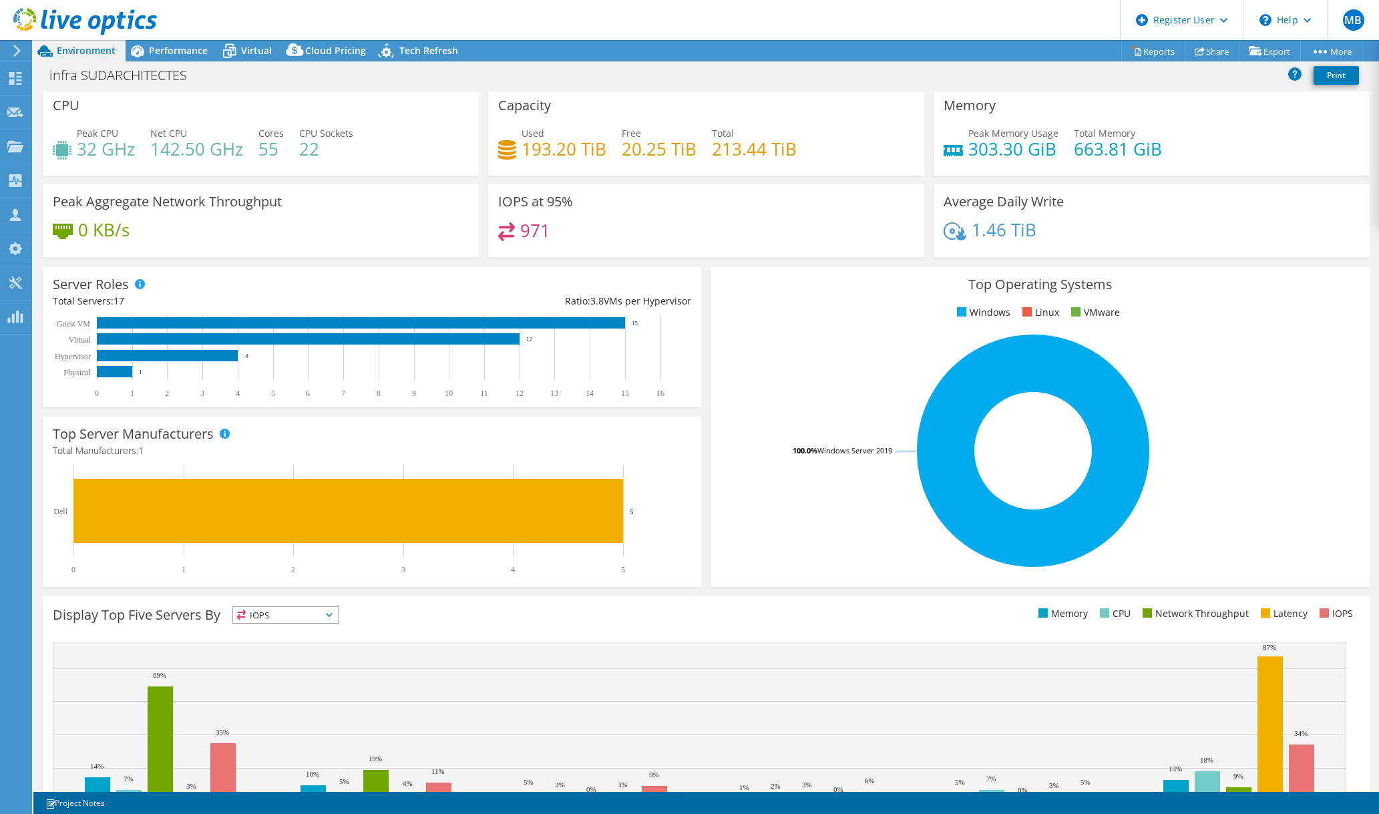
scroll to position [6, 0]
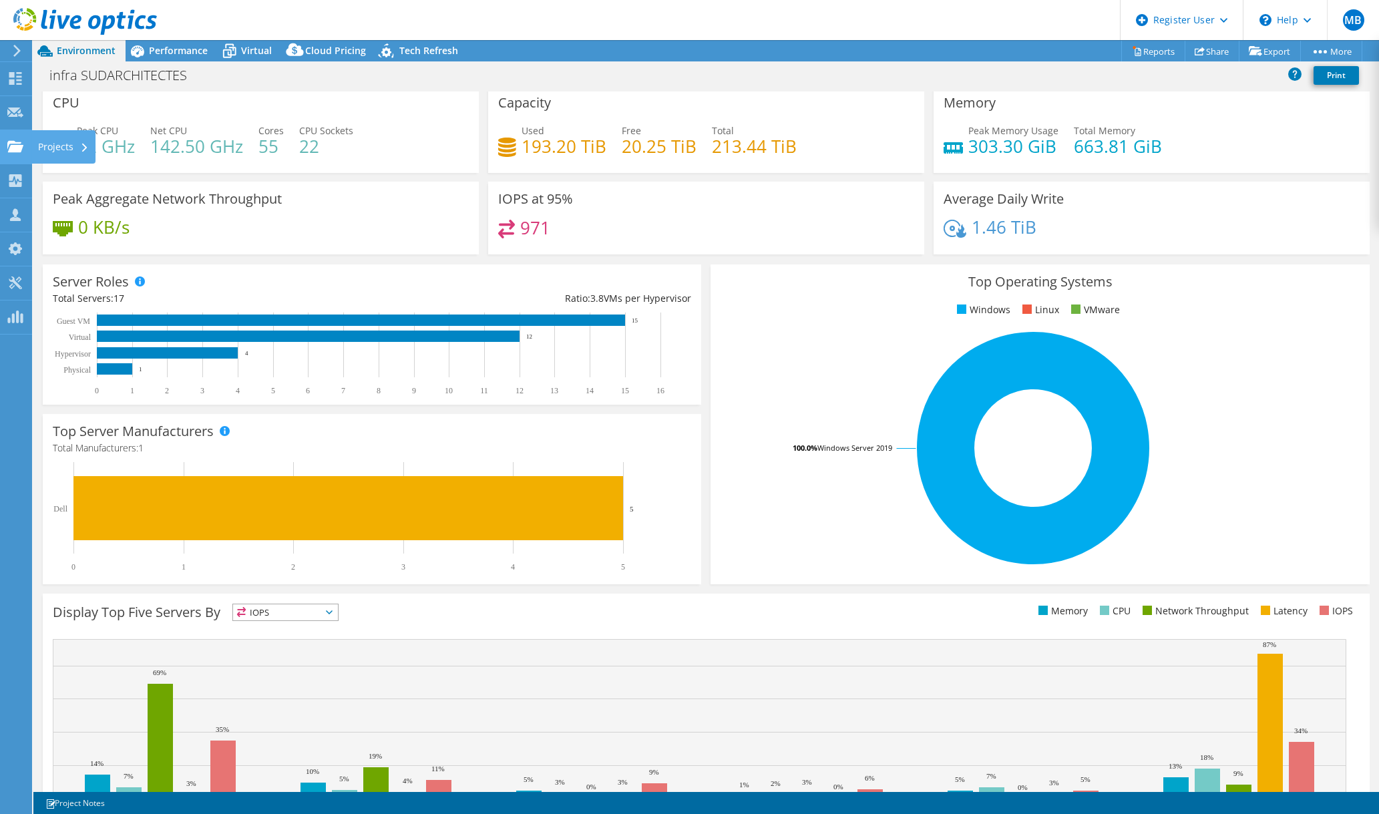
click at [16, 148] on use at bounding box center [15, 145] width 16 height 11
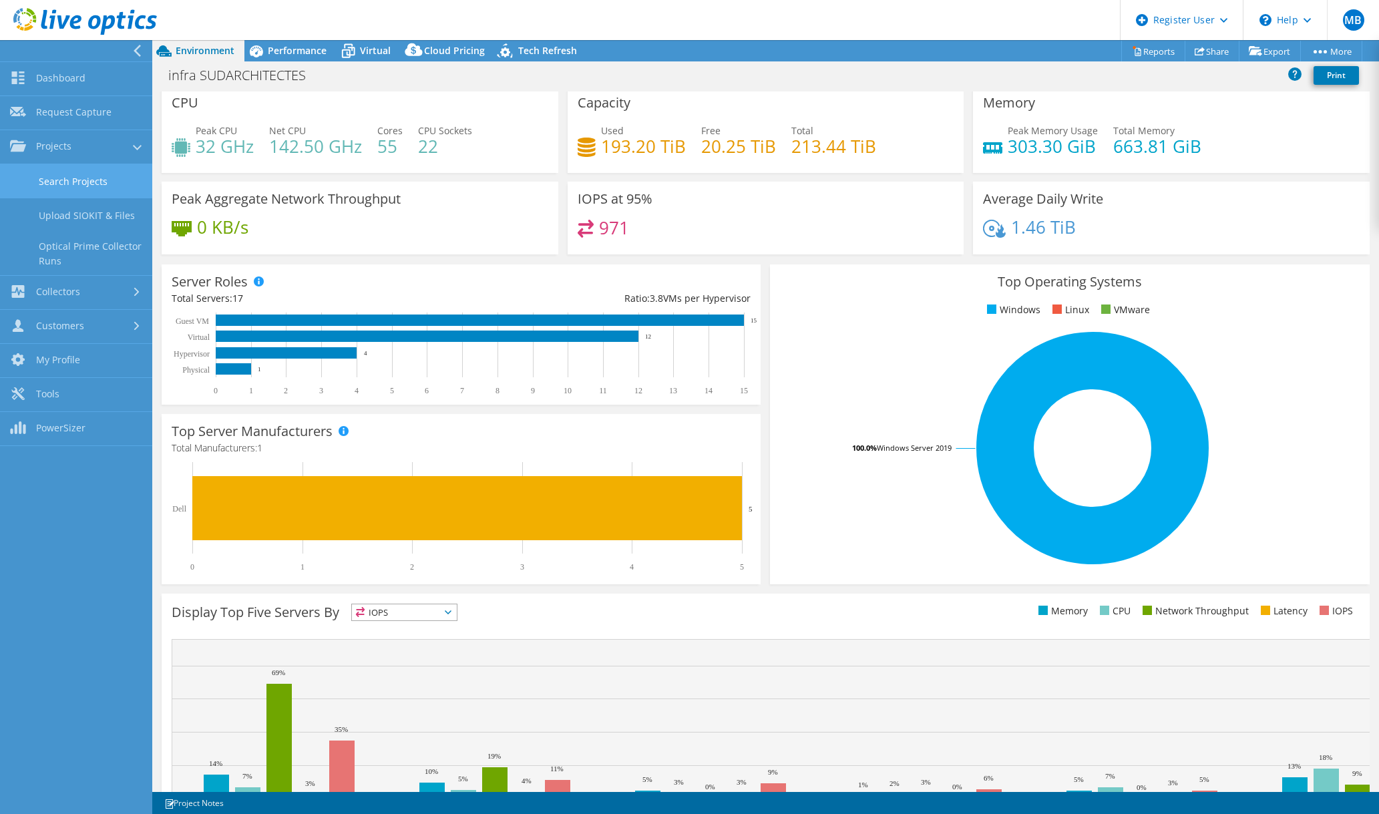
click at [56, 172] on link "Search Projects" at bounding box center [76, 181] width 152 height 34
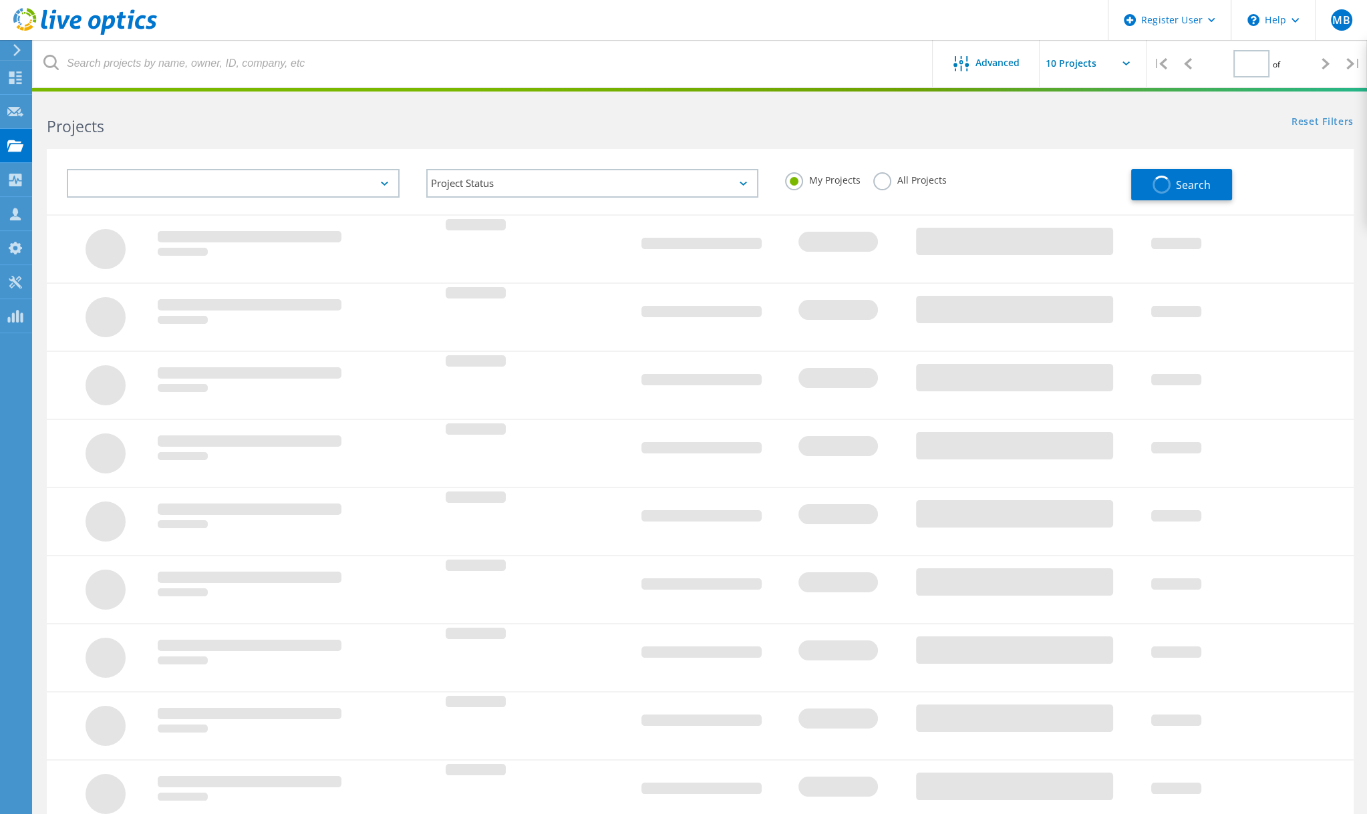
type input "1"
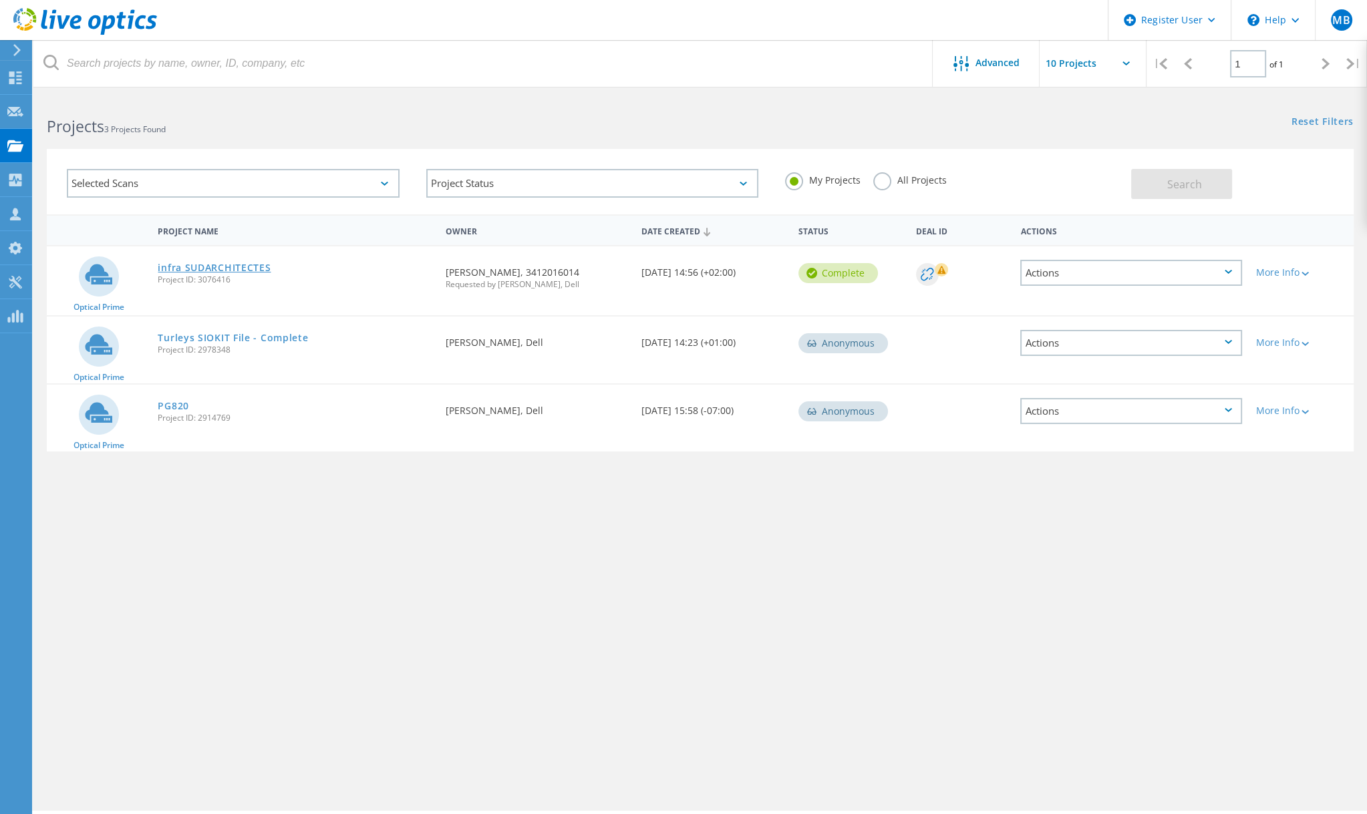
click at [174, 270] on link "infra SUDARCHITECTES" at bounding box center [214, 267] width 113 height 9
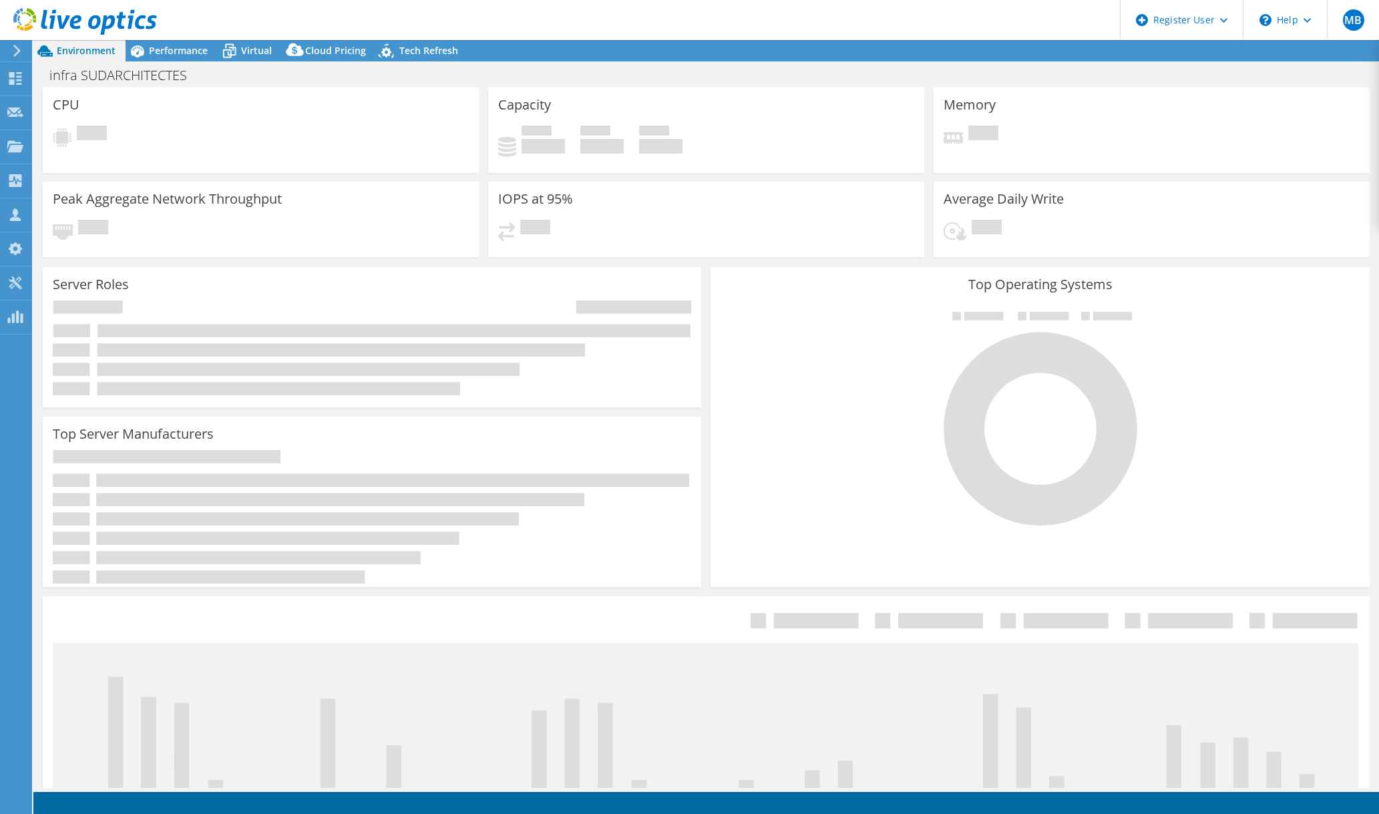
select select "USD"
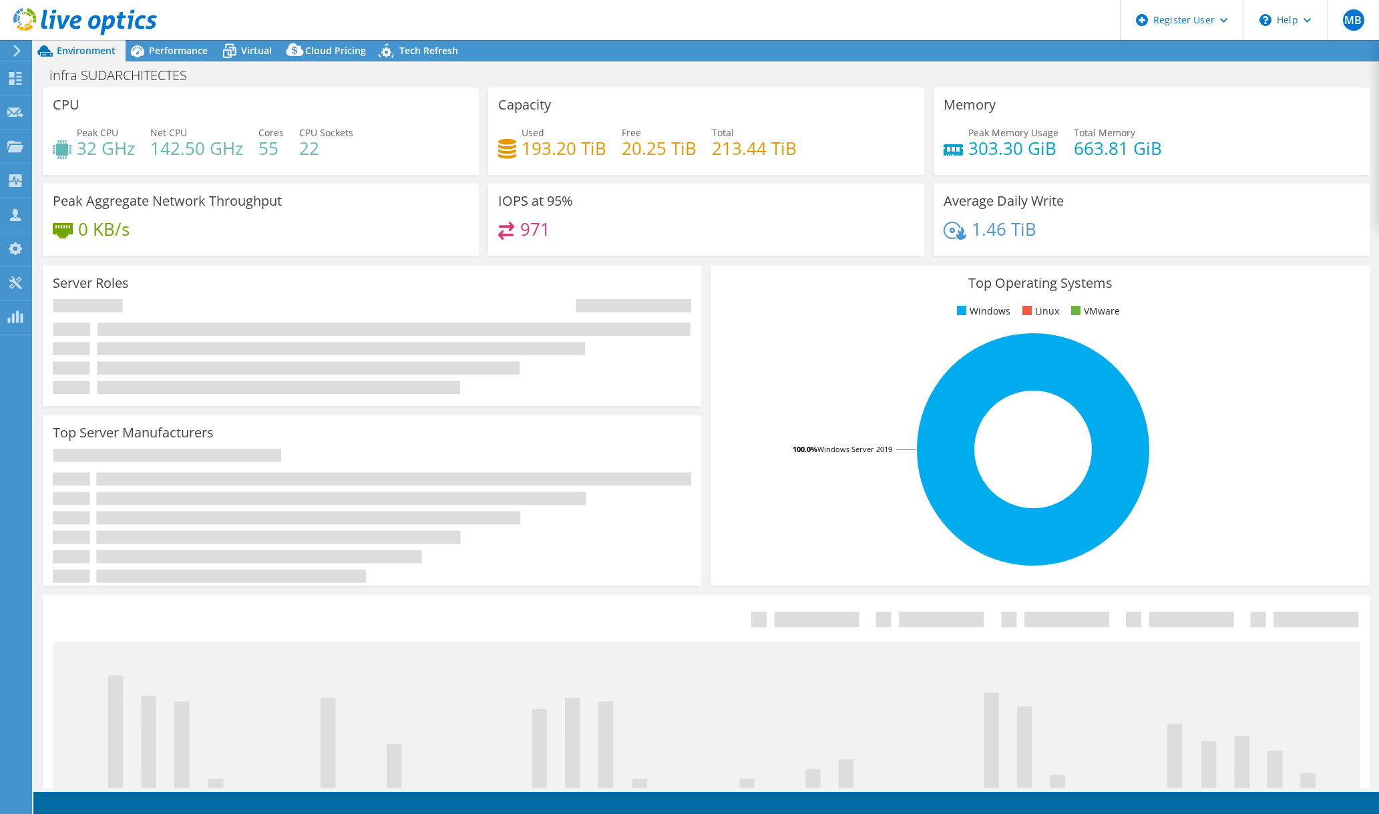
radio input "true"
radio input "false"
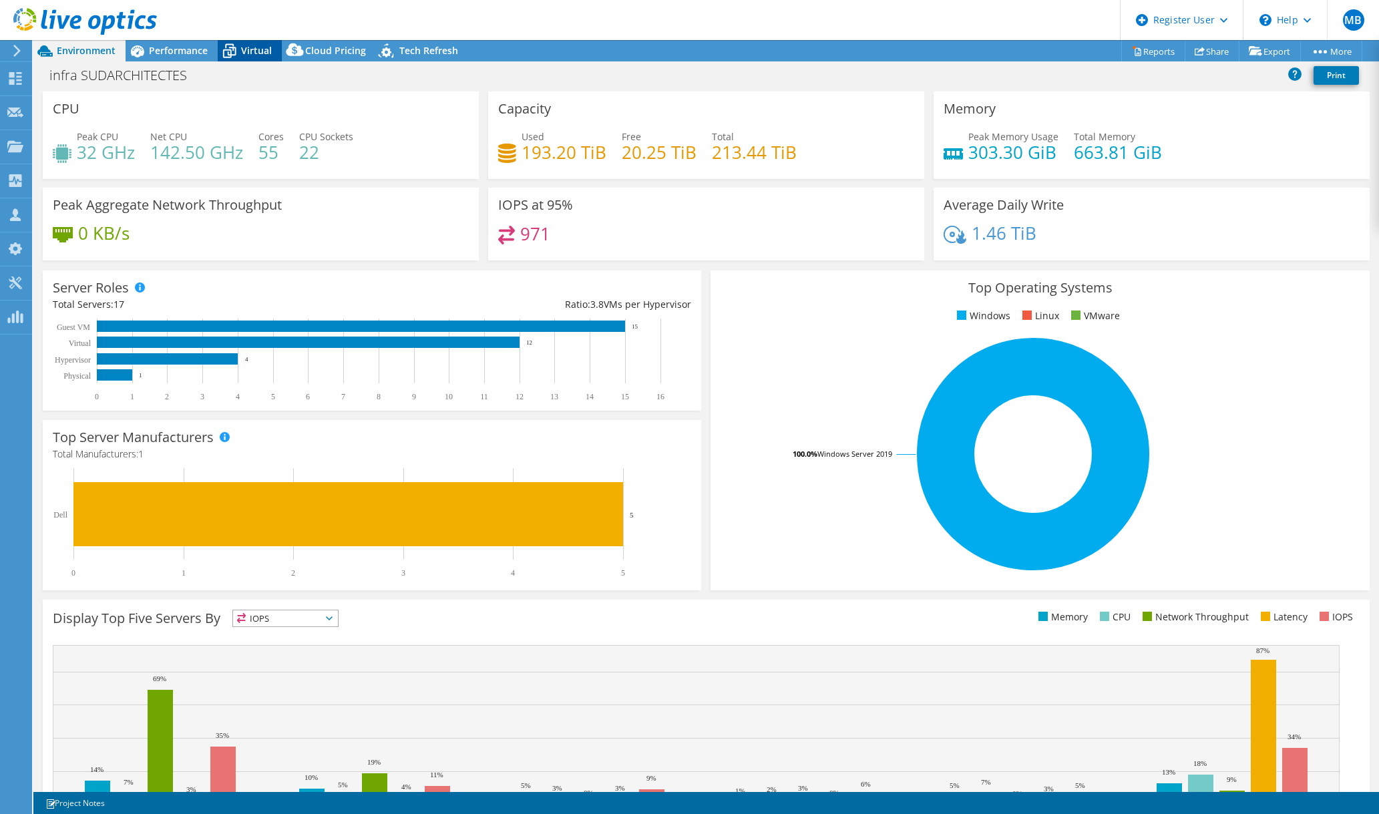
click at [230, 48] on icon at bounding box center [229, 50] width 23 height 23
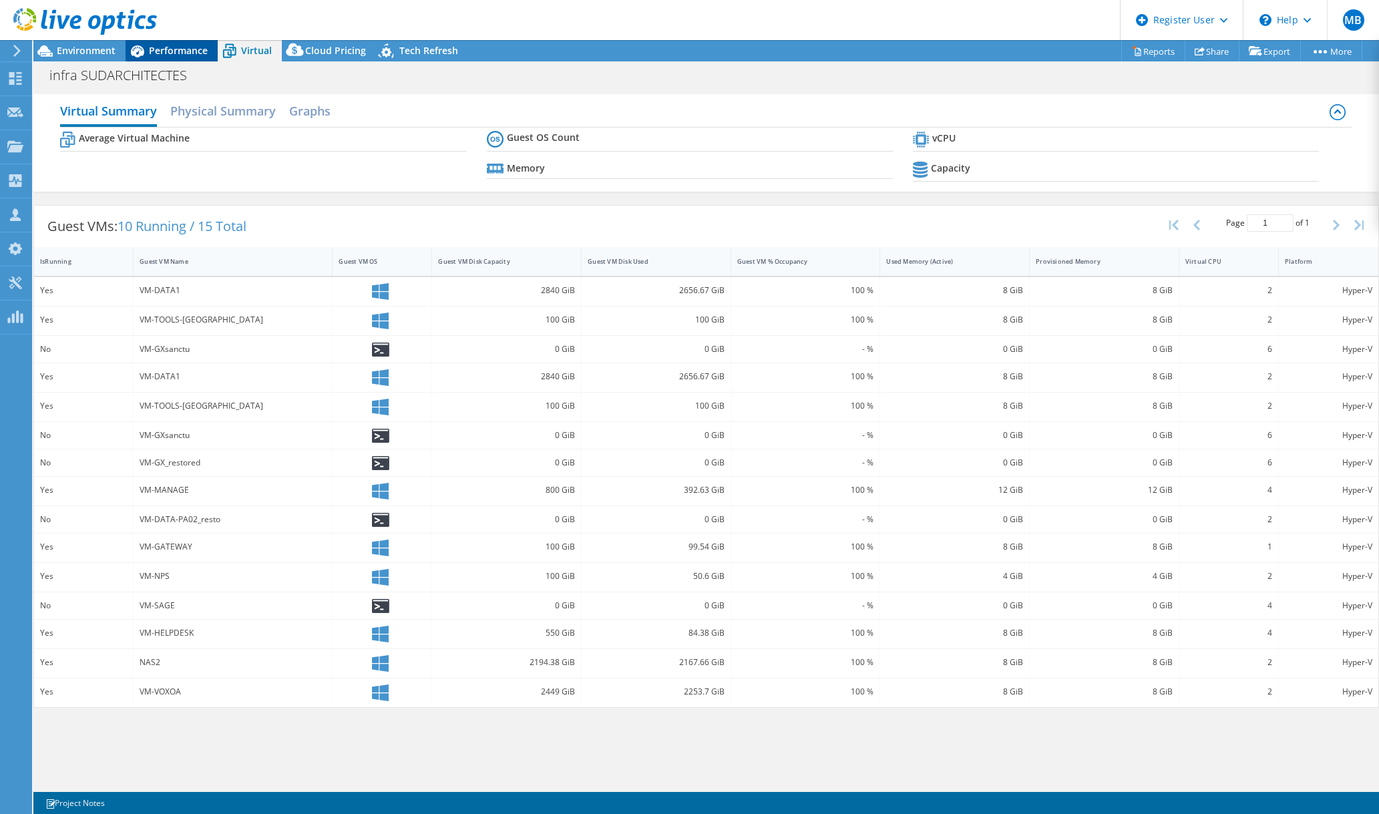
click at [172, 51] on span "Performance" at bounding box center [178, 50] width 59 height 13
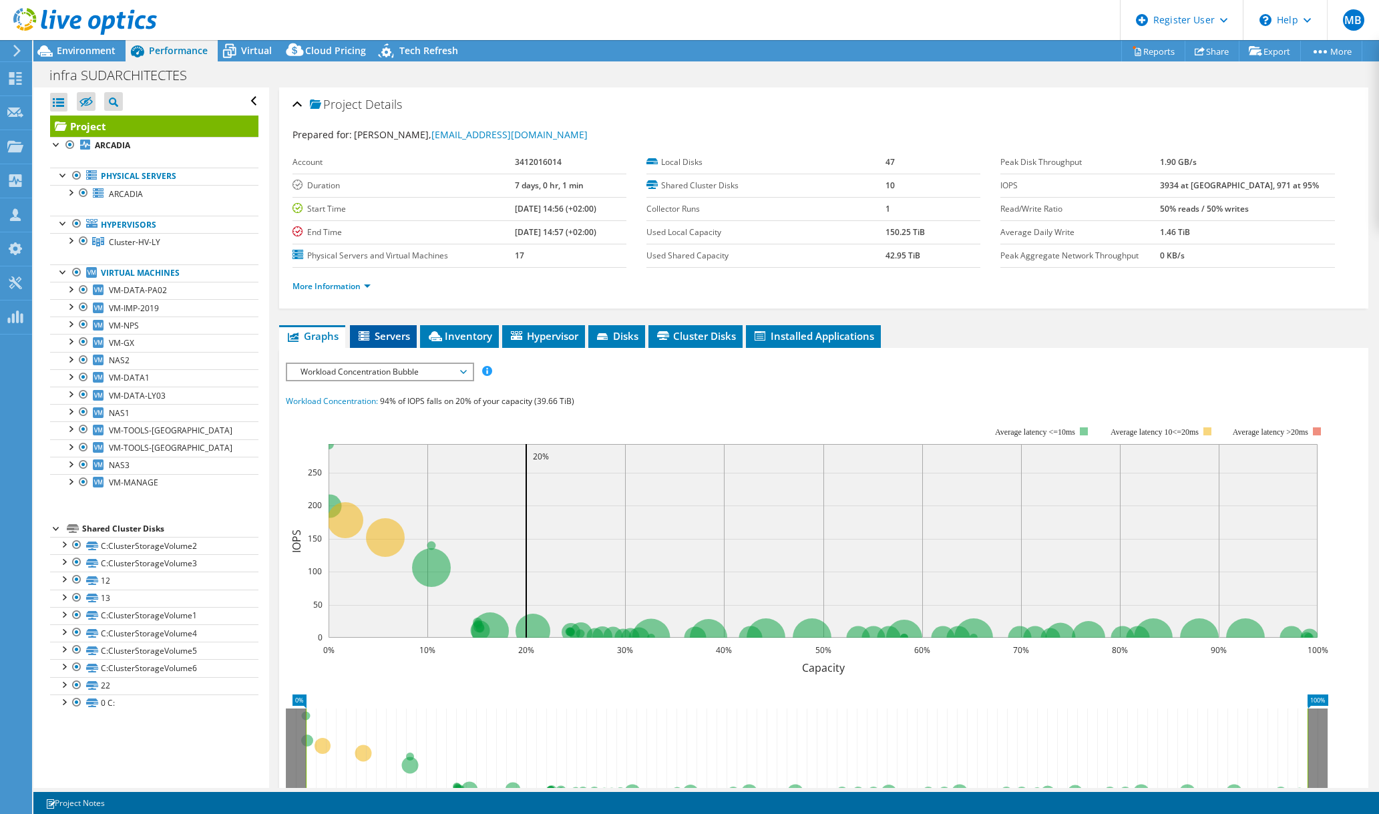
click at [389, 337] on span "Servers" at bounding box center [383, 335] width 53 height 13
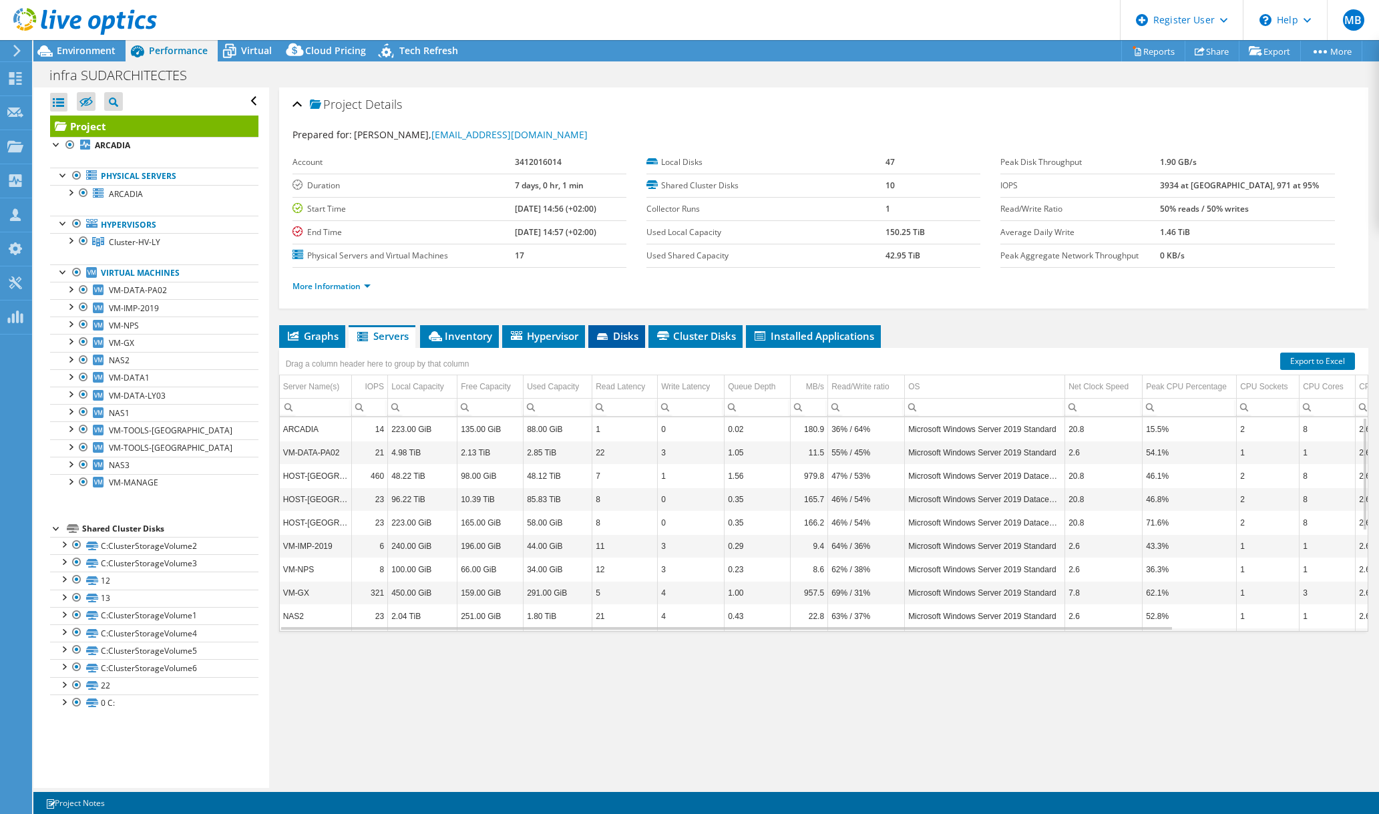
click at [597, 329] on span "Disks" at bounding box center [616, 335] width 43 height 13
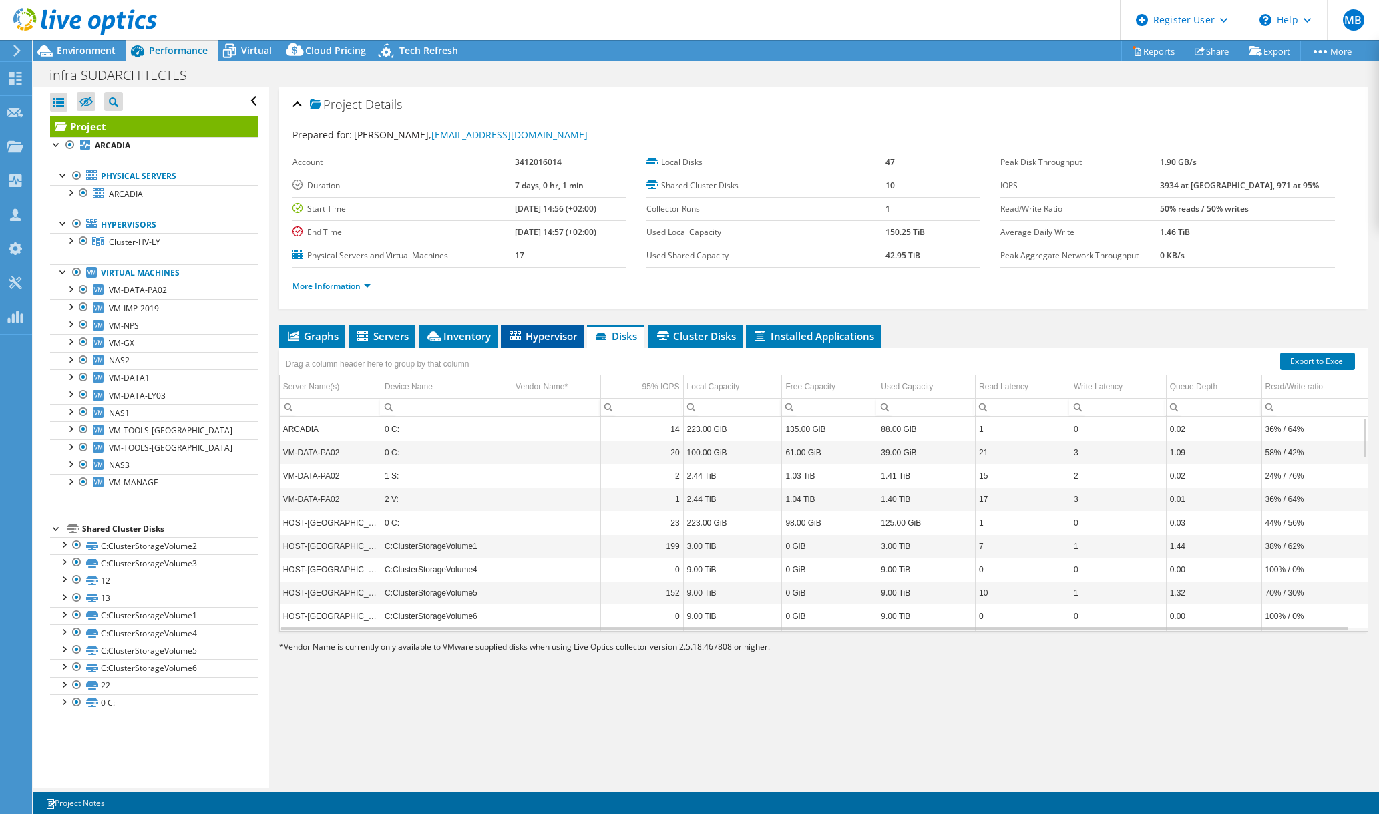
click at [519, 331] on icon at bounding box center [515, 335] width 11 height 9
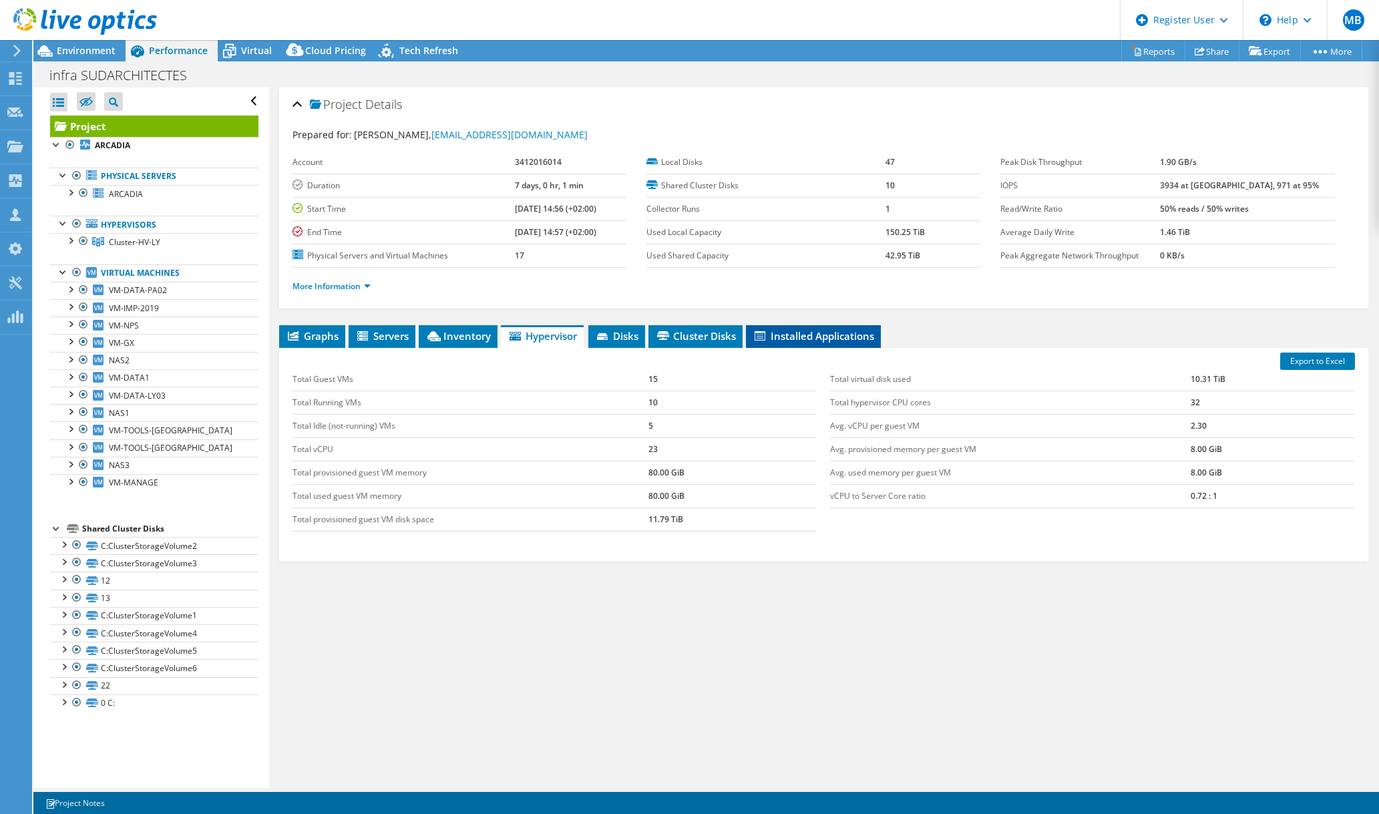
click at [789, 333] on span "Installed Applications" at bounding box center [814, 335] width 122 height 13
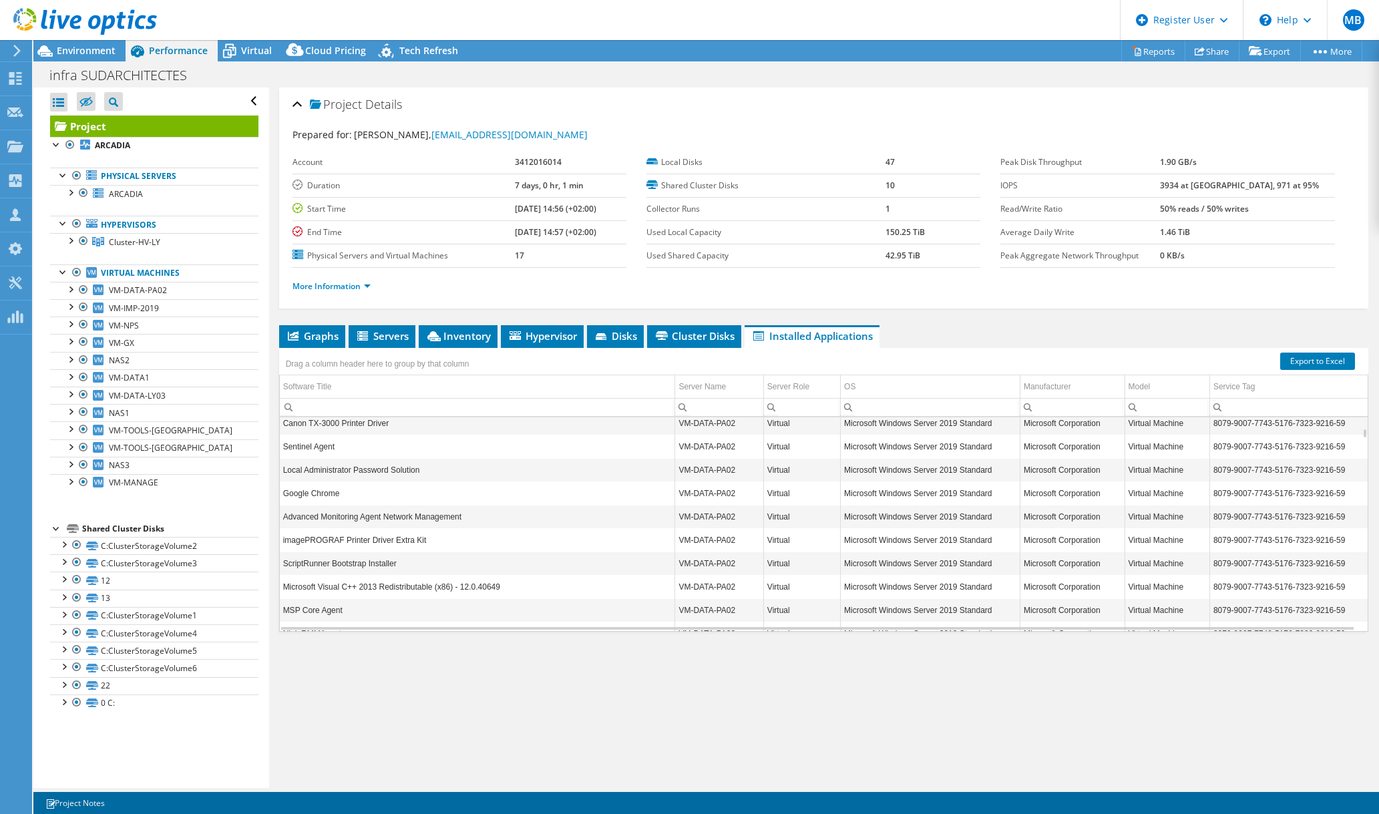
scroll to position [360, 0]
